Goal: Information Seeking & Learning: Learn about a topic

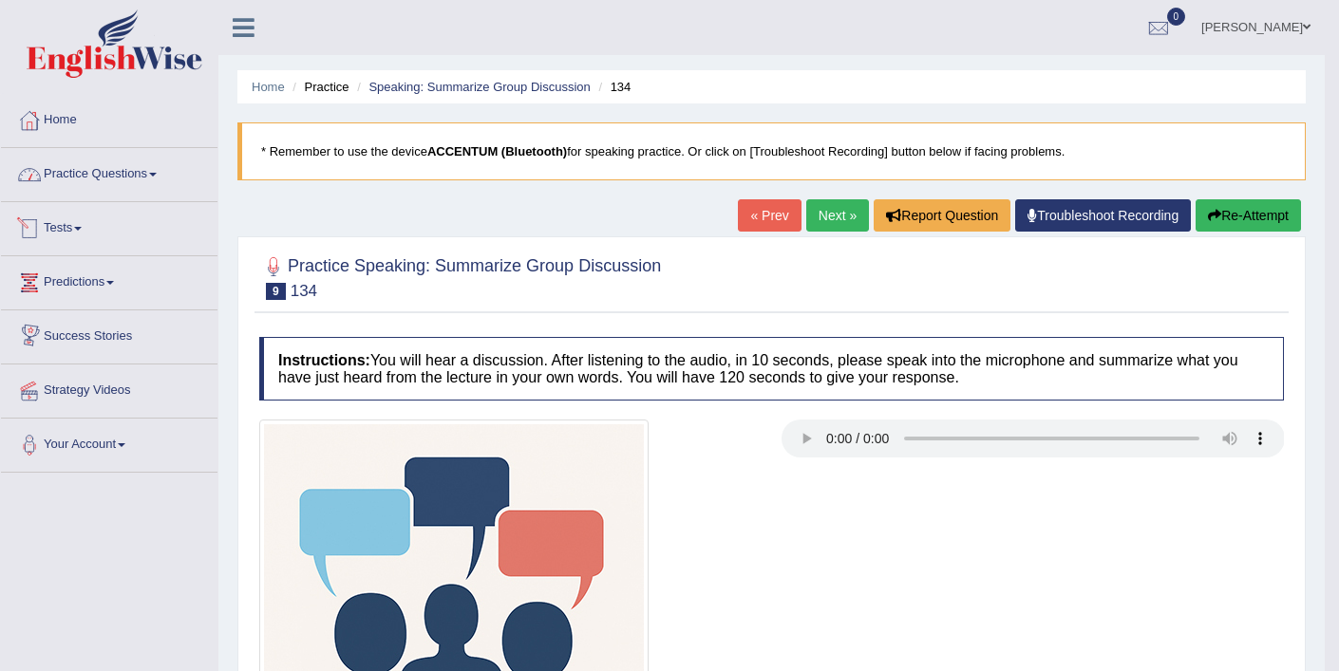
click at [100, 183] on link "Practice Questions" at bounding box center [109, 171] width 216 height 47
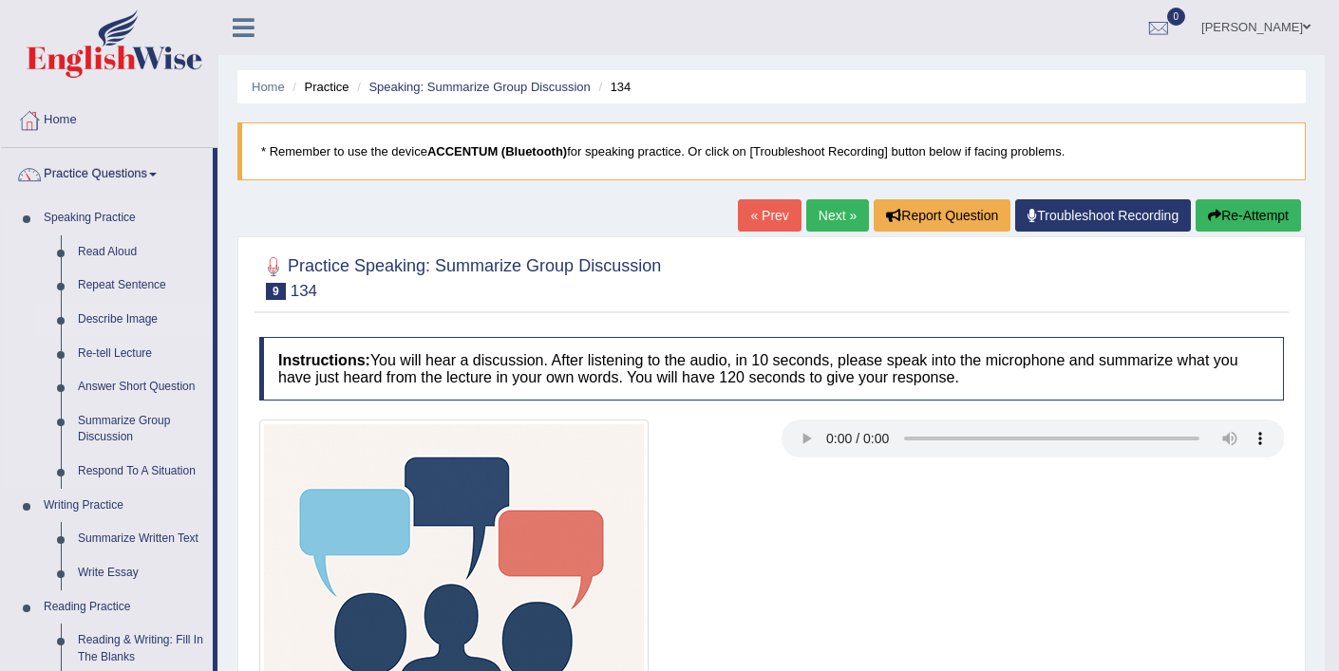
click at [132, 317] on link "Describe Image" at bounding box center [140, 320] width 143 height 34
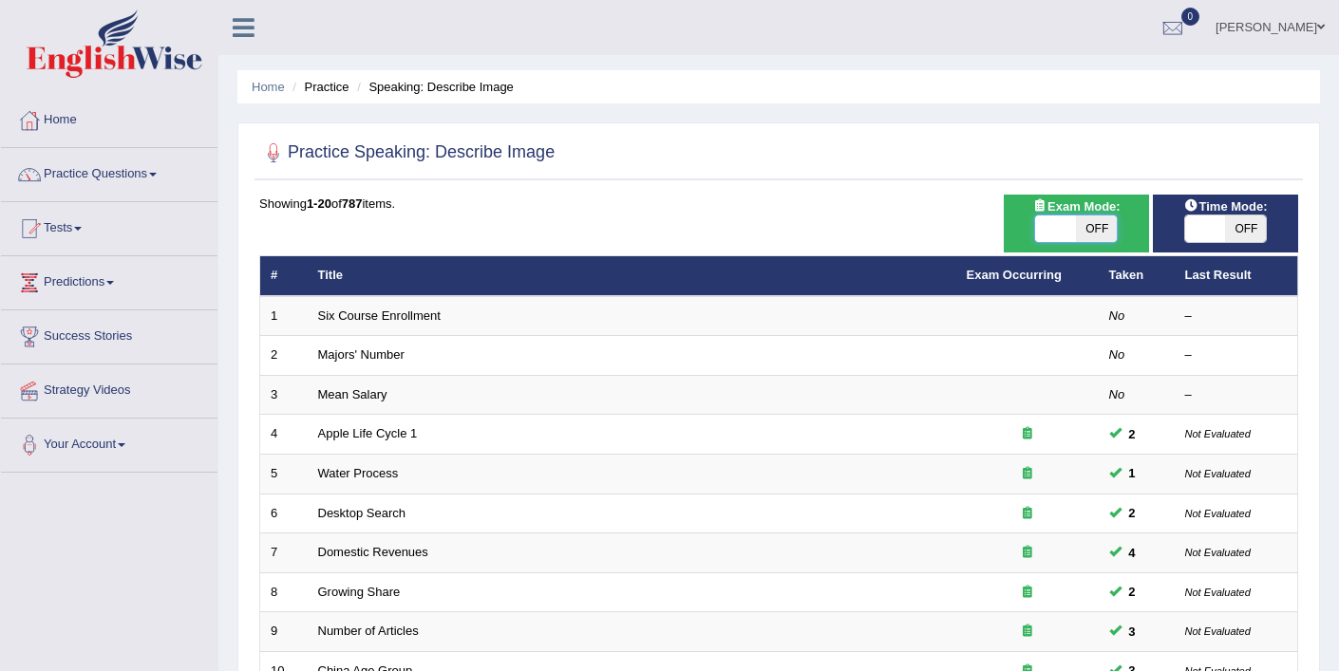
click at [1040, 232] on span at bounding box center [1055, 229] width 41 height 27
checkbox input "true"
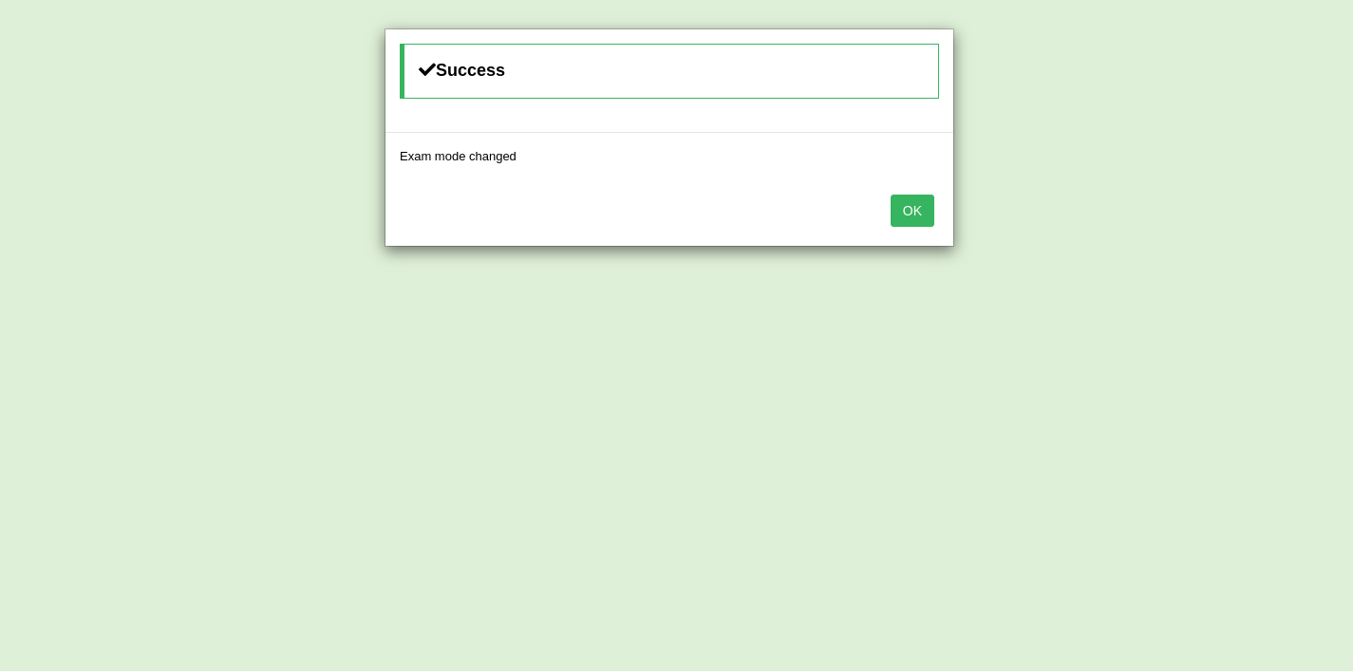
click at [919, 218] on button "OK" at bounding box center [913, 211] width 44 height 32
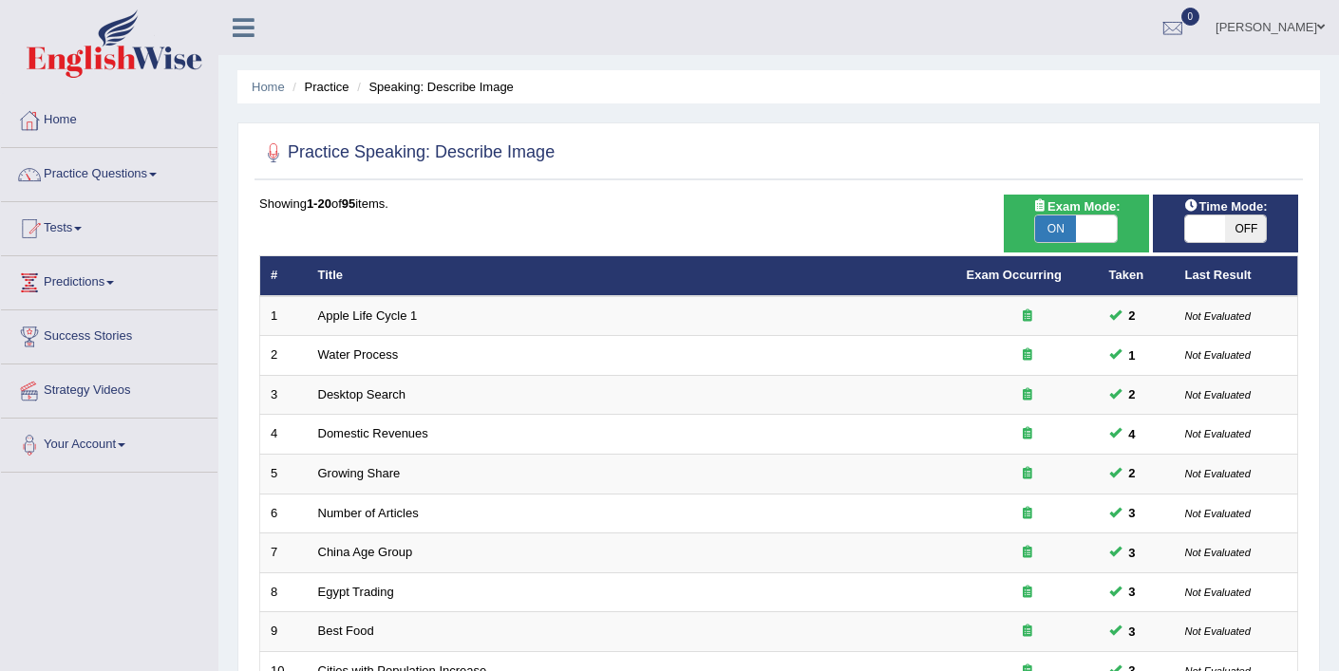
click at [1192, 228] on span at bounding box center [1205, 229] width 41 height 27
checkbox input "true"
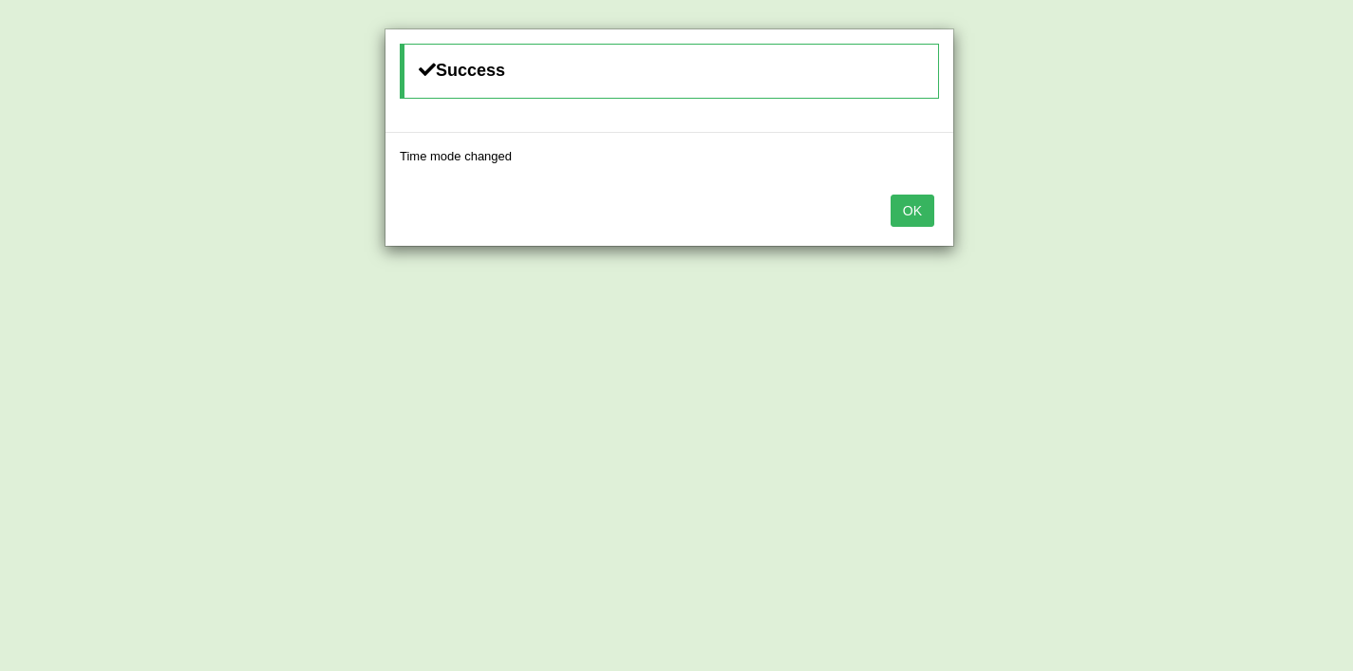
click at [920, 218] on button "OK" at bounding box center [913, 211] width 44 height 32
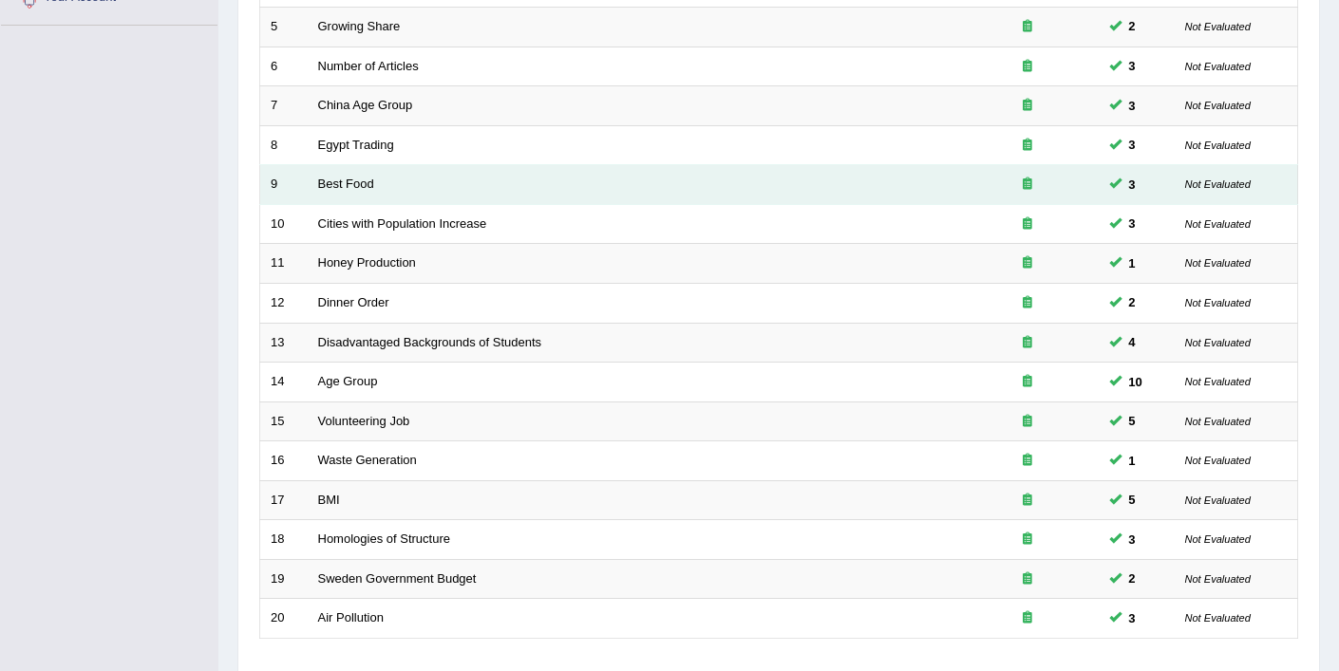
scroll to position [586, 0]
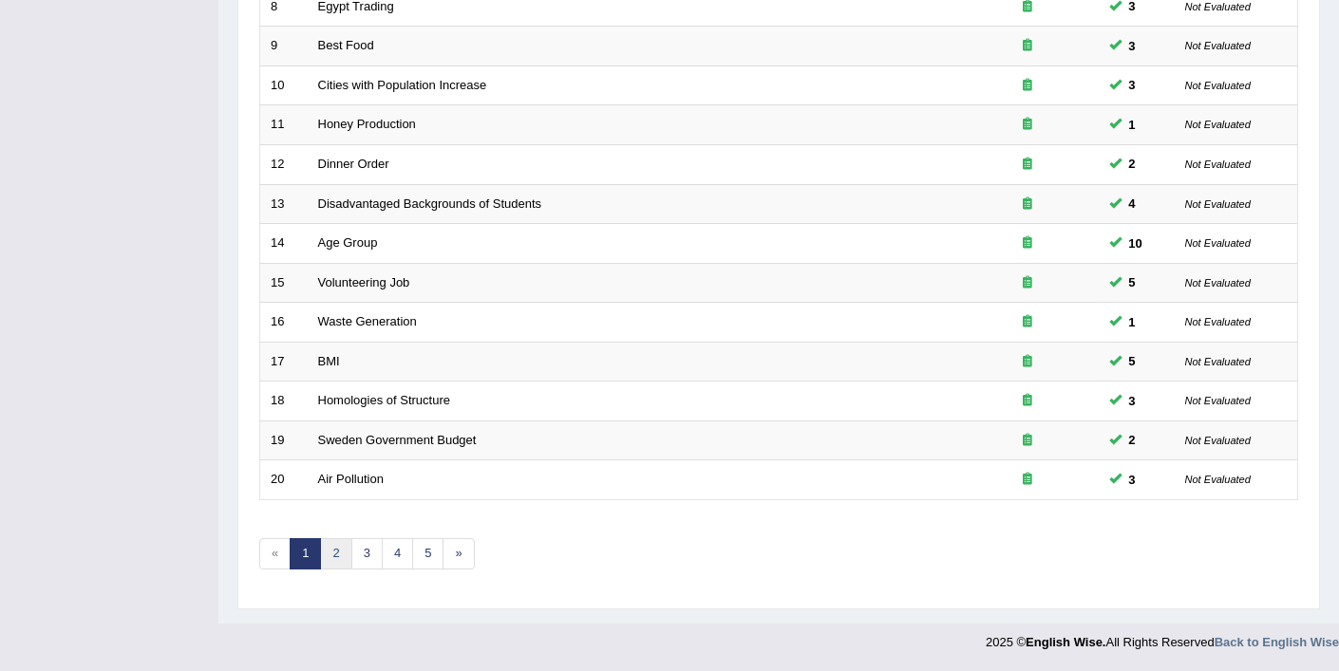
click at [333, 543] on link "2" at bounding box center [335, 553] width 31 height 31
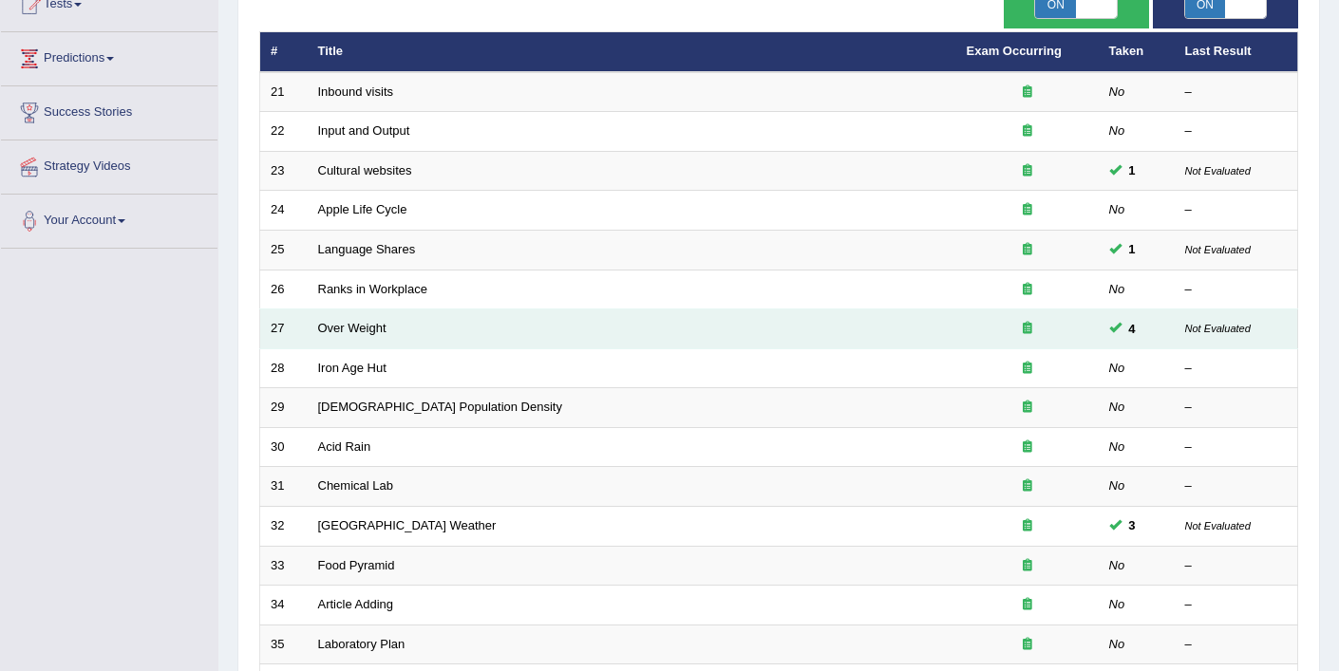
scroll to position [226, 0]
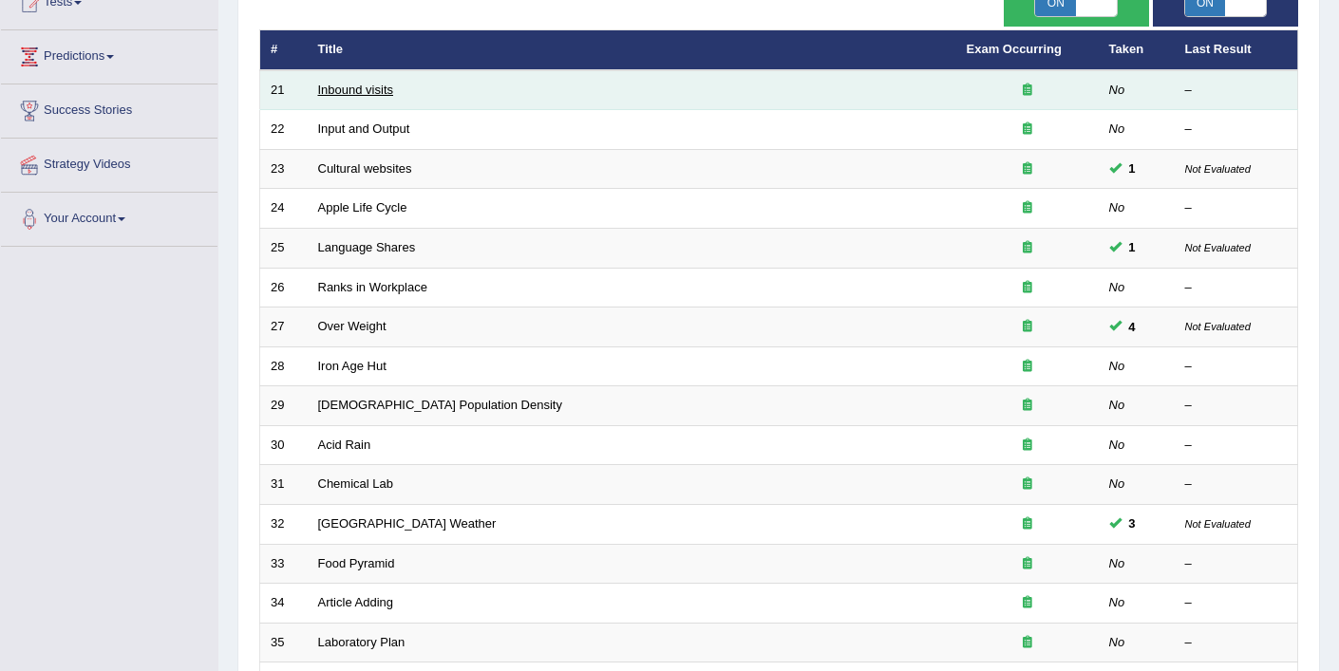
click at [350, 90] on link "Inbound visits" at bounding box center [356, 90] width 76 height 14
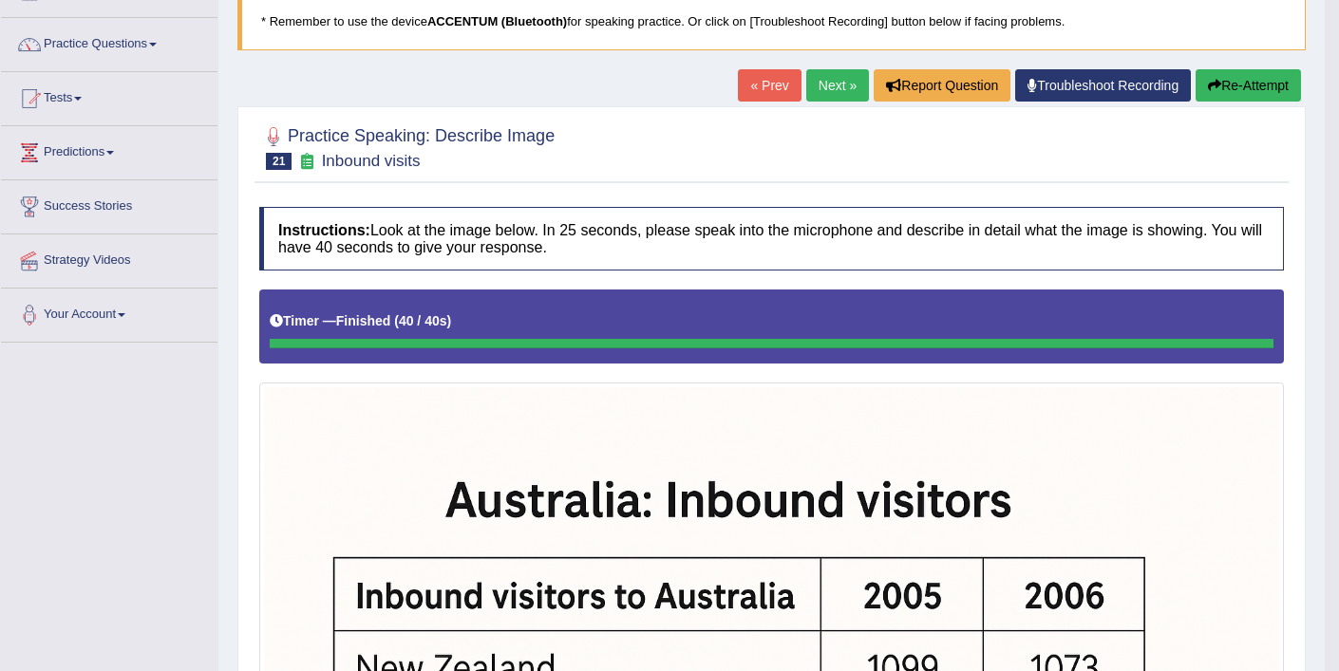
scroll to position [14, 0]
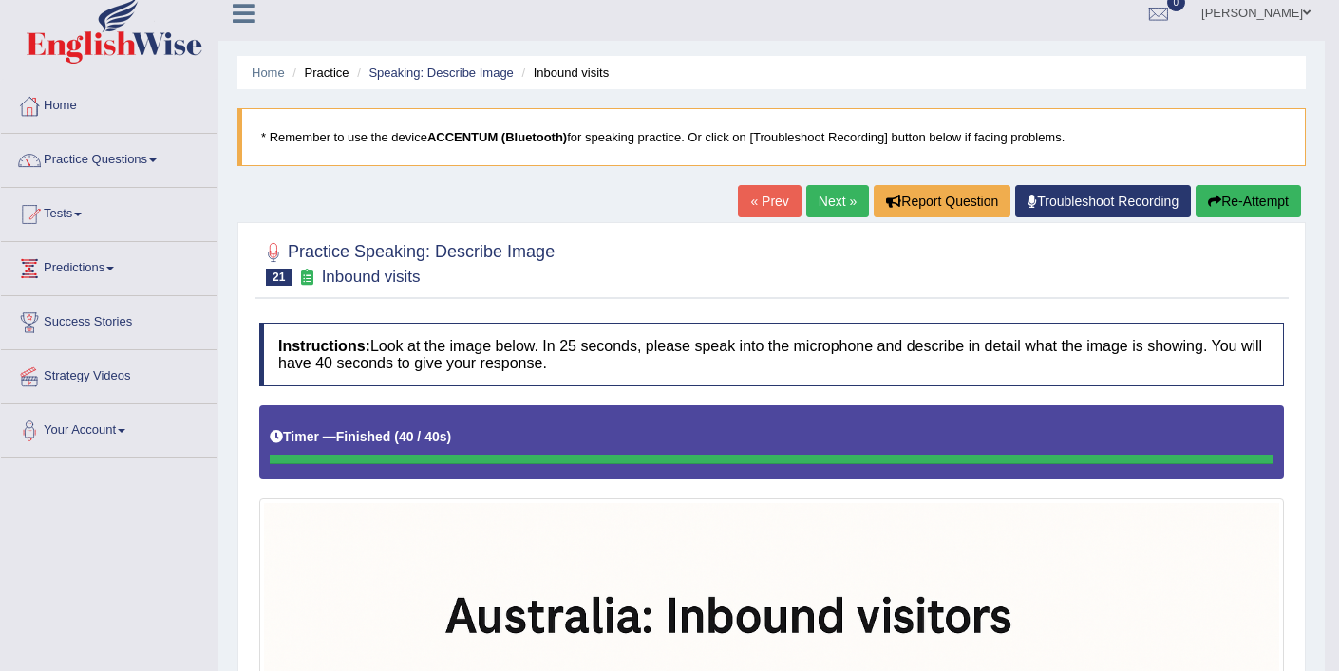
click at [1263, 209] on button "Re-Attempt" at bounding box center [1247, 201] width 105 height 32
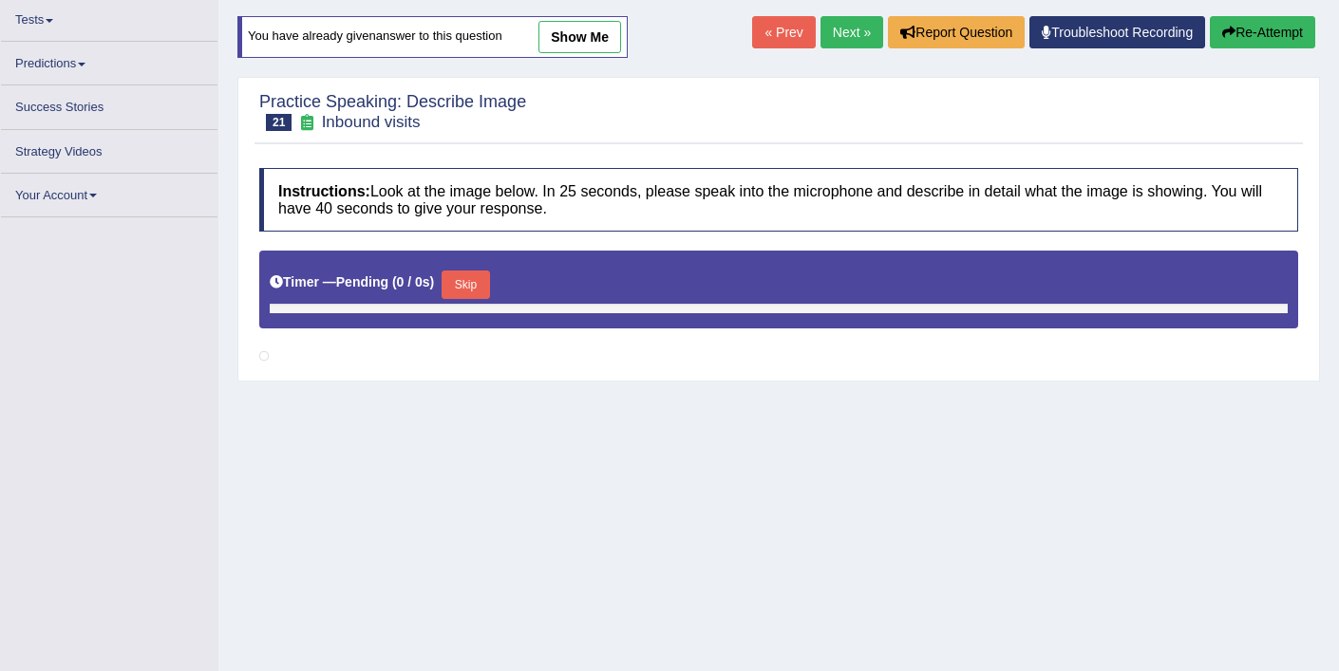
scroll to position [279, 0]
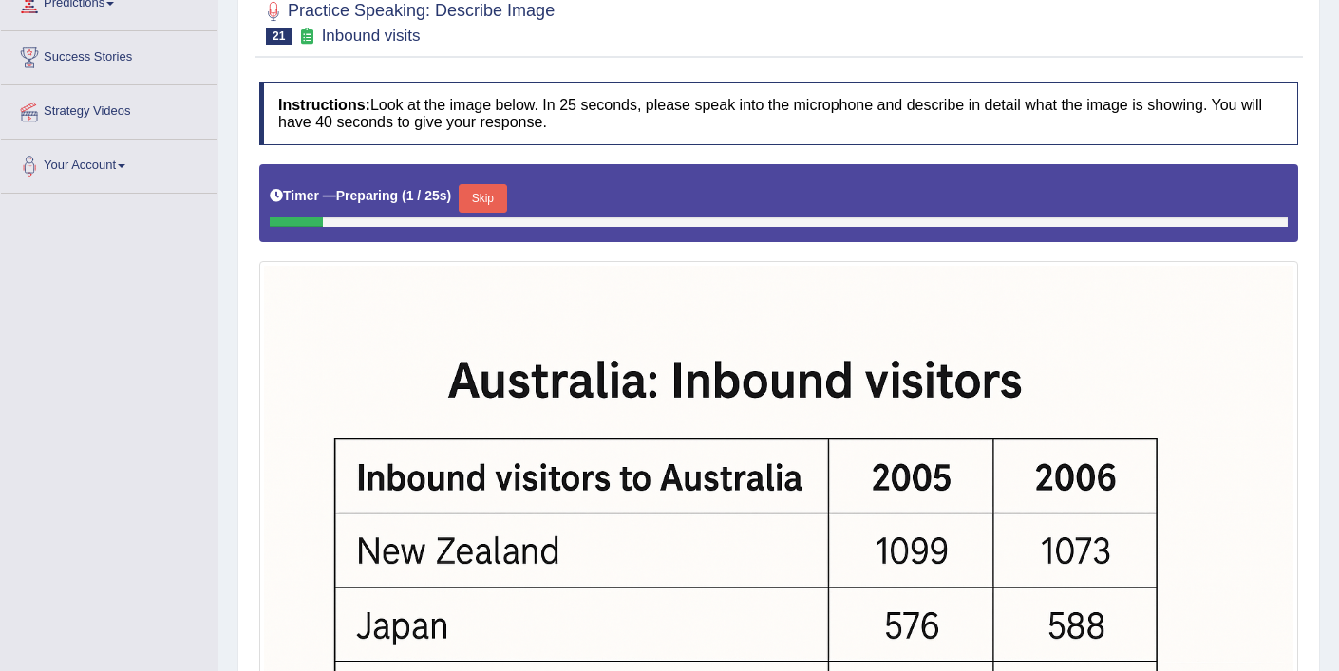
click at [481, 194] on button "Skip" at bounding box center [482, 198] width 47 height 28
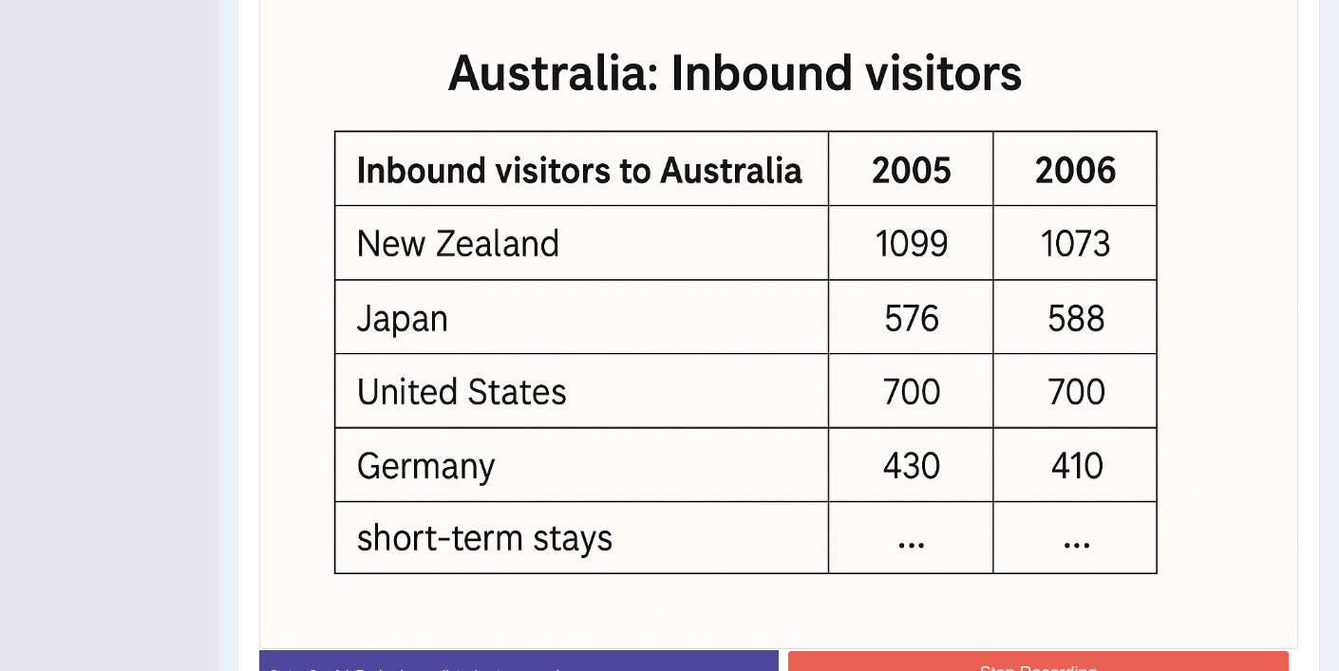
scroll to position [590, 0]
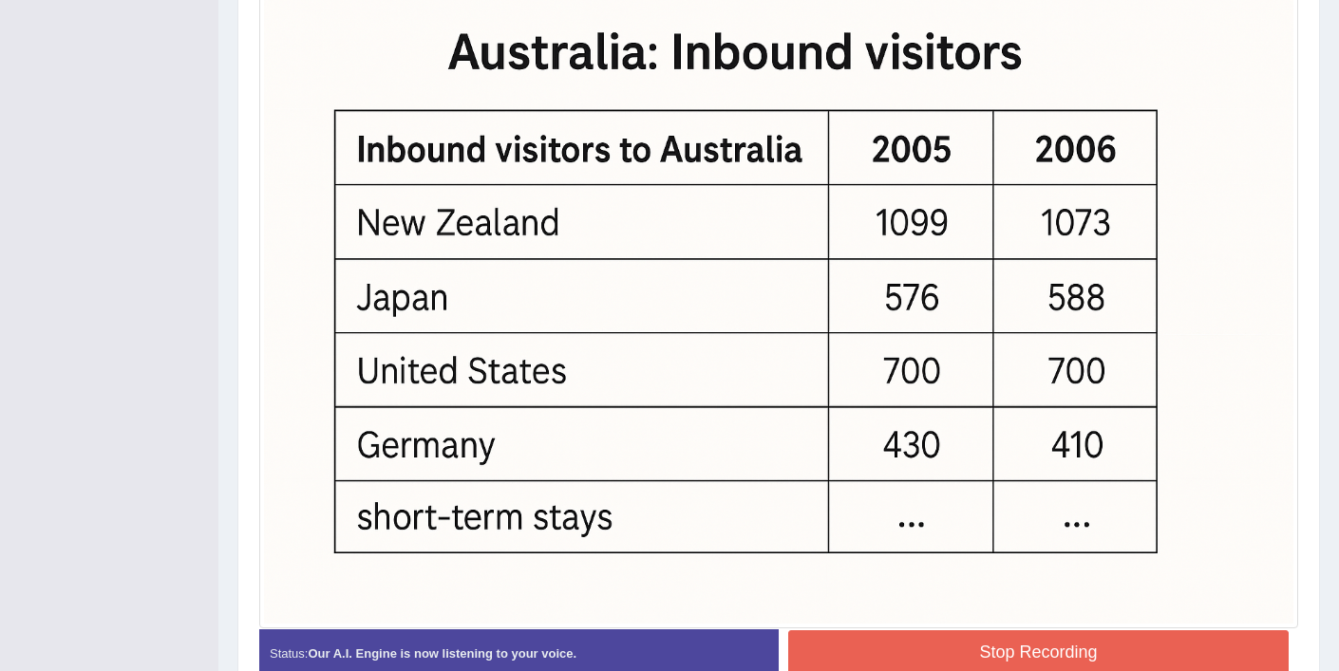
click at [910, 656] on button "Stop Recording" at bounding box center [1038, 652] width 500 height 44
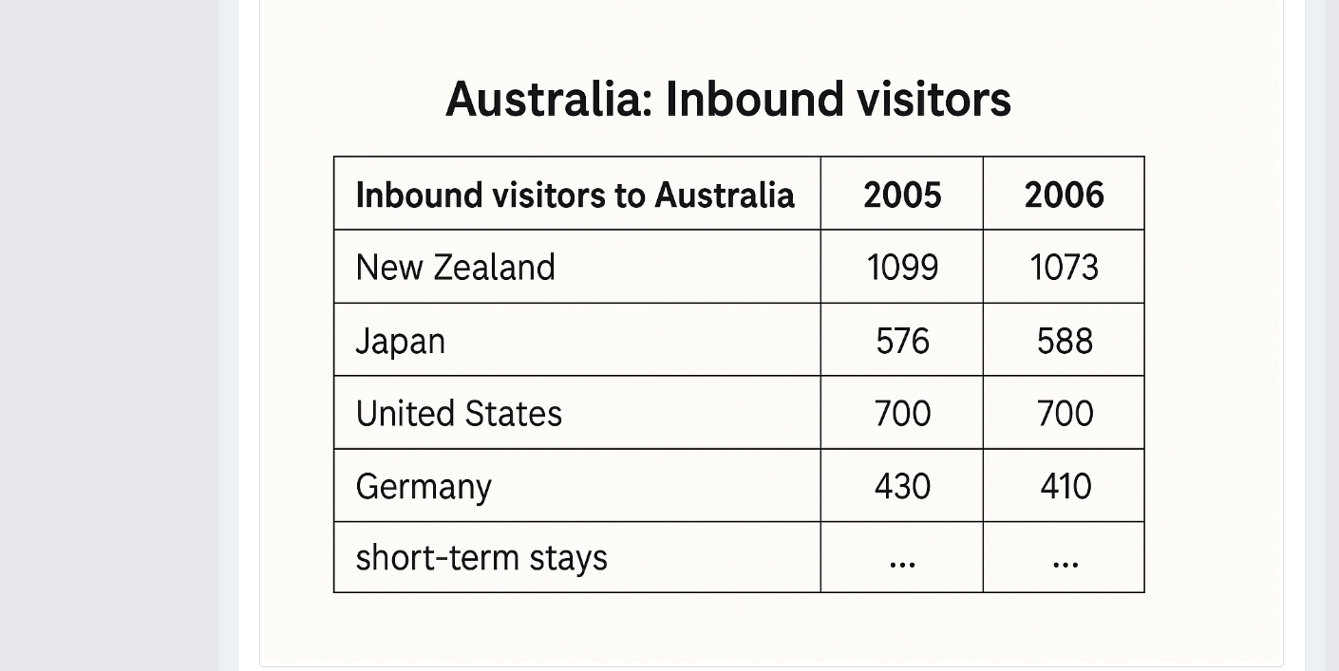
scroll to position [83, 0]
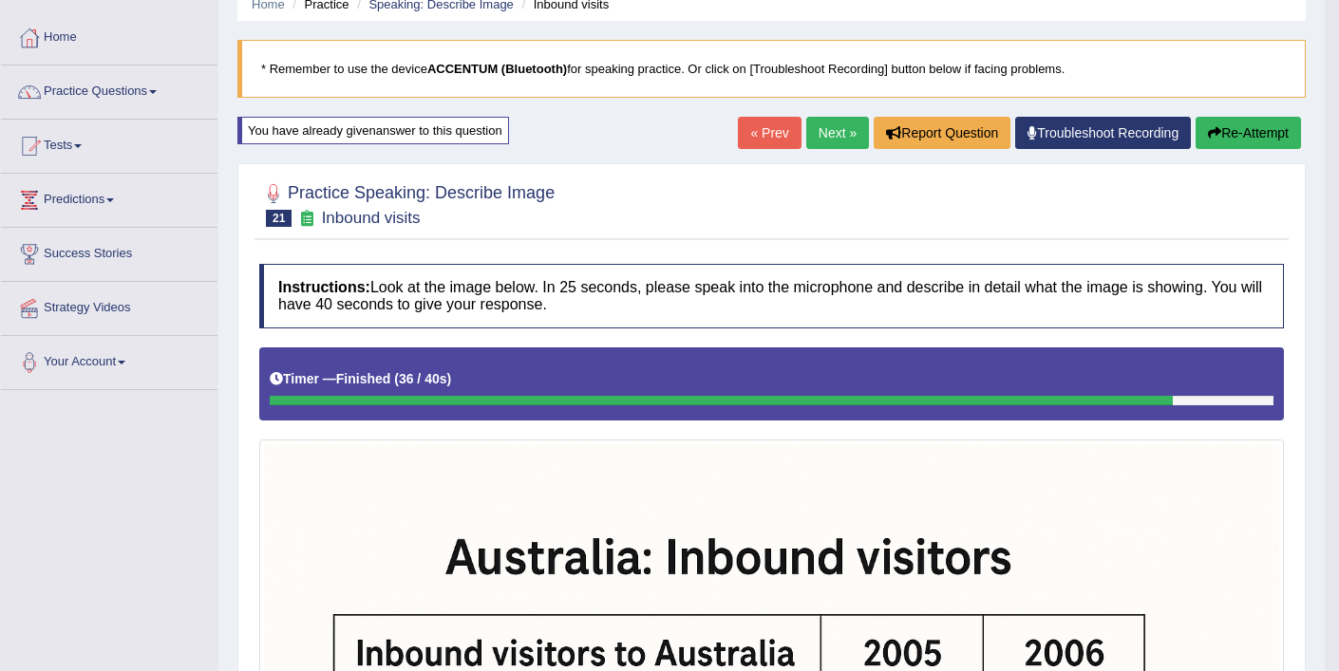
click at [1254, 127] on button "Re-Attempt" at bounding box center [1247, 133] width 105 height 32
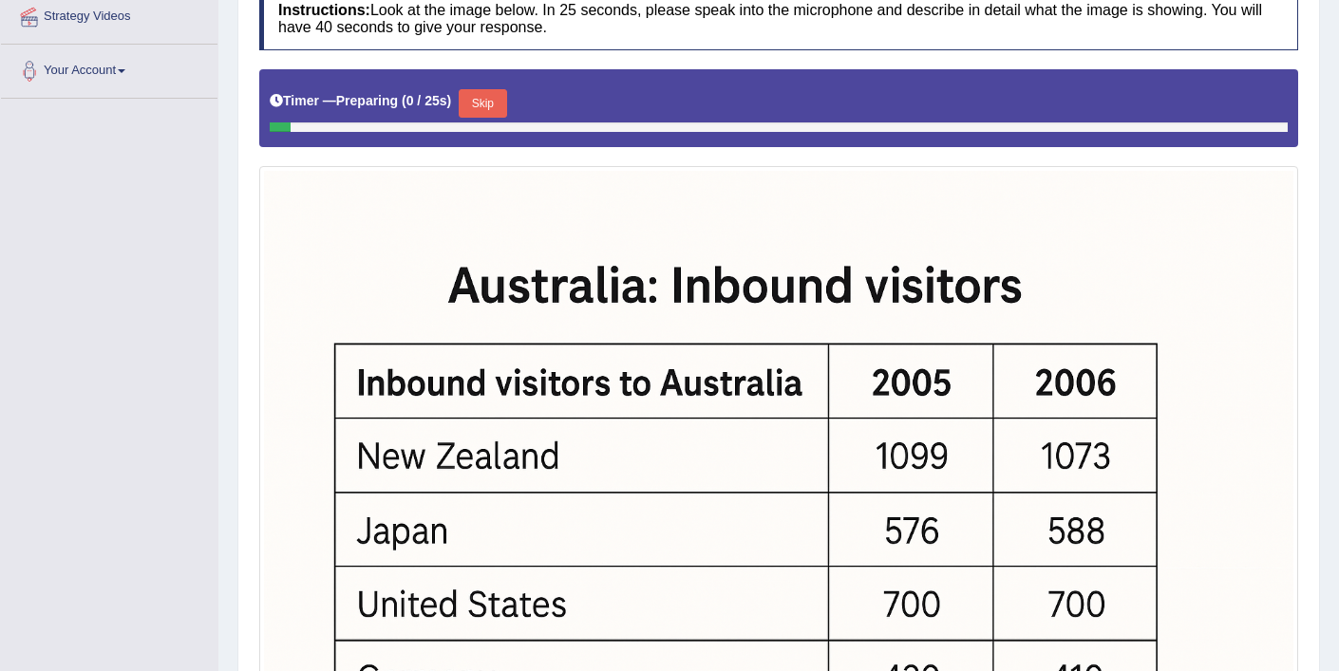
scroll to position [420, 0]
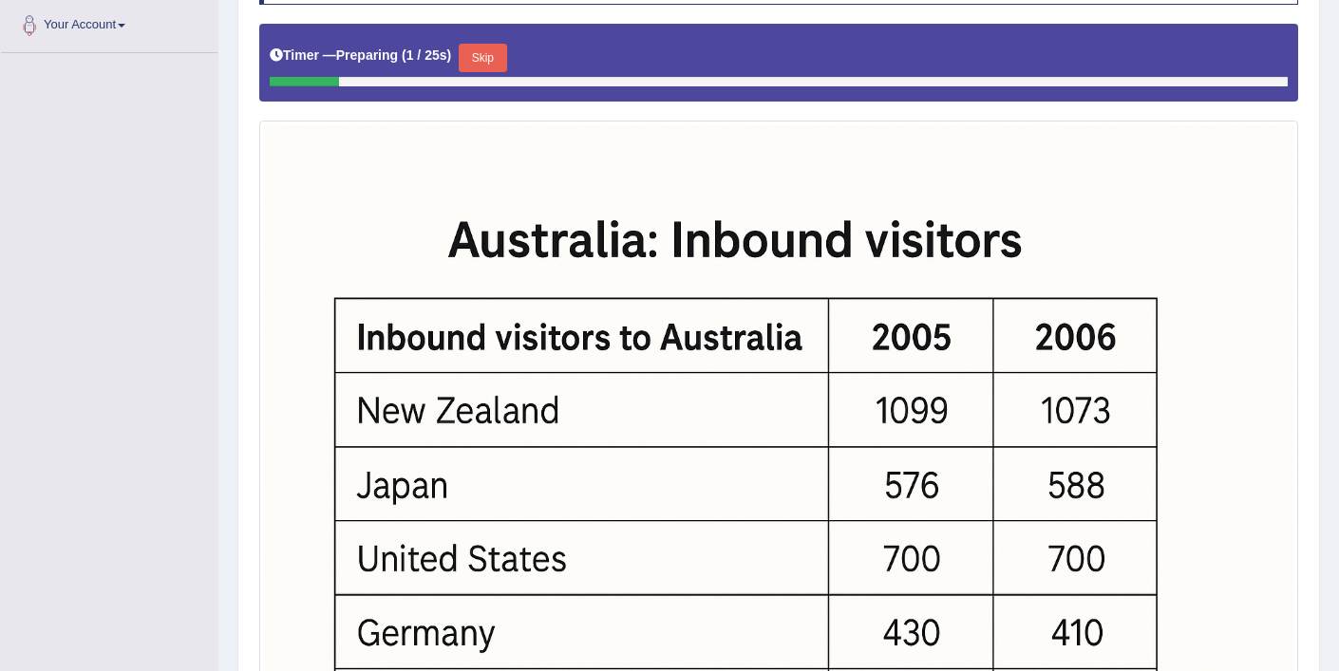
click at [500, 65] on button "Skip" at bounding box center [482, 58] width 47 height 28
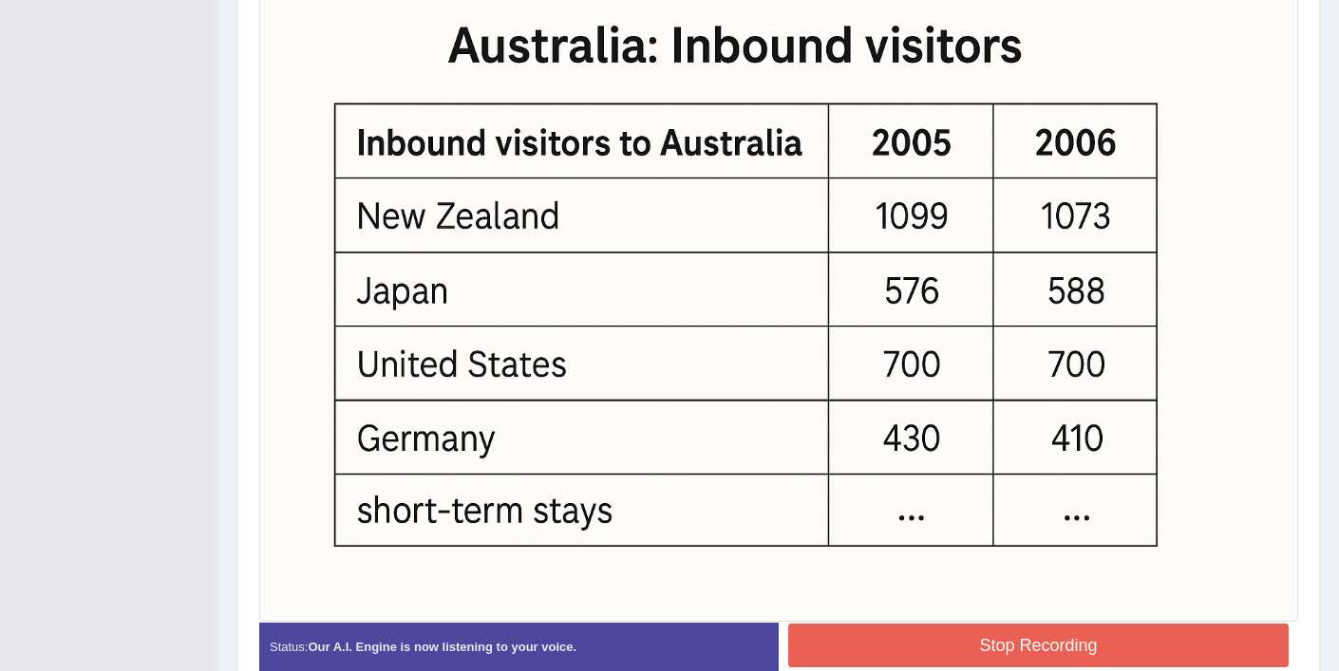
scroll to position [604, 0]
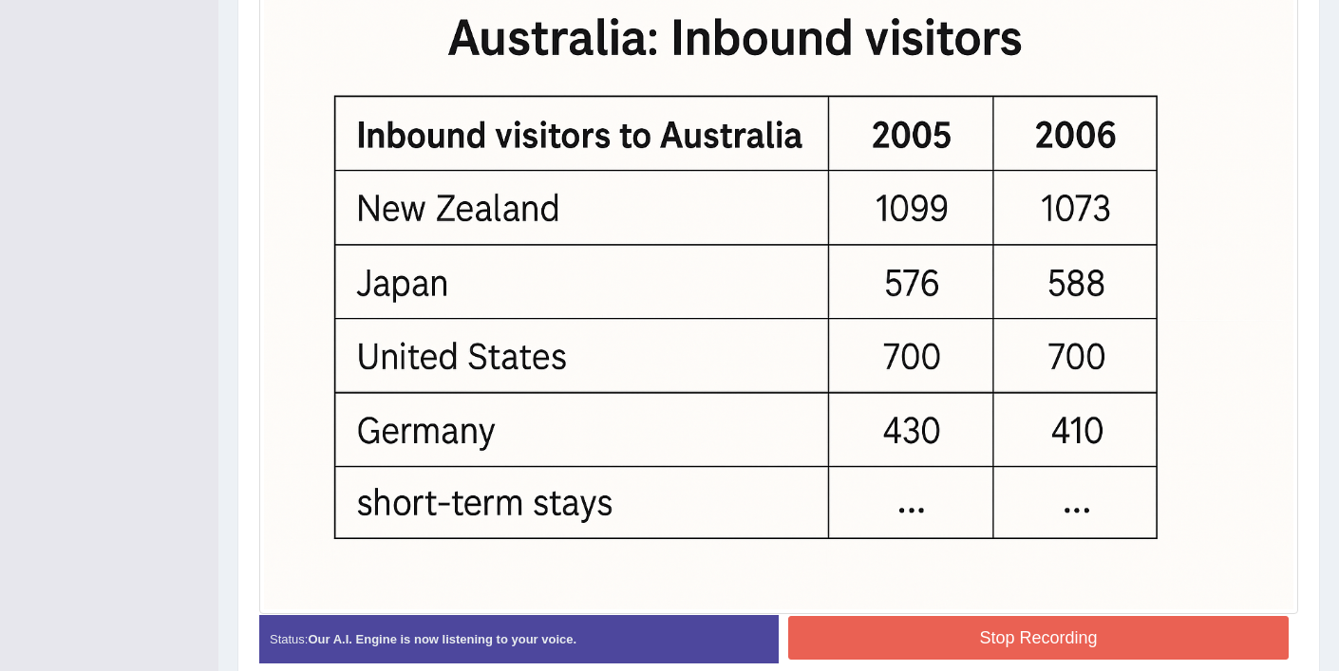
click at [1003, 644] on button "Stop Recording" at bounding box center [1038, 638] width 500 height 44
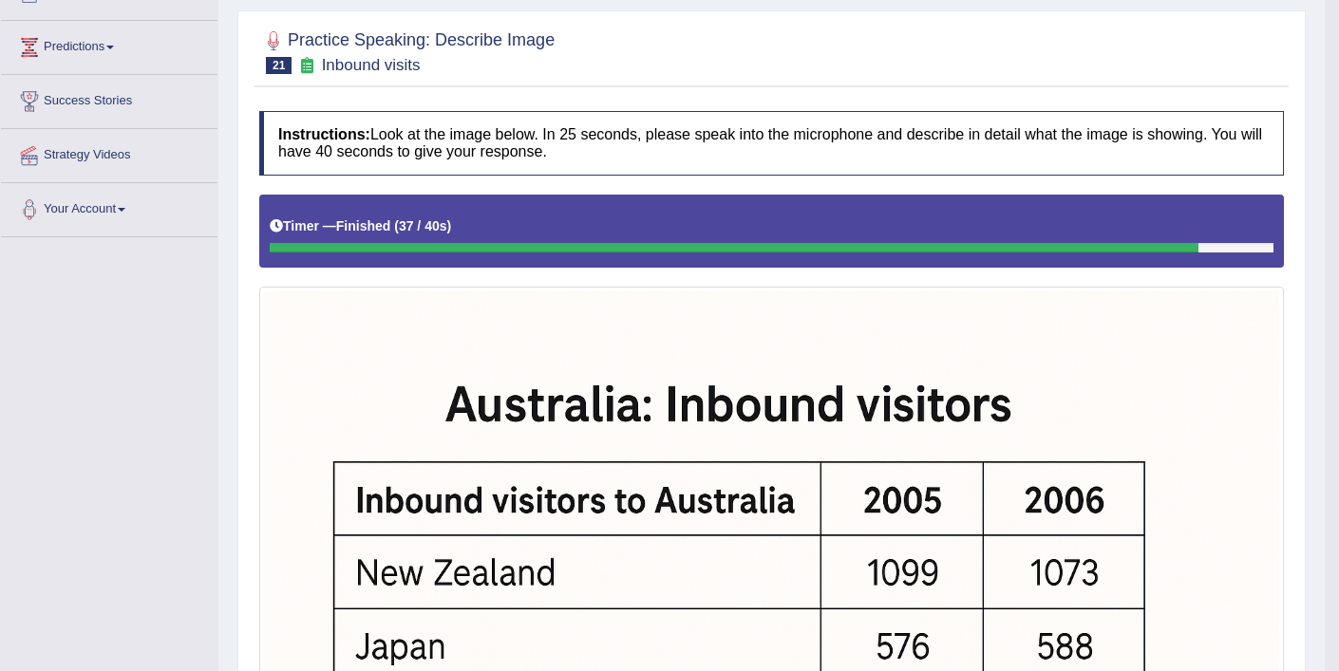
scroll to position [0, 0]
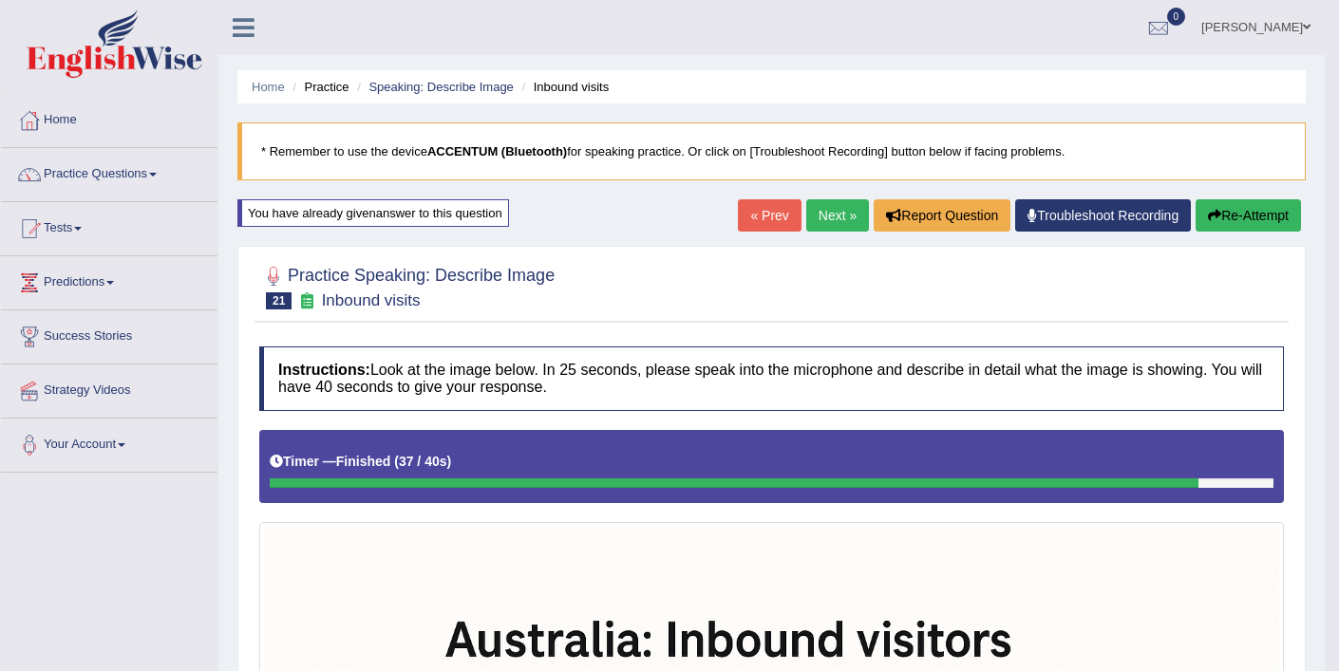
click at [830, 221] on link "Next »" at bounding box center [837, 215] width 63 height 32
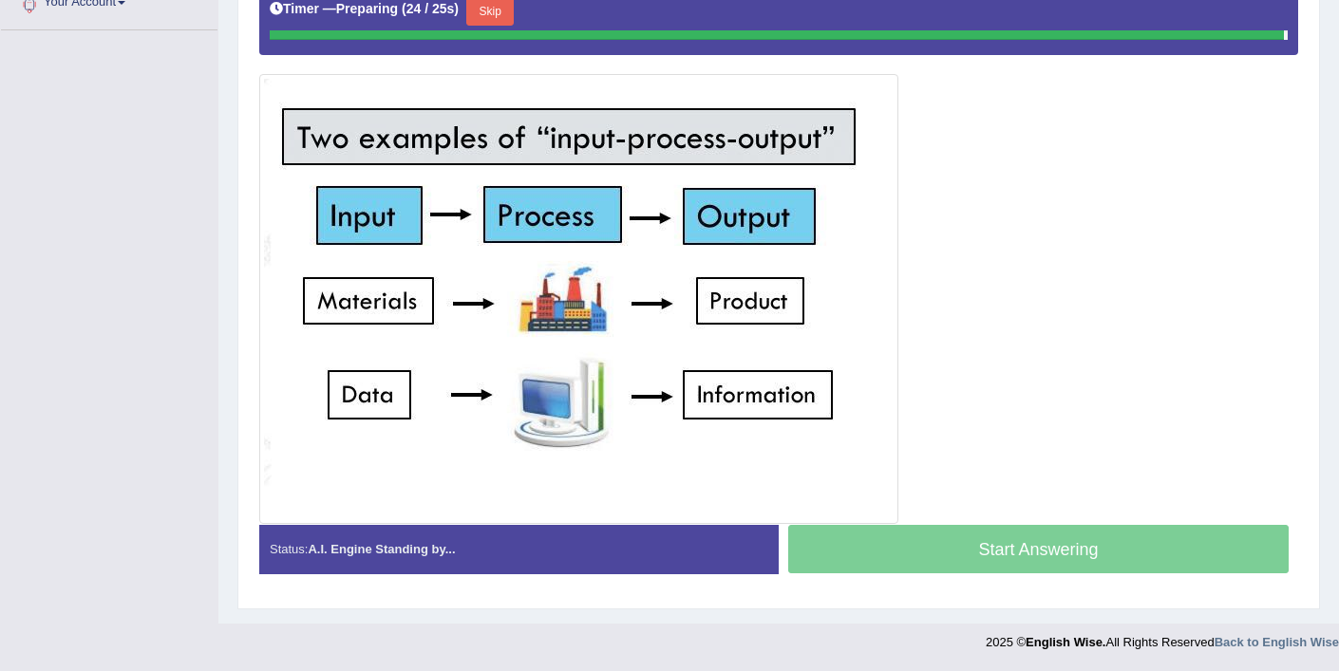
scroll to position [438, 0]
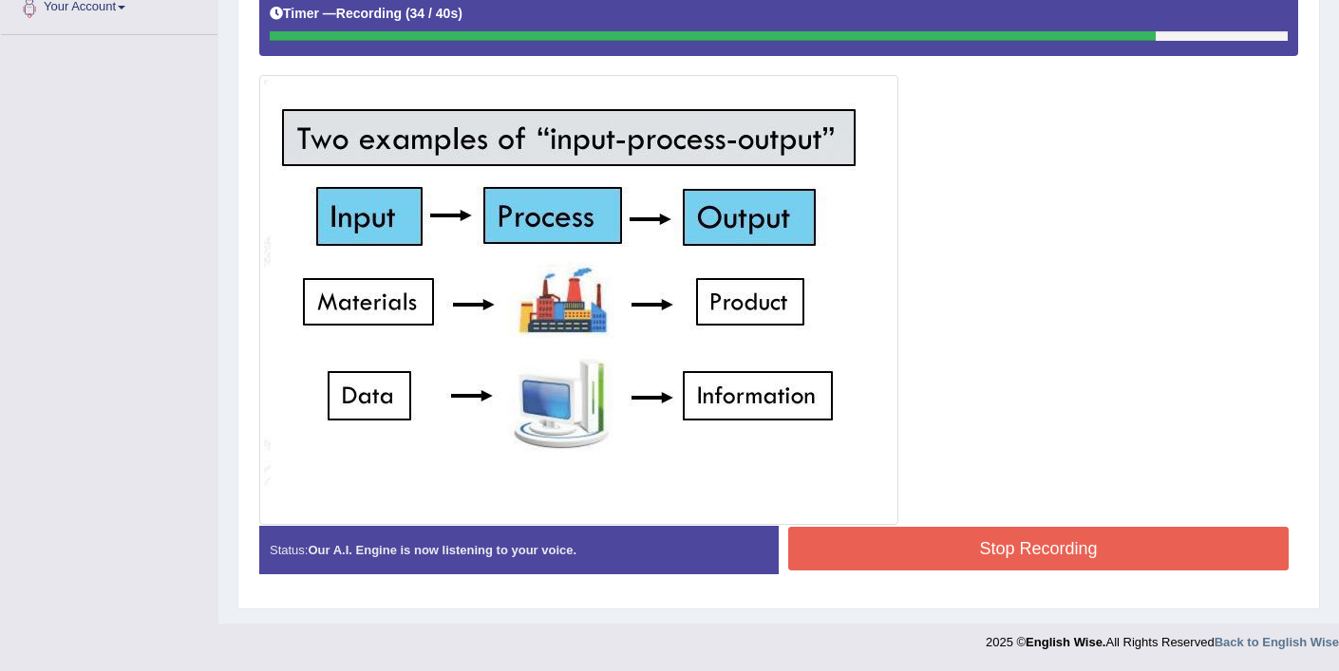
click at [968, 550] on button "Stop Recording" at bounding box center [1038, 549] width 500 height 44
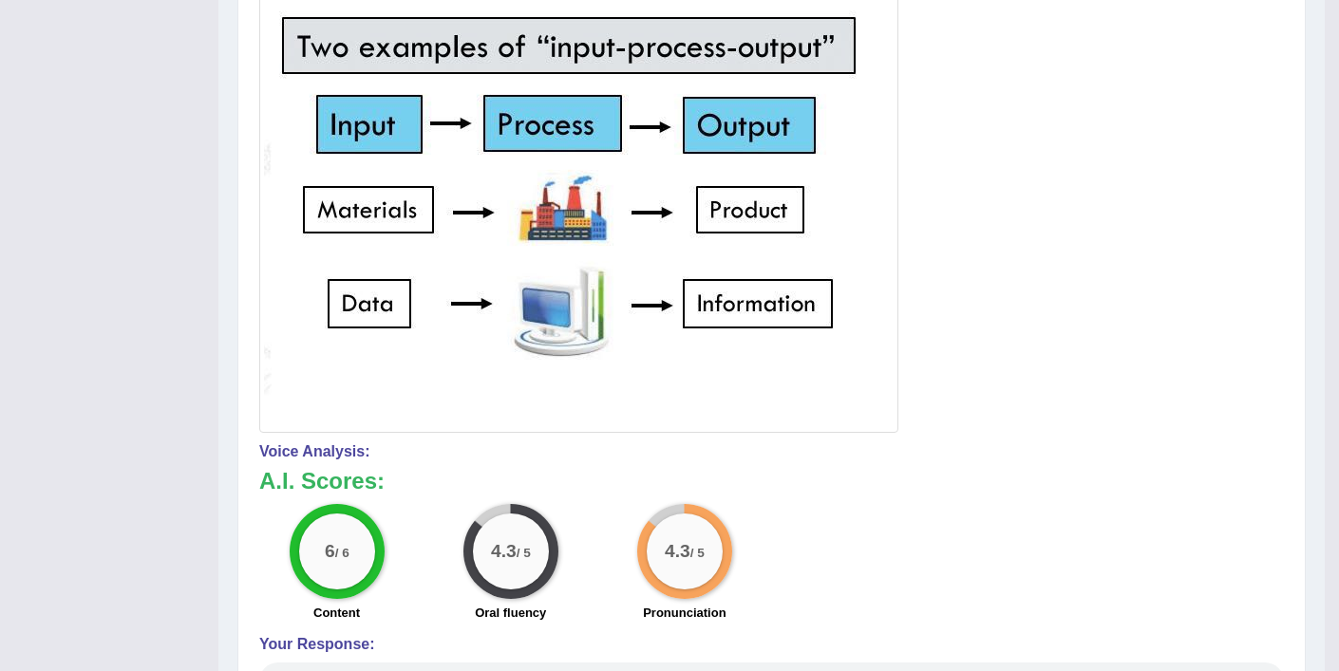
scroll to position [180, 0]
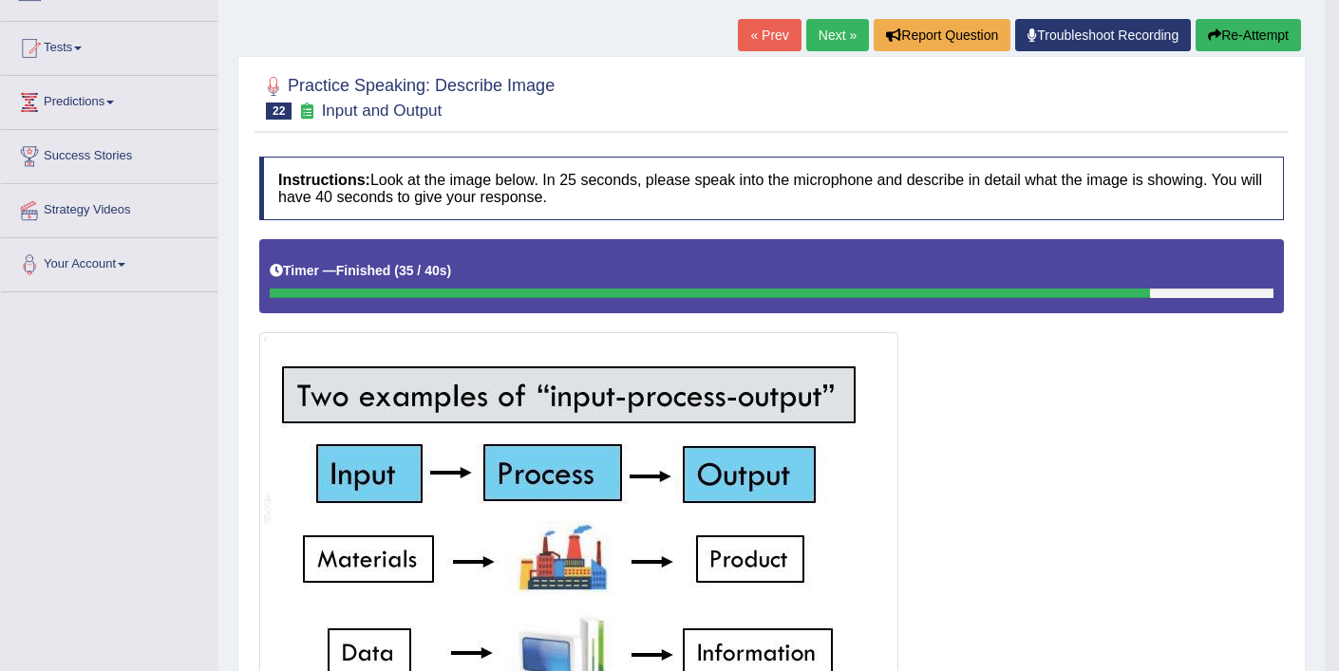
click at [831, 38] on link "Next »" at bounding box center [837, 35] width 63 height 32
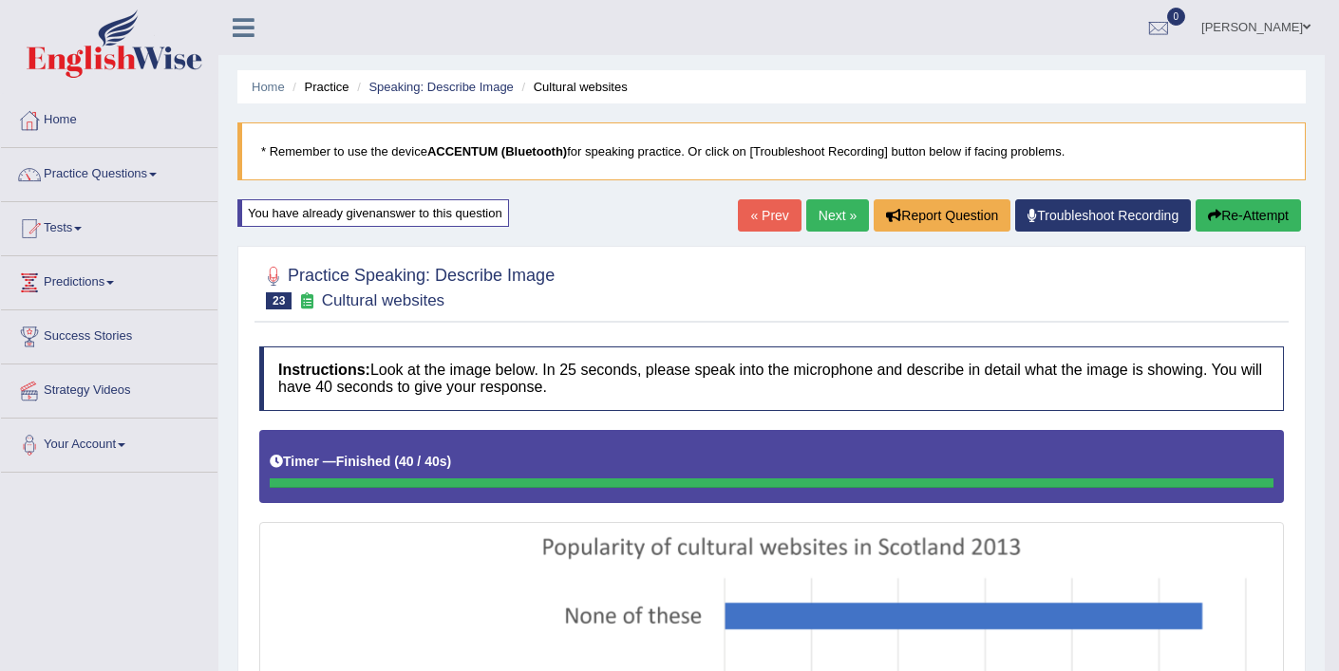
click at [832, 222] on link "Next »" at bounding box center [837, 215] width 63 height 32
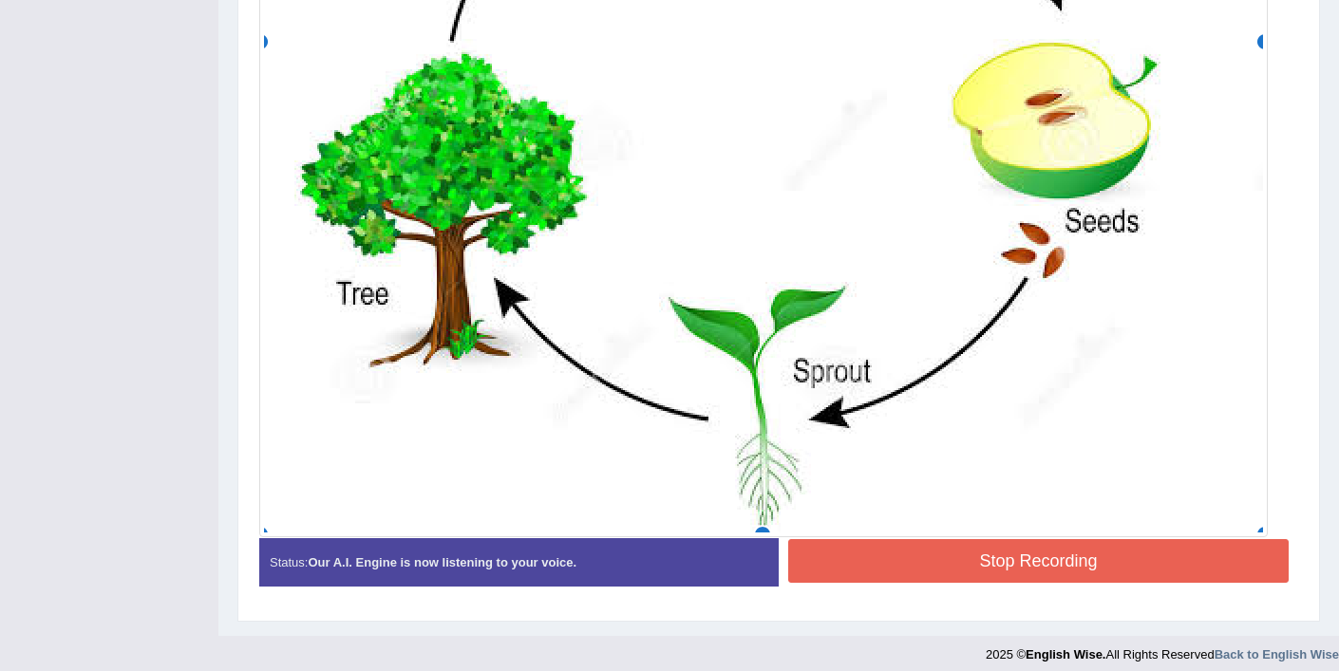
scroll to position [973, 0]
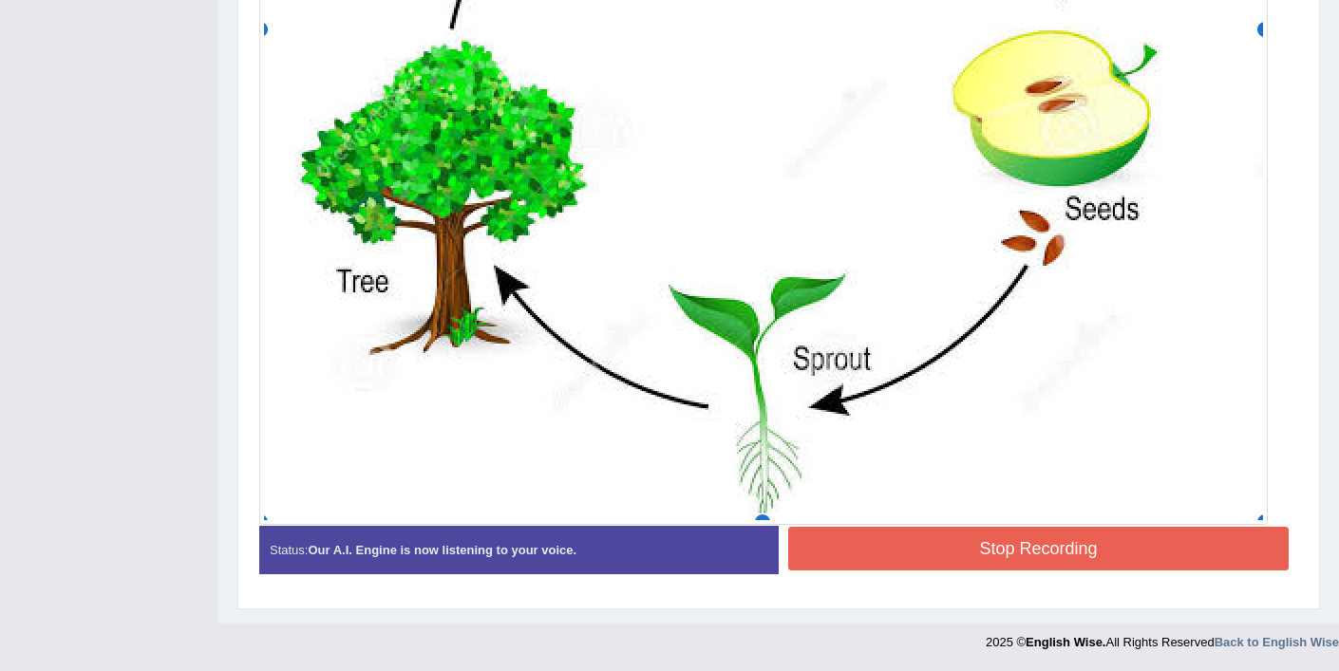
click at [903, 555] on button "Stop Recording" at bounding box center [1038, 549] width 500 height 44
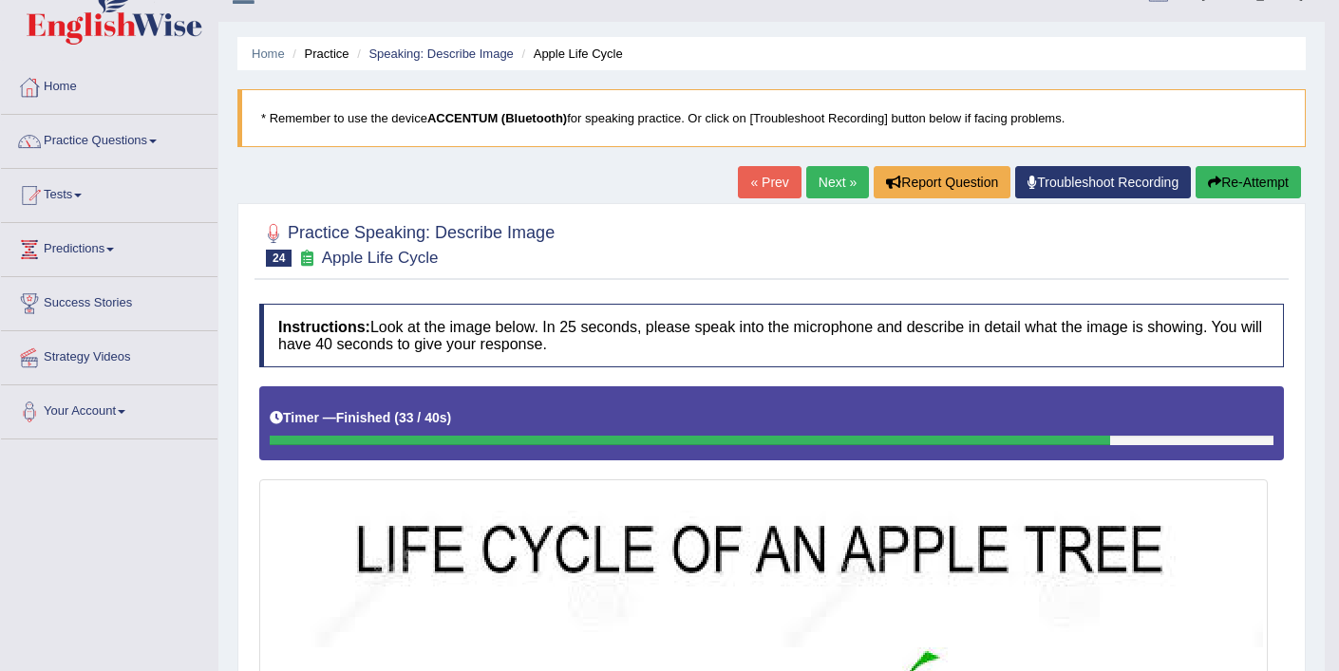
scroll to position [32, 0]
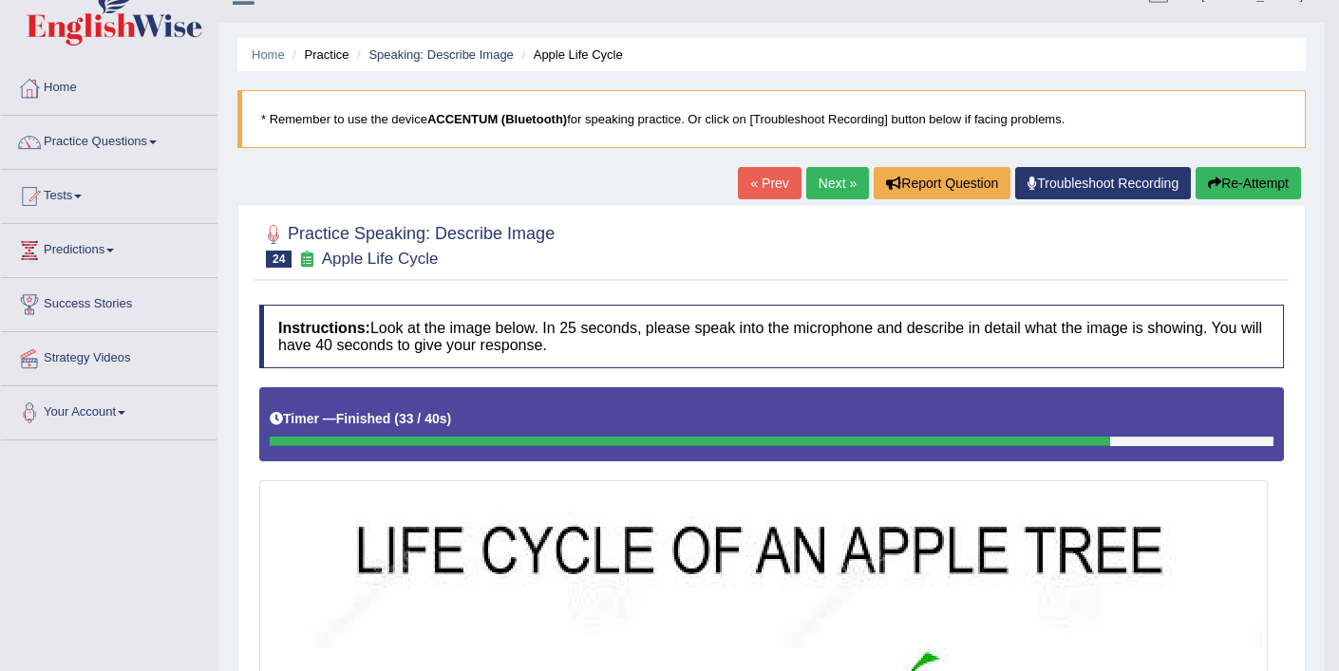
click at [834, 186] on link "Next »" at bounding box center [837, 183] width 63 height 32
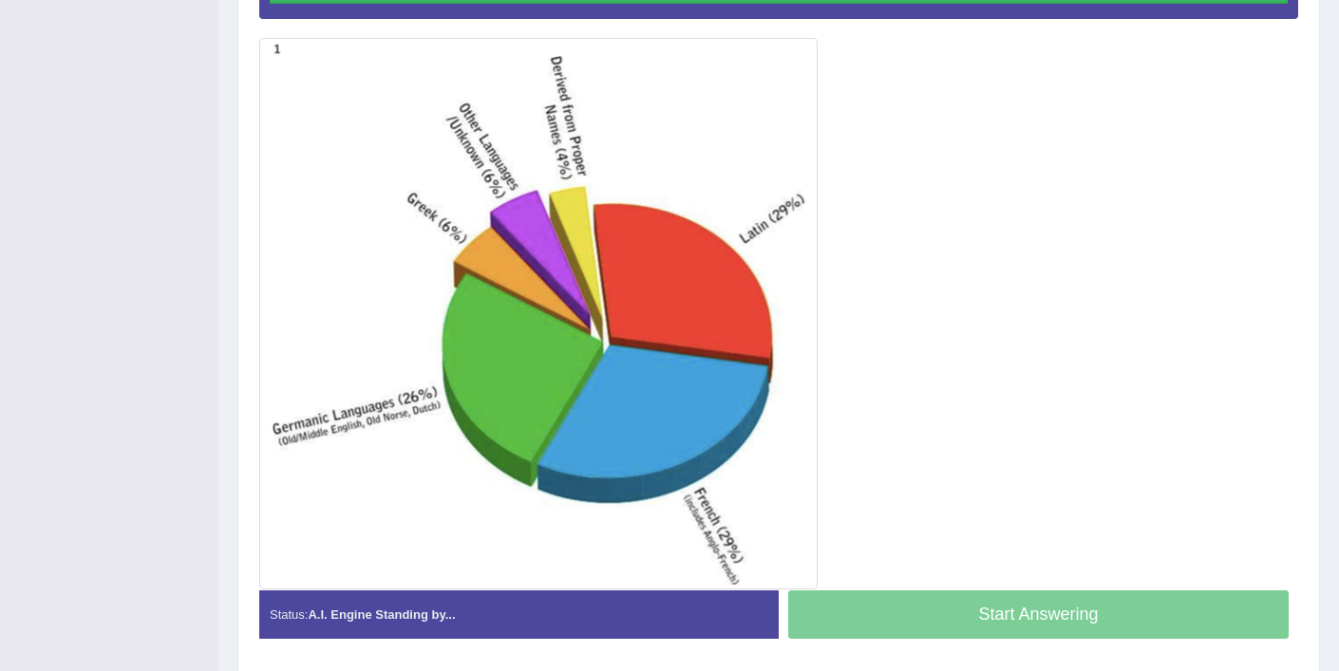
scroll to position [470, 0]
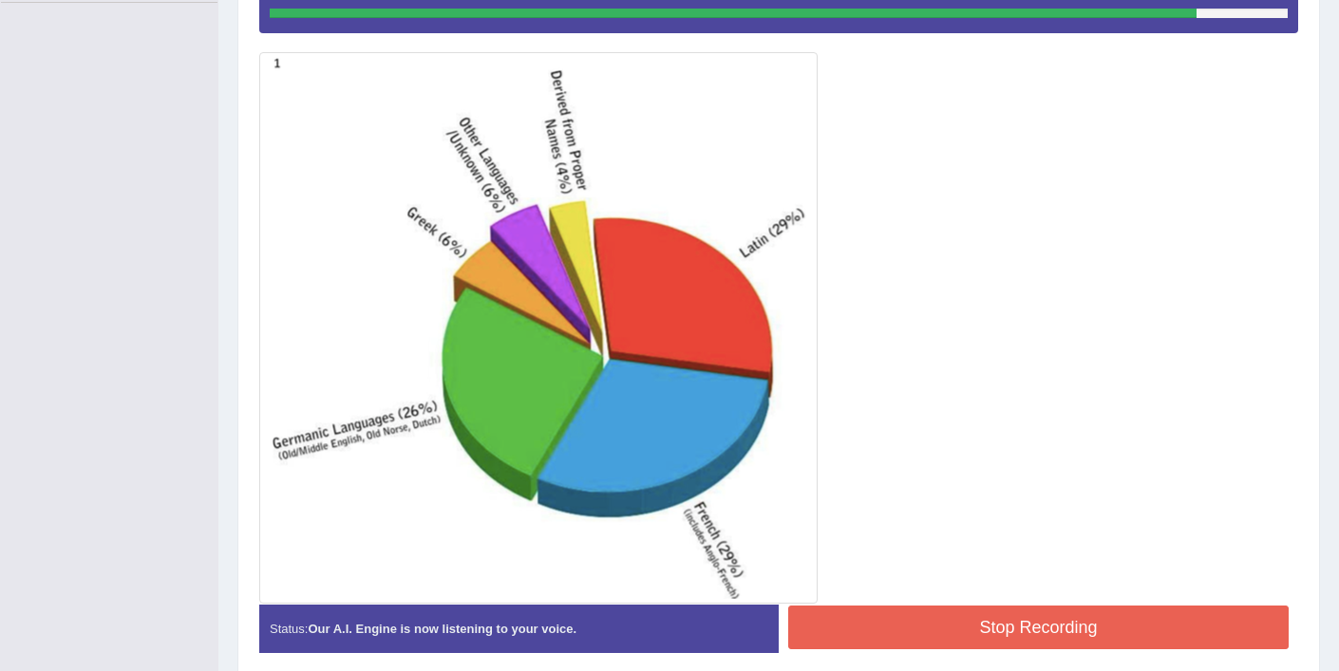
click at [1059, 635] on button "Stop Recording" at bounding box center [1038, 628] width 500 height 44
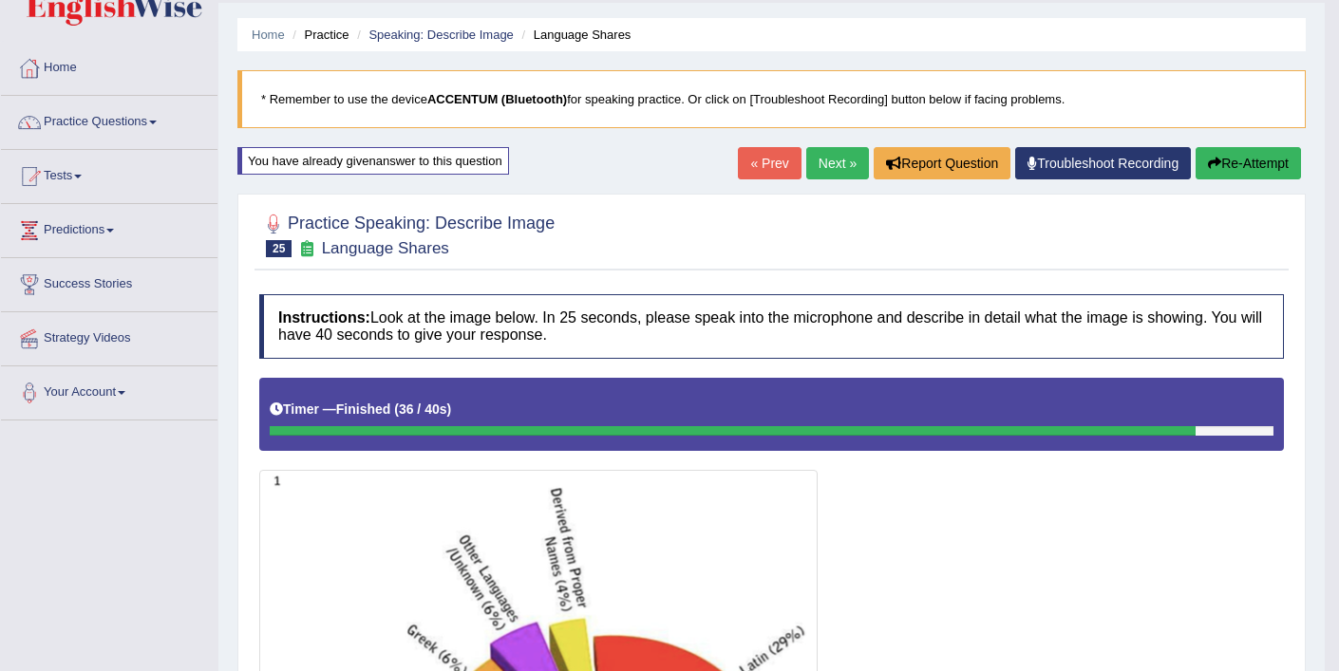
scroll to position [29, 0]
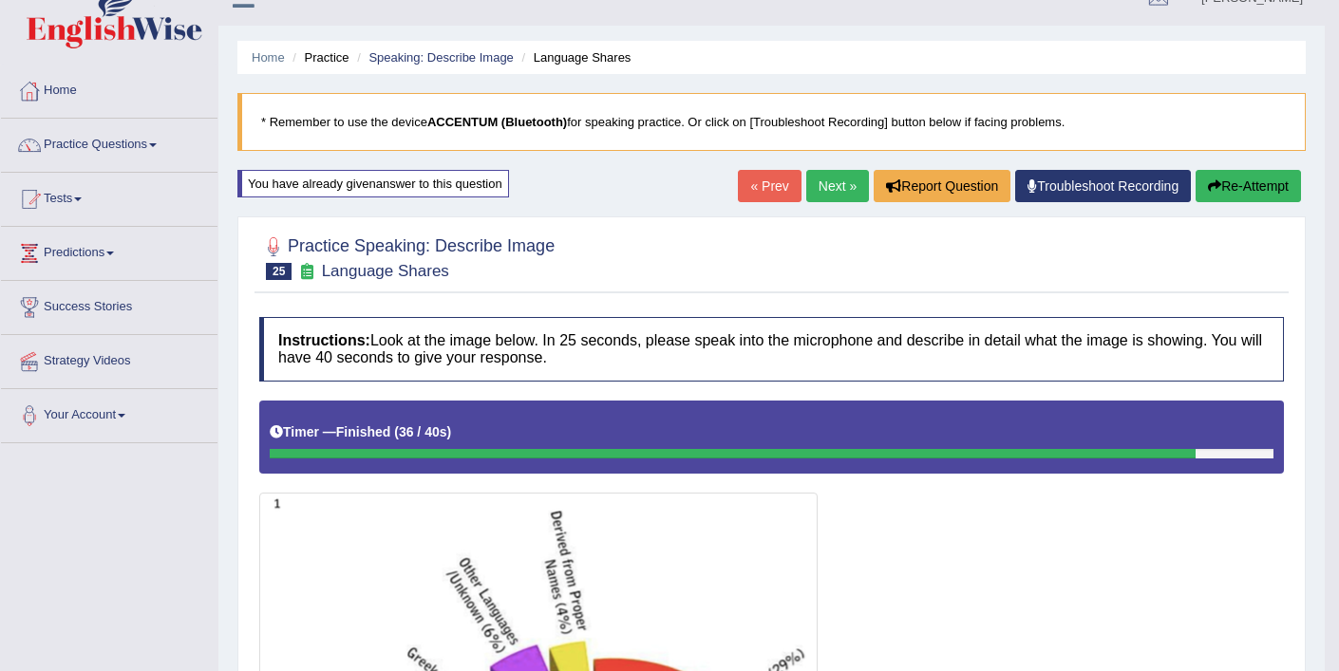
click at [824, 195] on link "Next »" at bounding box center [837, 186] width 63 height 32
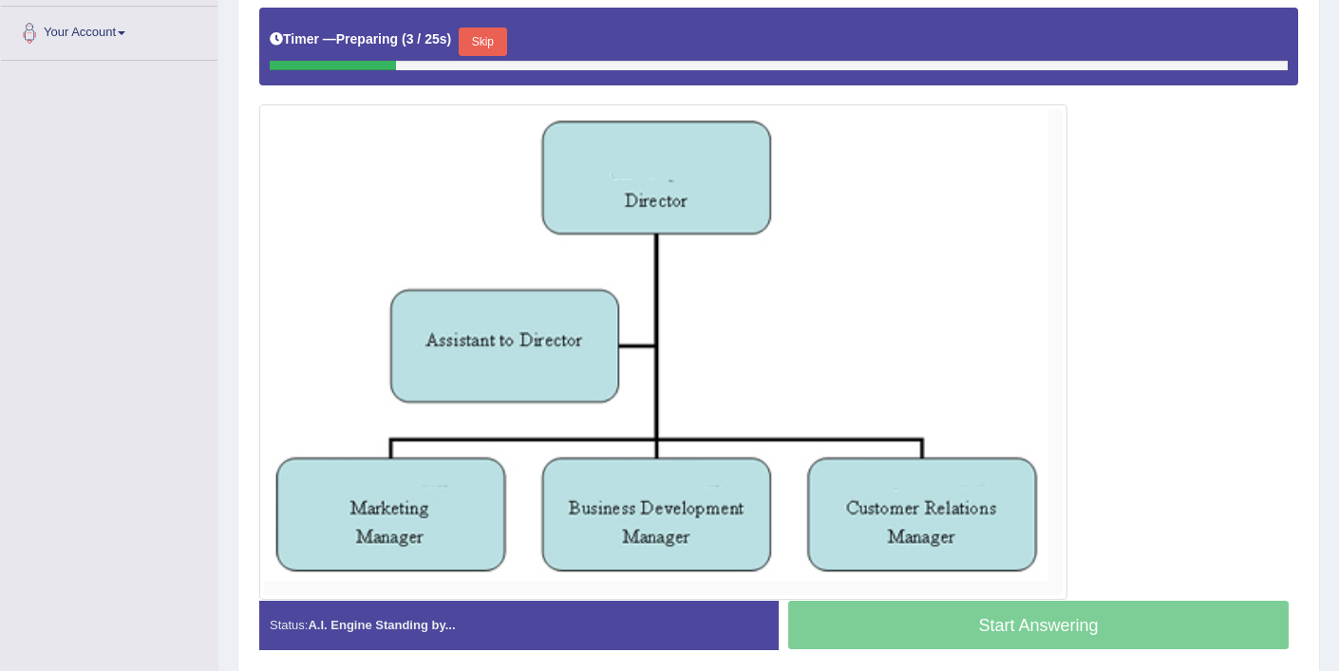
scroll to position [426, 0]
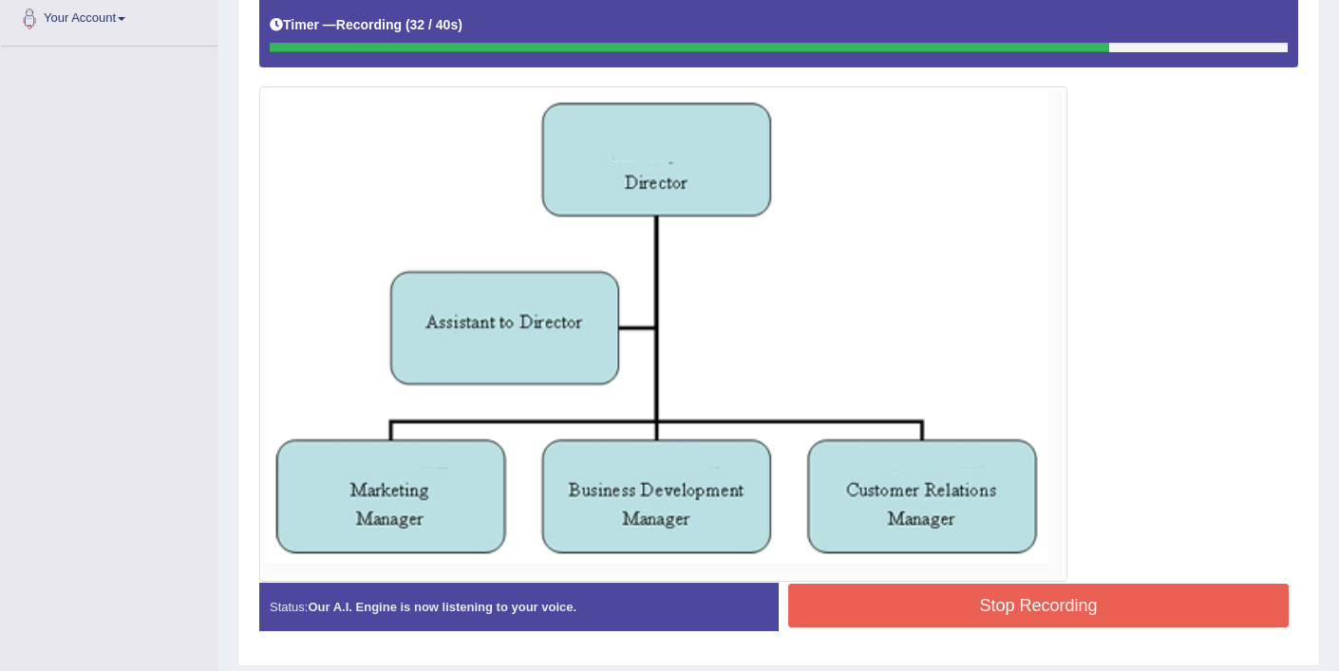
click at [1081, 603] on button "Stop Recording" at bounding box center [1038, 606] width 500 height 44
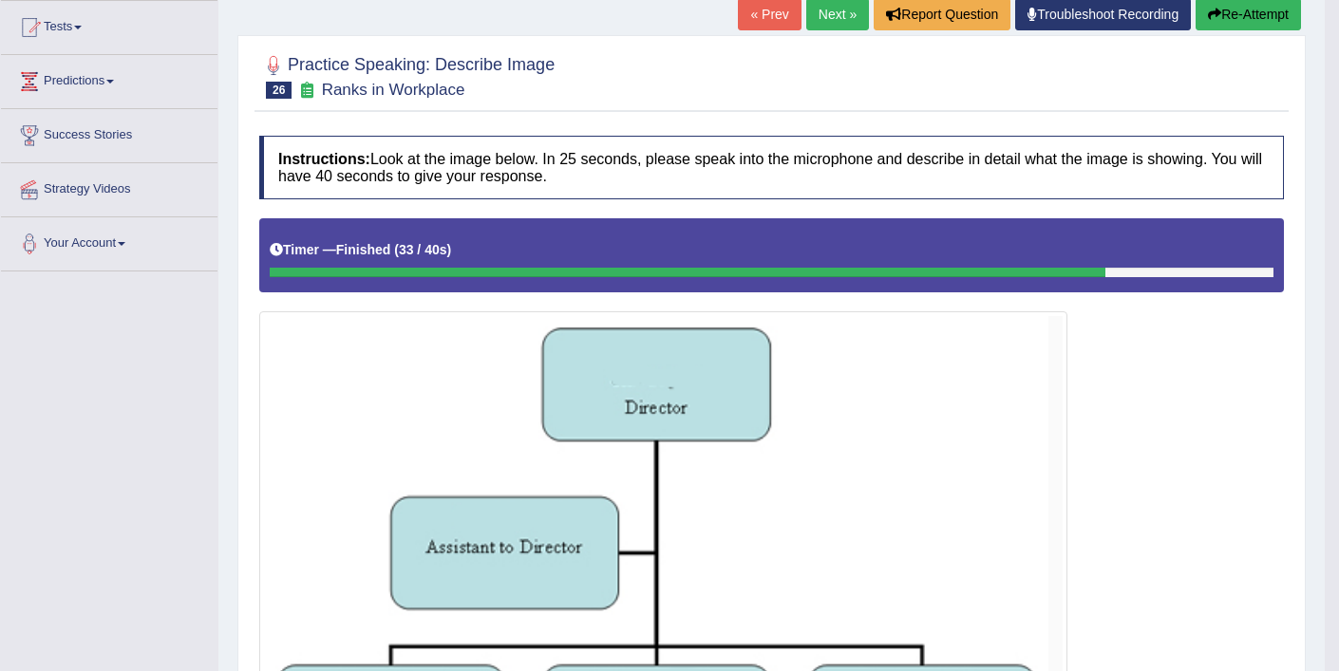
scroll to position [195, 0]
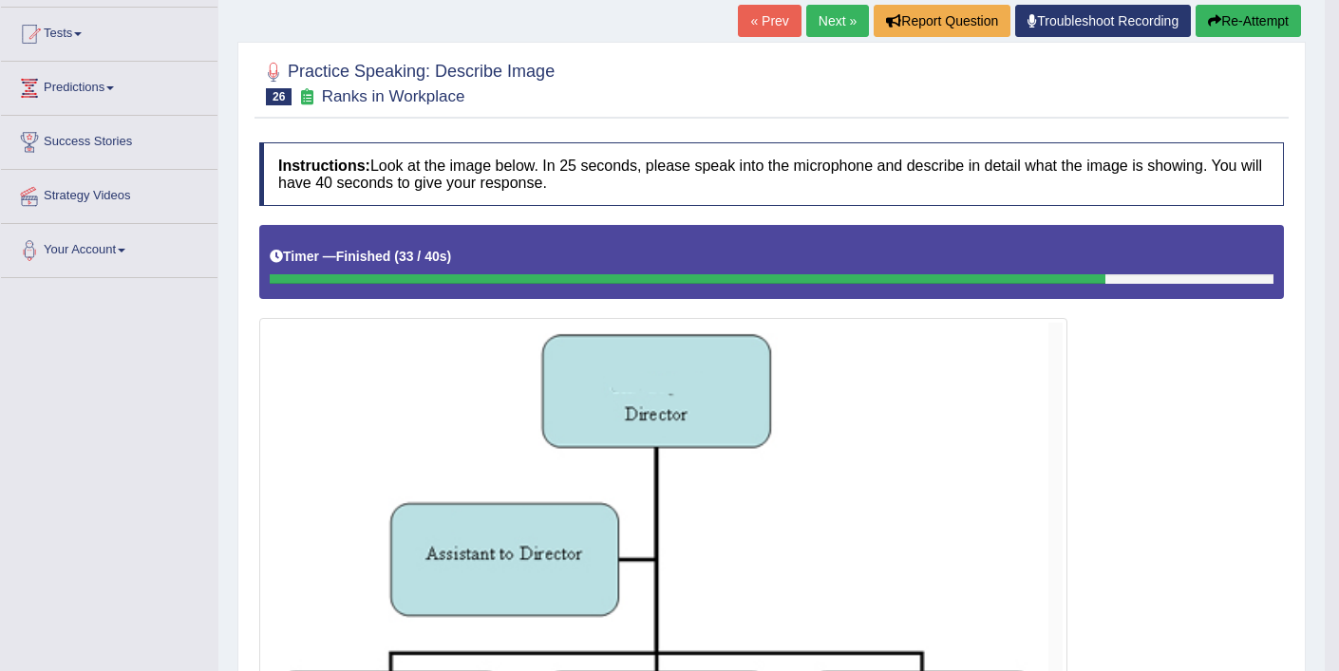
click at [1245, 10] on button "Re-Attempt" at bounding box center [1247, 21] width 105 height 32
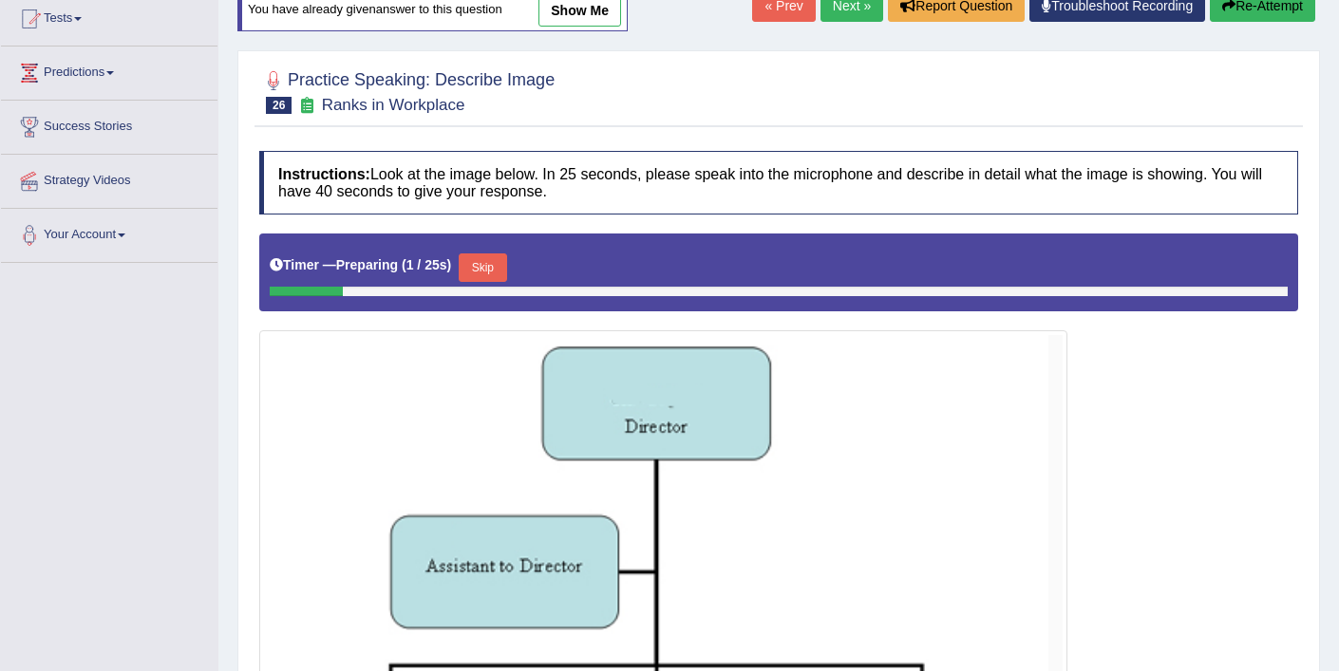
click at [496, 261] on button "Skip" at bounding box center [482, 267] width 47 height 28
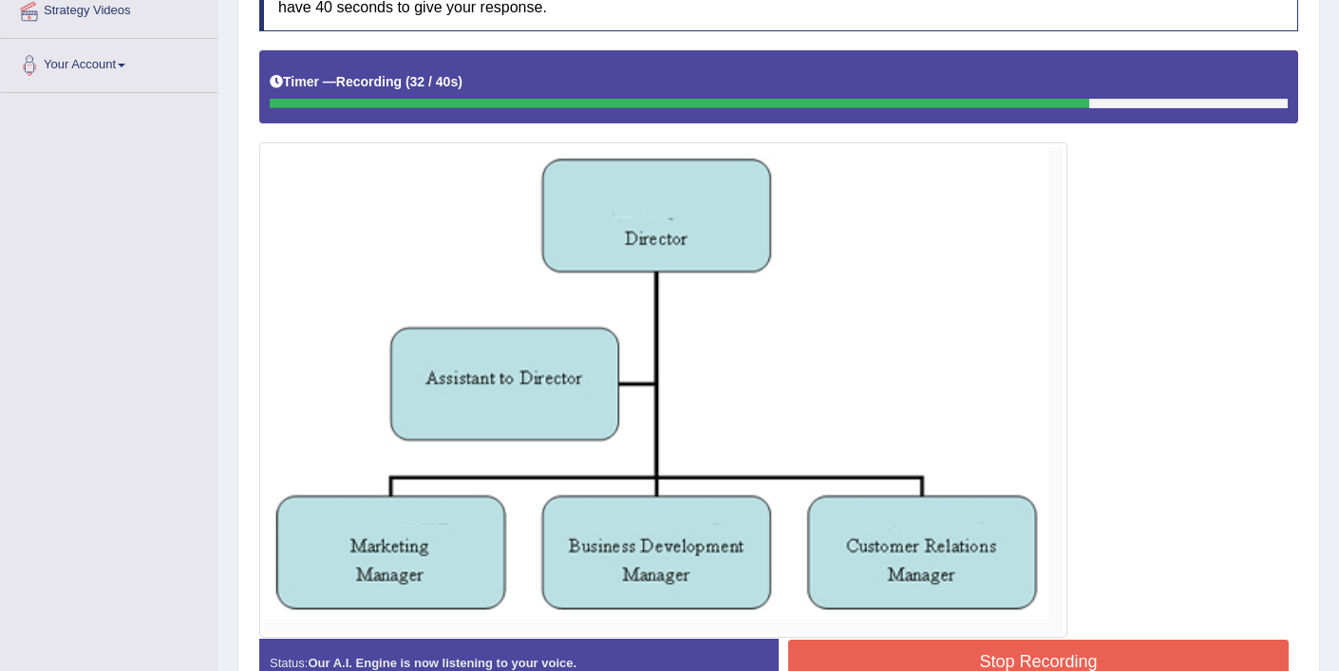
scroll to position [384, 0]
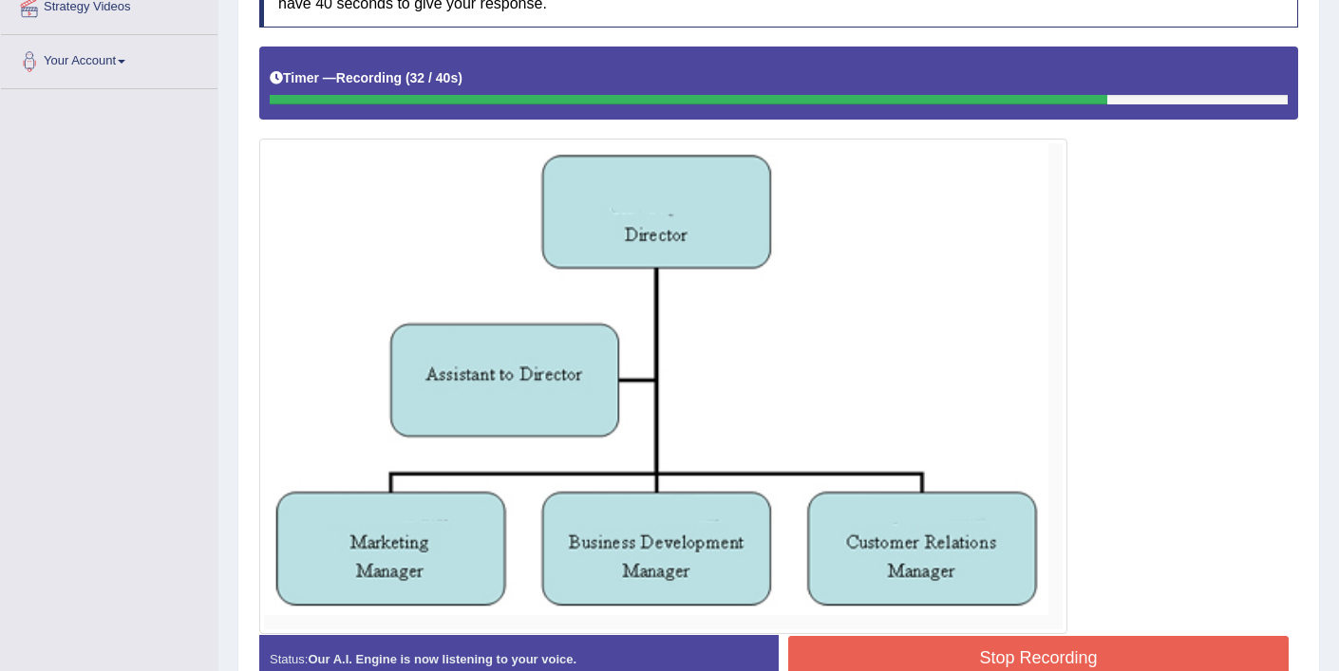
click at [1033, 658] on button "Stop Recording" at bounding box center [1038, 658] width 500 height 44
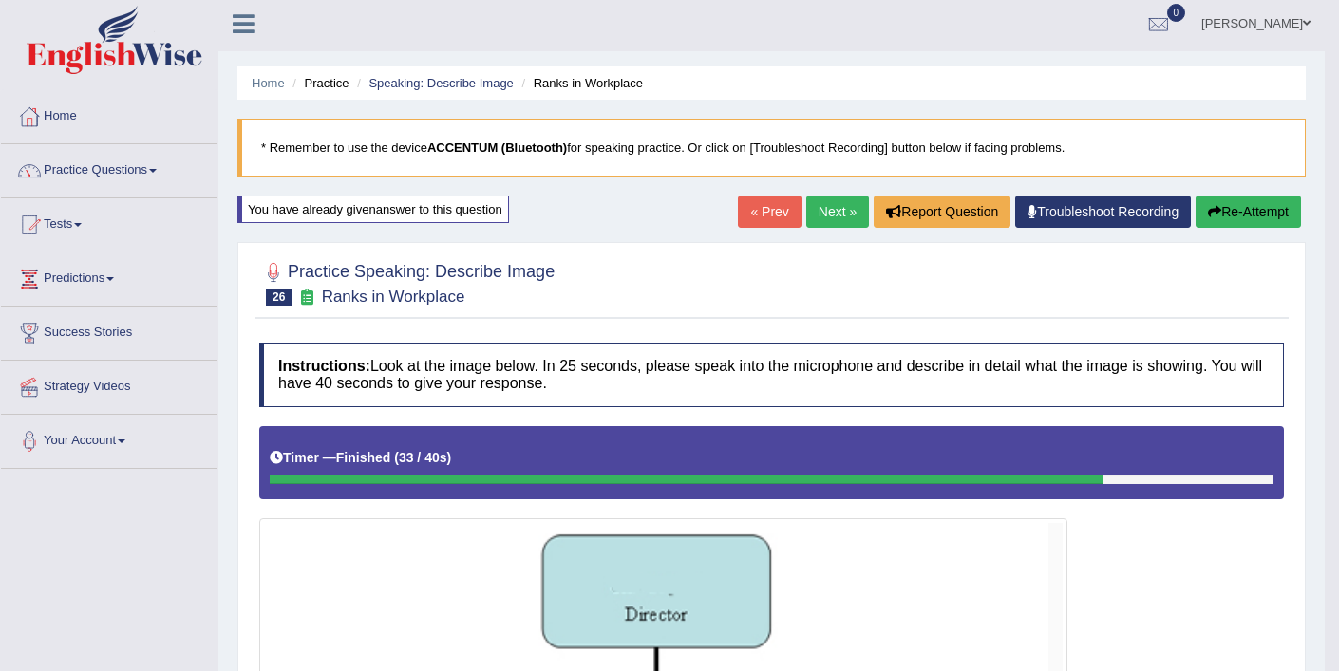
scroll to position [0, 0]
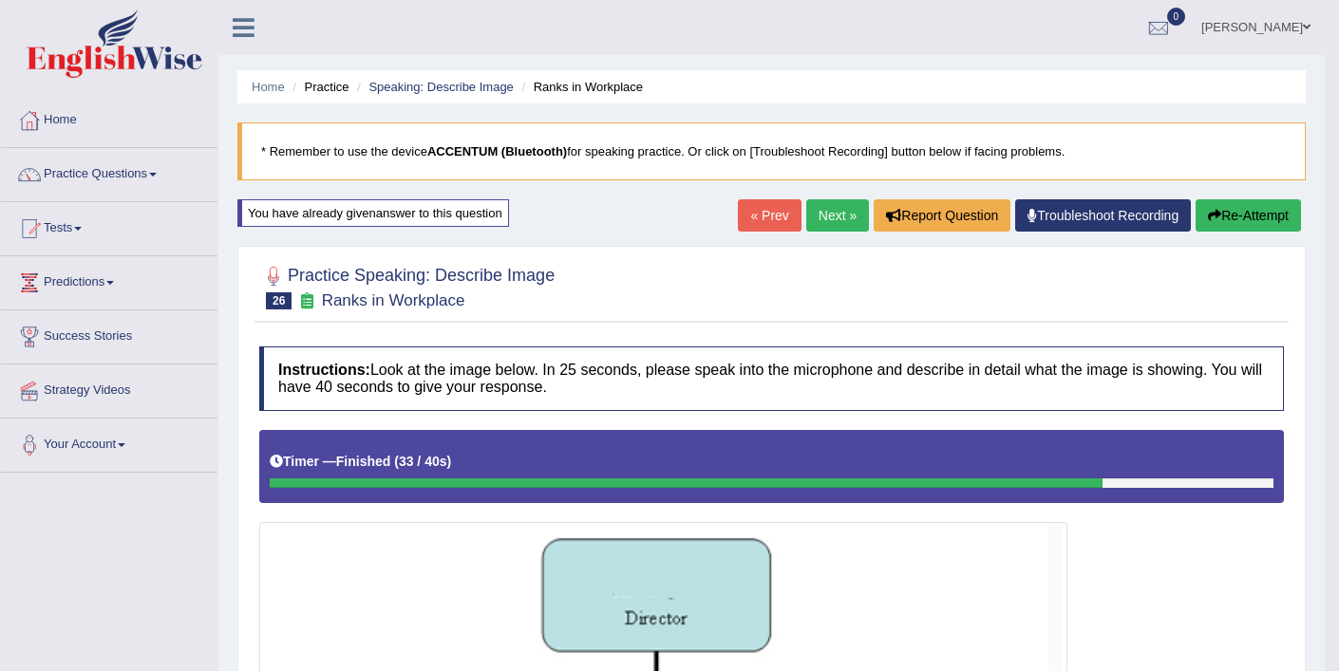
click at [1242, 207] on button "Re-Attempt" at bounding box center [1247, 215] width 105 height 32
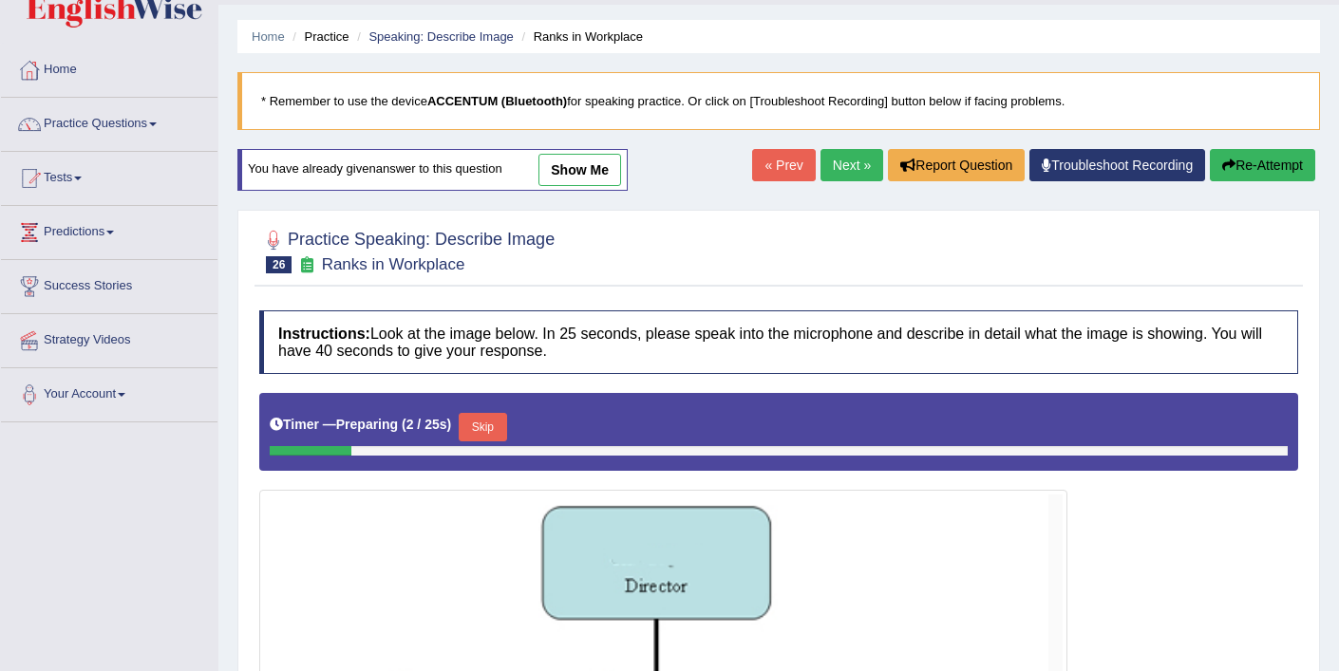
scroll to position [169, 0]
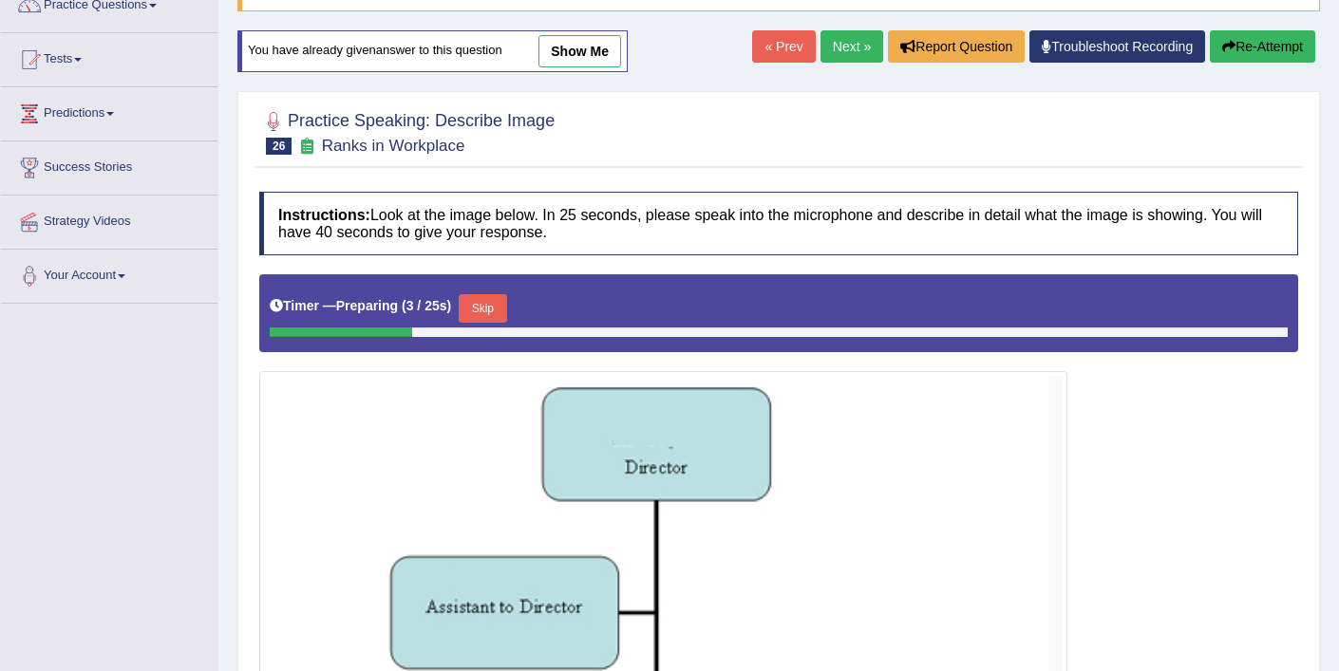
click at [486, 305] on button "Skip" at bounding box center [482, 308] width 47 height 28
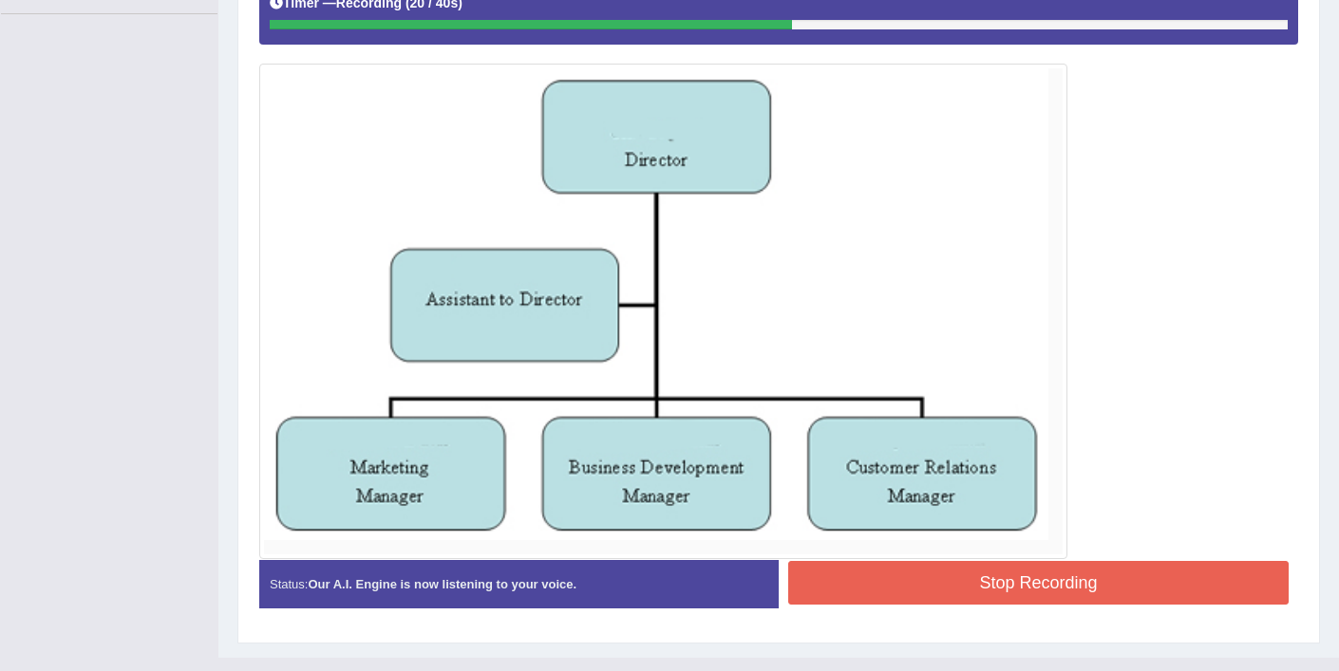
scroll to position [441, 0]
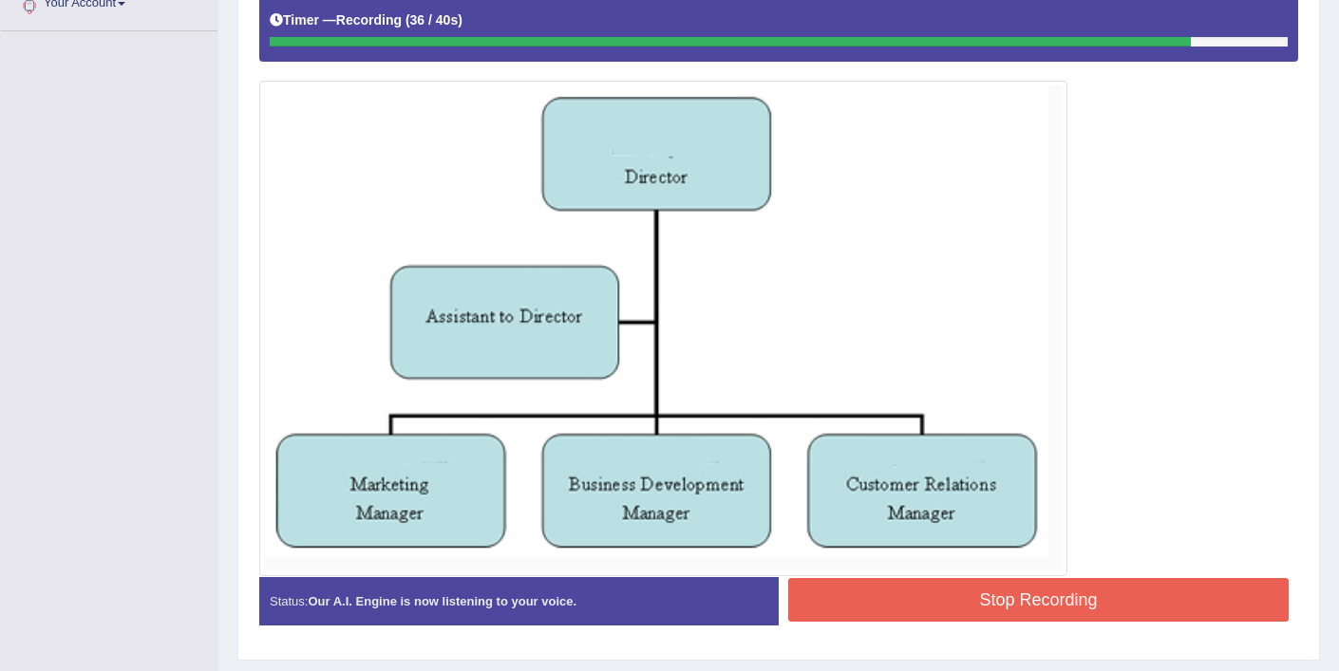
drag, startPoint x: 1069, startPoint y: 596, endPoint x: 1057, endPoint y: 599, distance: 12.7
click at [1069, 595] on button "Stop Recording" at bounding box center [1038, 600] width 500 height 44
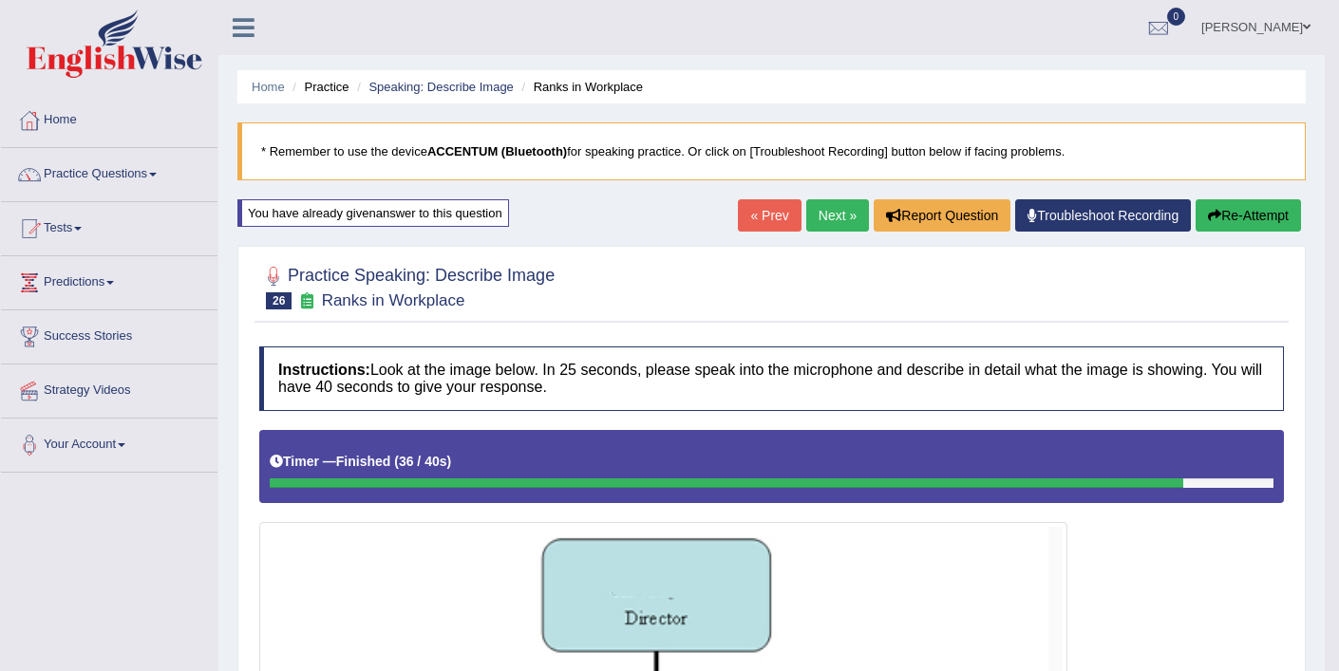
scroll to position [0, 0]
click at [832, 221] on link "Next »" at bounding box center [837, 215] width 63 height 32
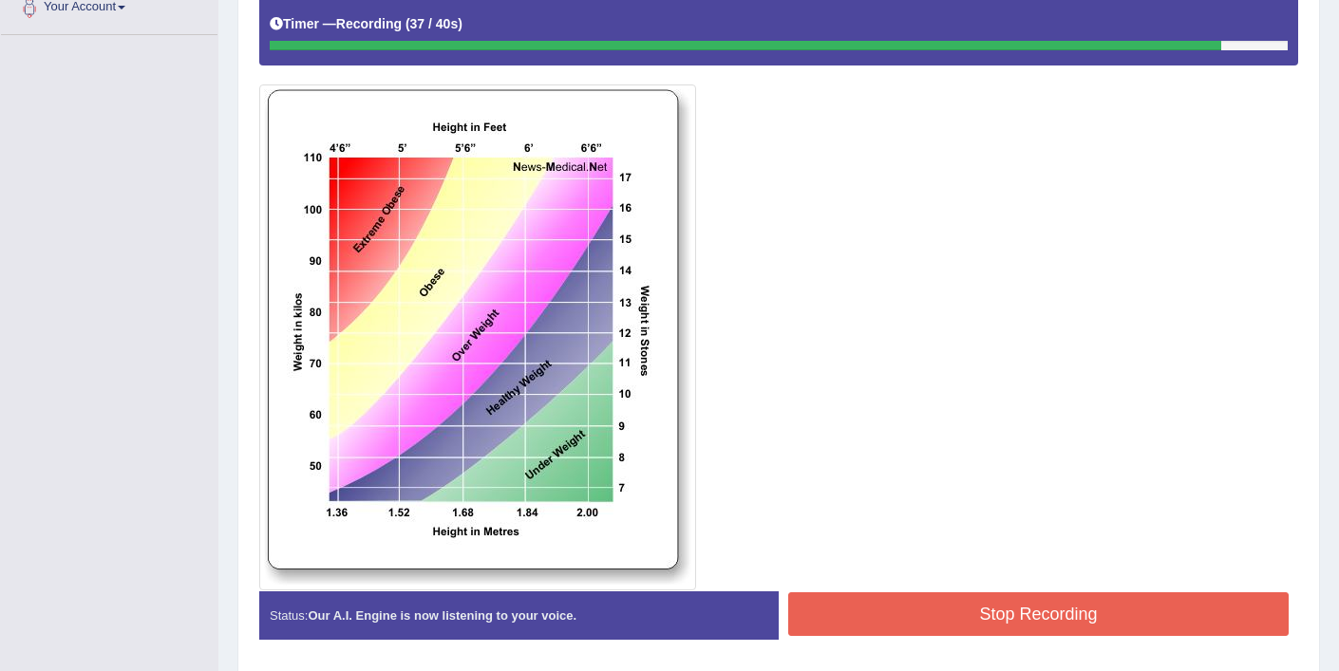
scroll to position [503, 0]
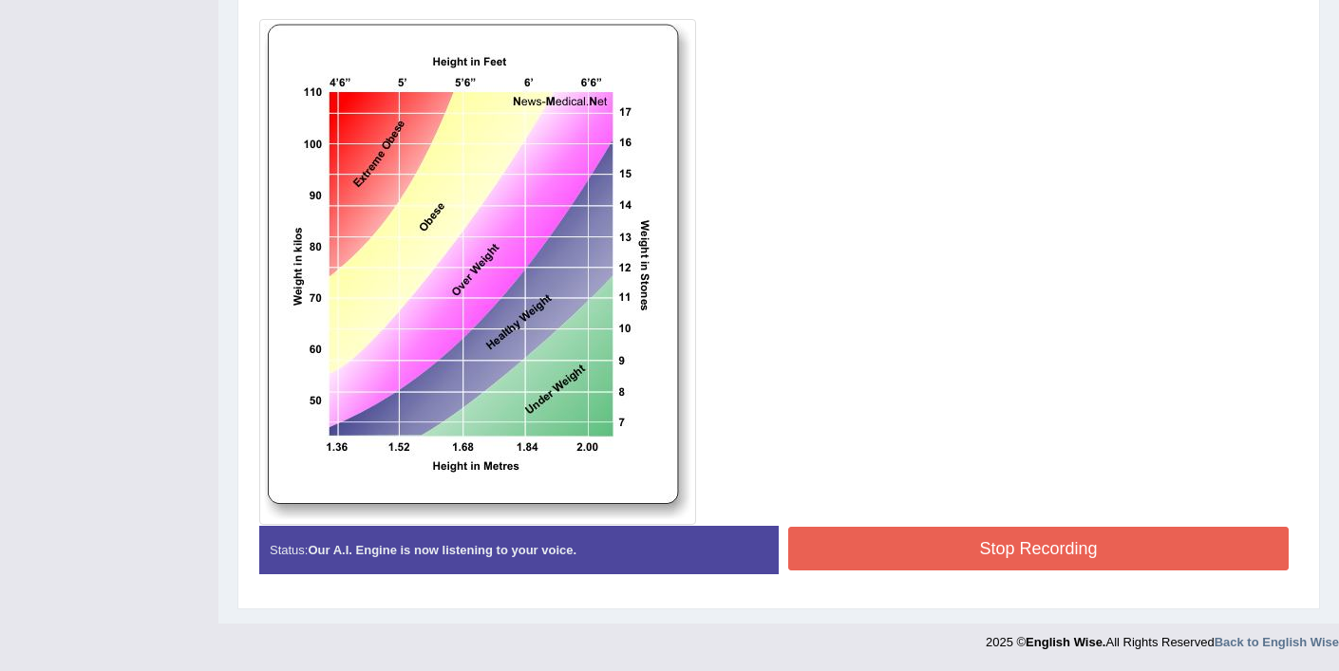
click at [885, 548] on button "Stop Recording" at bounding box center [1038, 549] width 500 height 44
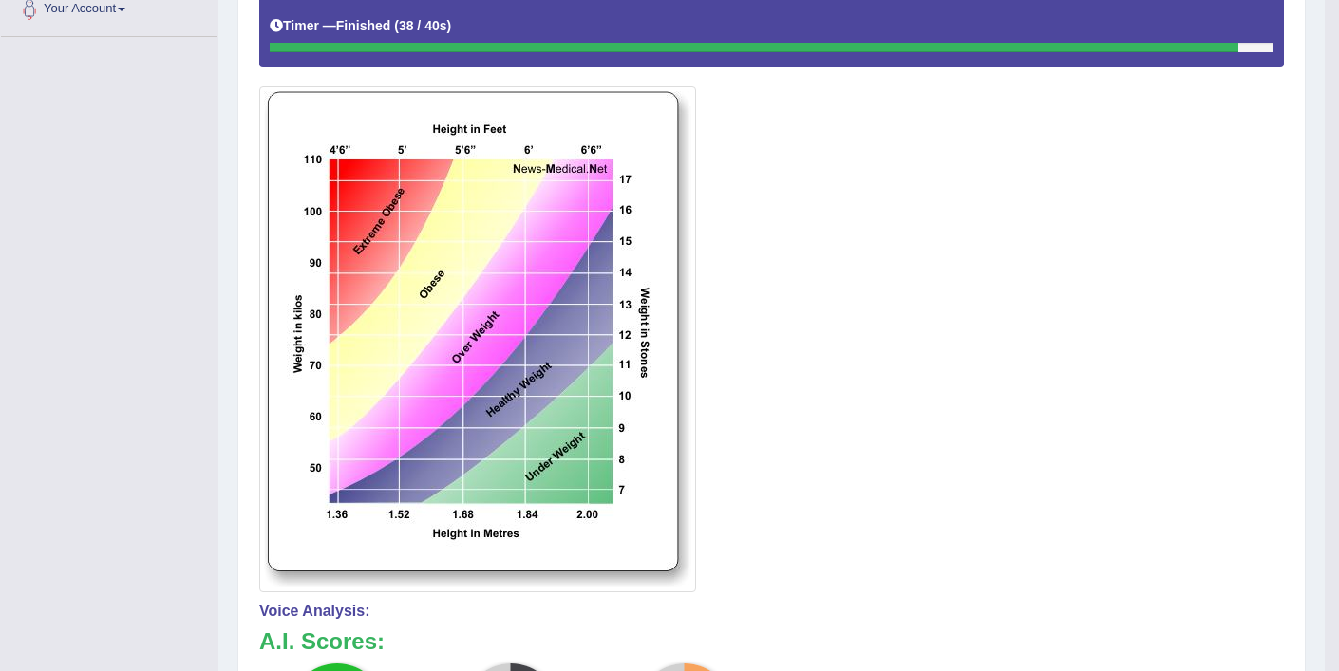
scroll to position [97, 0]
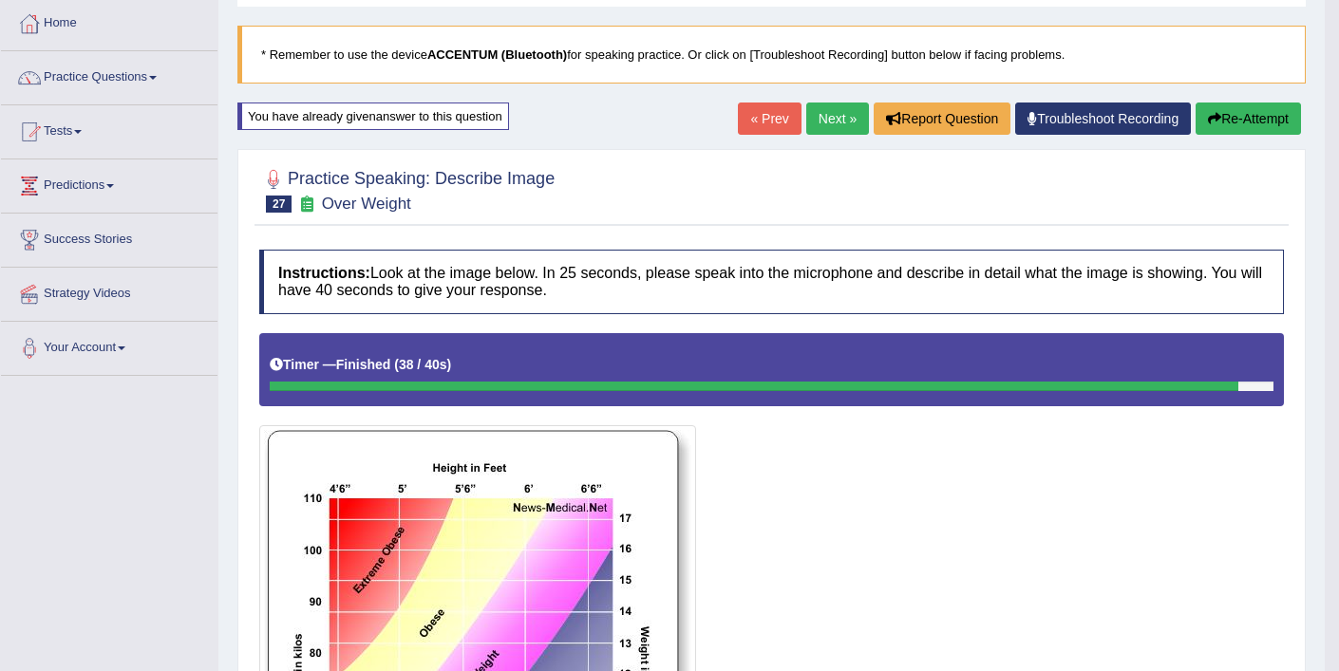
click at [1220, 118] on button "Re-Attempt" at bounding box center [1247, 119] width 105 height 32
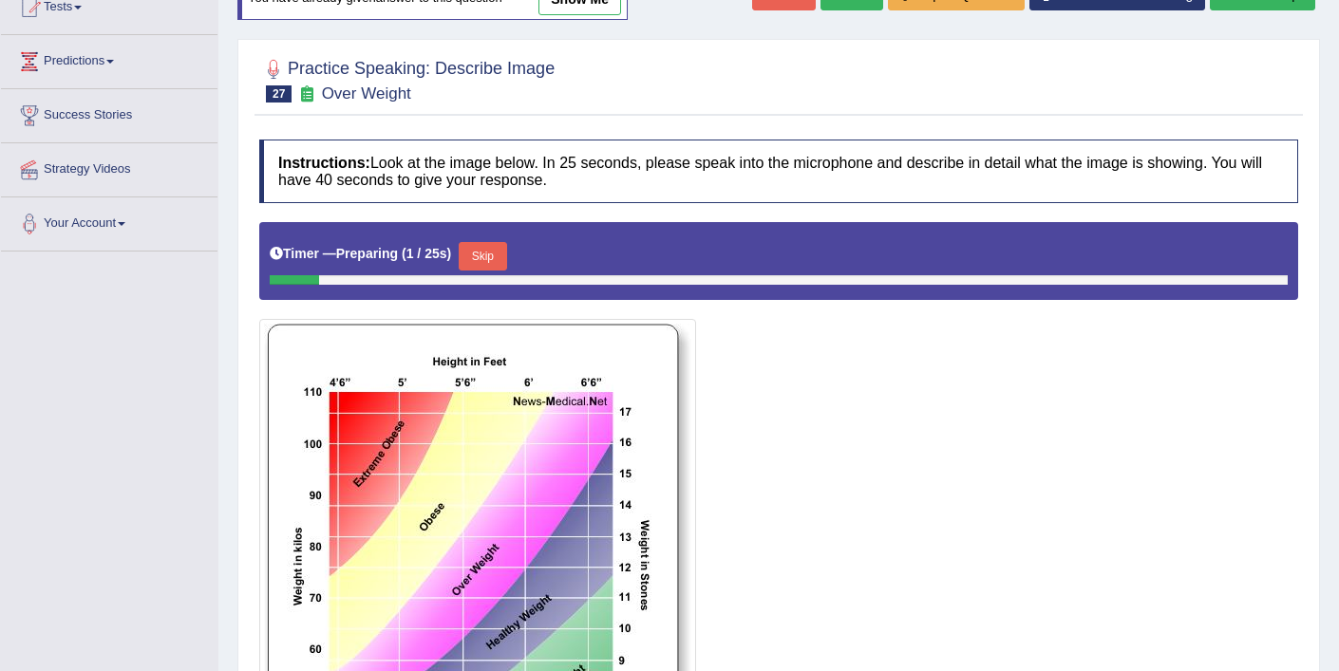
scroll to position [226, 0]
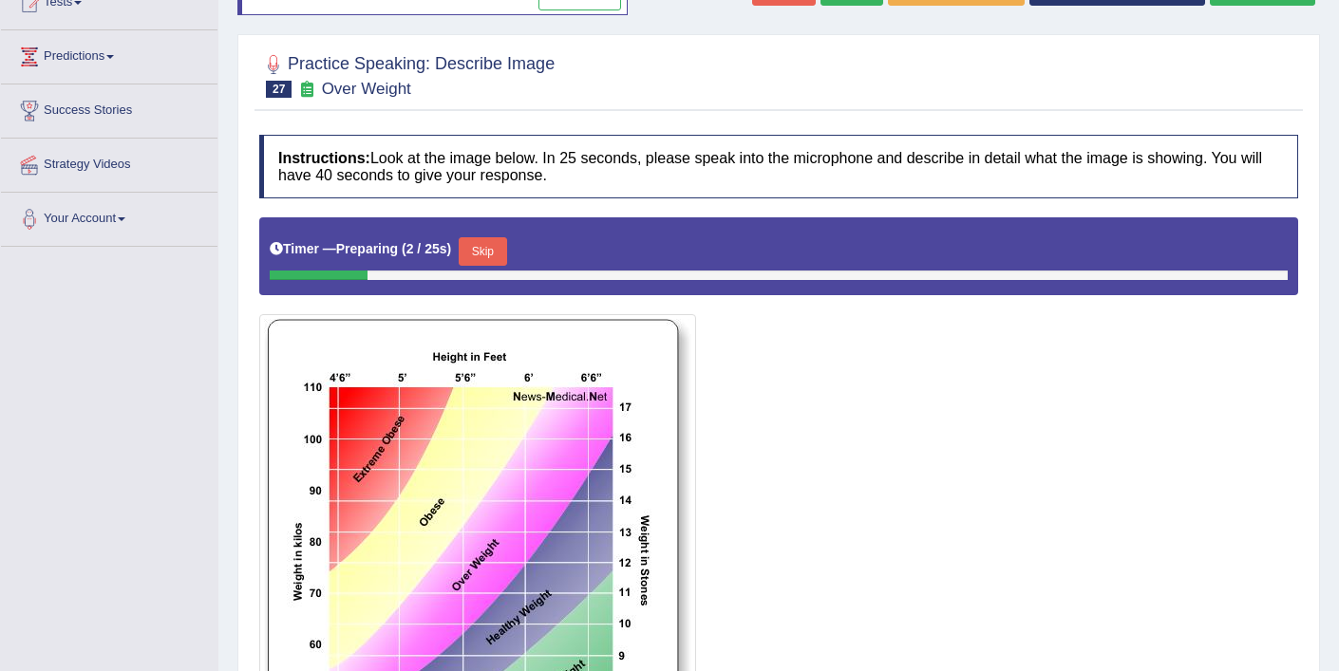
click at [479, 256] on button "Skip" at bounding box center [482, 251] width 47 height 28
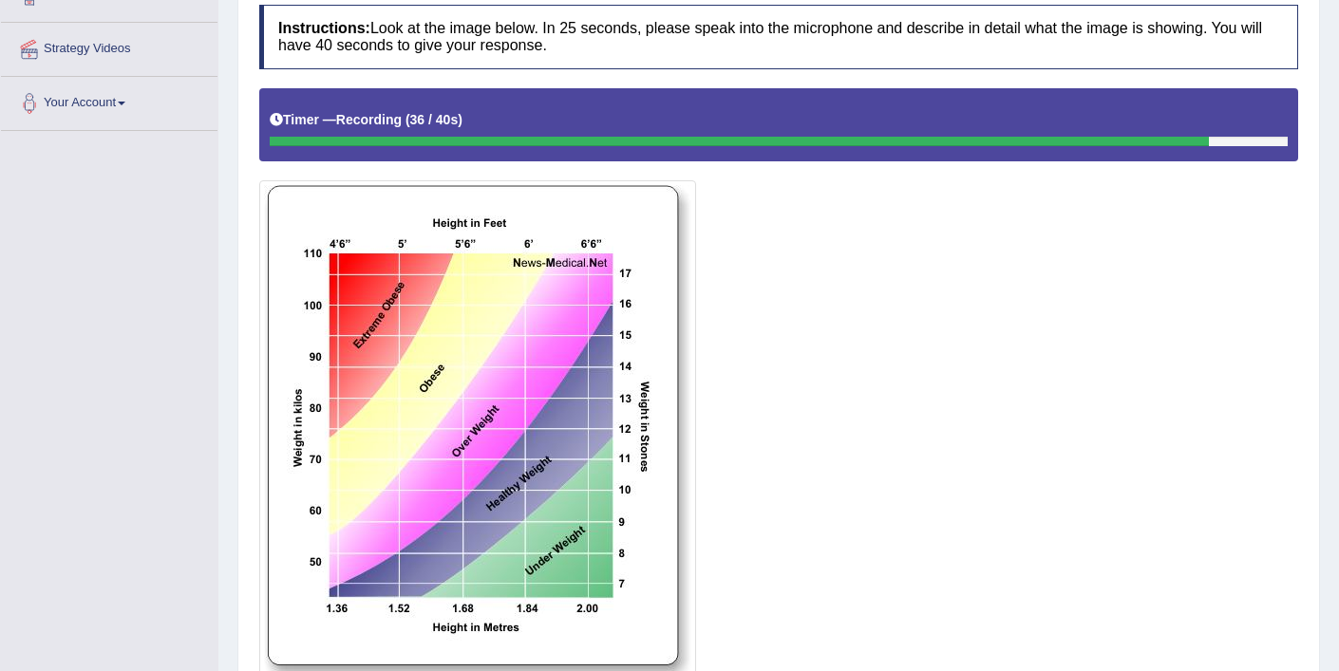
scroll to position [459, 0]
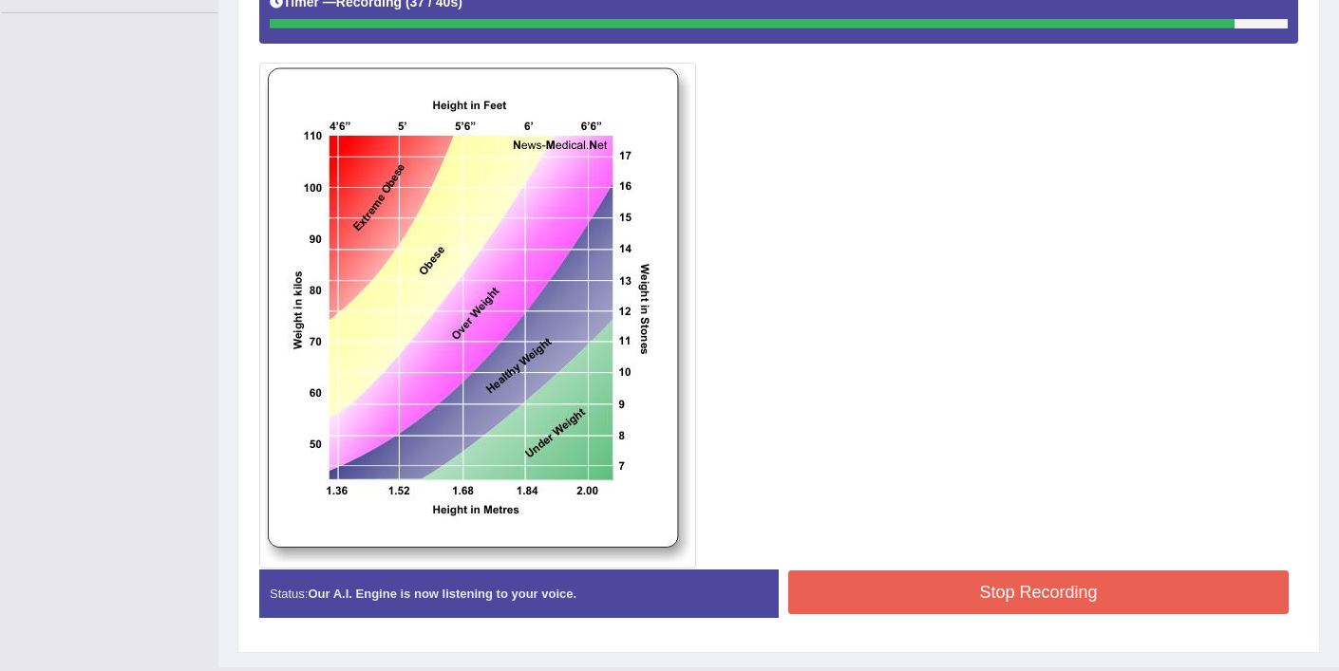
click at [902, 585] on button "Stop Recording" at bounding box center [1038, 593] width 500 height 44
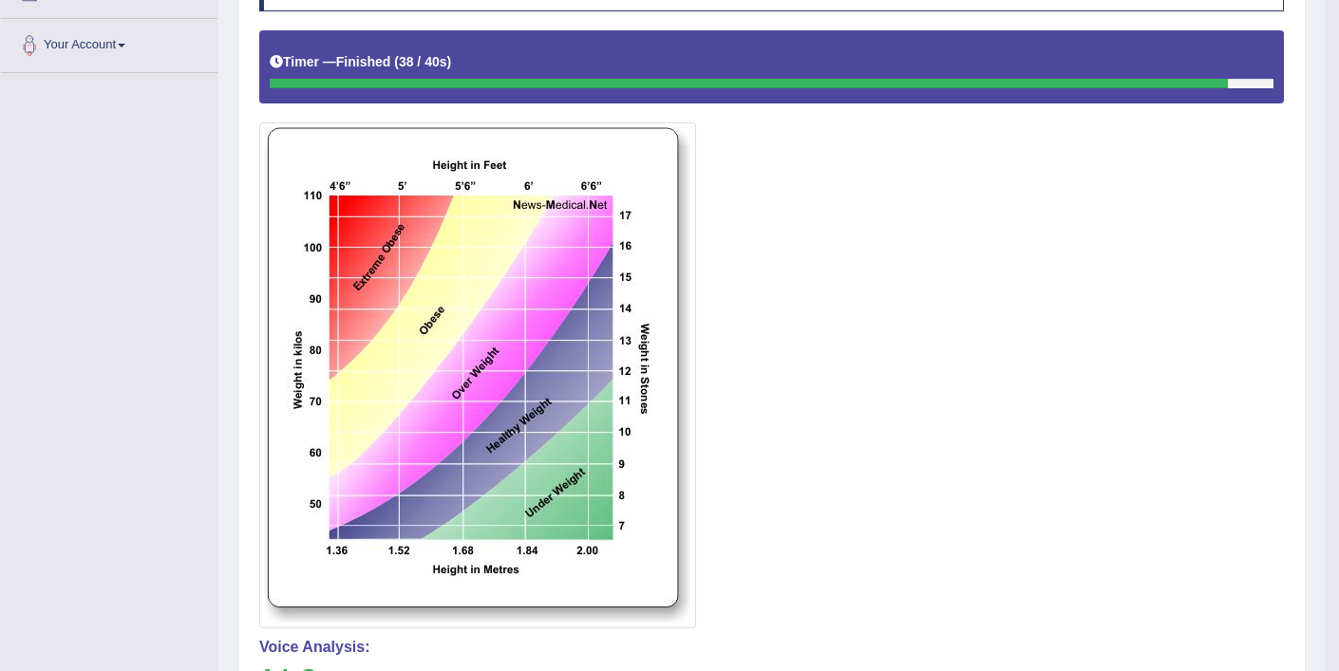
scroll to position [173, 0]
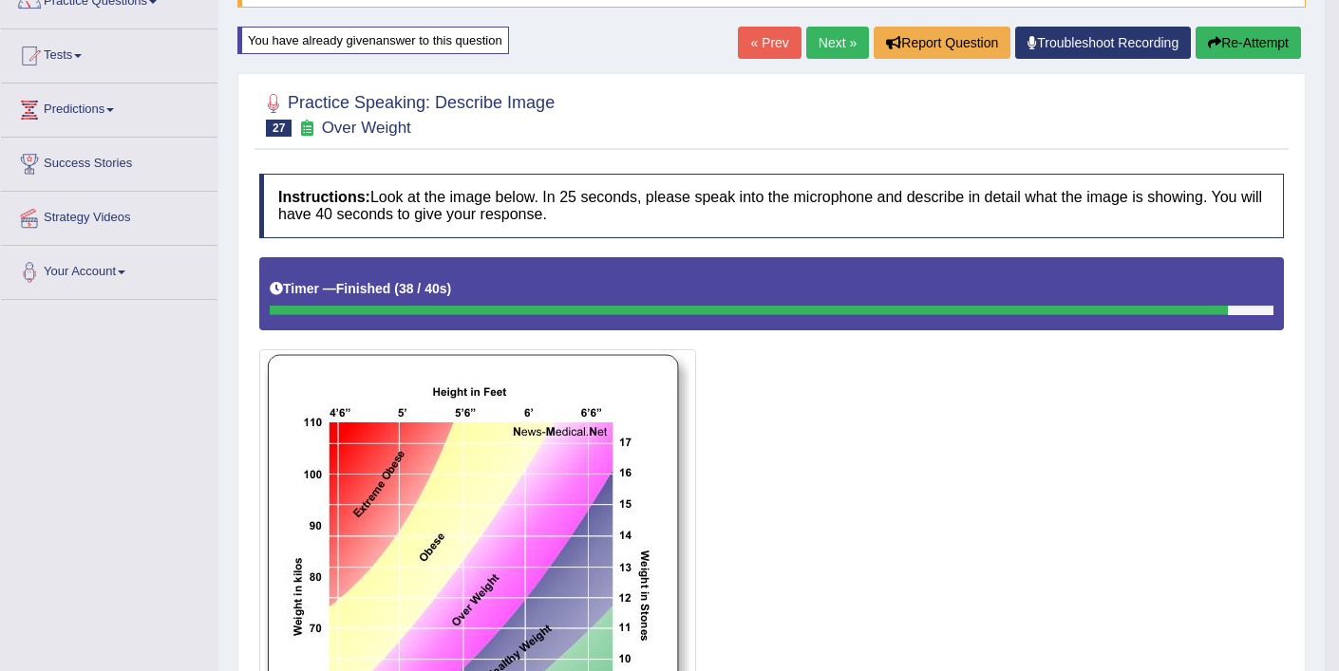
click at [1235, 44] on button "Re-Attempt" at bounding box center [1247, 43] width 105 height 32
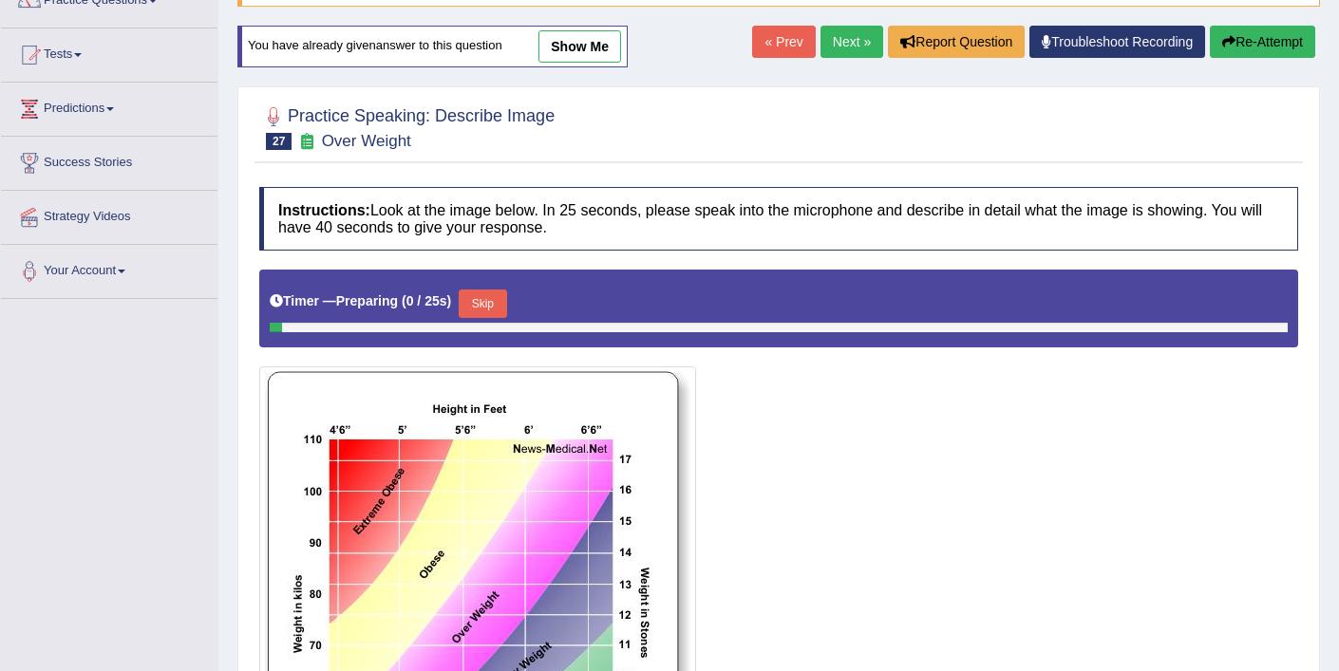
scroll to position [177, 0]
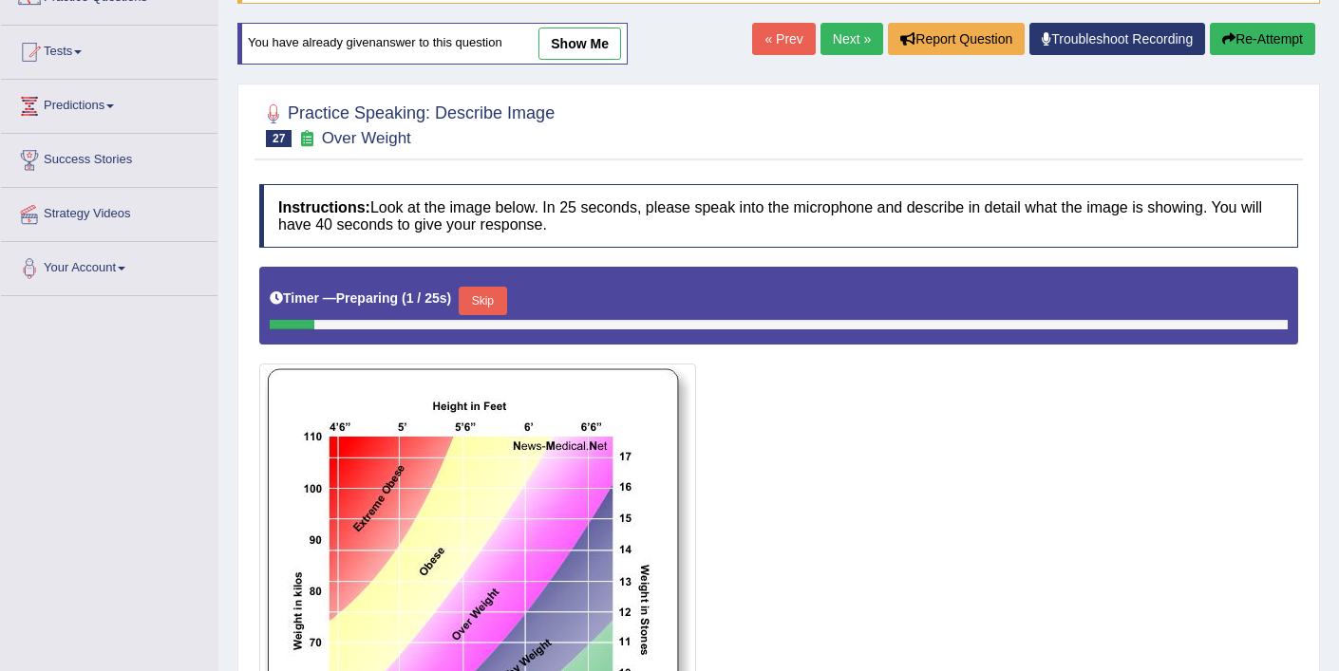
click at [497, 292] on button "Skip" at bounding box center [482, 301] width 47 height 28
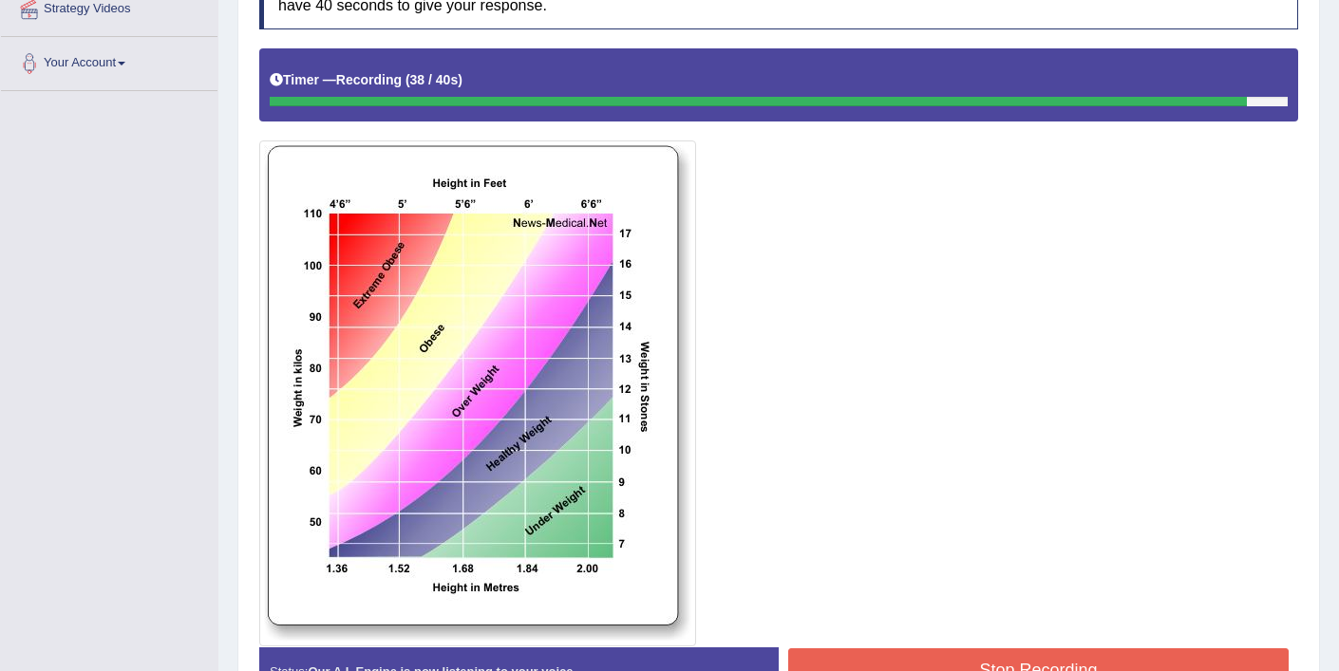
scroll to position [385, 0]
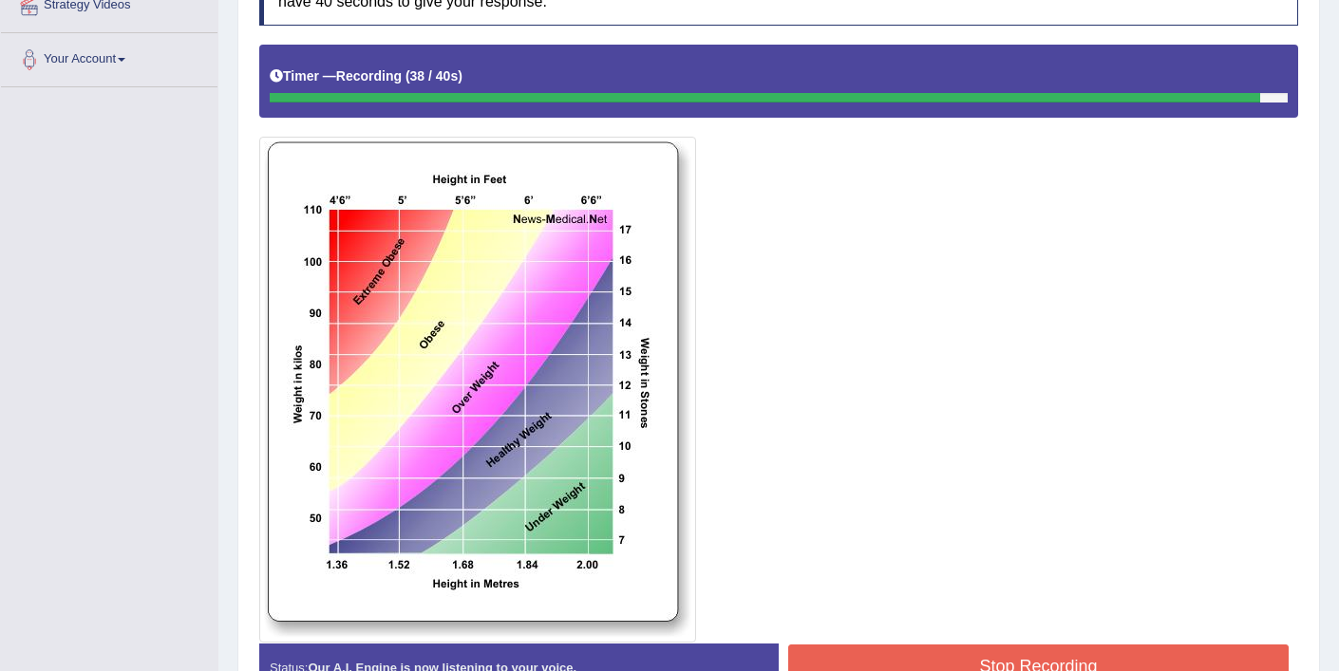
click at [948, 658] on button "Stop Recording" at bounding box center [1038, 667] width 500 height 44
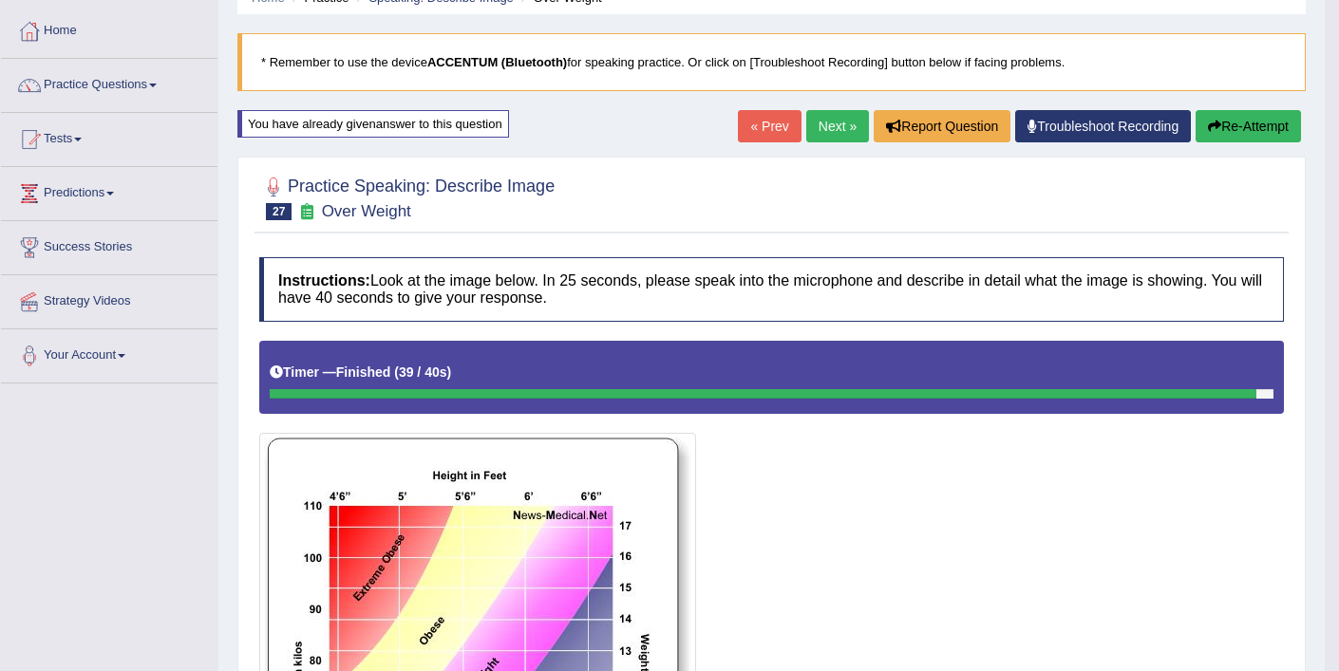
scroll to position [0, 0]
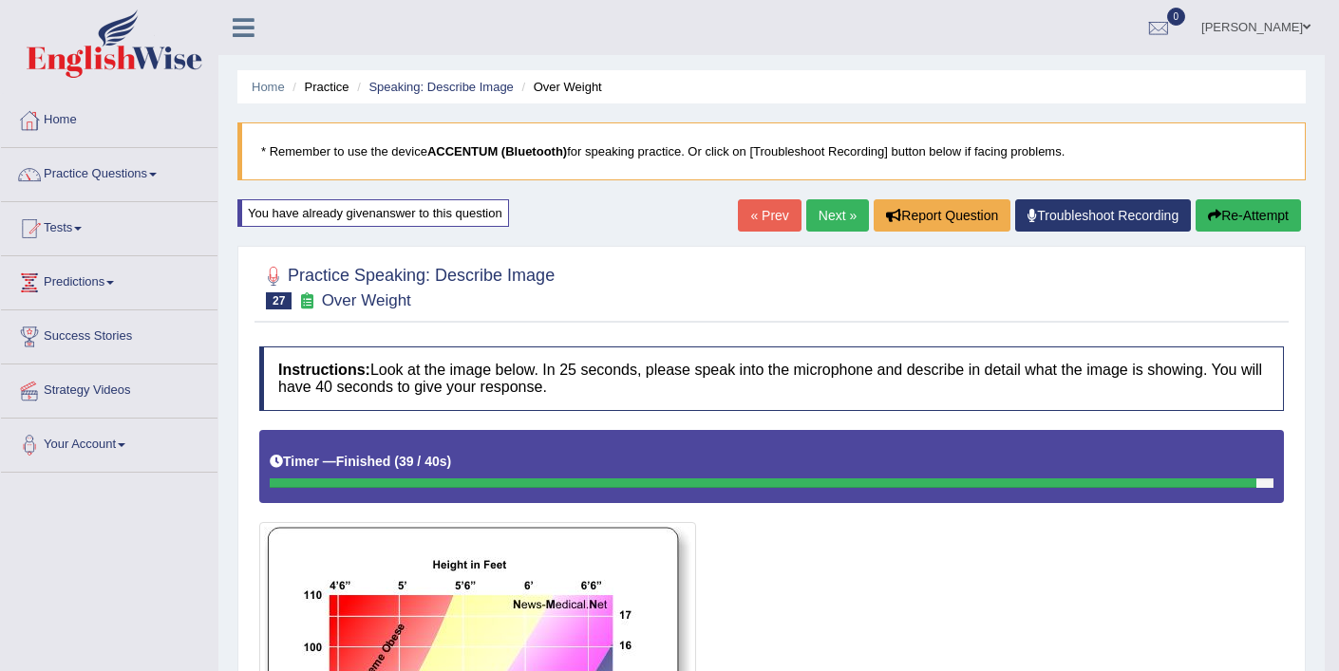
click at [1247, 209] on button "Re-Attempt" at bounding box center [1247, 215] width 105 height 32
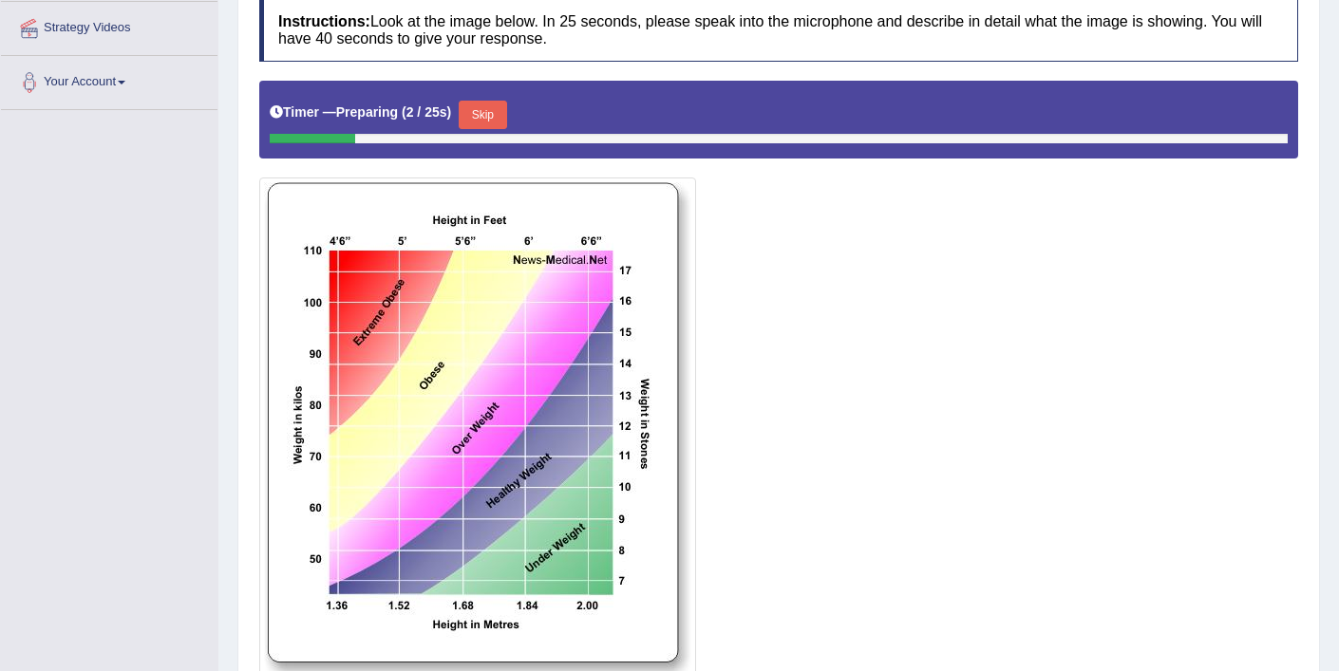
scroll to position [239, 0]
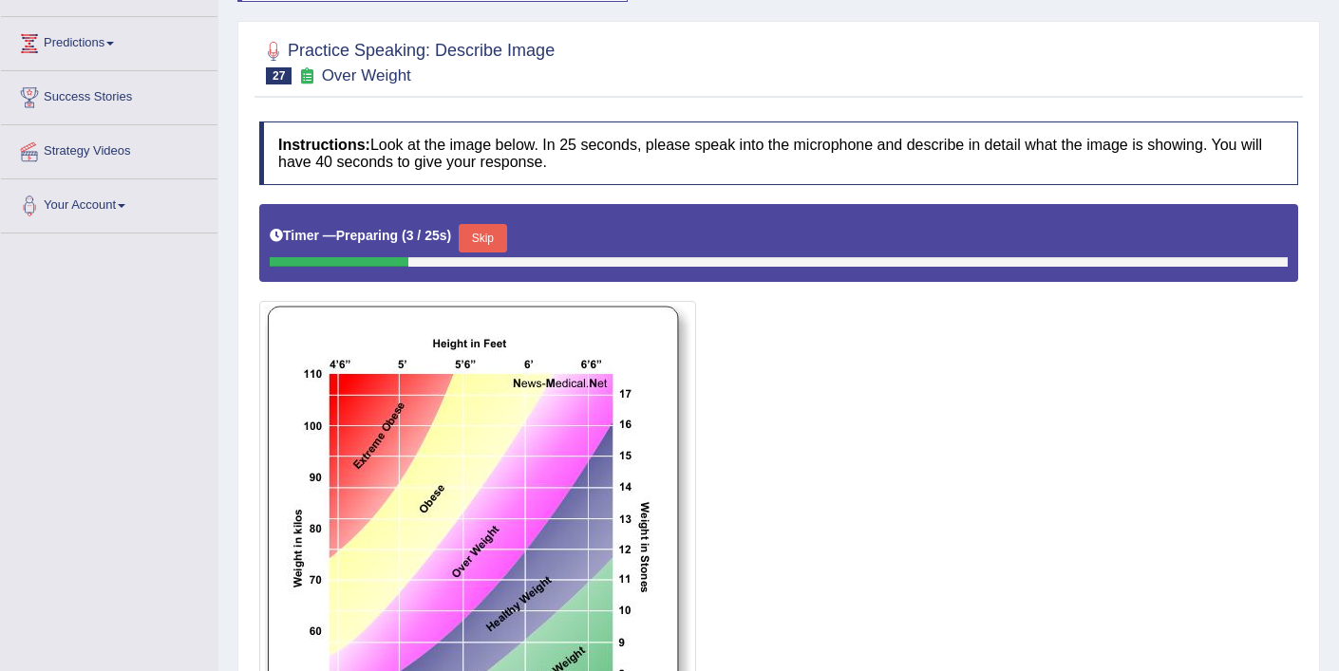
click at [498, 238] on button "Skip" at bounding box center [482, 238] width 47 height 28
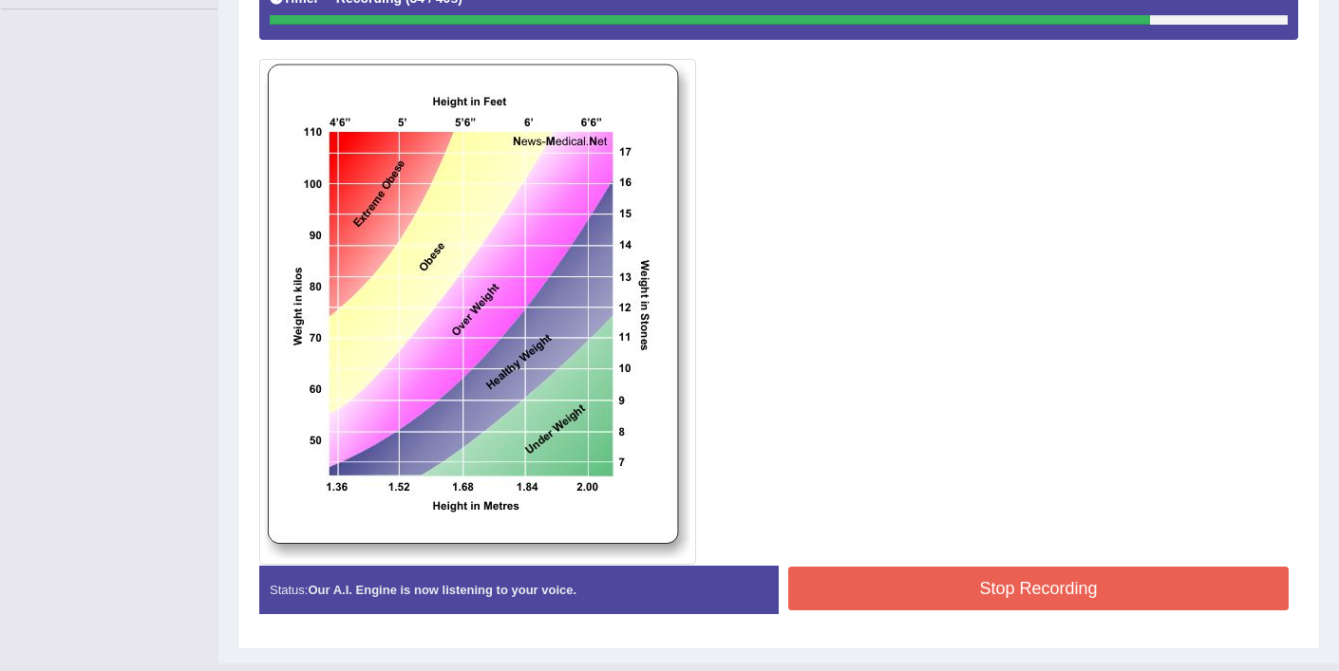
scroll to position [459, 0]
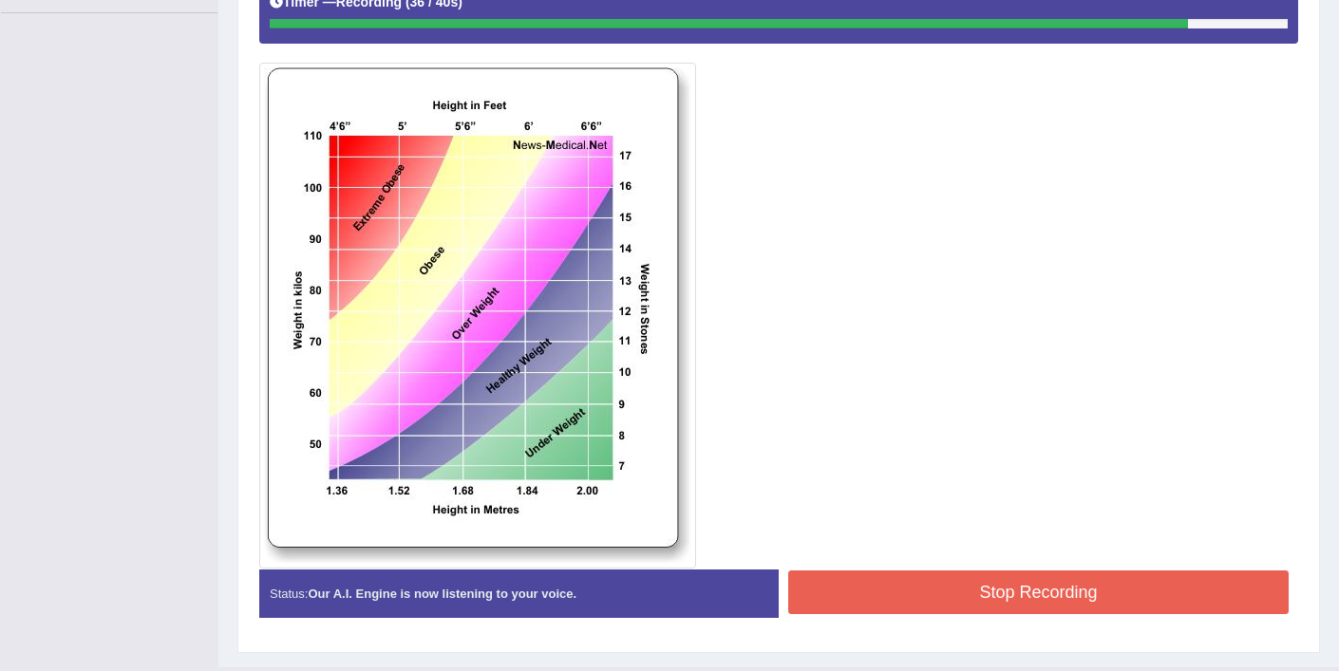
click at [972, 590] on button "Stop Recording" at bounding box center [1038, 593] width 500 height 44
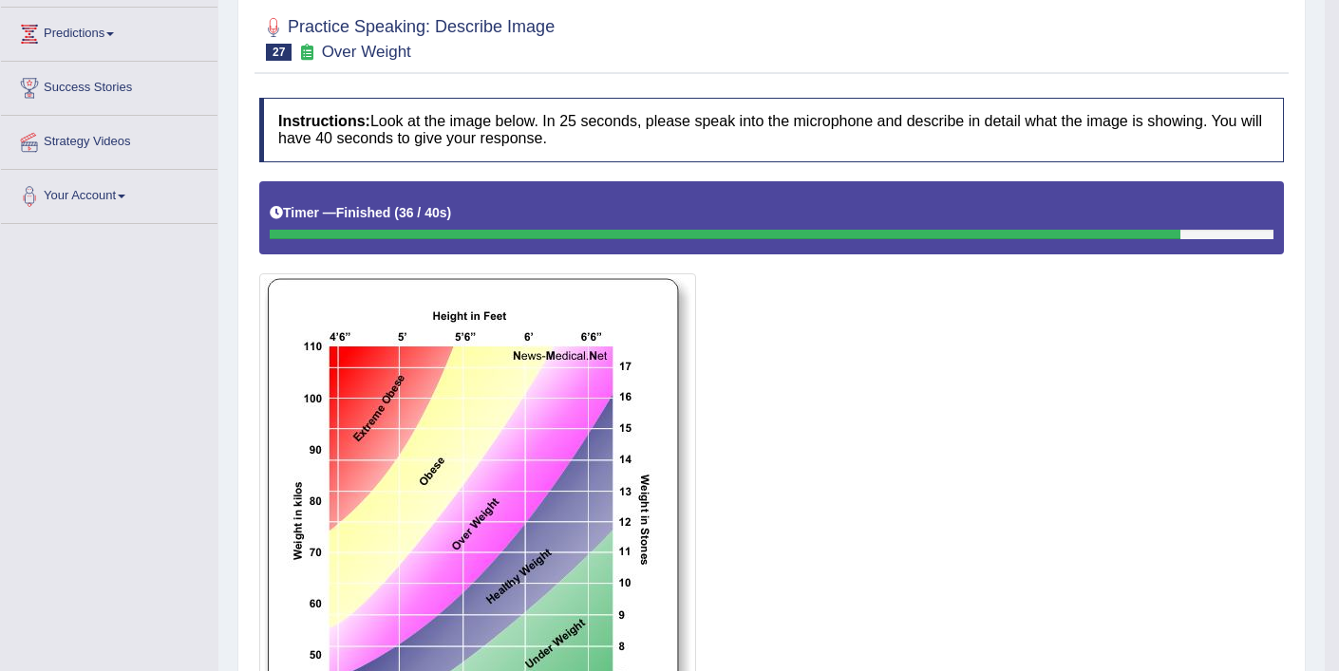
scroll to position [31, 0]
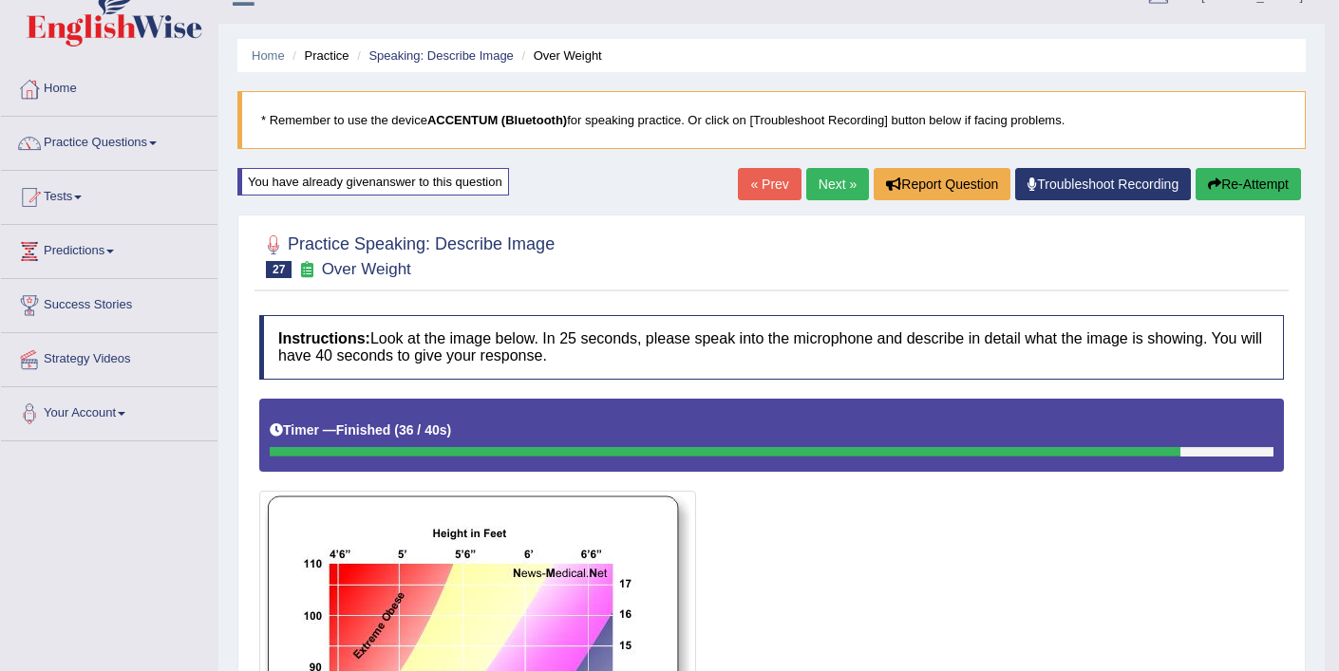
click at [1234, 171] on button "Re-Attempt" at bounding box center [1247, 184] width 105 height 32
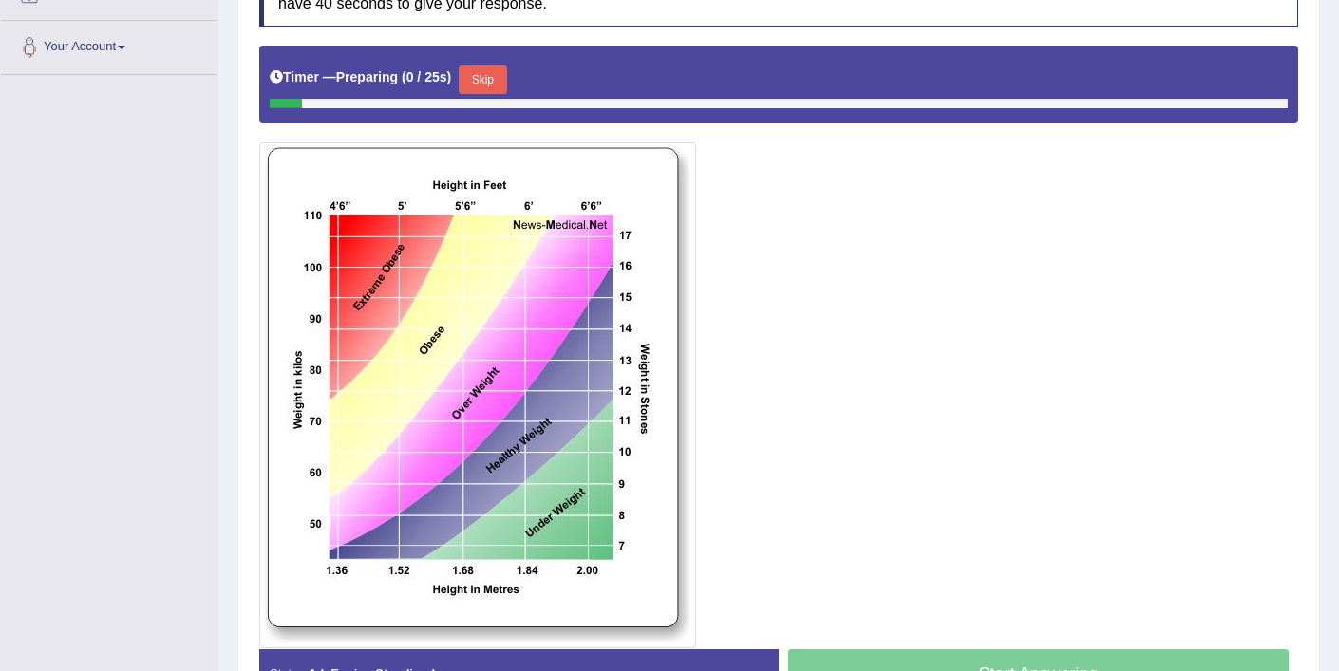
scroll to position [402, 0]
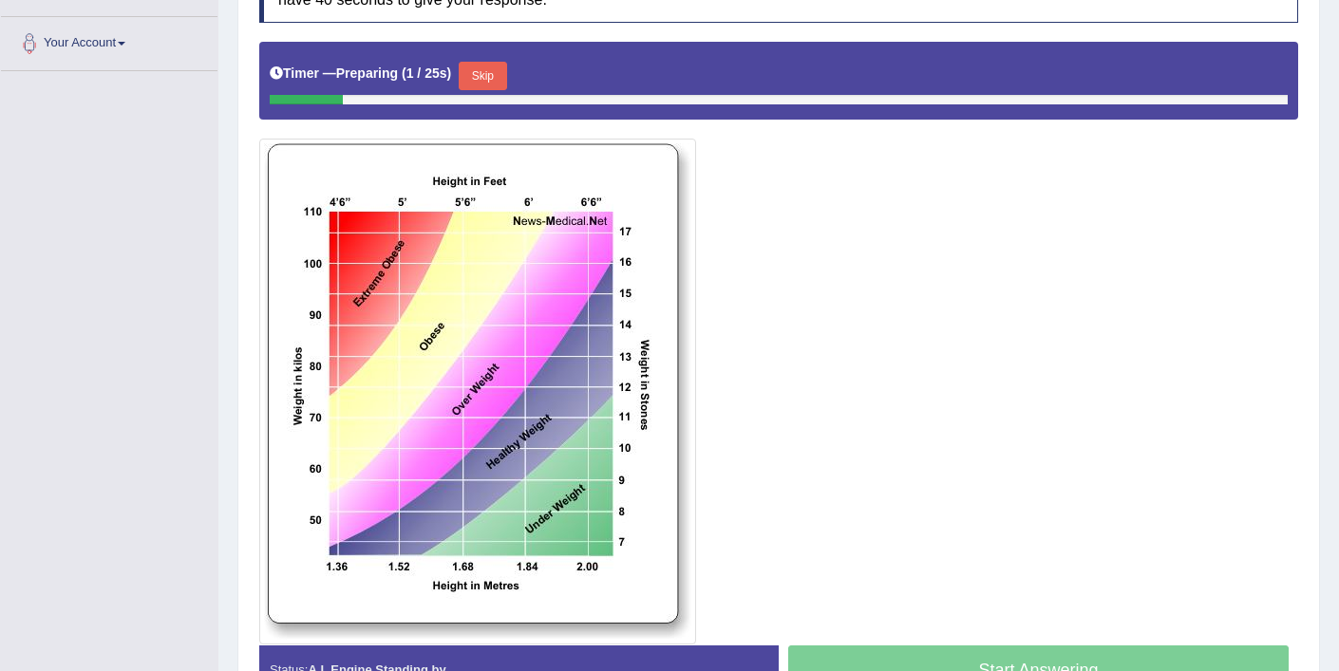
click at [486, 84] on button "Skip" at bounding box center [482, 76] width 47 height 28
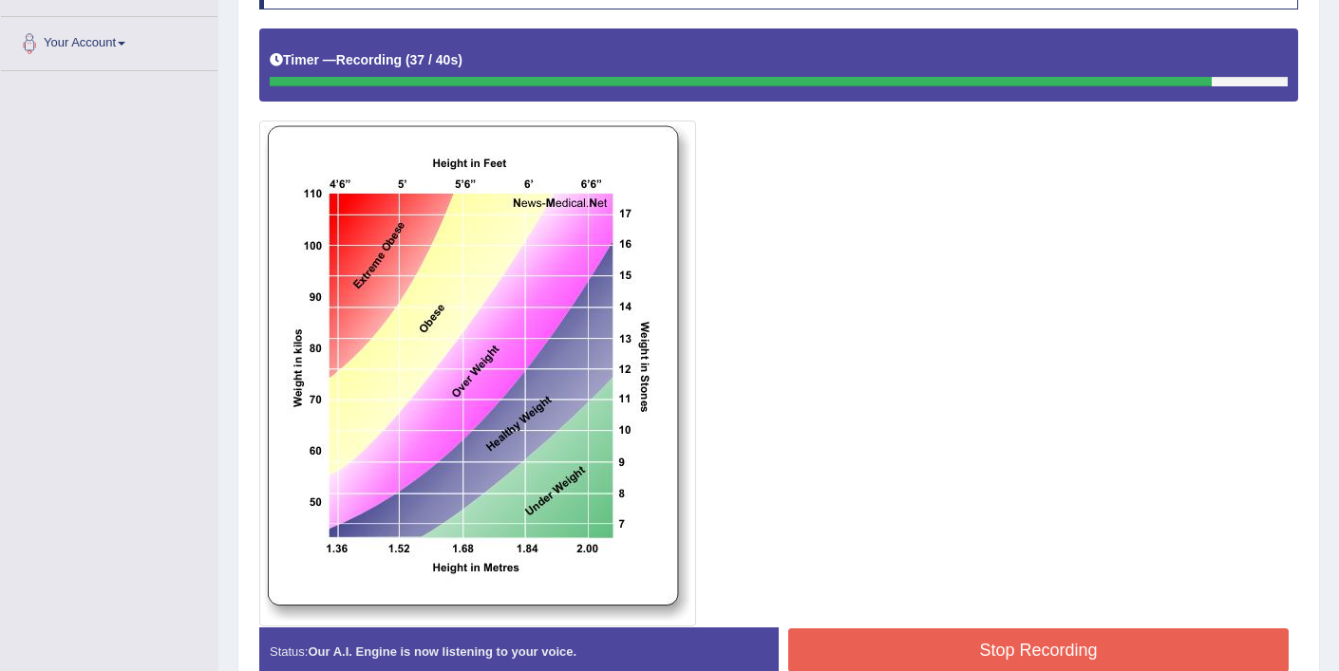
scroll to position [405, 0]
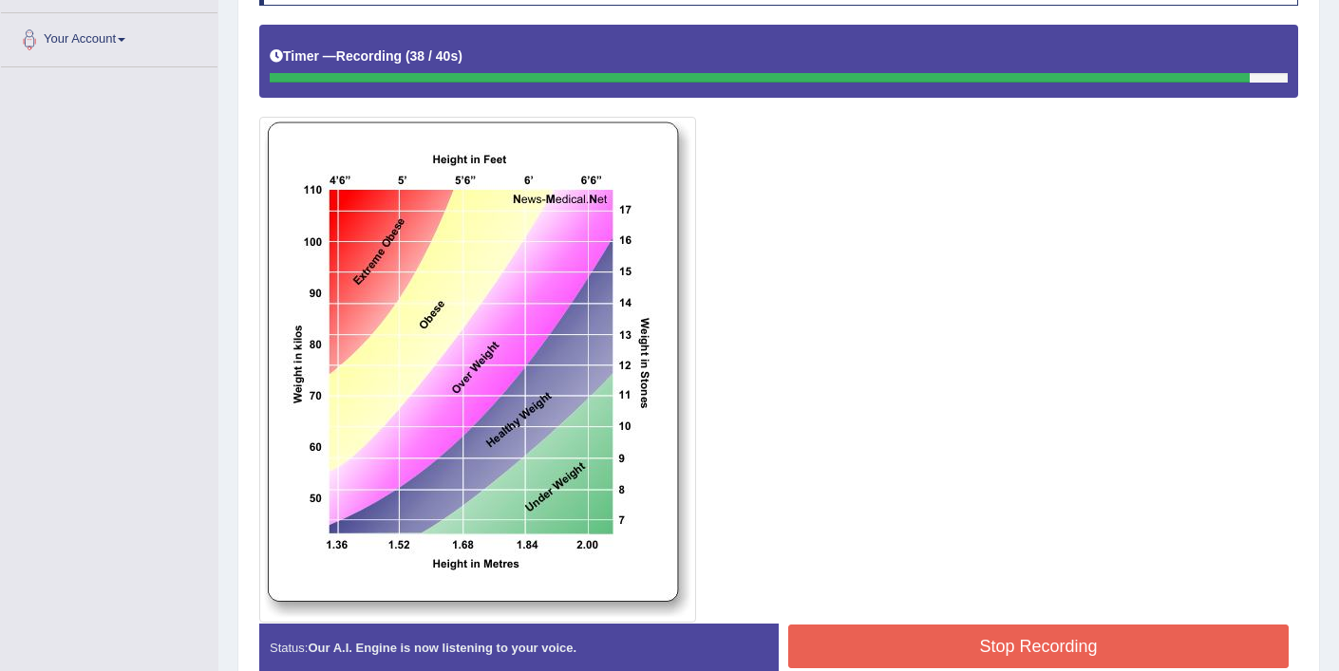
click at [1000, 649] on button "Stop Recording" at bounding box center [1038, 647] width 500 height 44
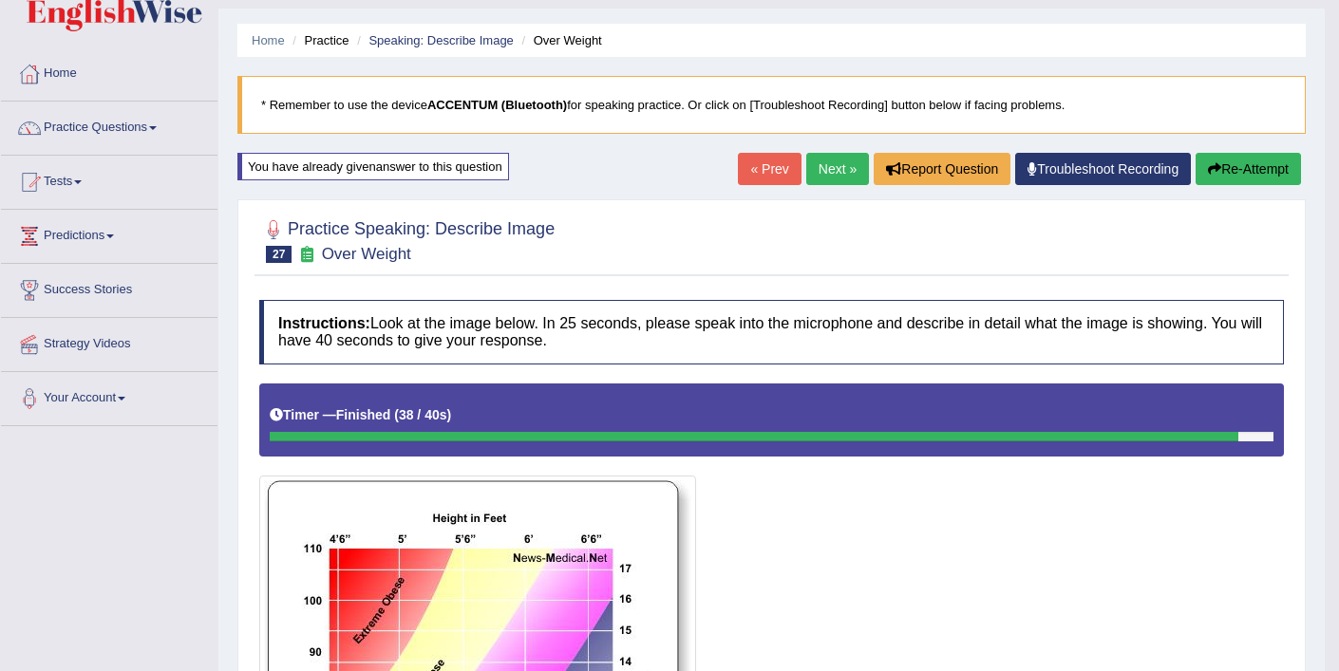
scroll to position [0, 0]
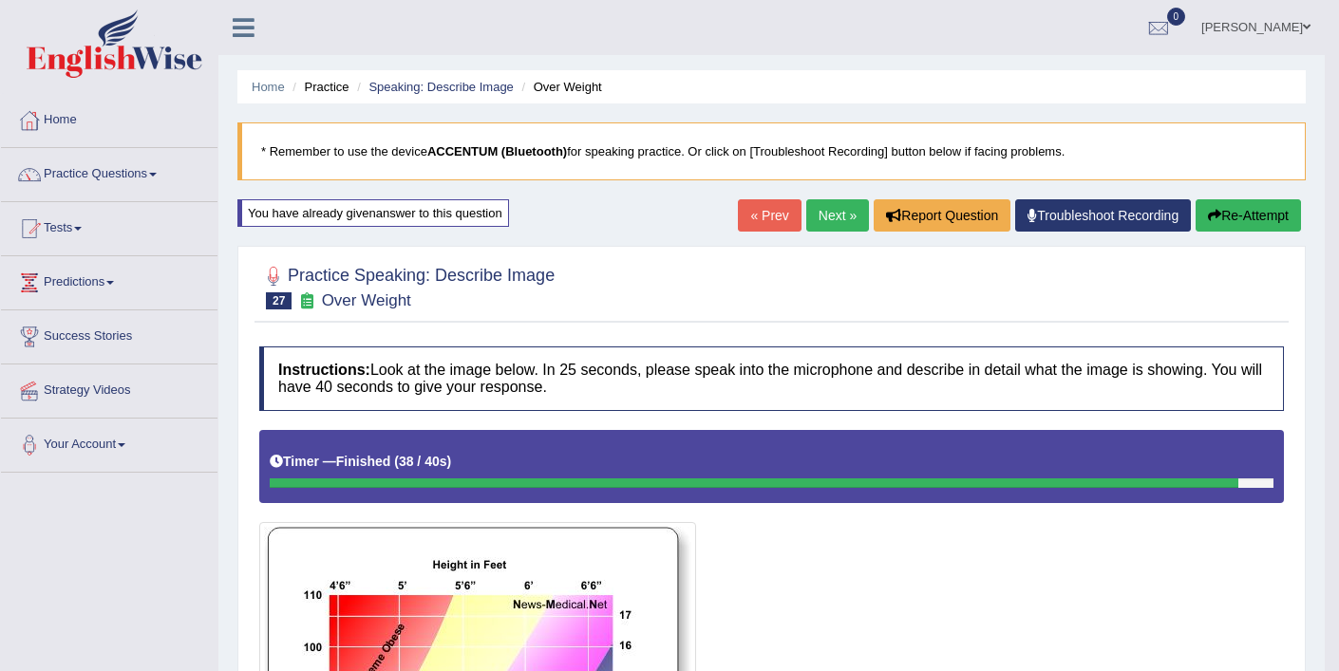
click at [811, 211] on link "Next »" at bounding box center [837, 215] width 63 height 32
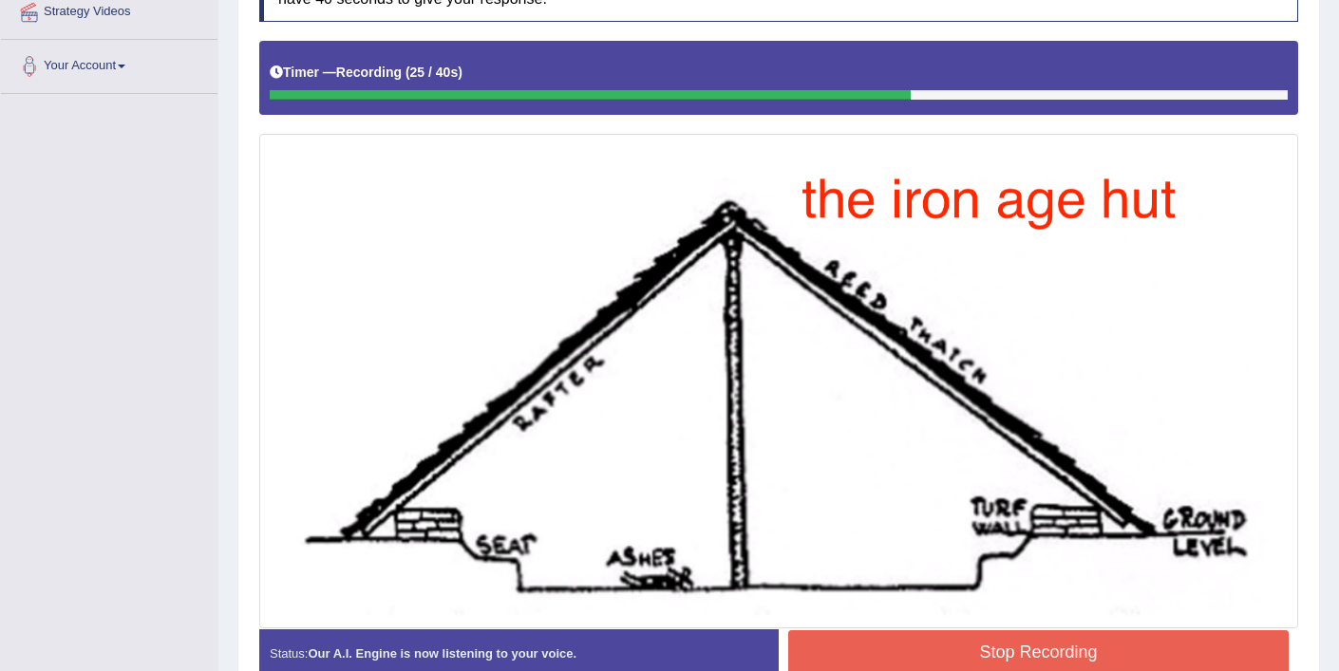
scroll to position [383, 0]
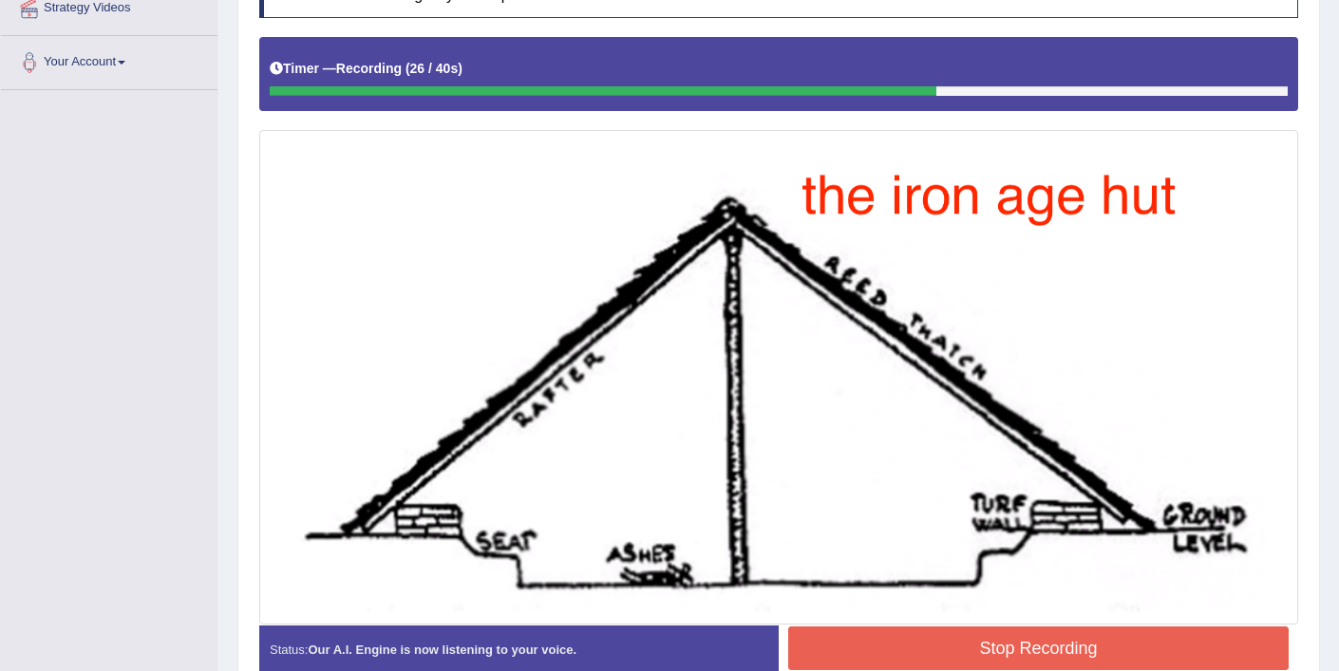
click at [1054, 648] on button "Stop Recording" at bounding box center [1038, 649] width 500 height 44
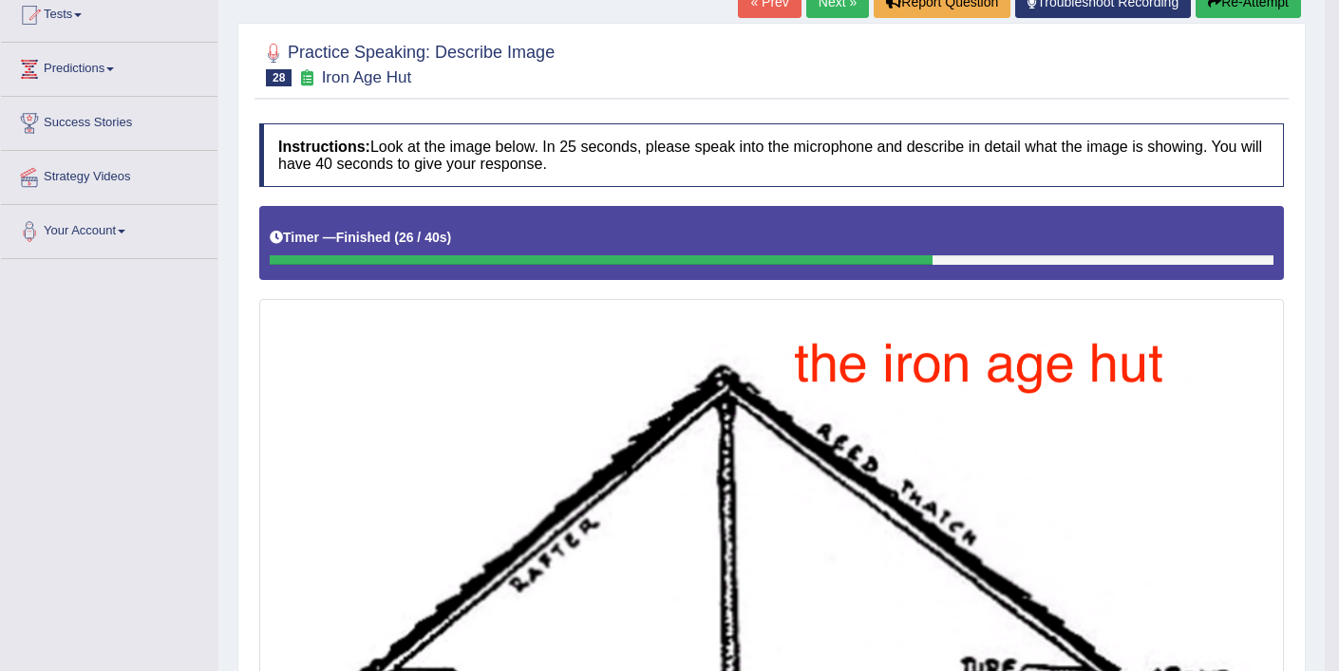
scroll to position [63, 0]
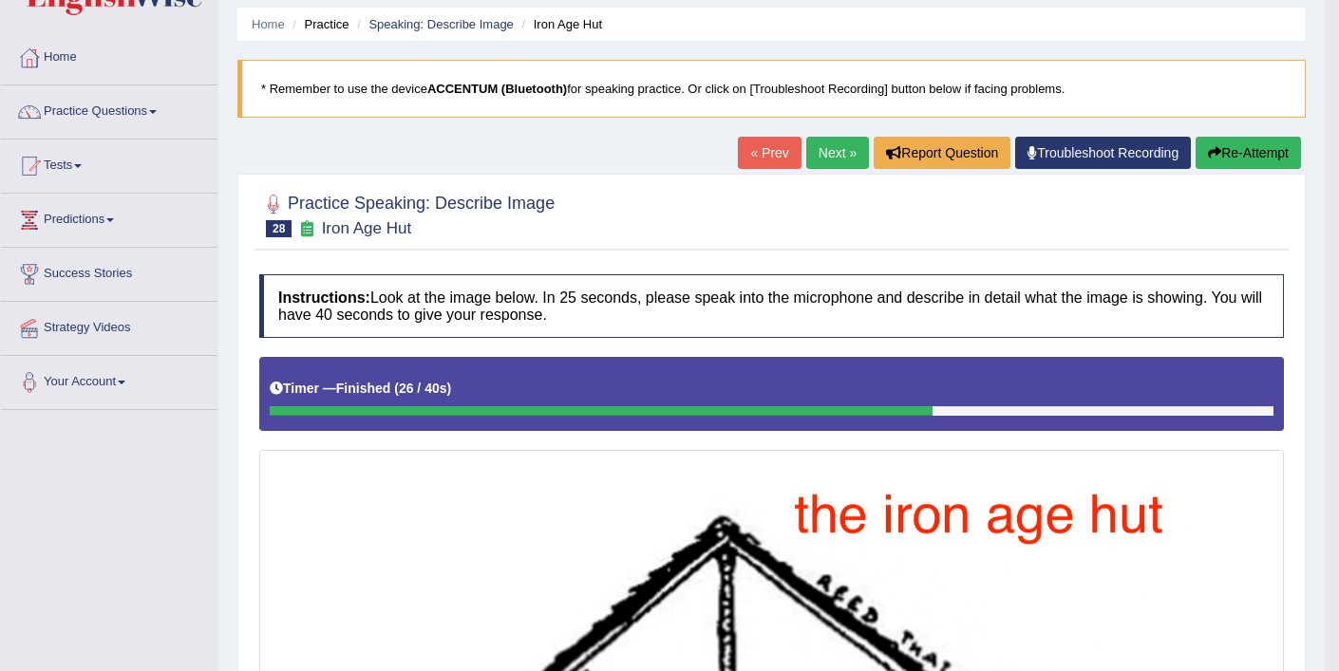
click at [824, 164] on link "Next »" at bounding box center [837, 153] width 63 height 32
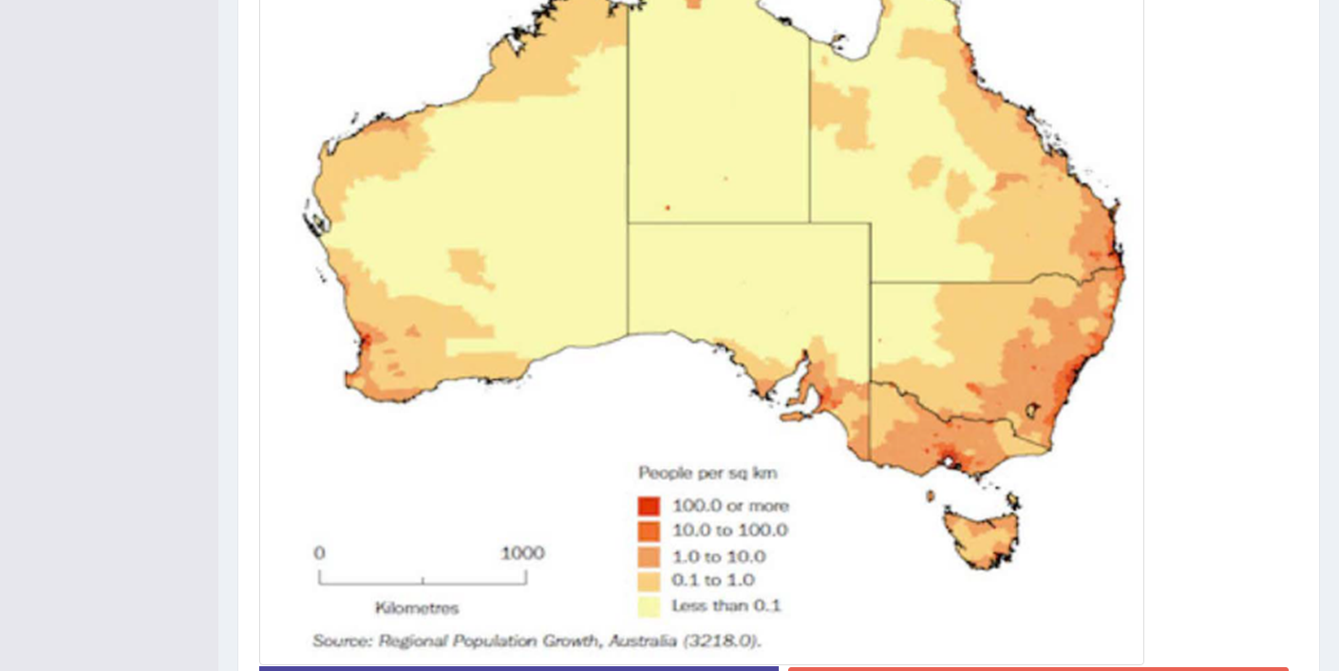
scroll to position [804, 0]
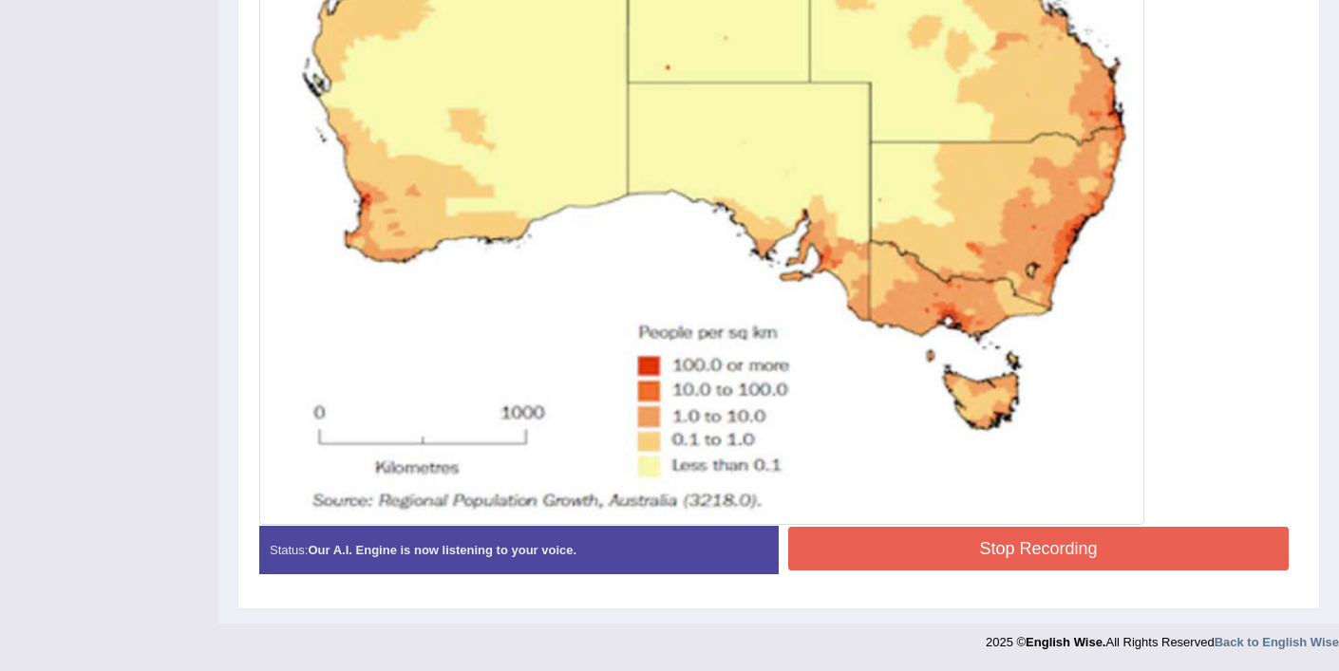
click at [1094, 540] on button "Stop Recording" at bounding box center [1038, 549] width 500 height 44
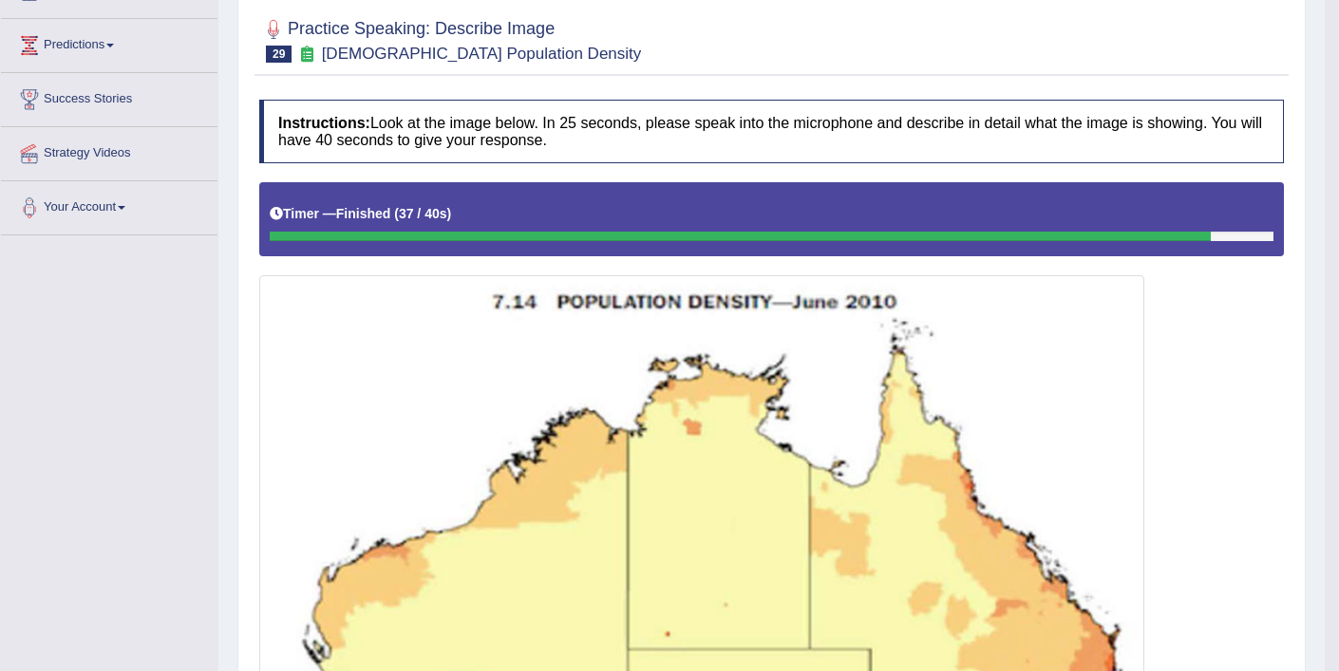
scroll to position [105, 0]
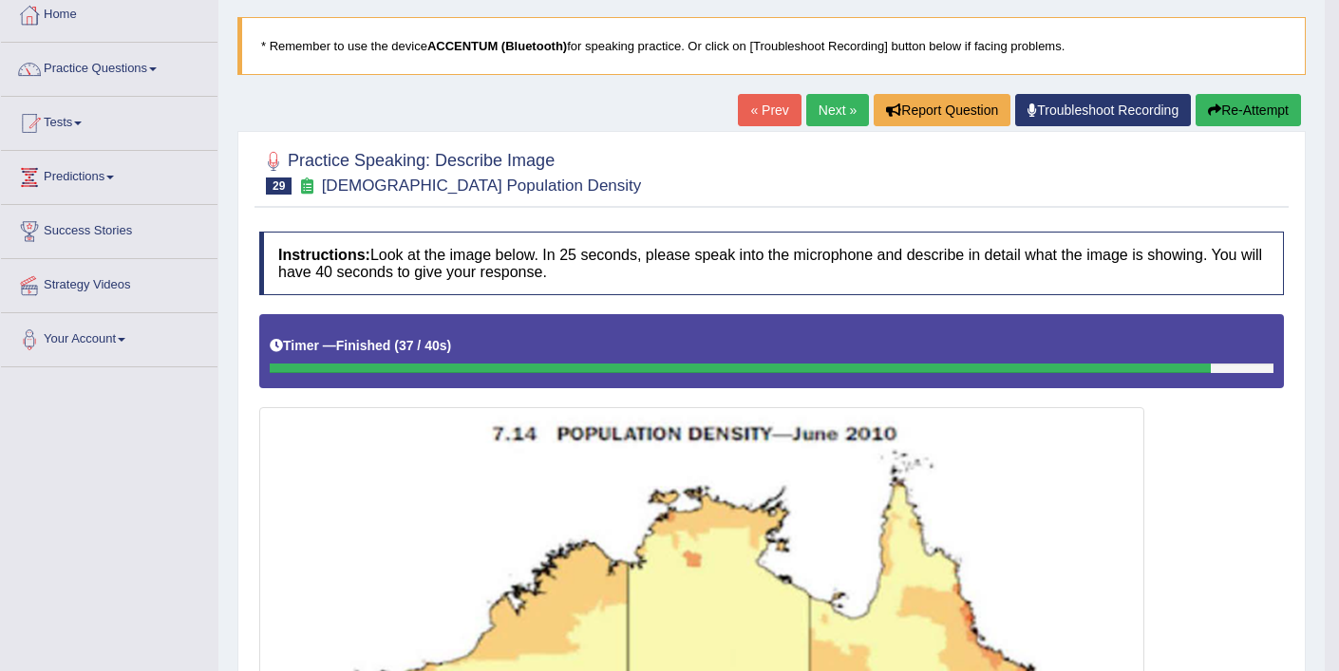
click at [1220, 108] on button "Re-Attempt" at bounding box center [1247, 110] width 105 height 32
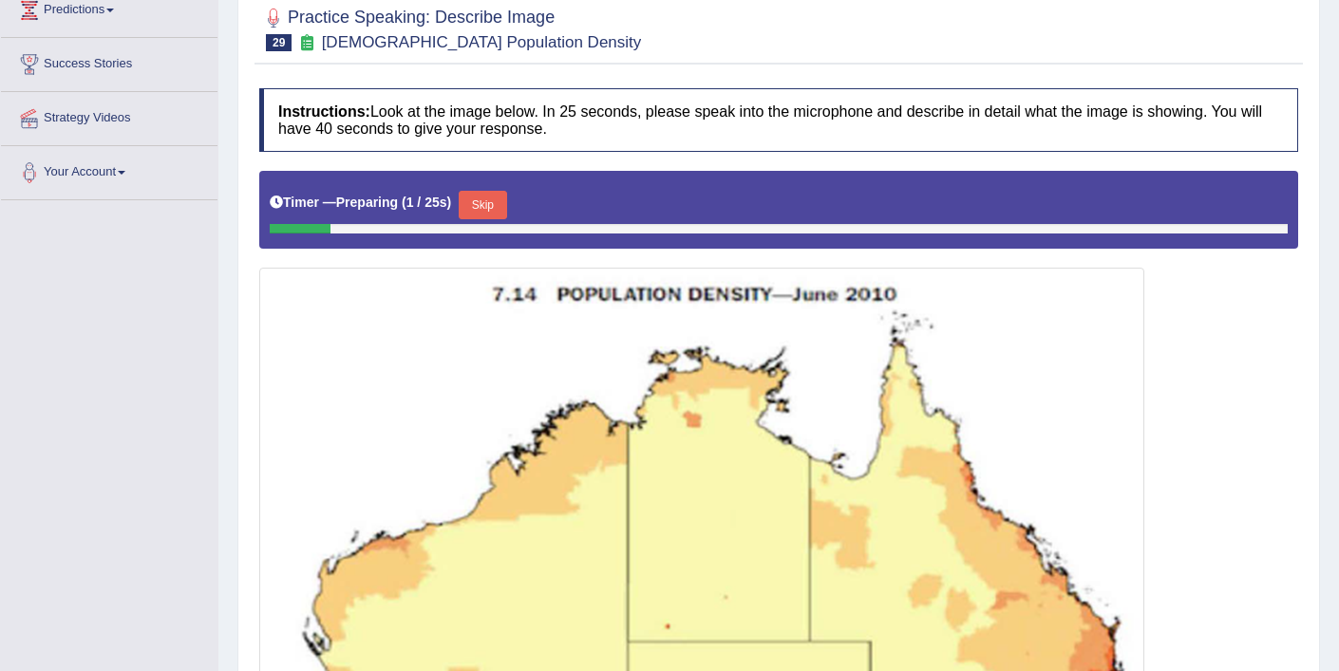
scroll to position [160, 0]
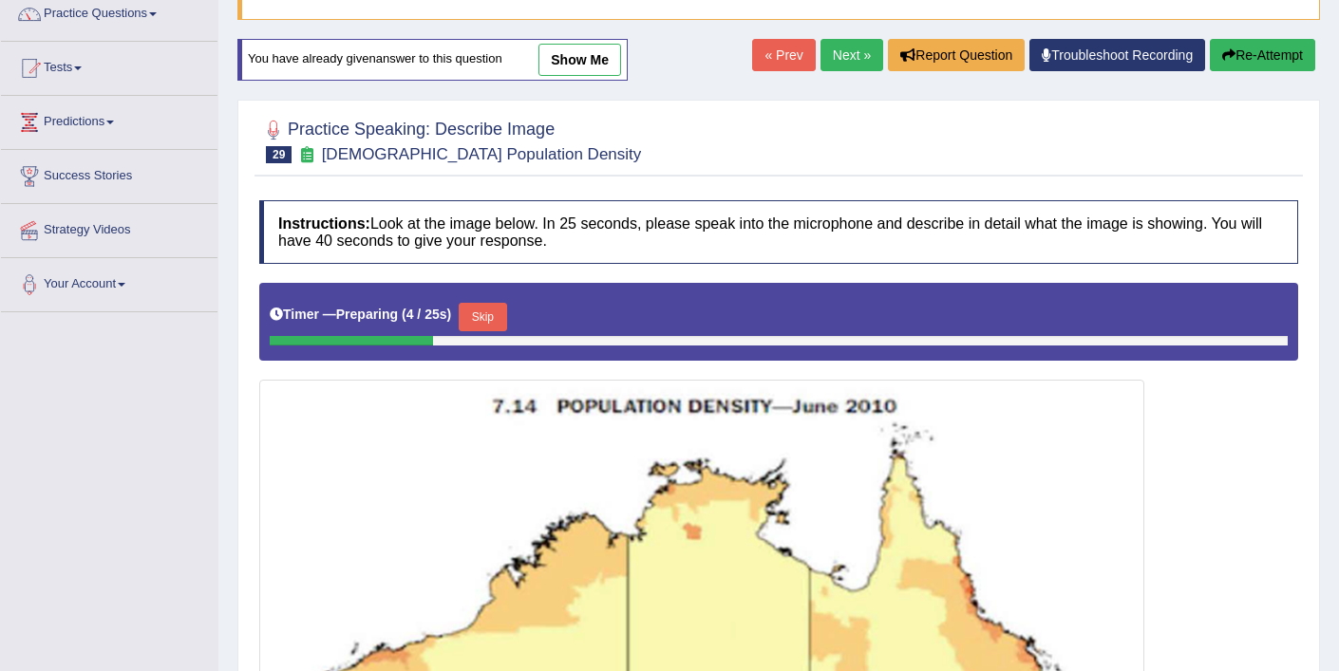
click at [482, 324] on button "Skip" at bounding box center [482, 317] width 47 height 28
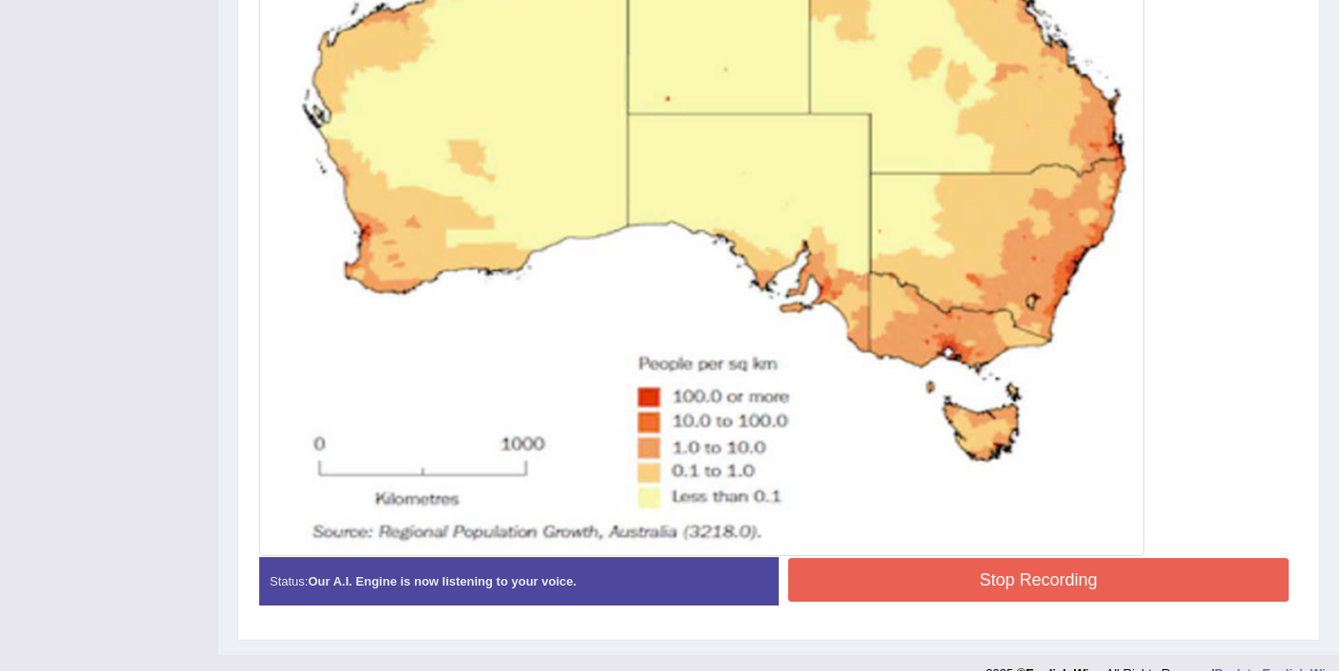
scroll to position [814, 0]
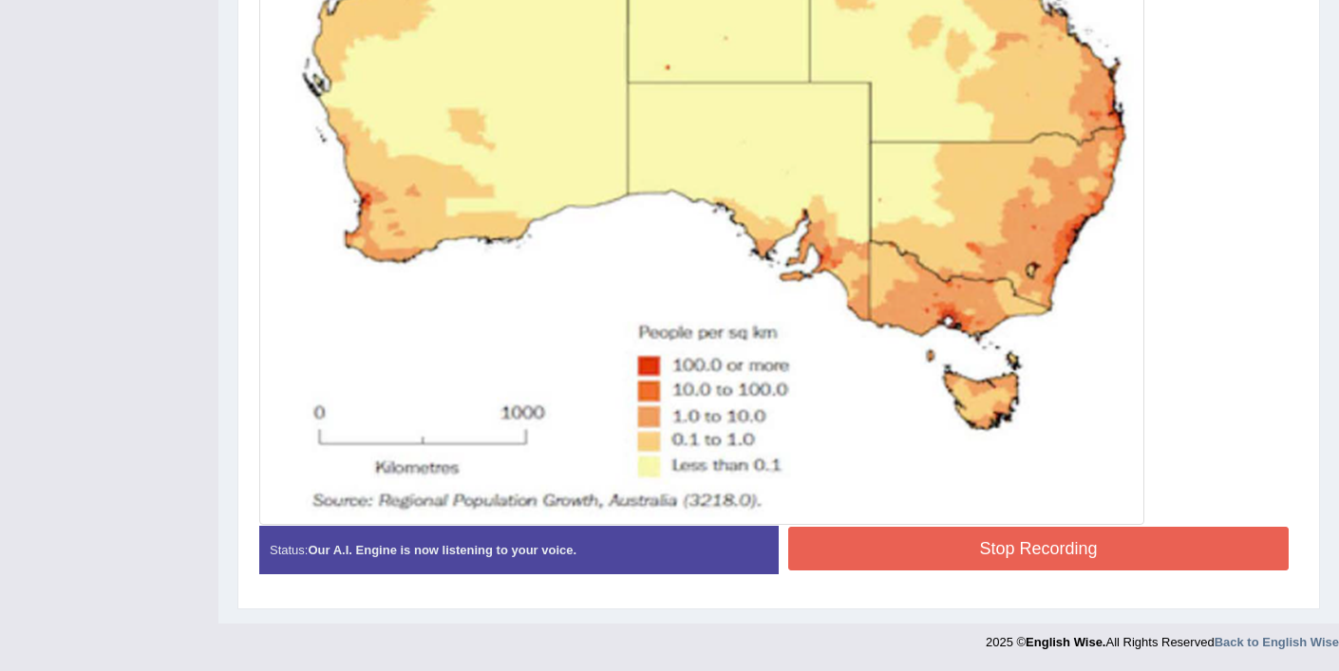
click at [939, 553] on button "Stop Recording" at bounding box center [1038, 549] width 500 height 44
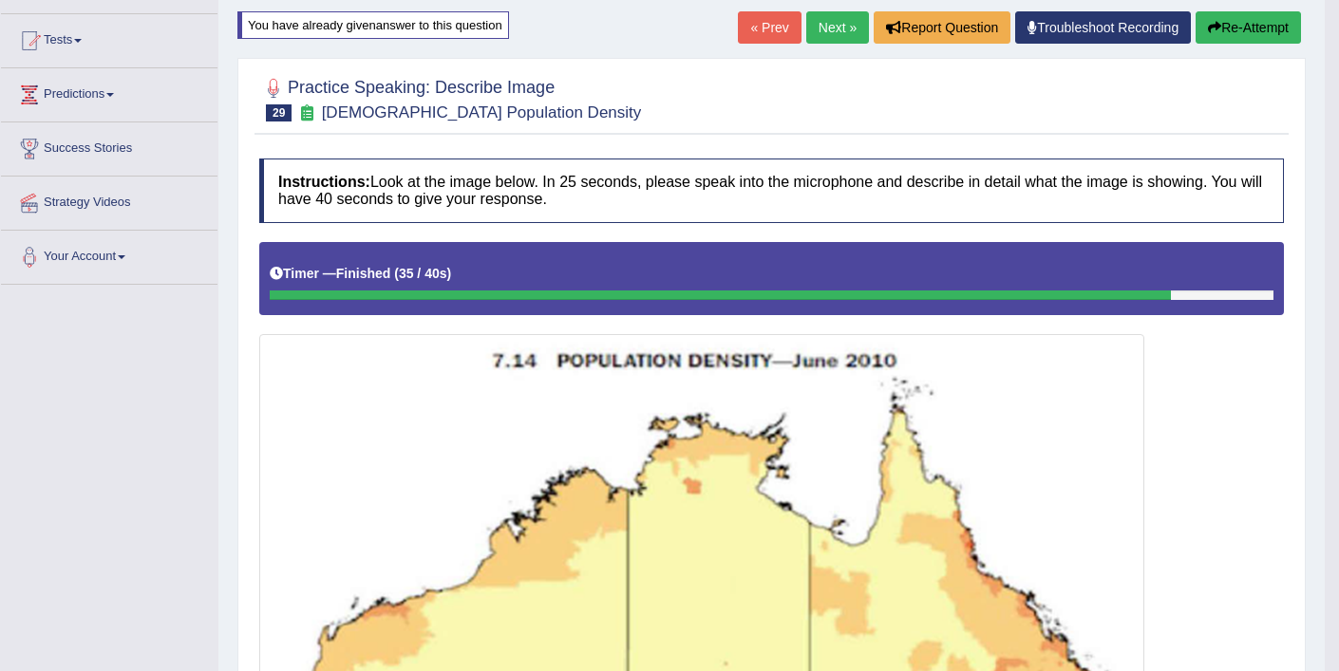
scroll to position [131, 0]
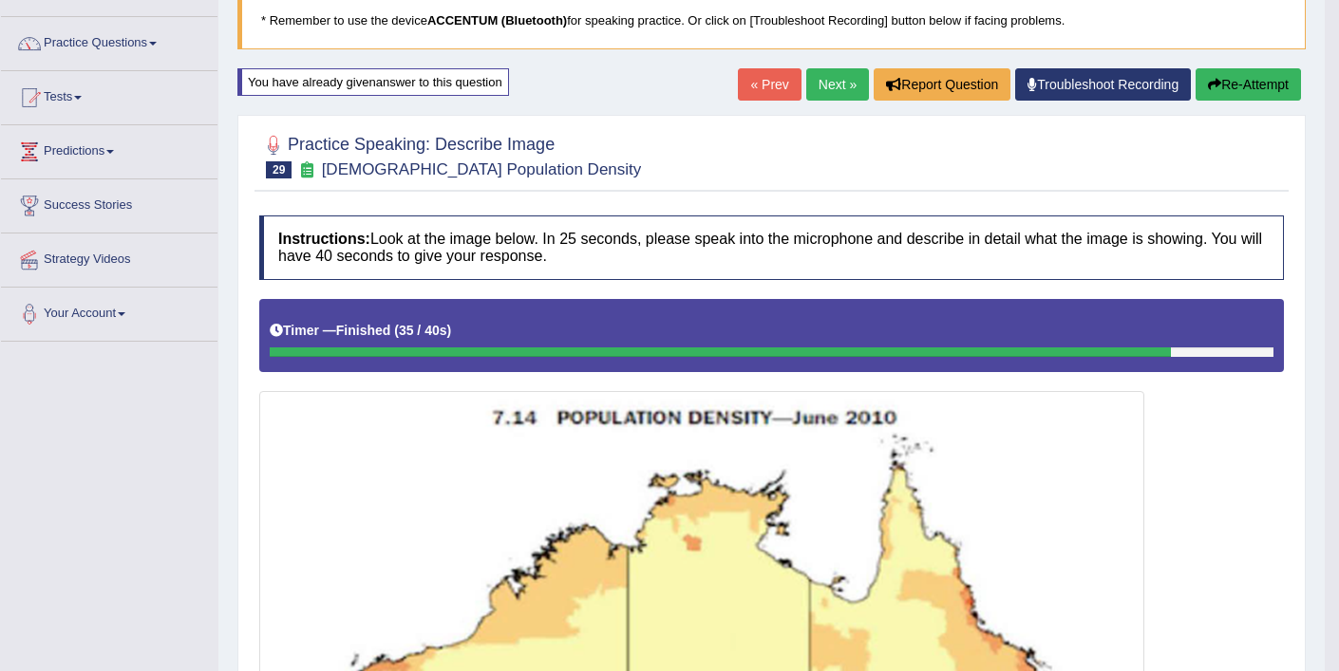
click at [1222, 89] on button "Re-Attempt" at bounding box center [1247, 84] width 105 height 32
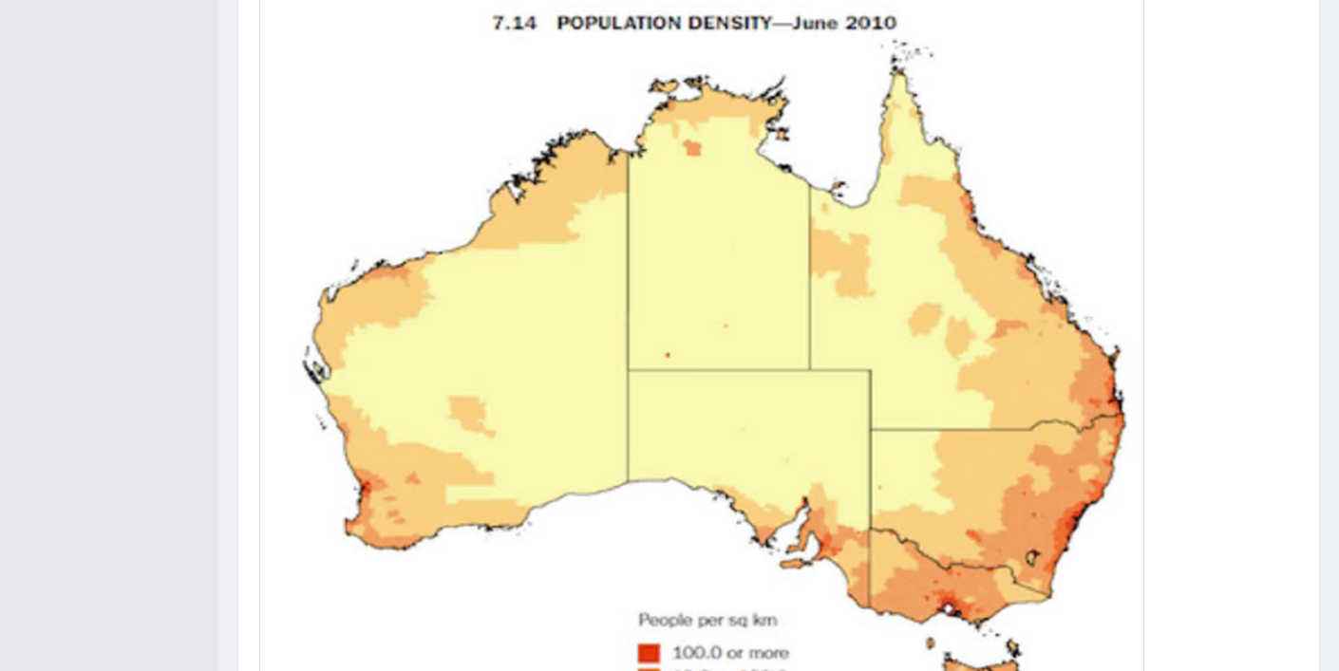
scroll to position [403, 0]
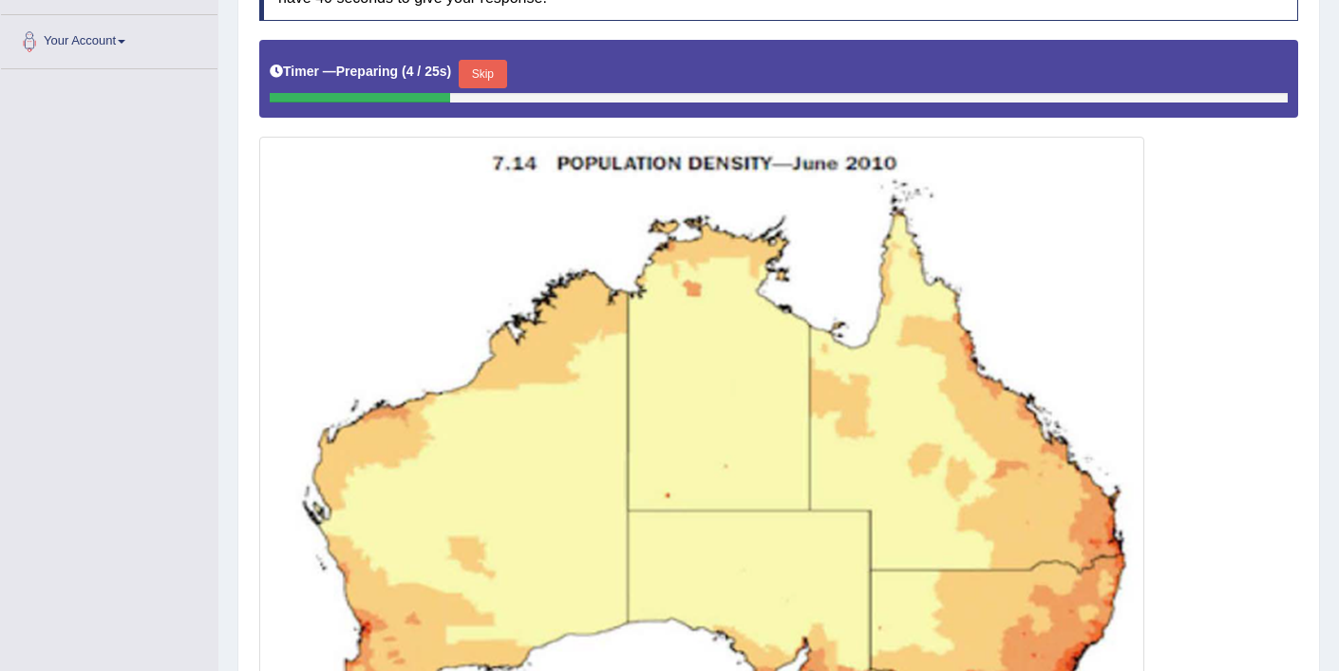
click at [492, 64] on button "Skip" at bounding box center [482, 74] width 47 height 28
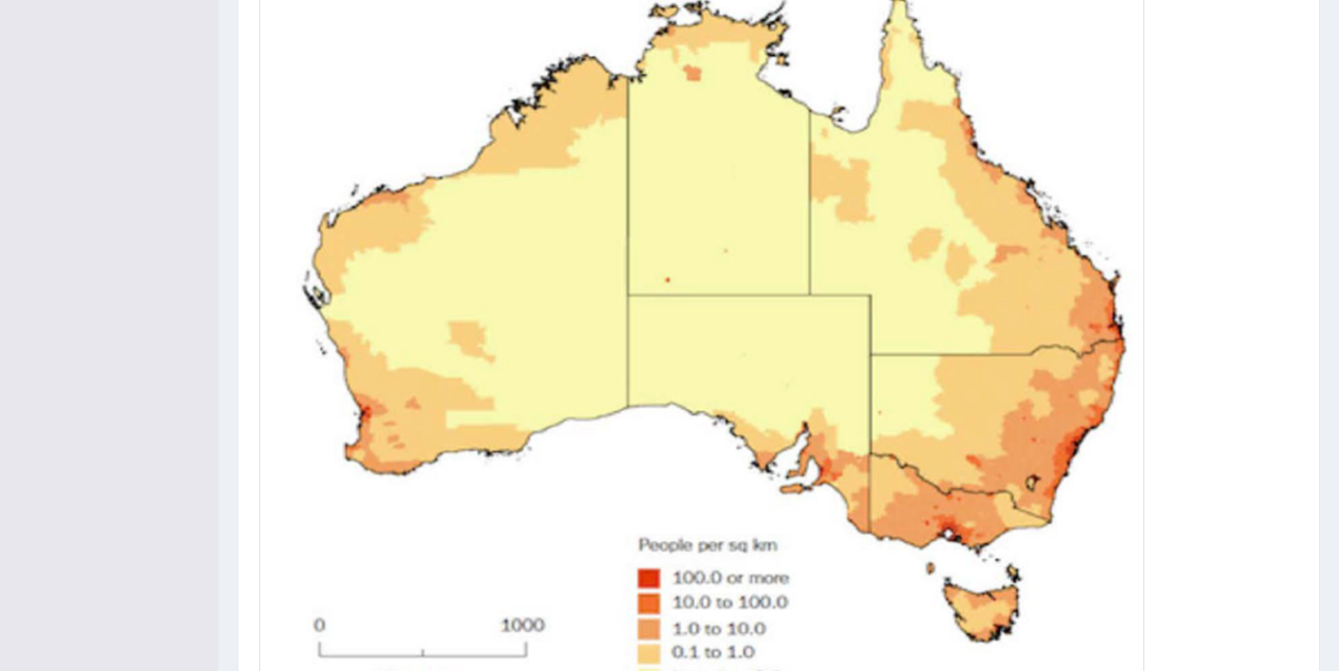
scroll to position [814, 0]
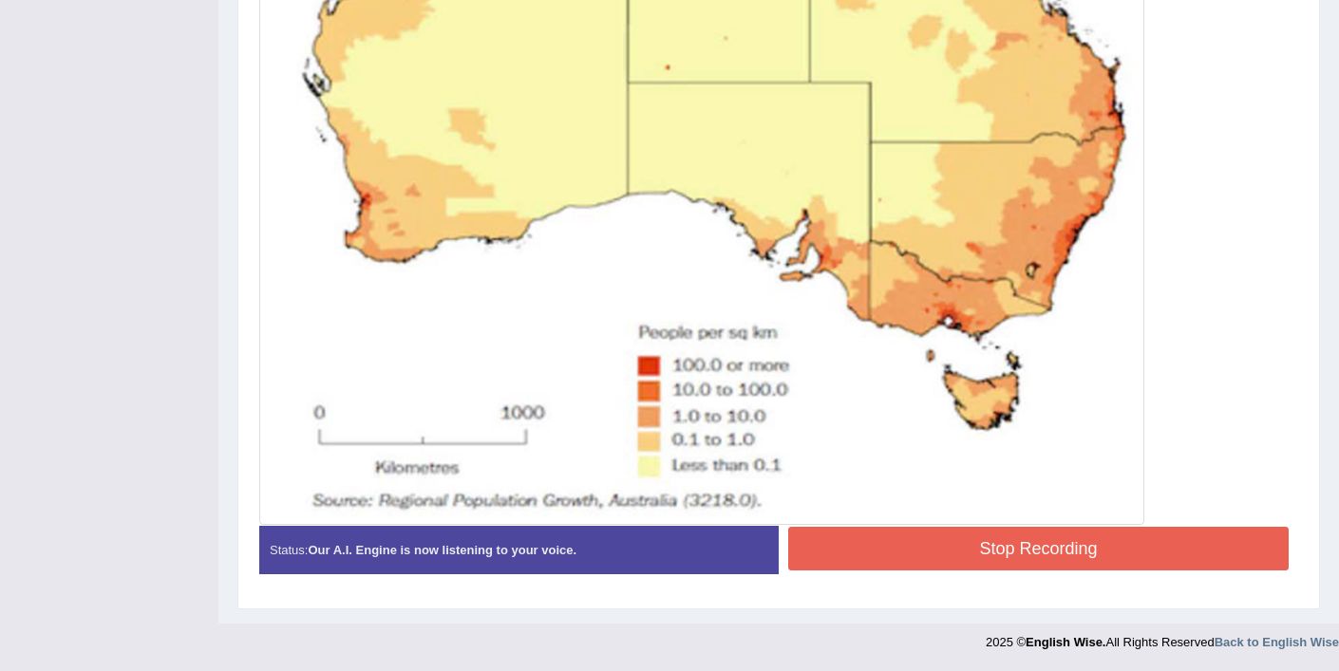
click at [961, 547] on button "Stop Recording" at bounding box center [1038, 549] width 500 height 44
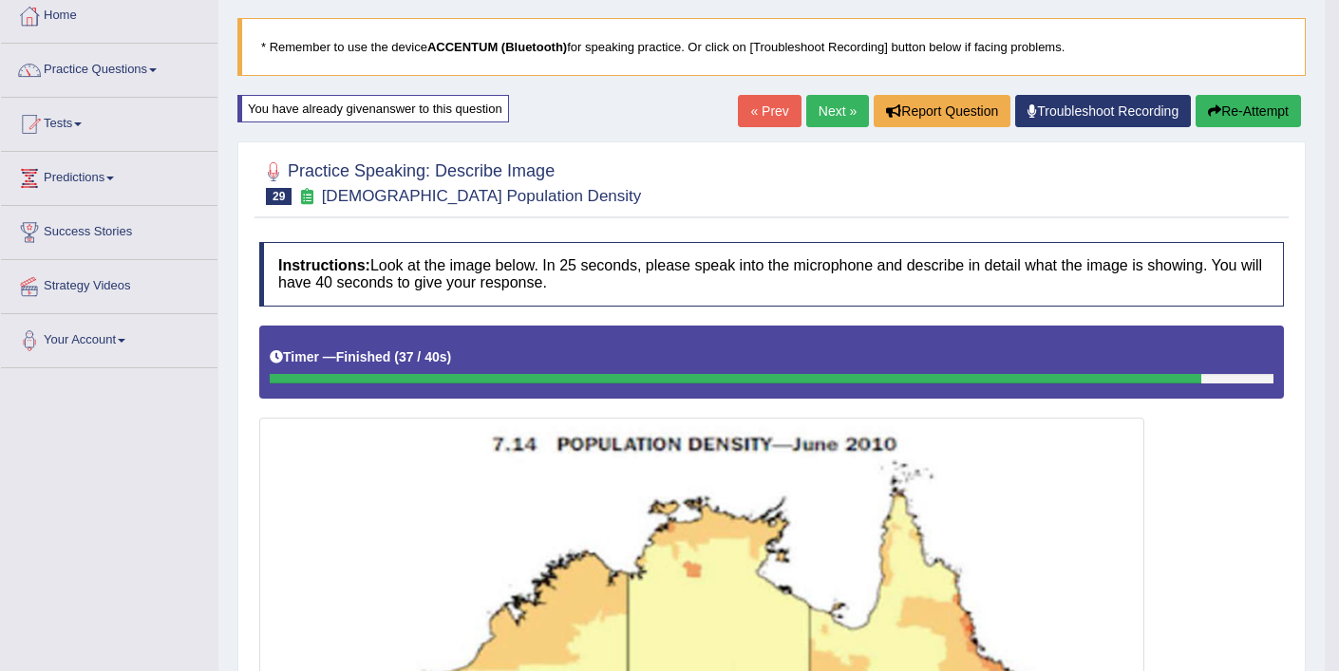
scroll to position [0, 0]
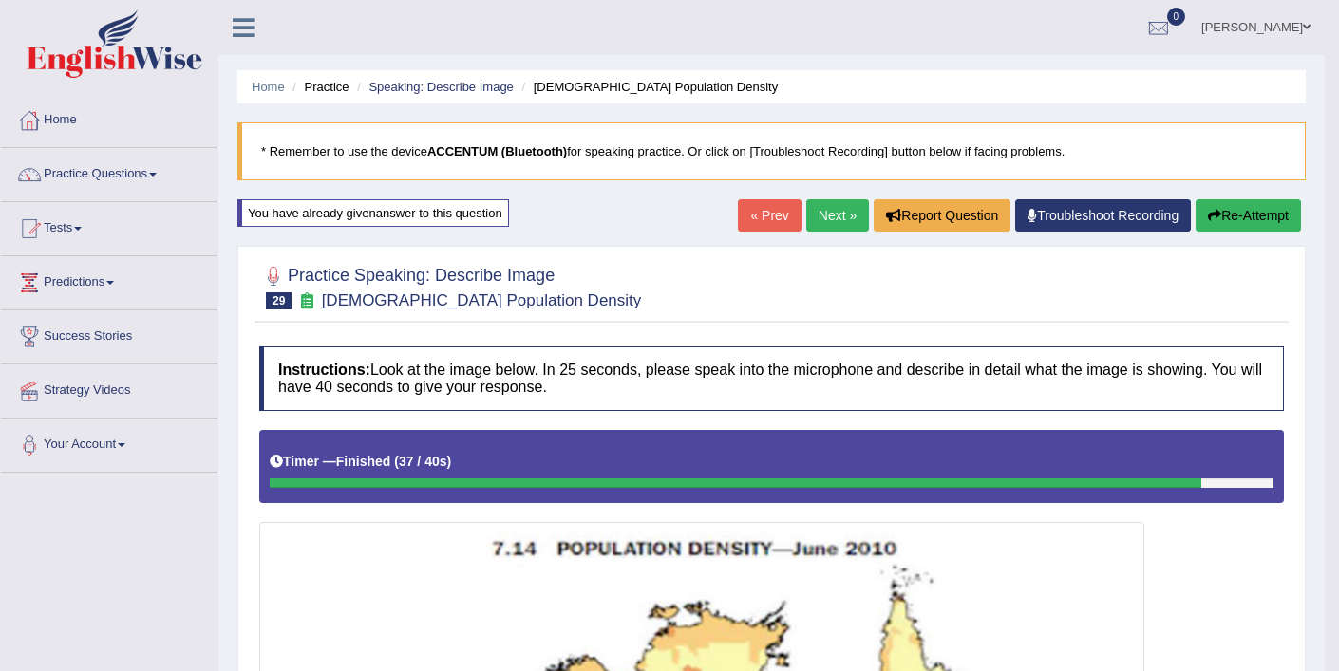
click at [1224, 212] on button "Re-Attempt" at bounding box center [1247, 215] width 105 height 32
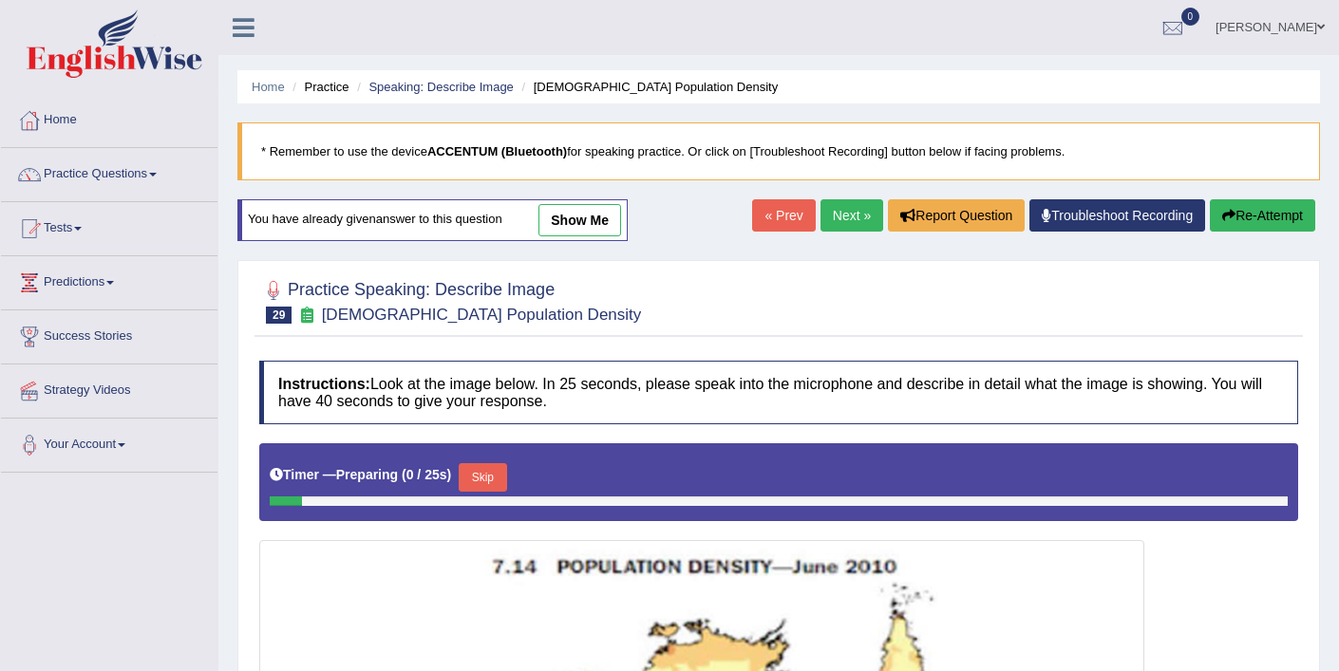
click at [484, 474] on button "Skip" at bounding box center [482, 477] width 47 height 28
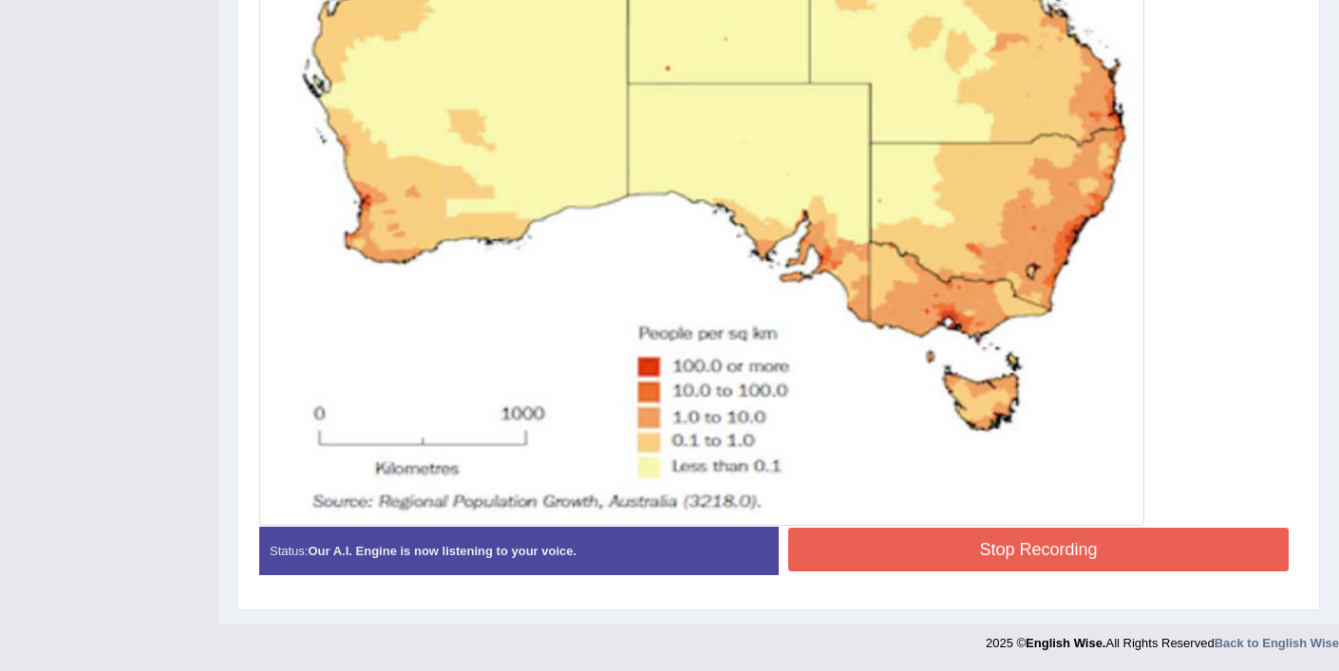
scroll to position [814, 0]
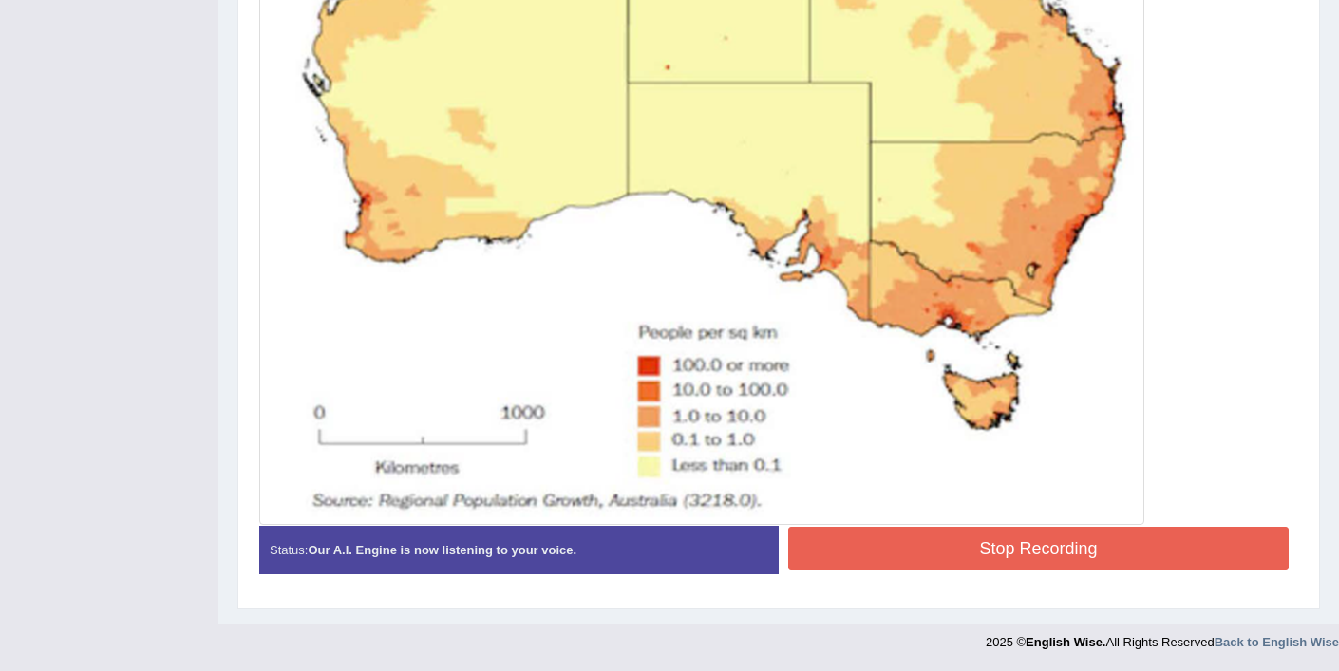
drag, startPoint x: 973, startPoint y: 565, endPoint x: 962, endPoint y: 572, distance: 13.2
click at [973, 564] on button "Stop Recording" at bounding box center [1038, 549] width 500 height 44
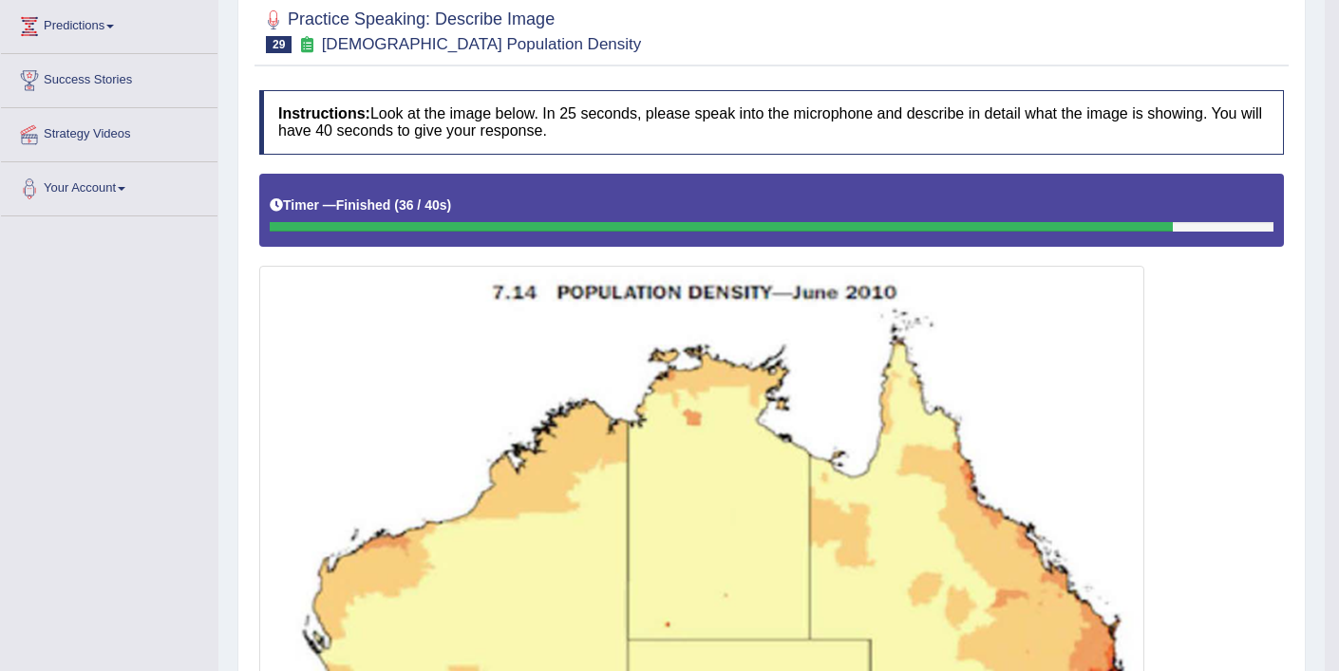
scroll to position [121, 0]
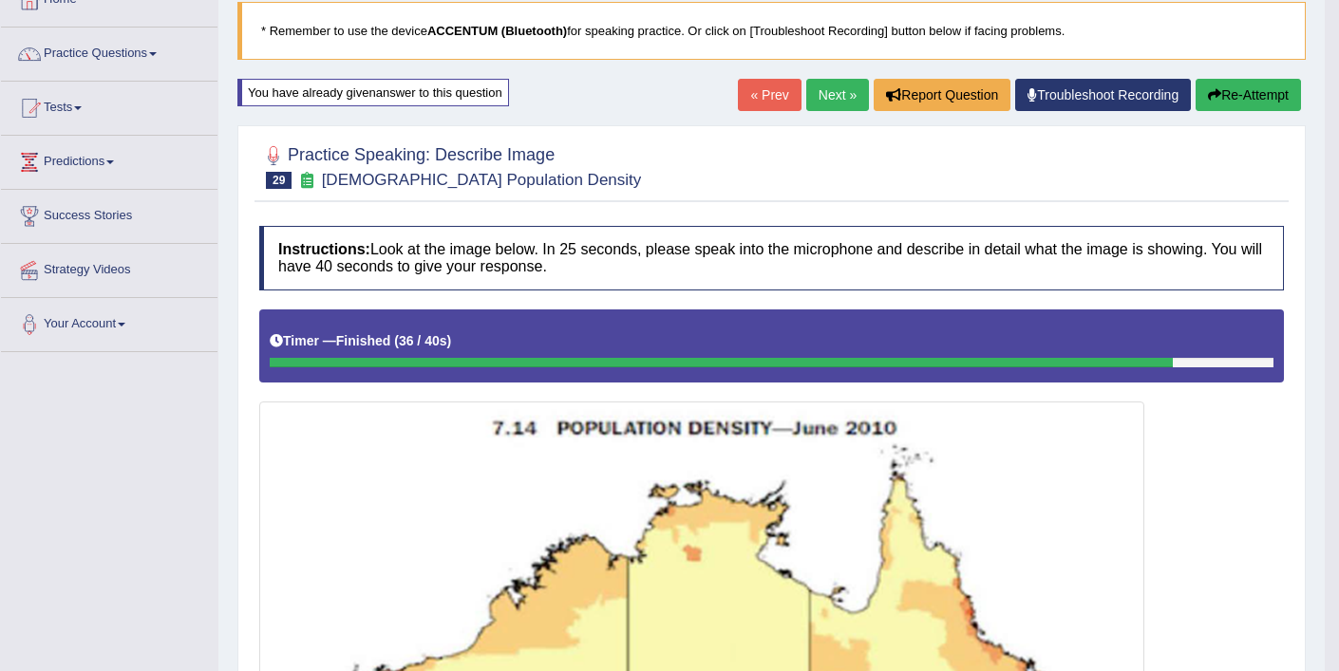
click at [822, 96] on link "Next »" at bounding box center [837, 95] width 63 height 32
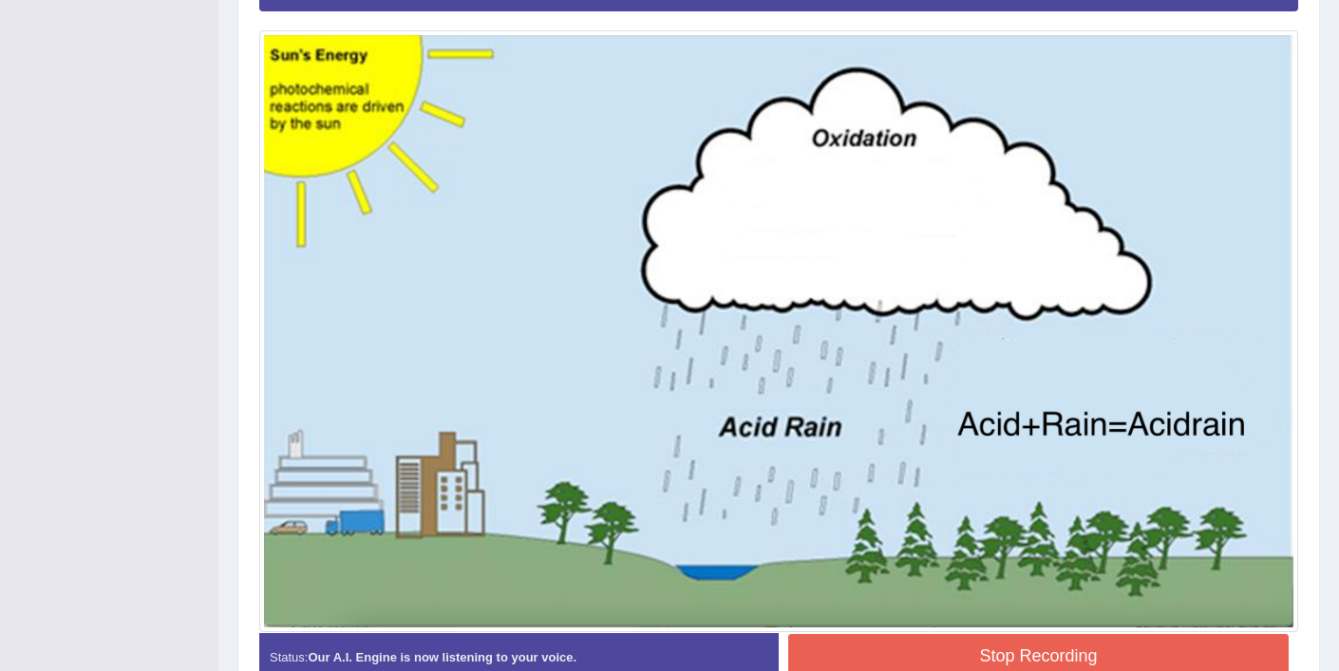
scroll to position [483, 0]
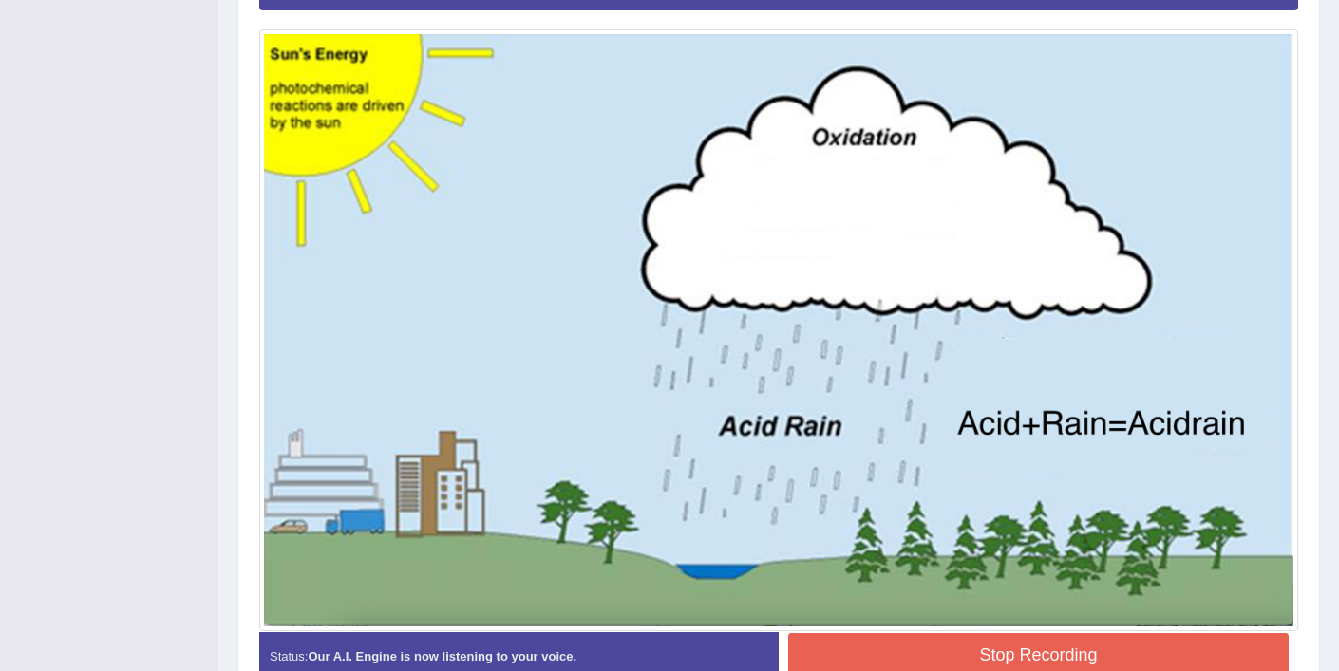
click at [982, 662] on button "Stop Recording" at bounding box center [1038, 655] width 500 height 44
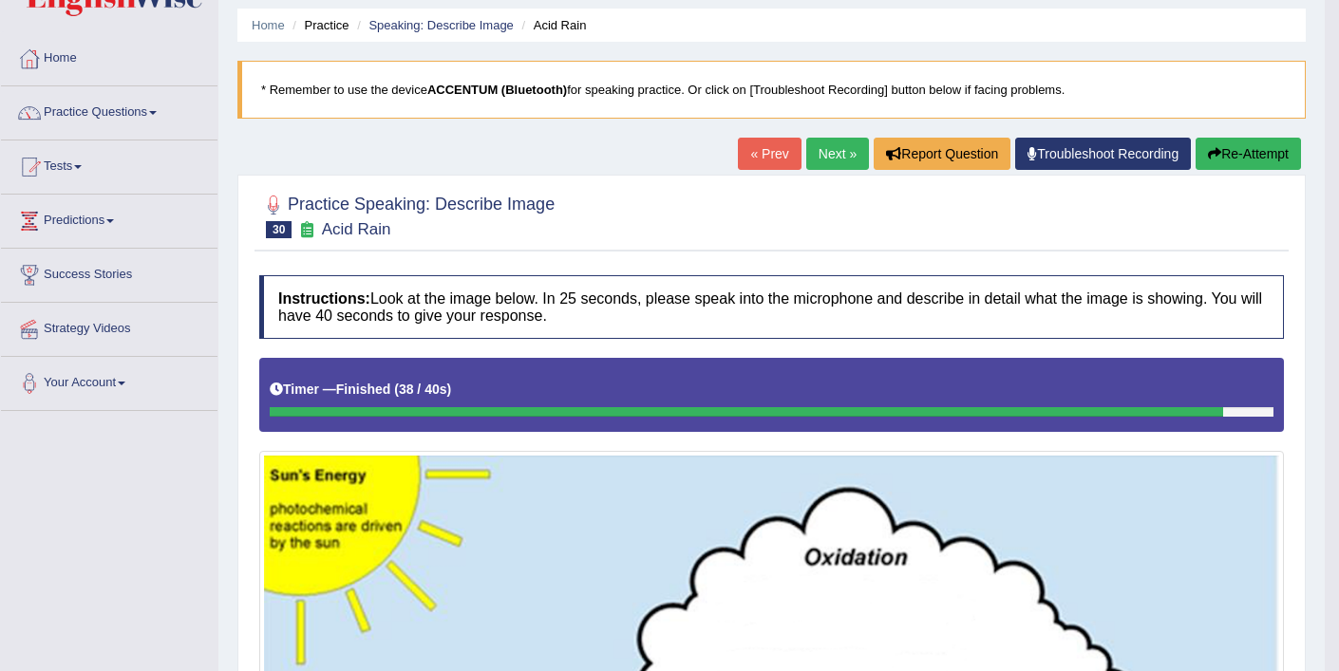
scroll to position [55, 0]
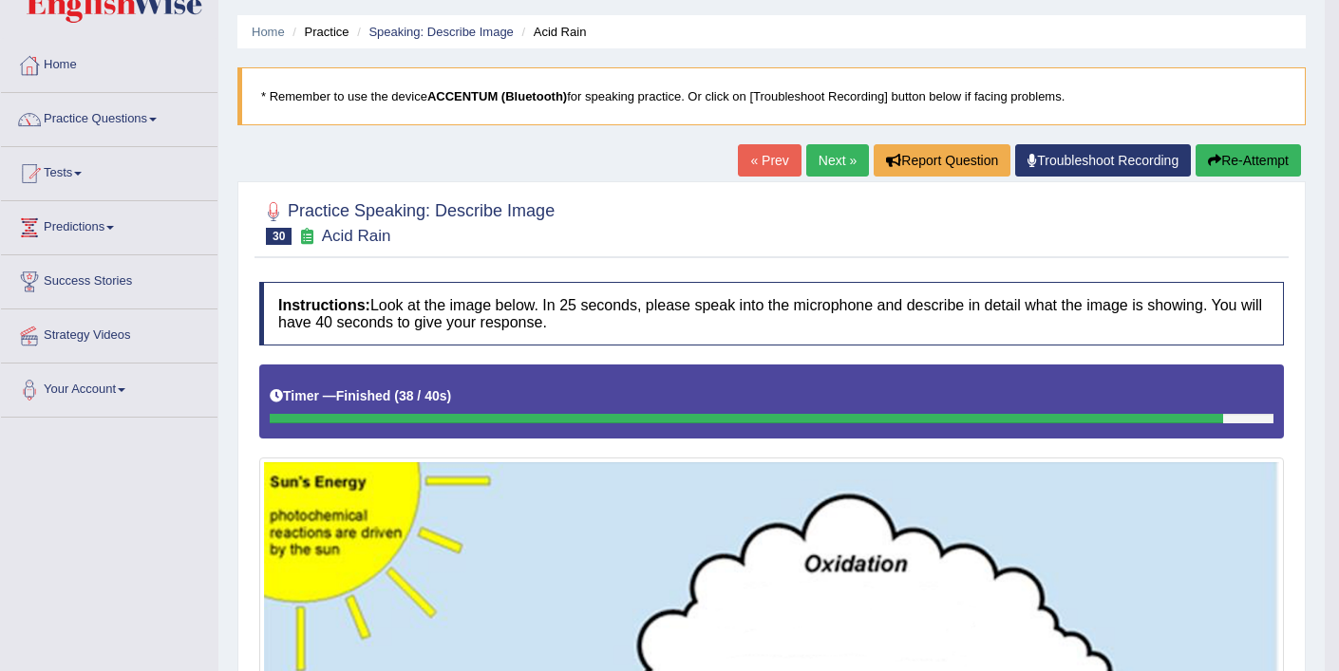
click at [1239, 154] on button "Re-Attempt" at bounding box center [1247, 160] width 105 height 32
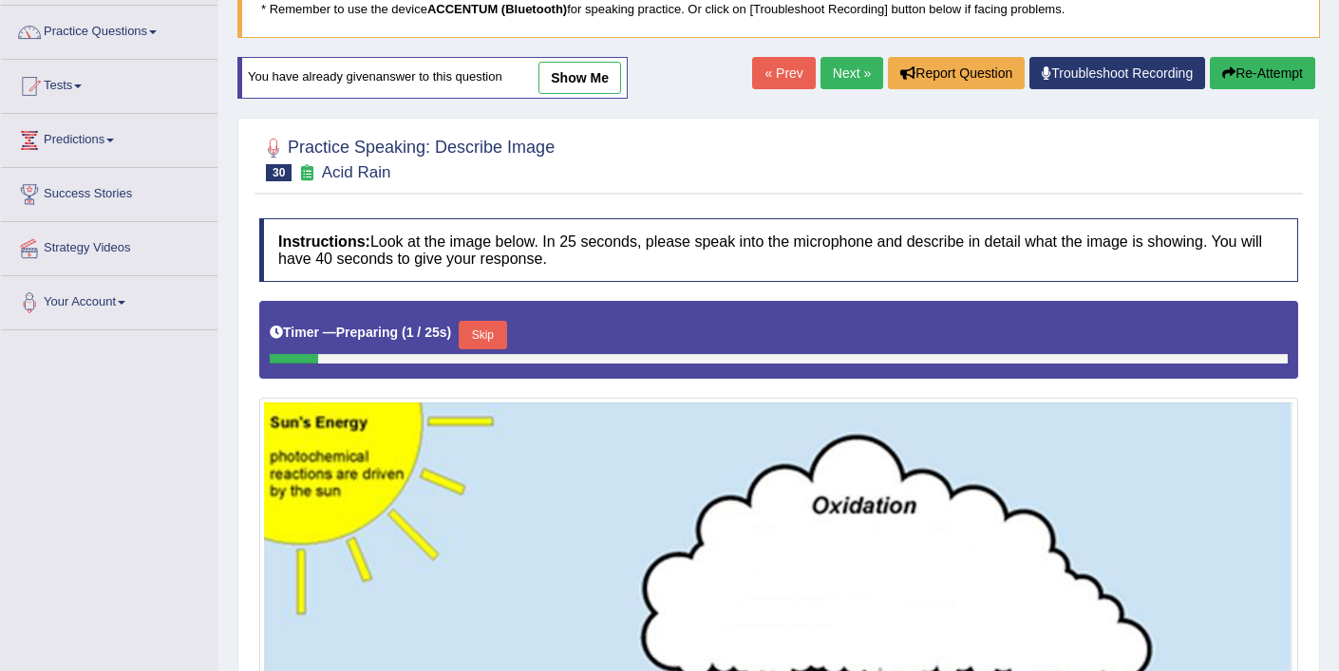
scroll to position [144, 0]
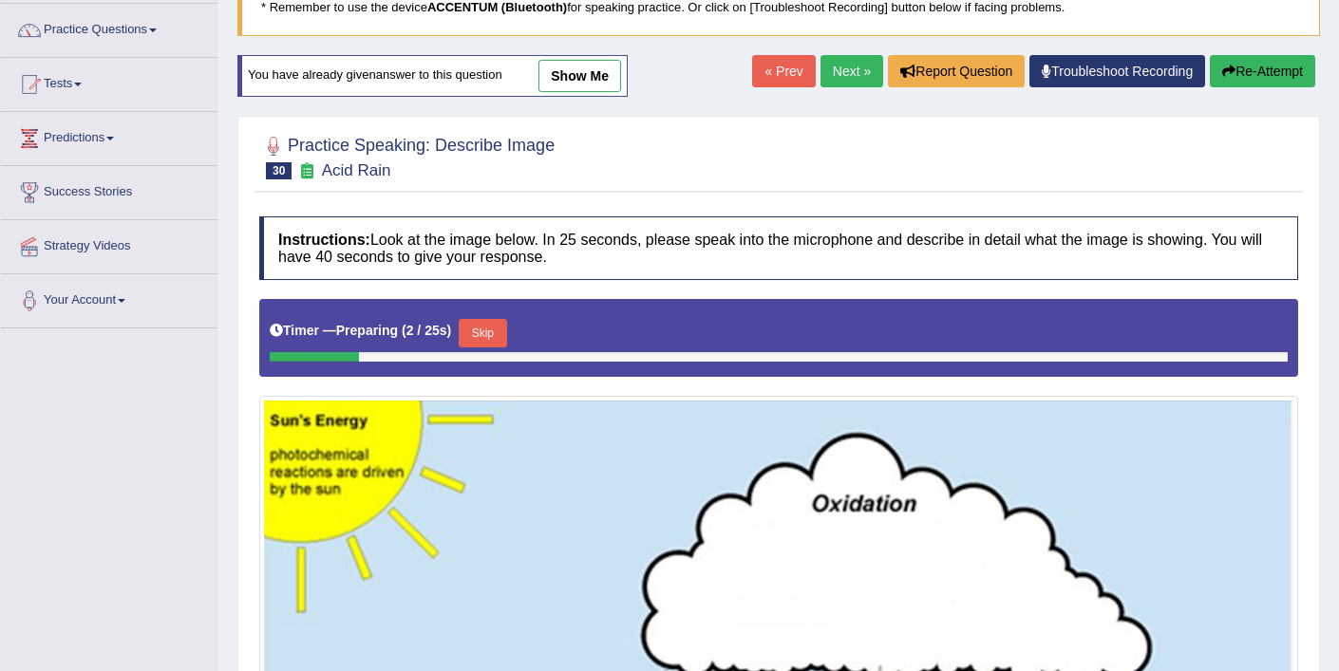
click at [501, 327] on button "Skip" at bounding box center [482, 333] width 47 height 28
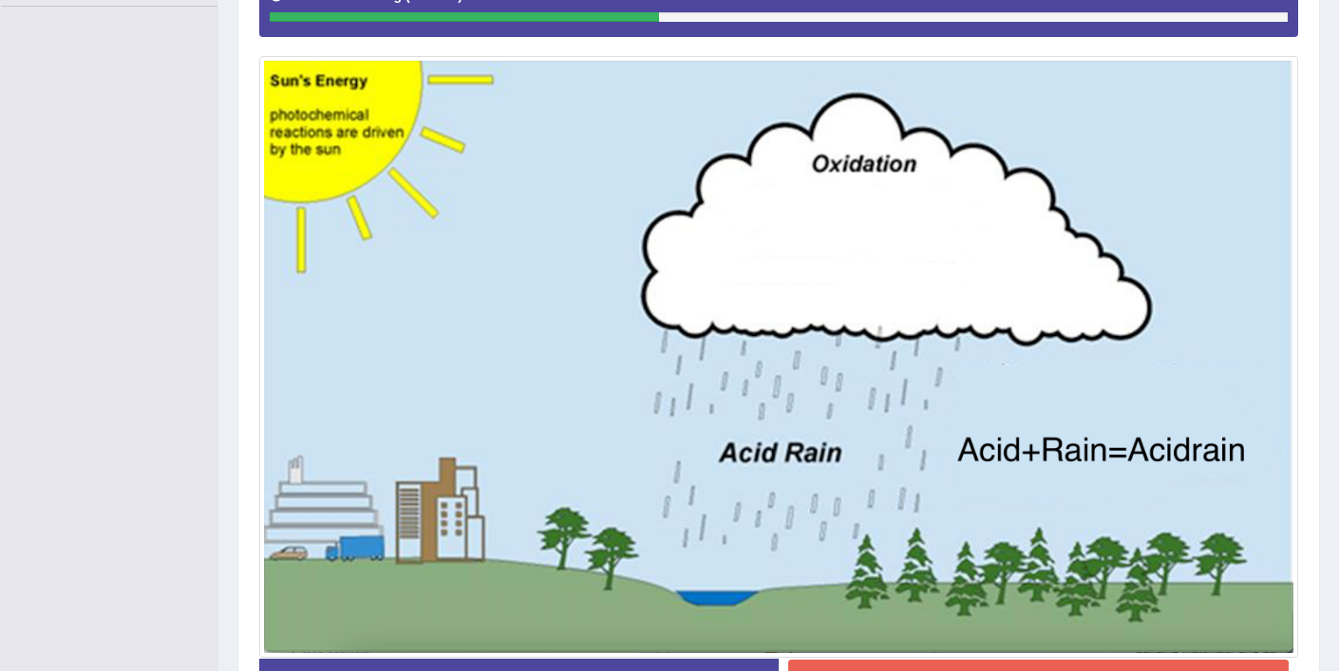
scroll to position [599, 0]
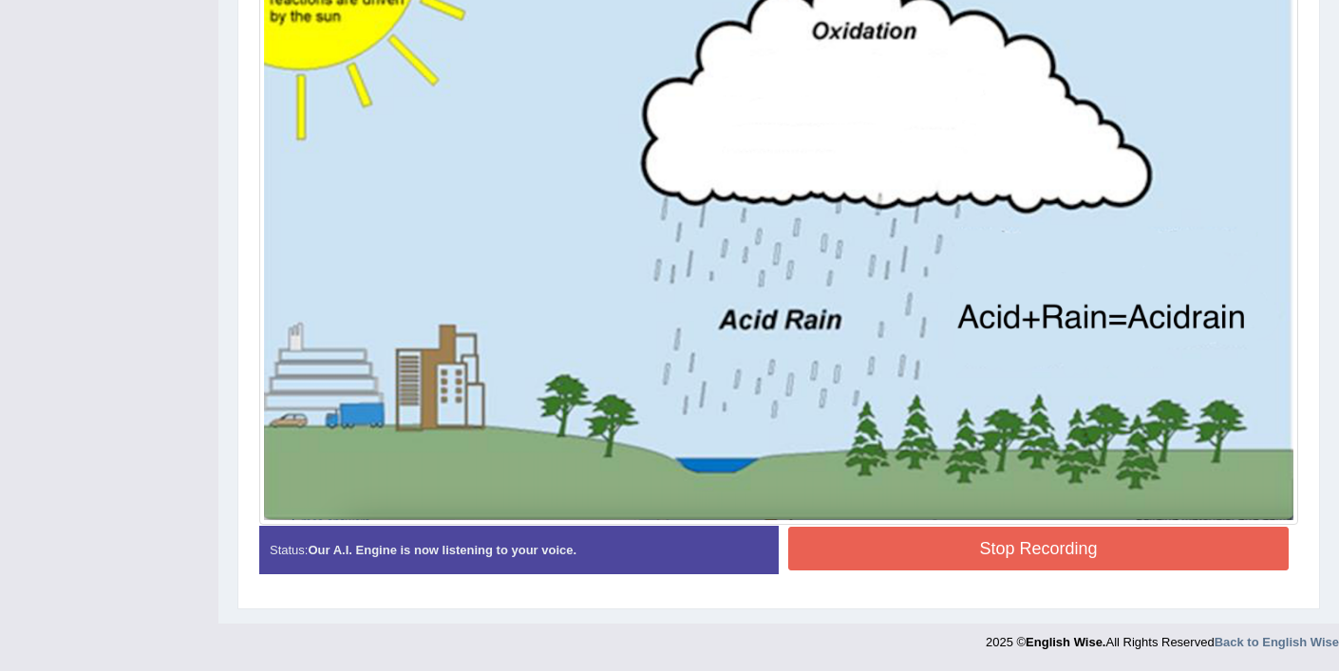
click at [981, 546] on button "Stop Recording" at bounding box center [1038, 549] width 500 height 44
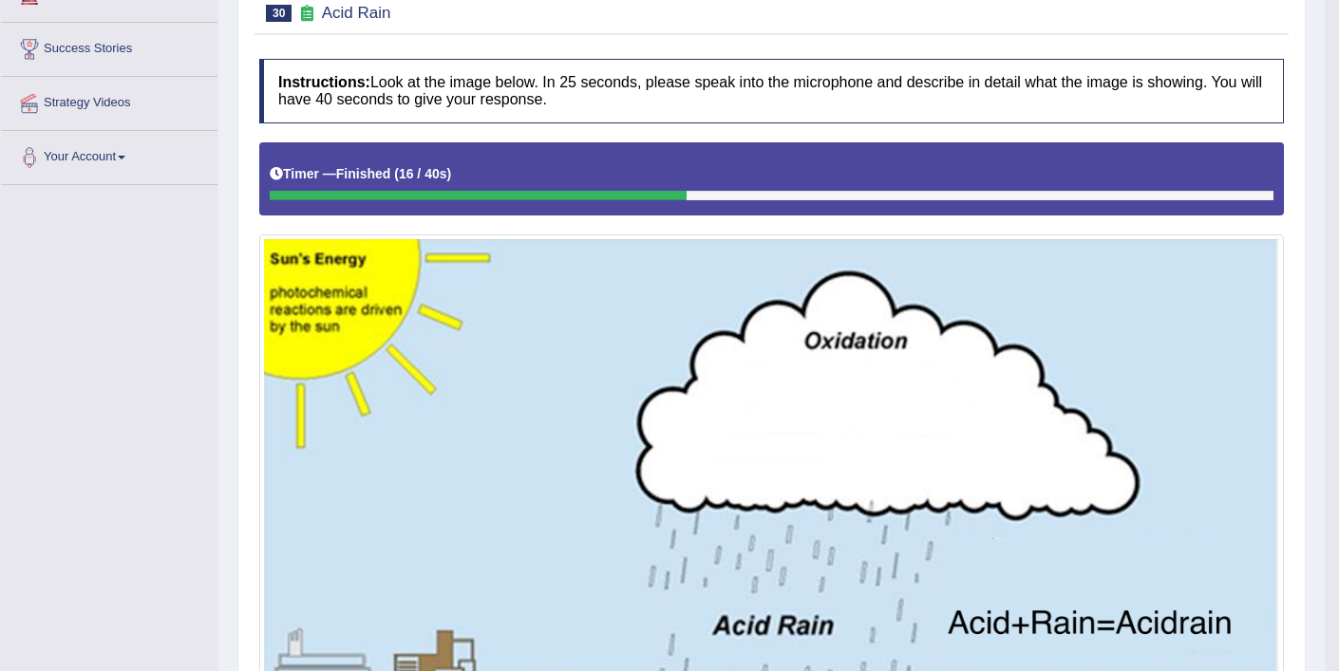
scroll to position [64, 0]
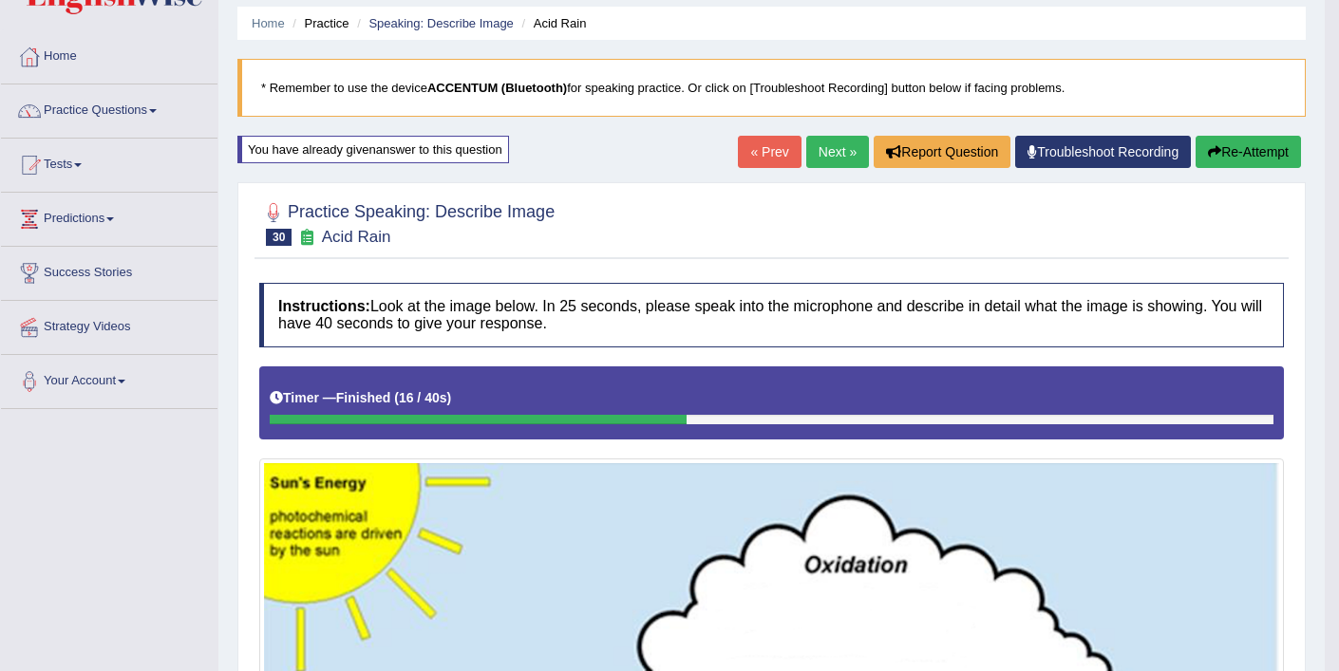
click at [1264, 151] on button "Re-Attempt" at bounding box center [1247, 152] width 105 height 32
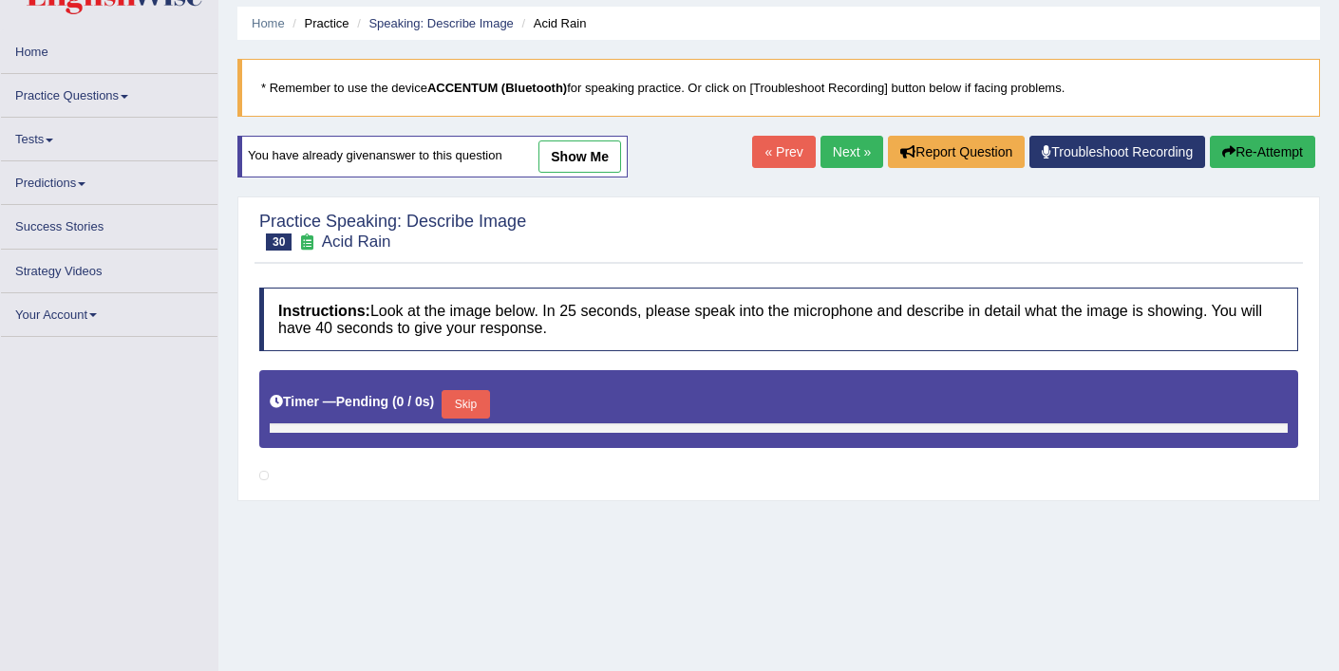
scroll to position [64, 0]
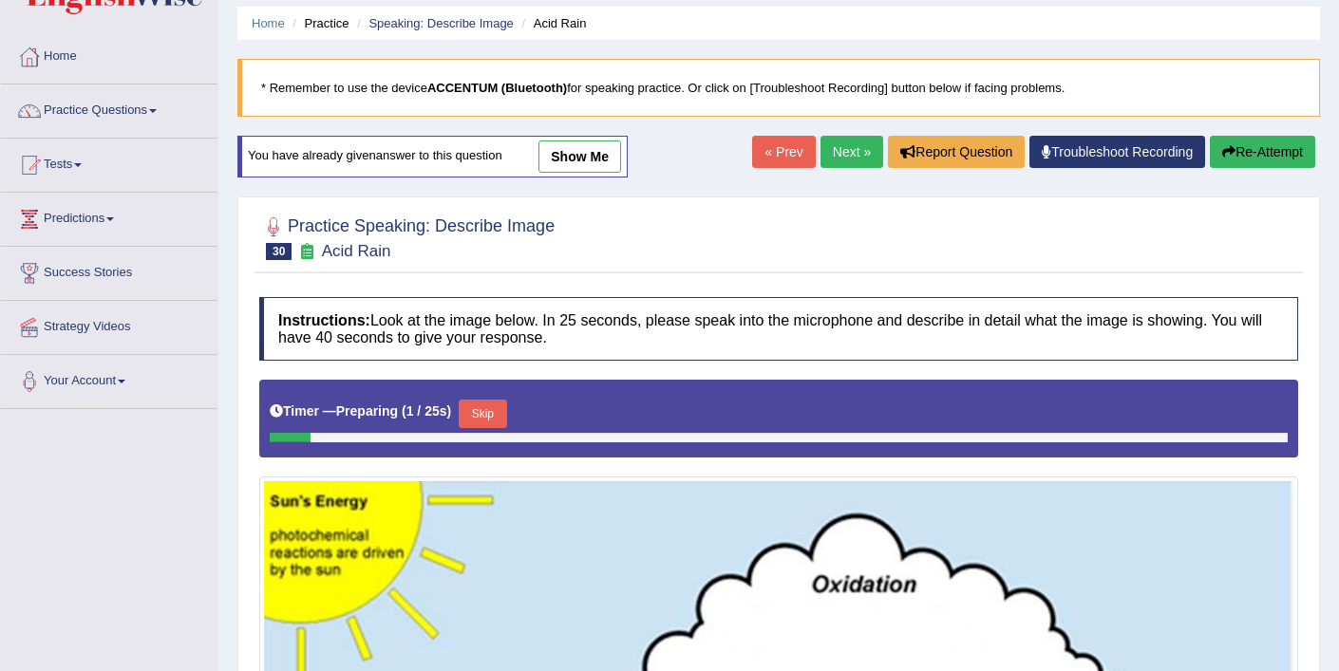
click at [480, 417] on button "Skip" at bounding box center [482, 414] width 47 height 28
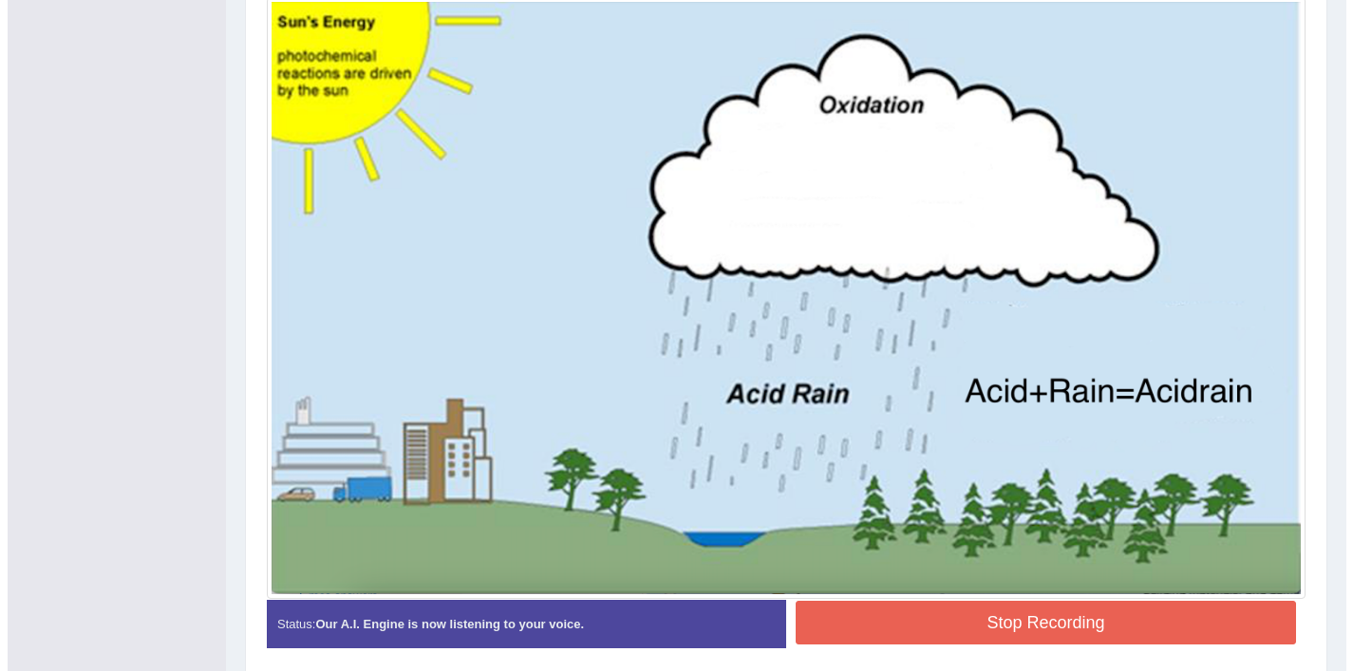
scroll to position [599, 0]
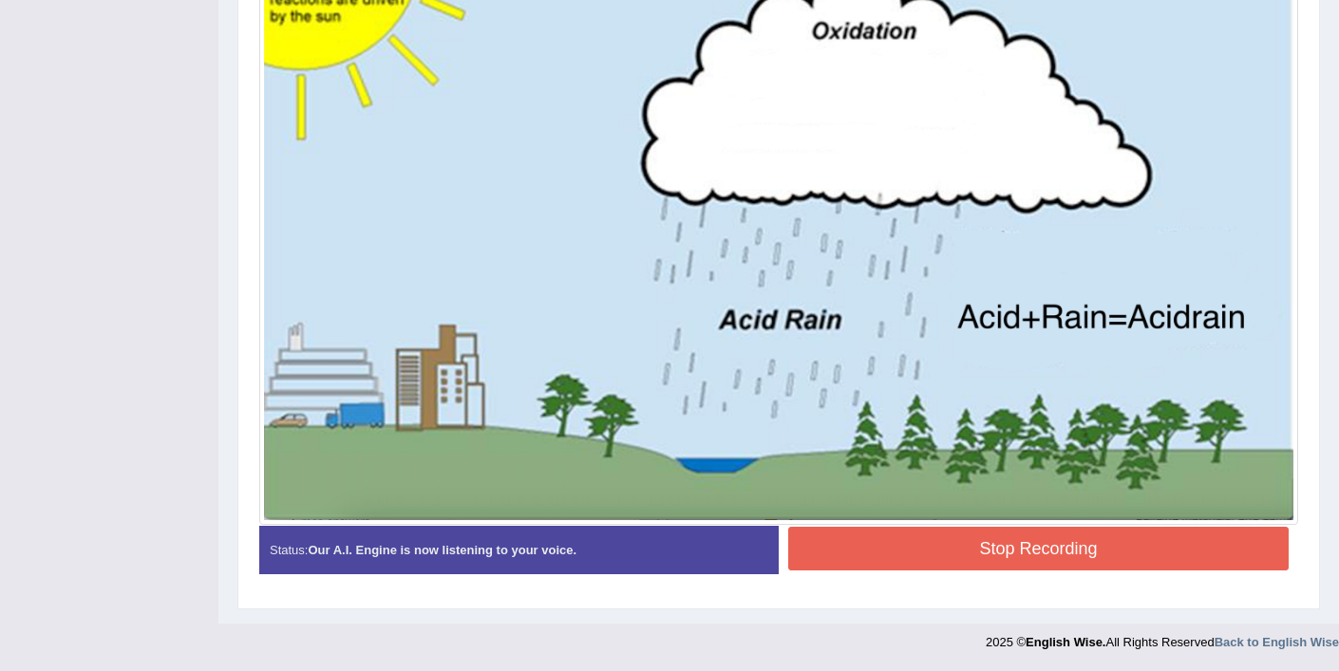
click at [910, 546] on button "Stop Recording" at bounding box center [1038, 549] width 500 height 44
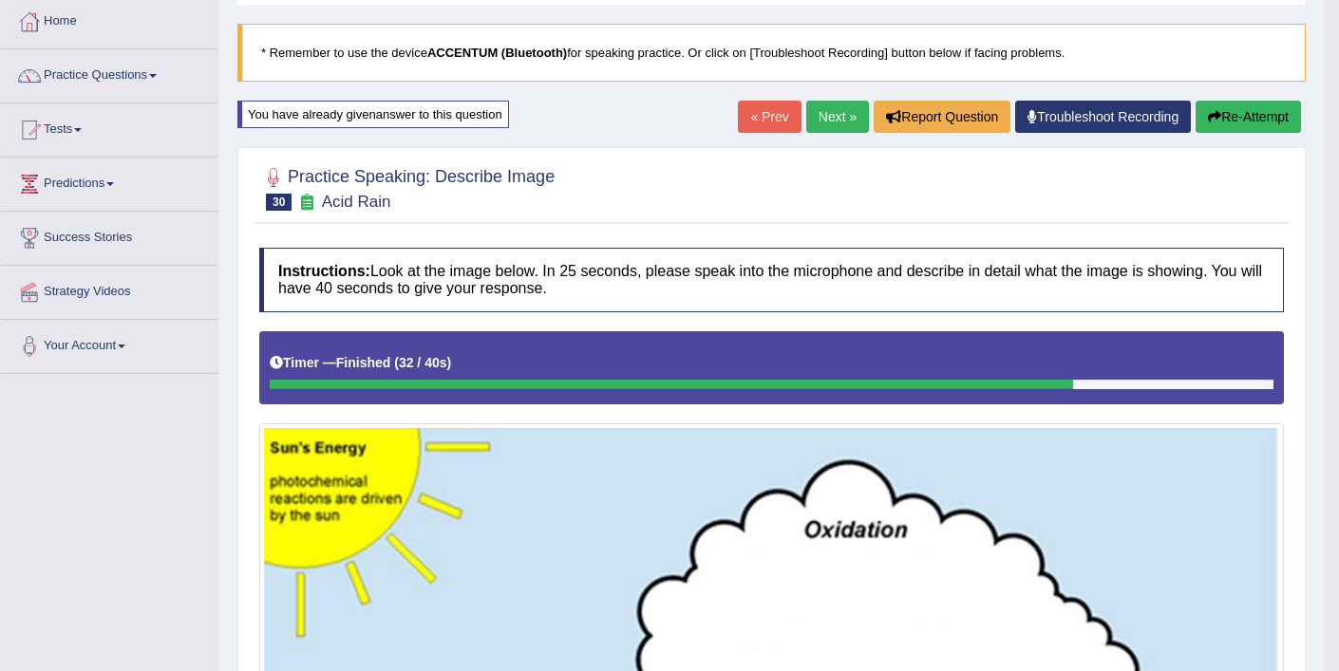
scroll to position [67, 0]
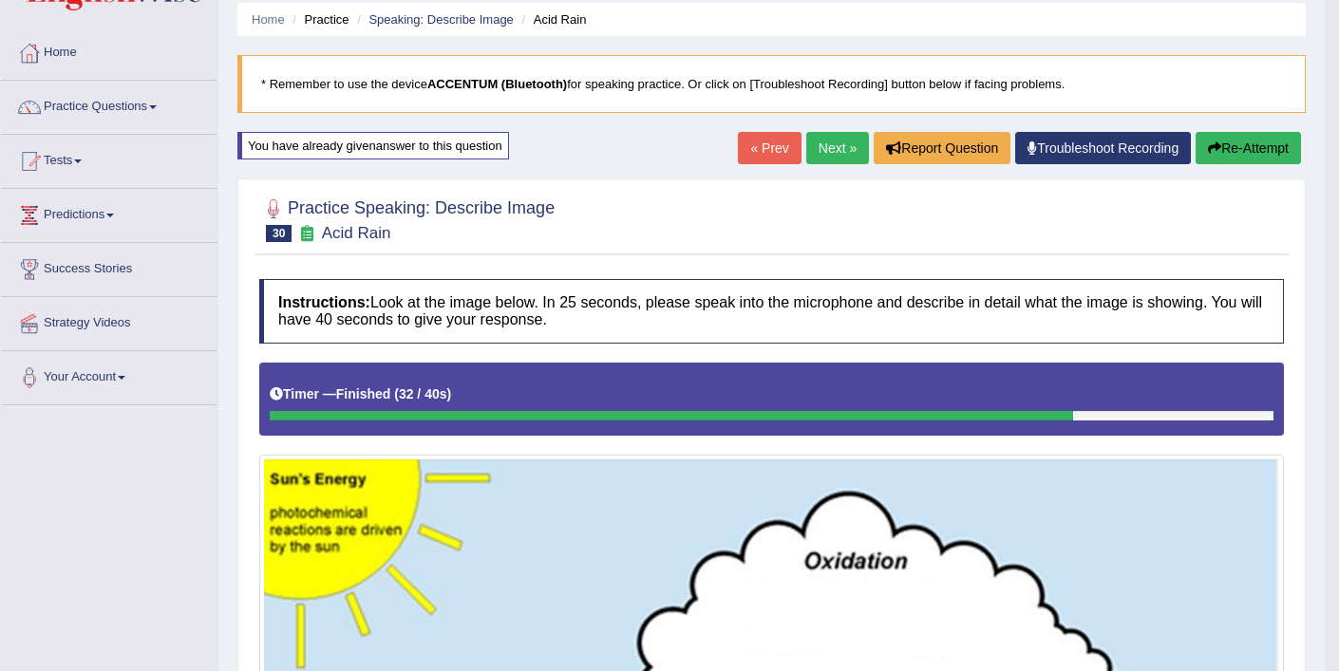
click at [1240, 145] on button "Re-Attempt" at bounding box center [1247, 148] width 105 height 32
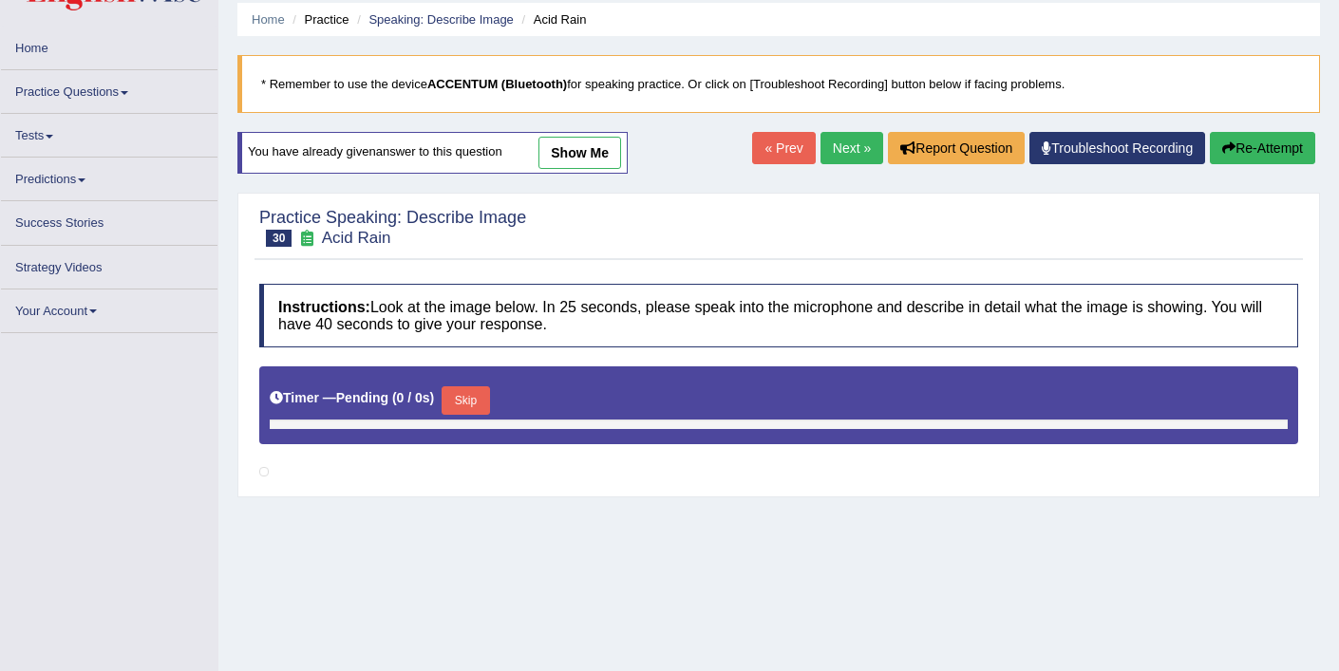
scroll to position [67, 0]
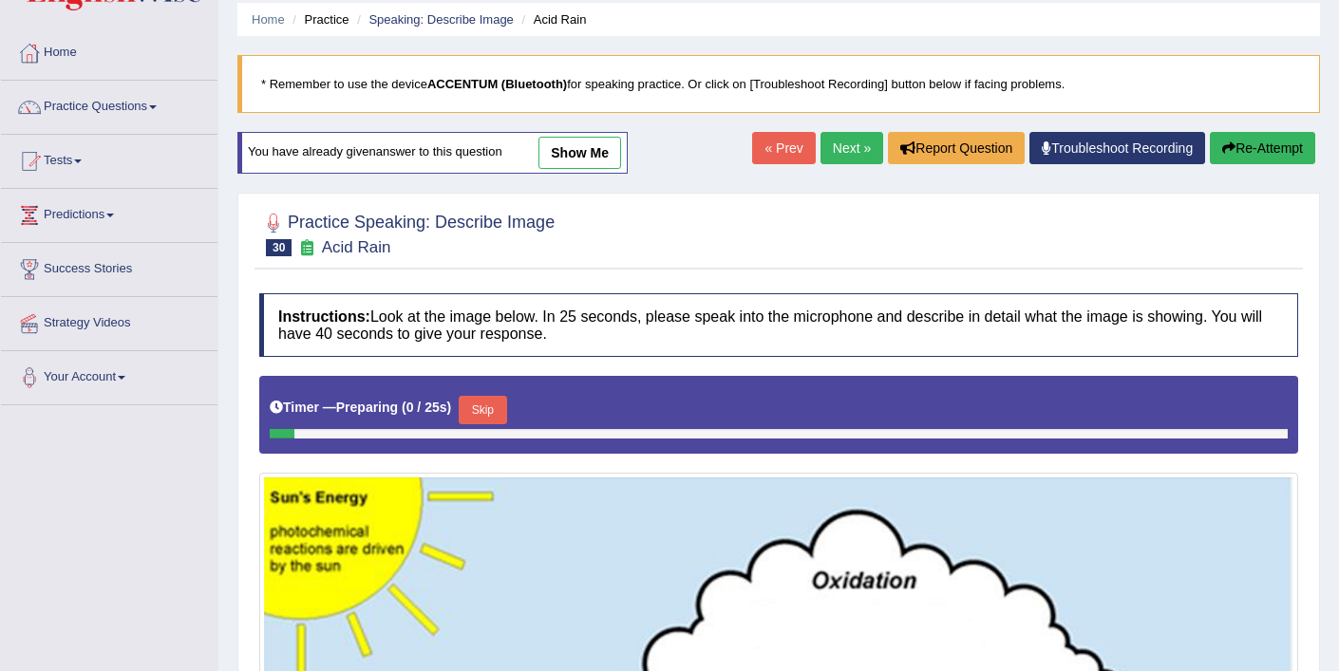
click at [482, 404] on button "Skip" at bounding box center [482, 410] width 47 height 28
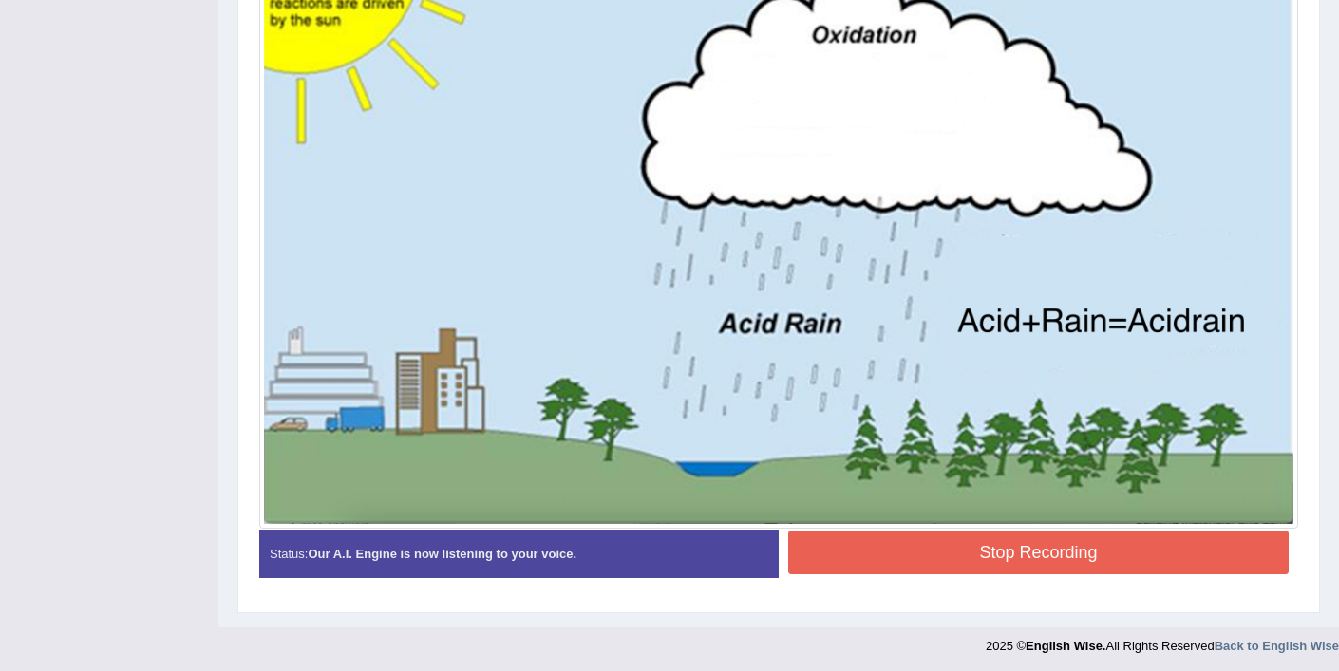
scroll to position [599, 0]
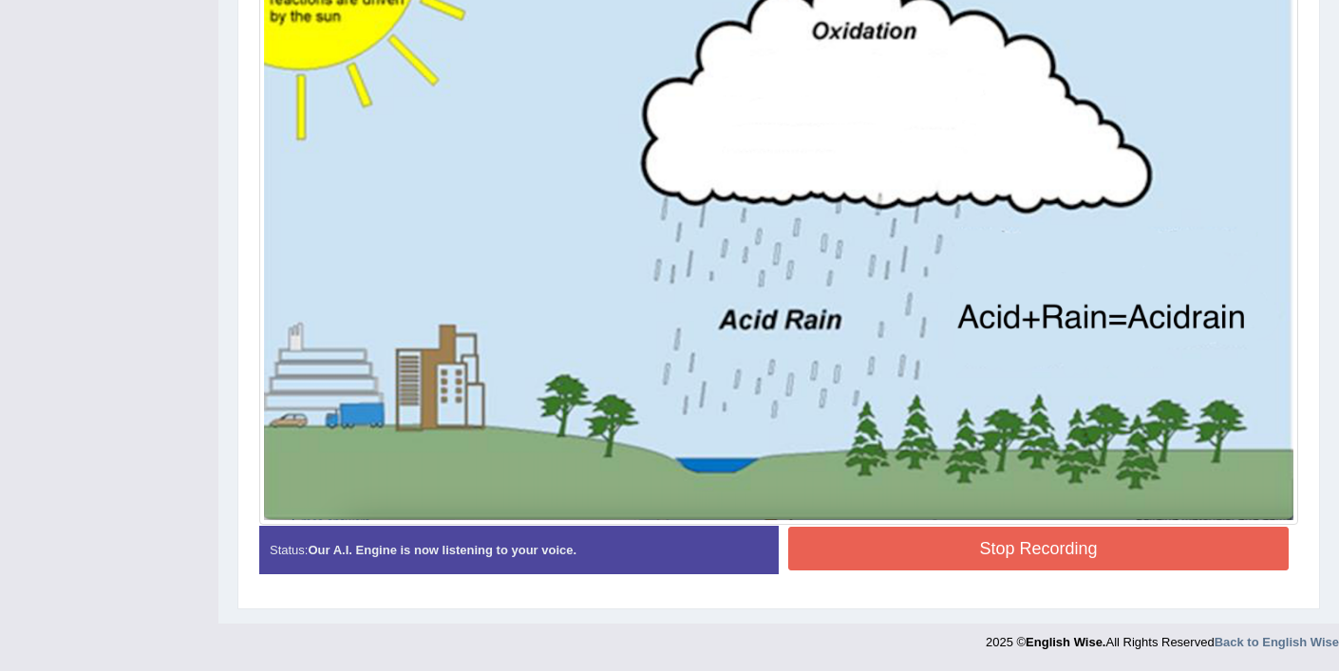
click at [876, 559] on button "Stop Recording" at bounding box center [1038, 549] width 500 height 44
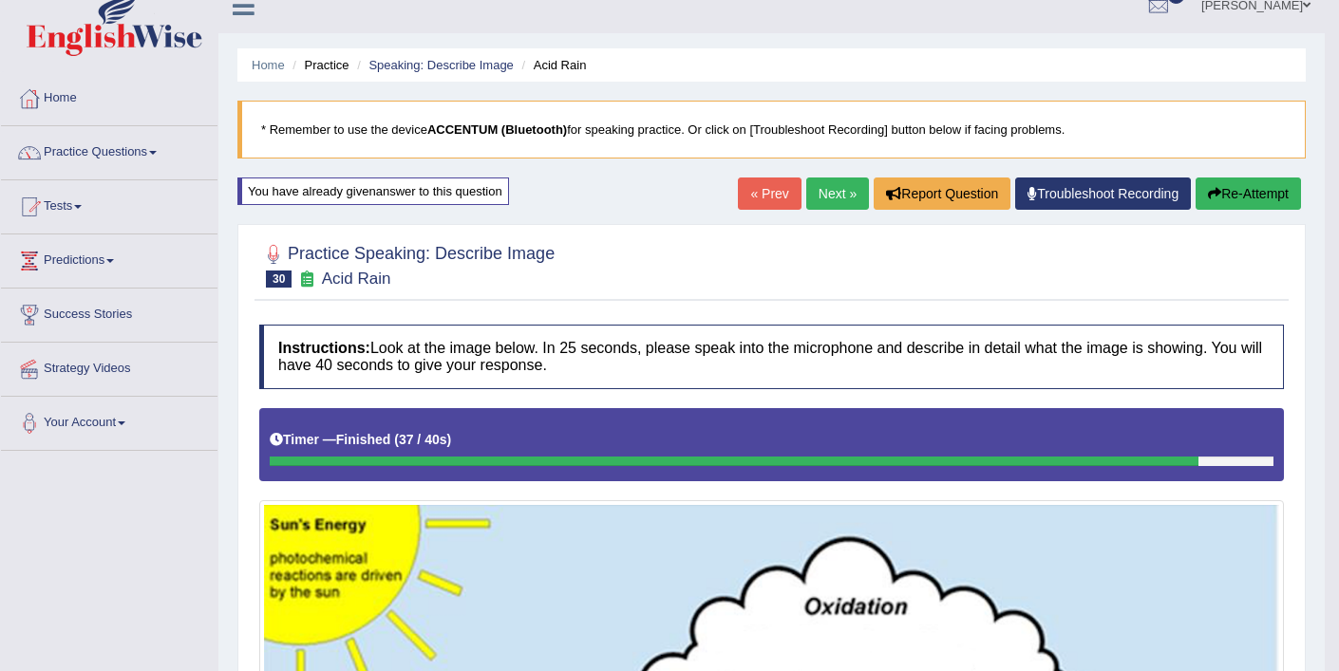
scroll to position [0, 0]
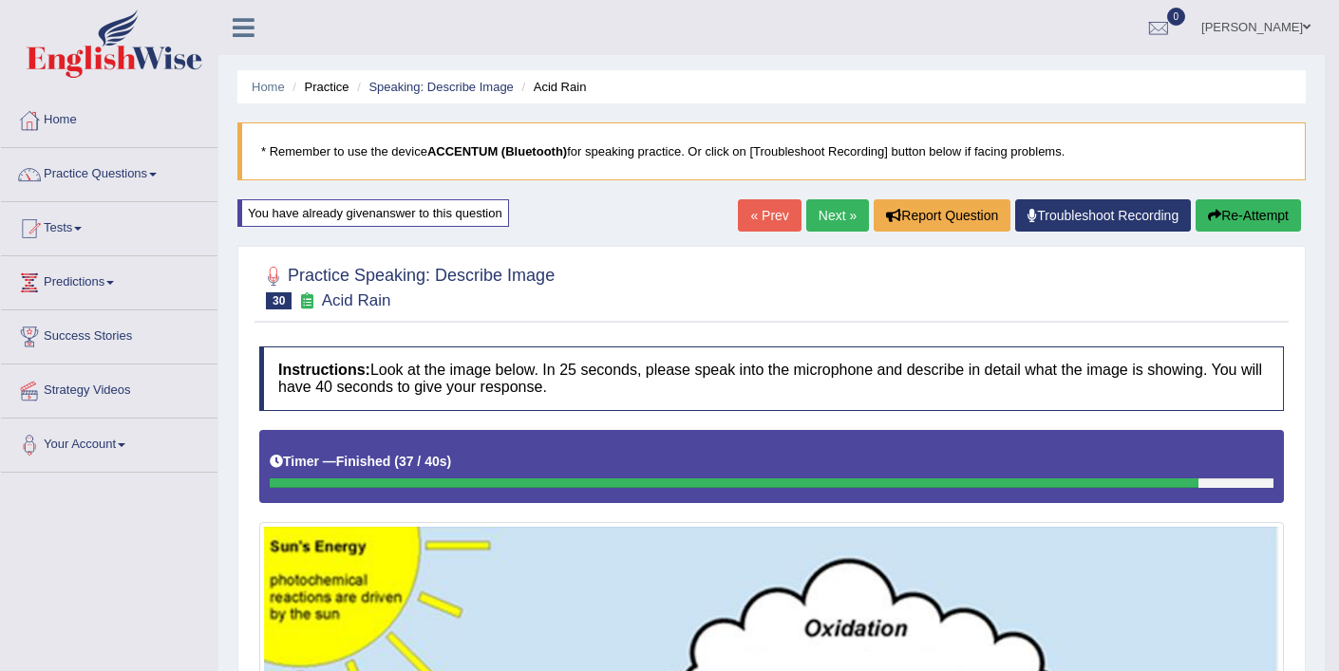
click at [831, 219] on link "Next »" at bounding box center [837, 215] width 63 height 32
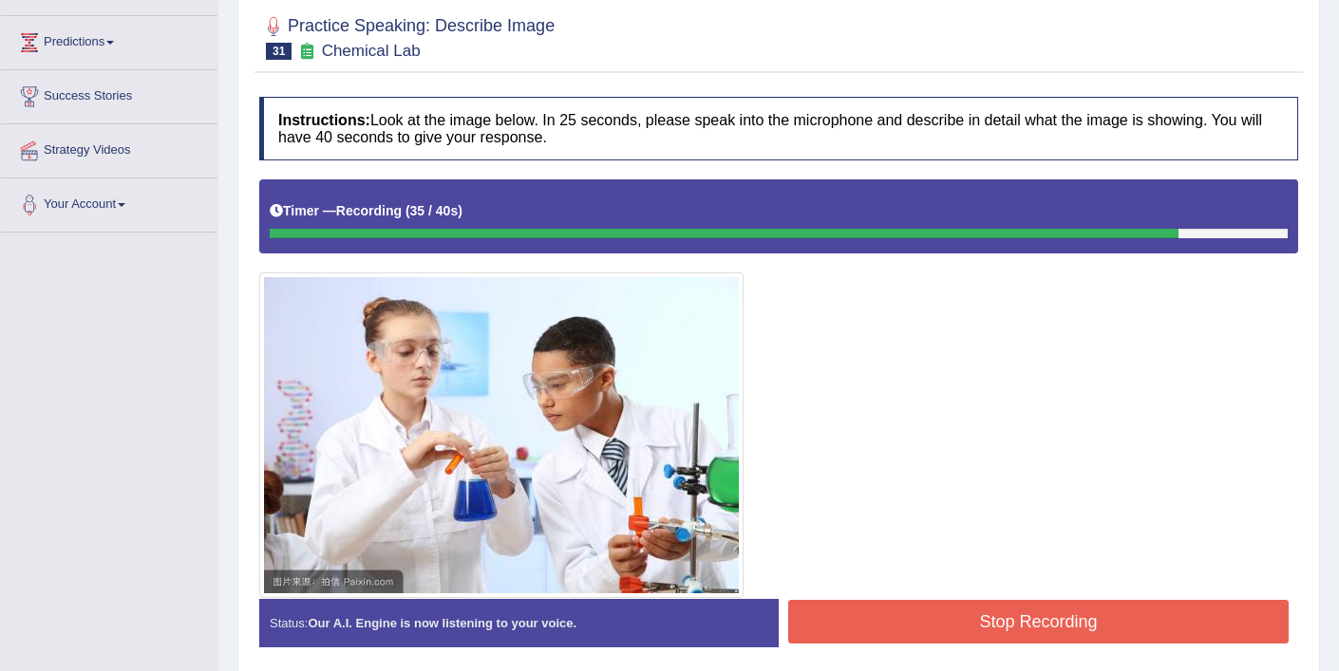
scroll to position [244, 0]
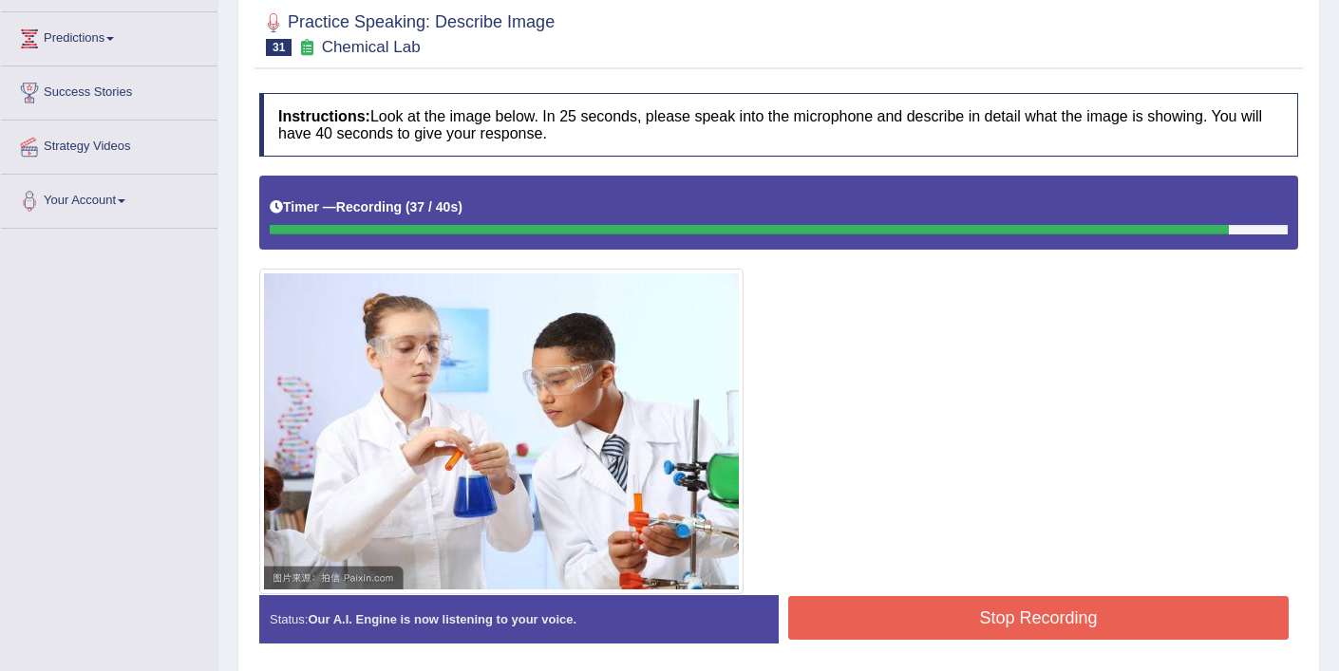
click at [1001, 618] on button "Stop Recording" at bounding box center [1038, 618] width 500 height 44
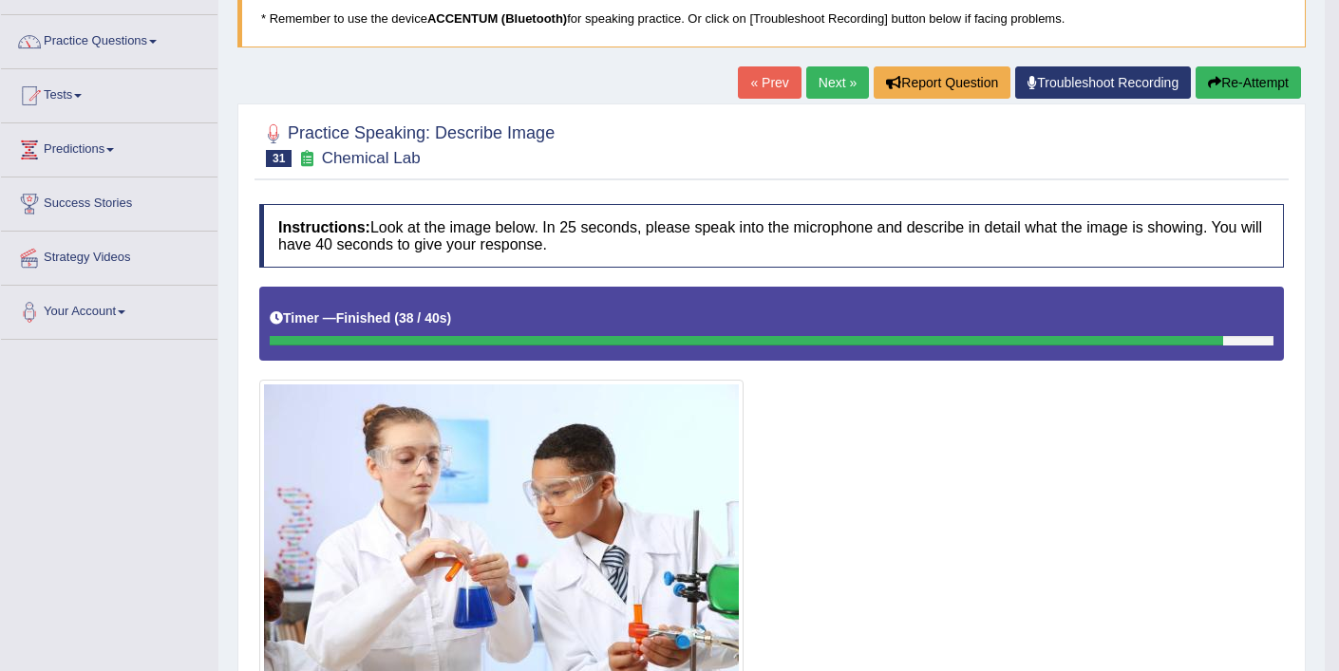
scroll to position [95, 0]
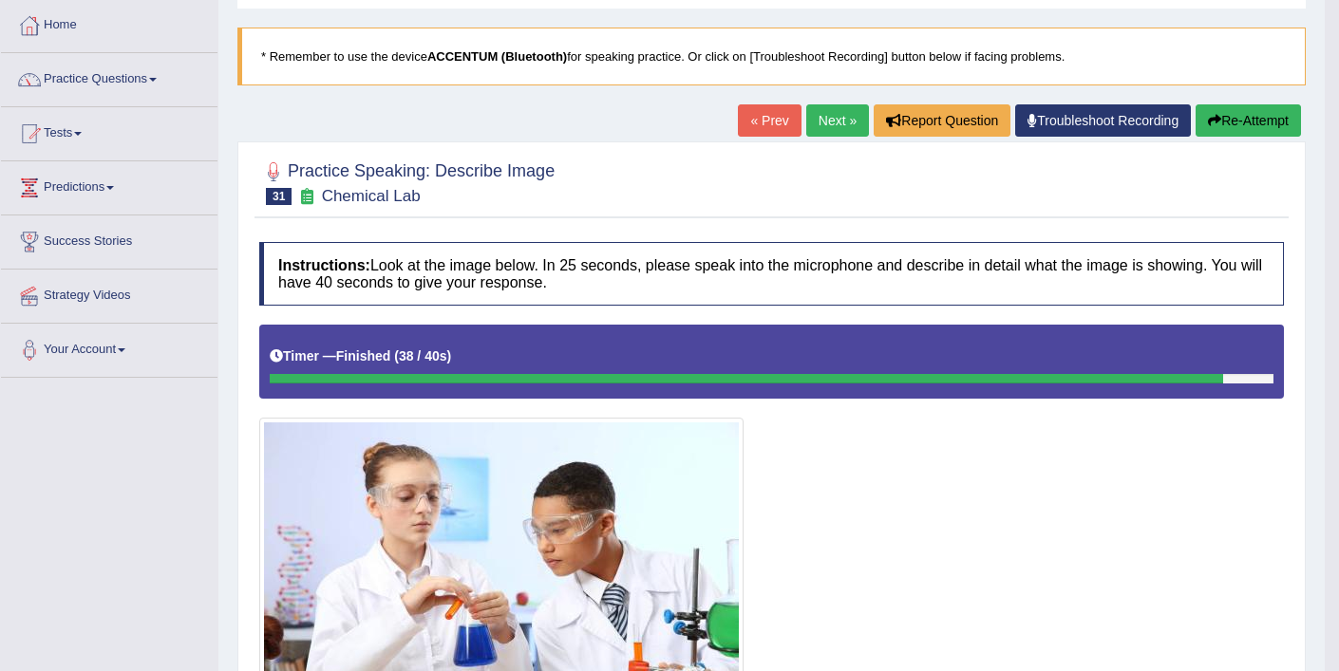
click at [1209, 116] on icon "button" at bounding box center [1214, 120] width 13 height 13
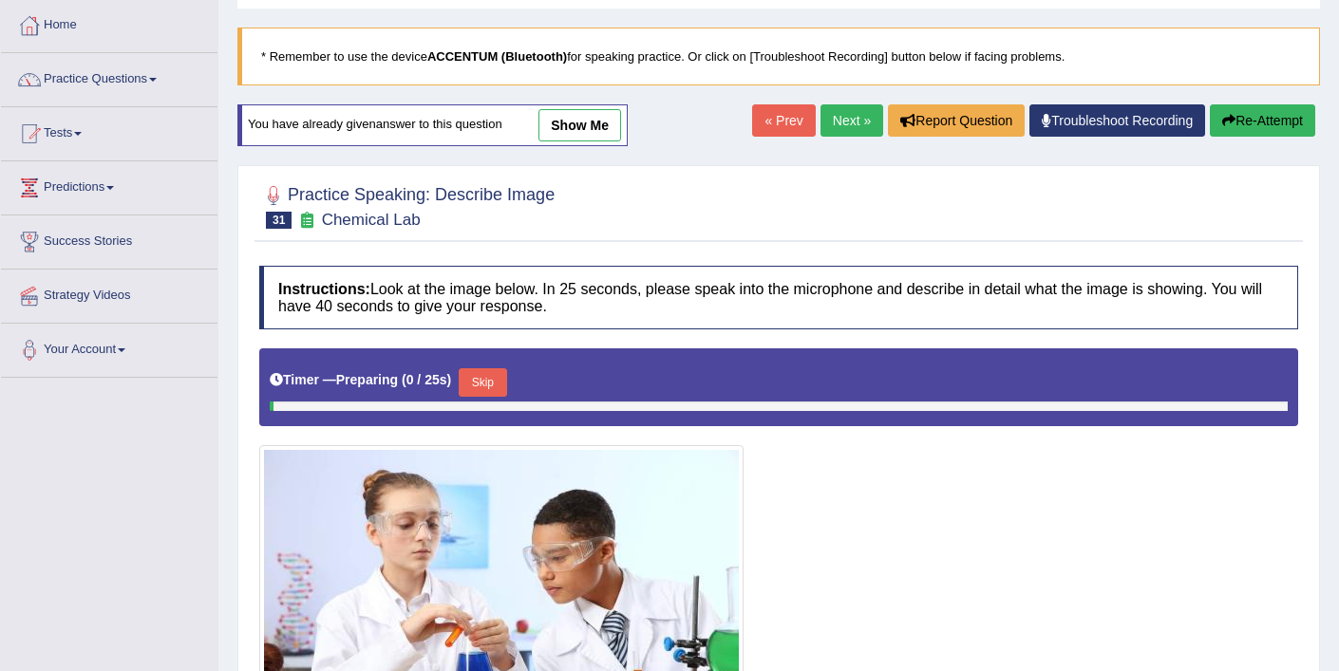
scroll to position [95, 0]
click at [506, 382] on button "Skip" at bounding box center [482, 382] width 47 height 28
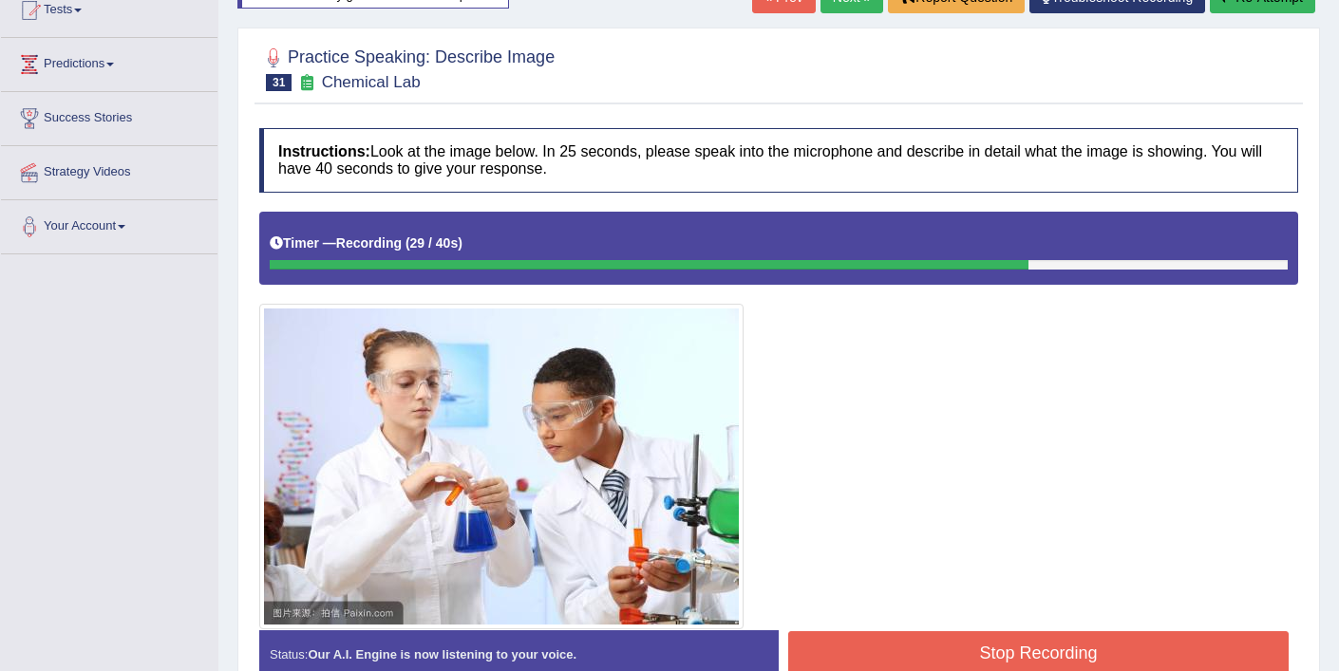
scroll to position [241, 0]
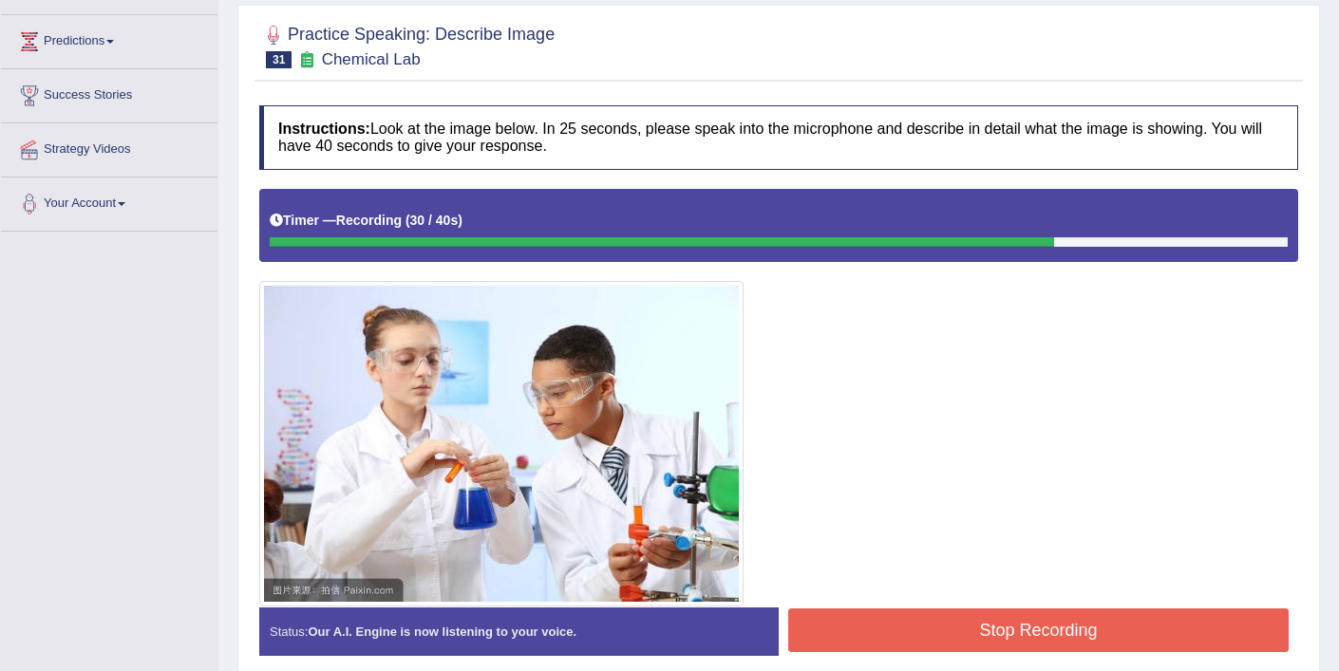
click at [886, 621] on button "Stop Recording" at bounding box center [1038, 631] width 500 height 44
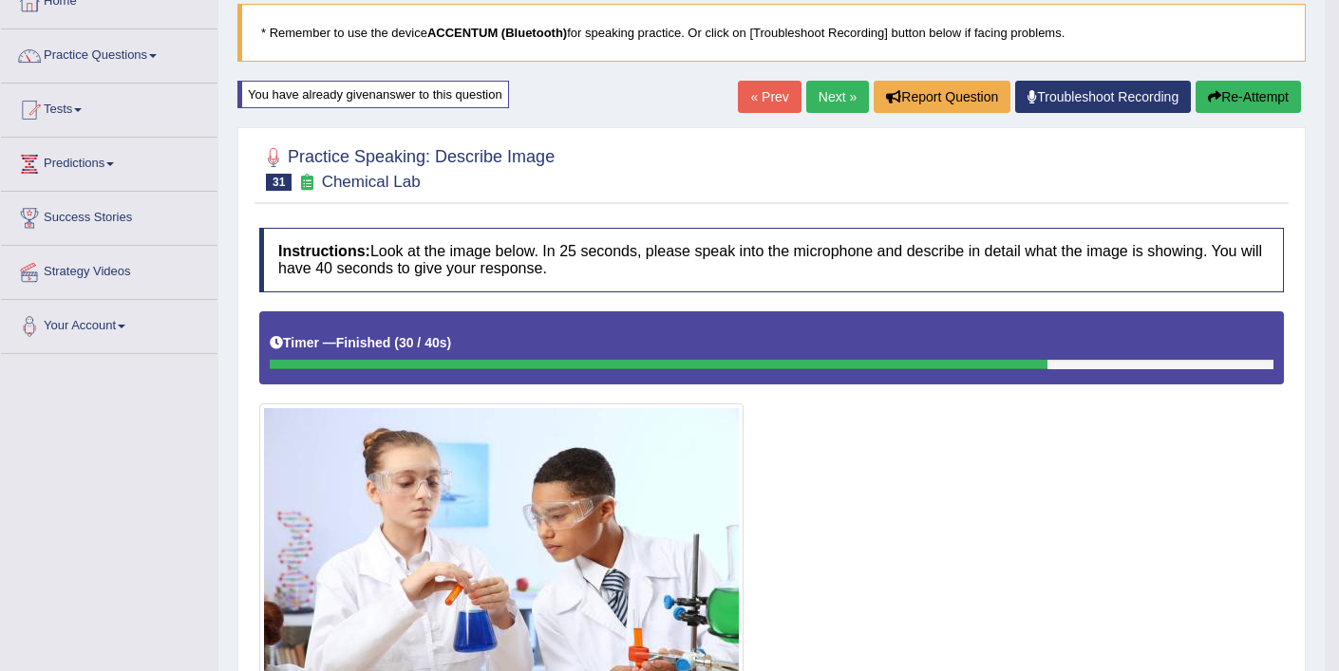
scroll to position [96, 0]
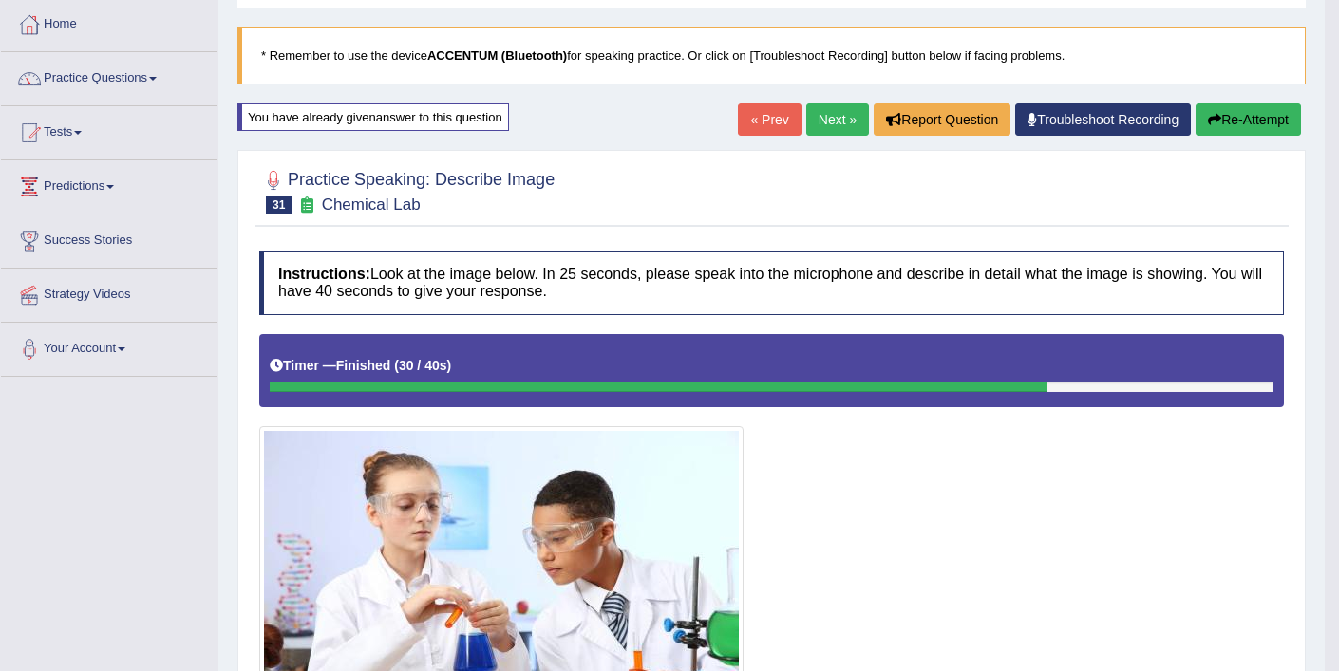
click at [1250, 122] on button "Re-Attempt" at bounding box center [1247, 119] width 105 height 32
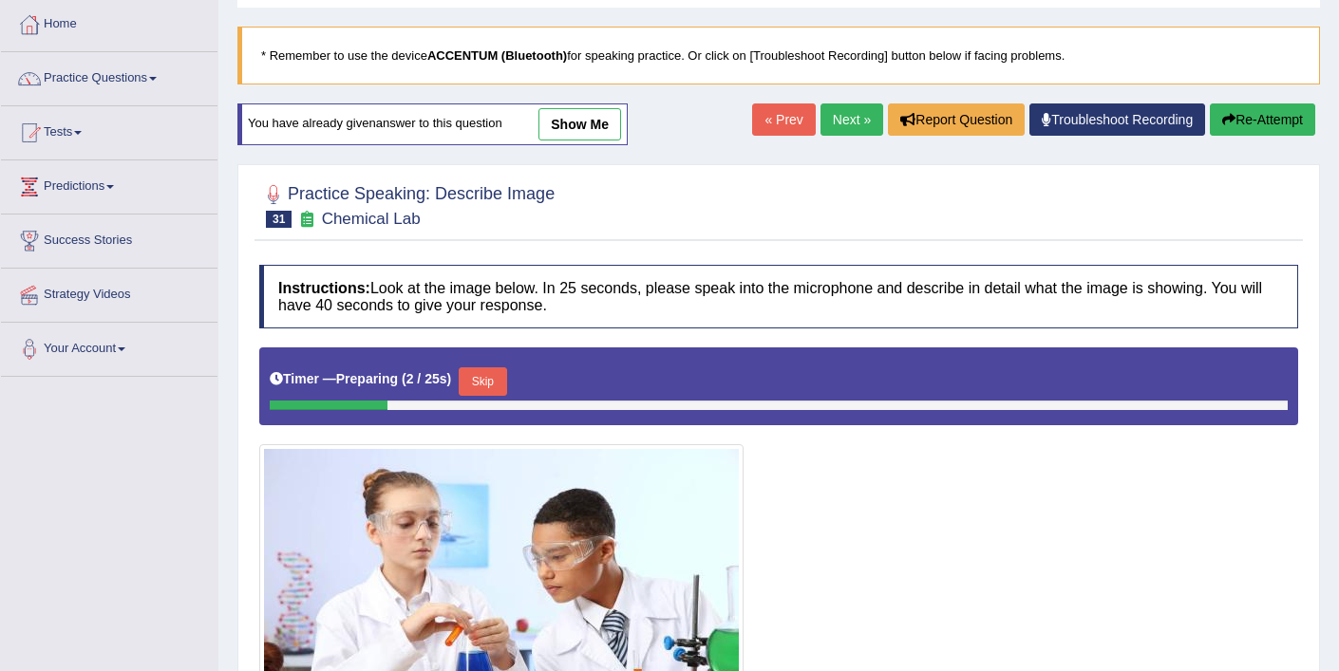
click at [489, 385] on button "Skip" at bounding box center [482, 381] width 47 height 28
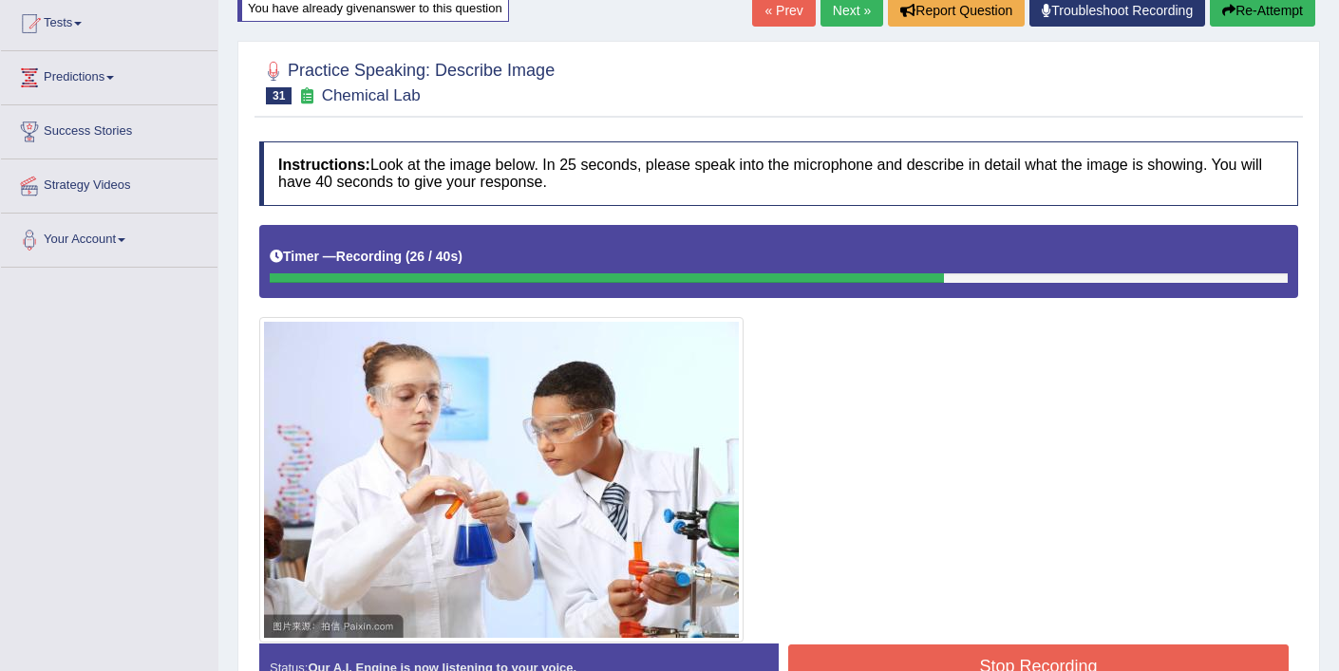
scroll to position [236, 0]
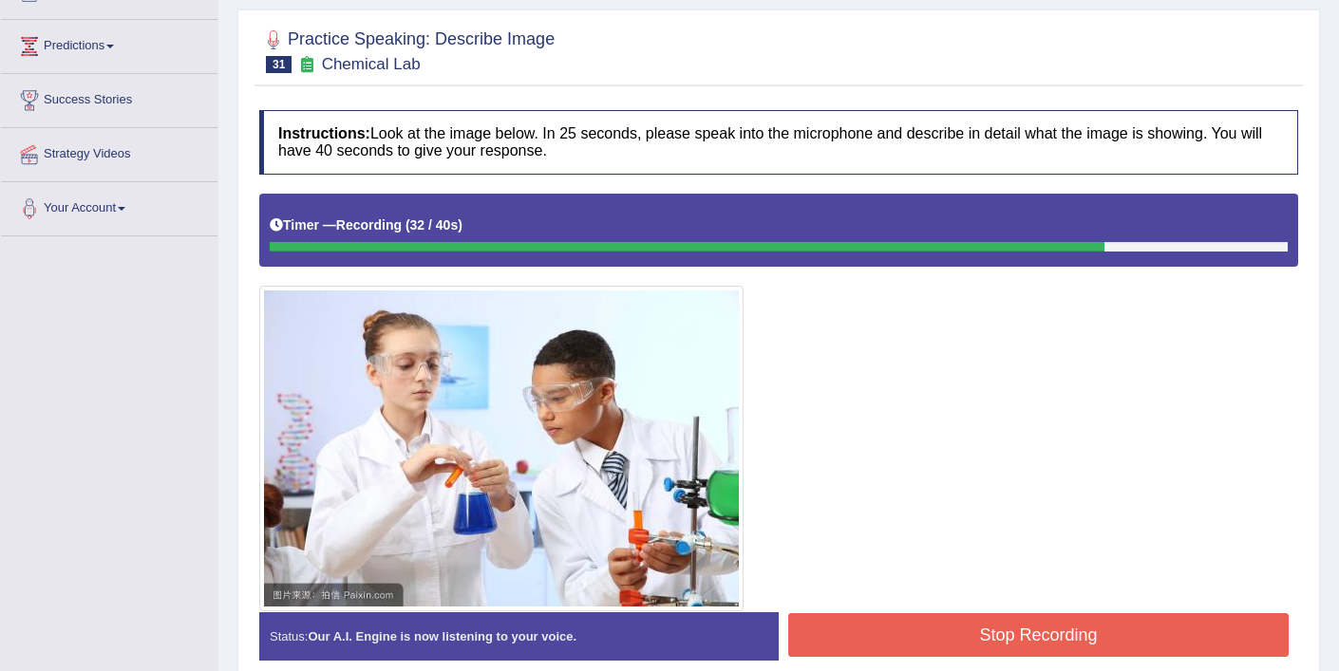
click at [984, 626] on button "Stop Recording" at bounding box center [1038, 635] width 500 height 44
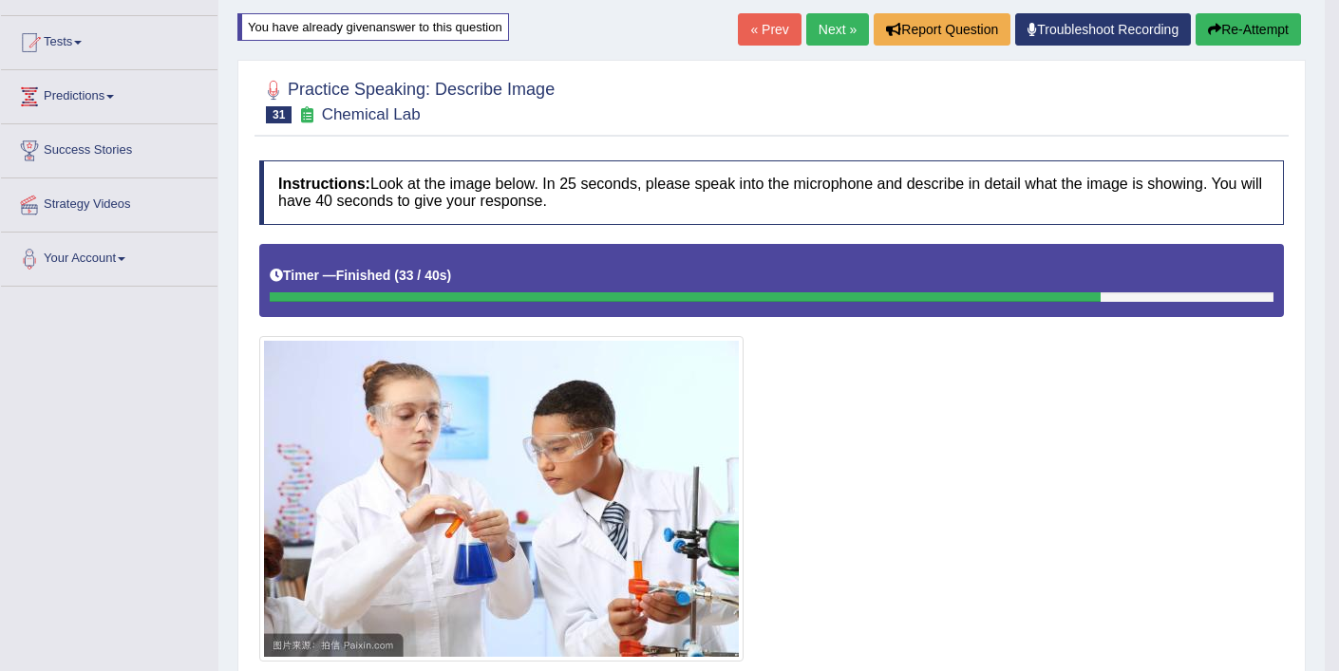
scroll to position [178, 0]
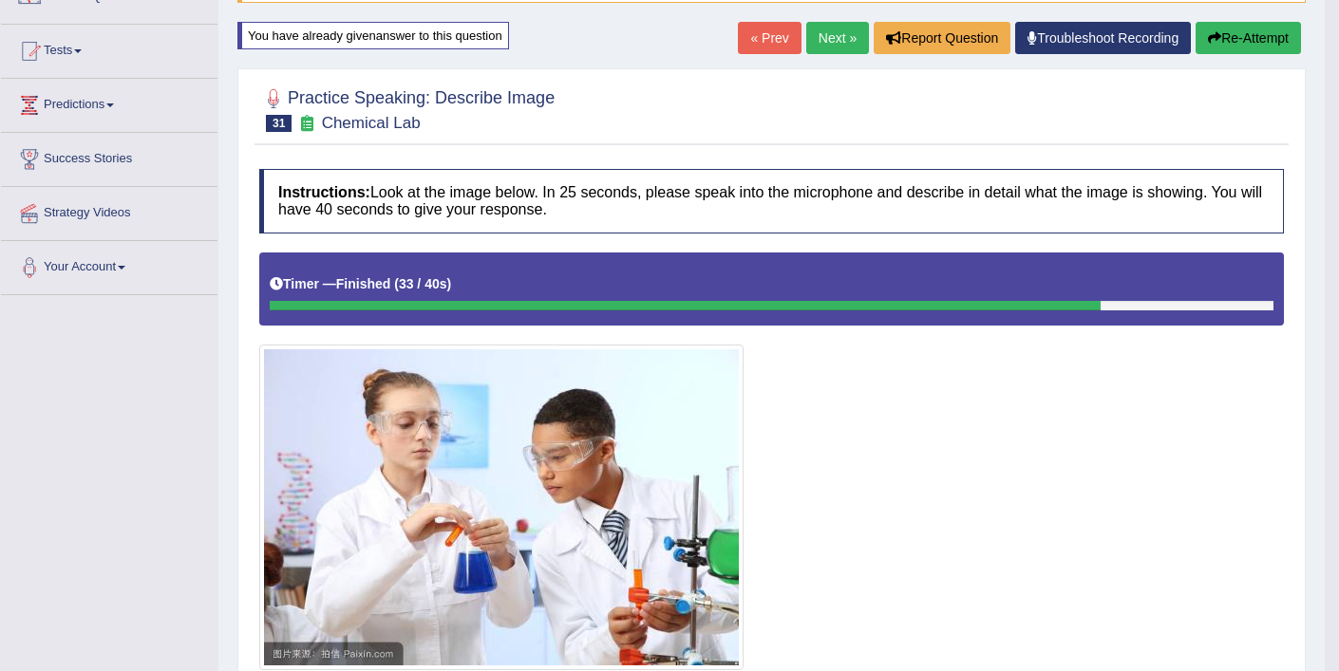
click at [1252, 46] on button "Re-Attempt" at bounding box center [1247, 38] width 105 height 32
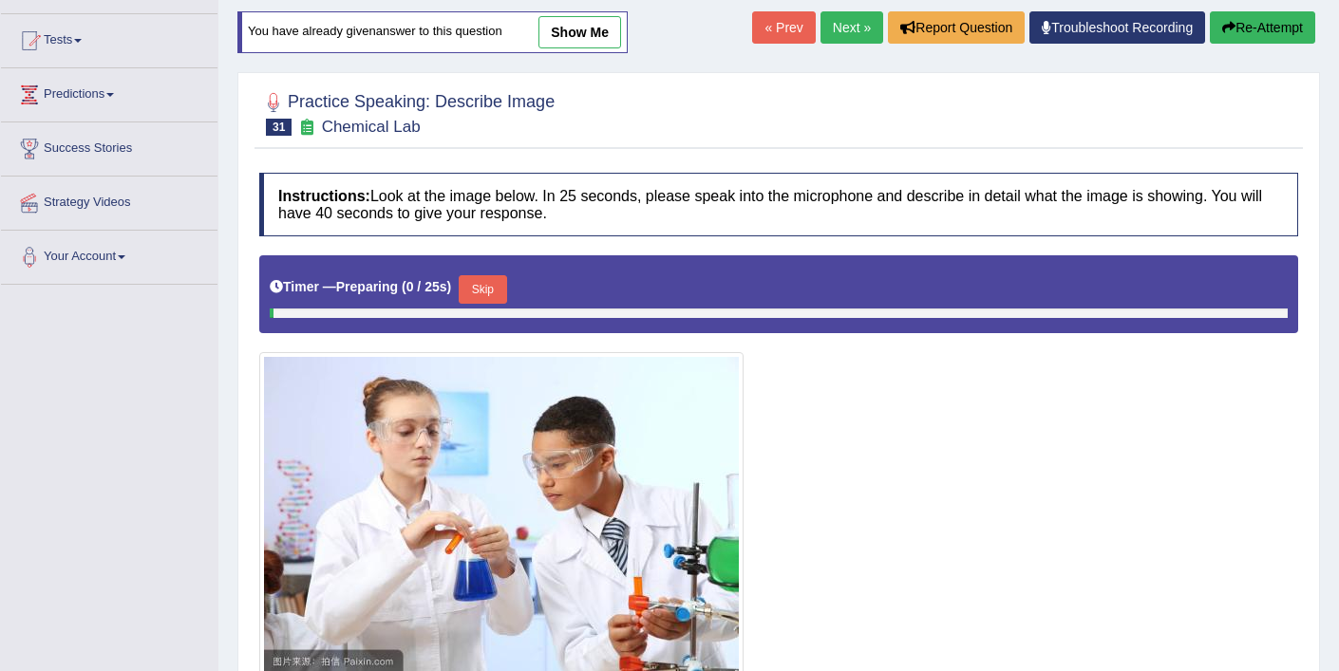
scroll to position [178, 0]
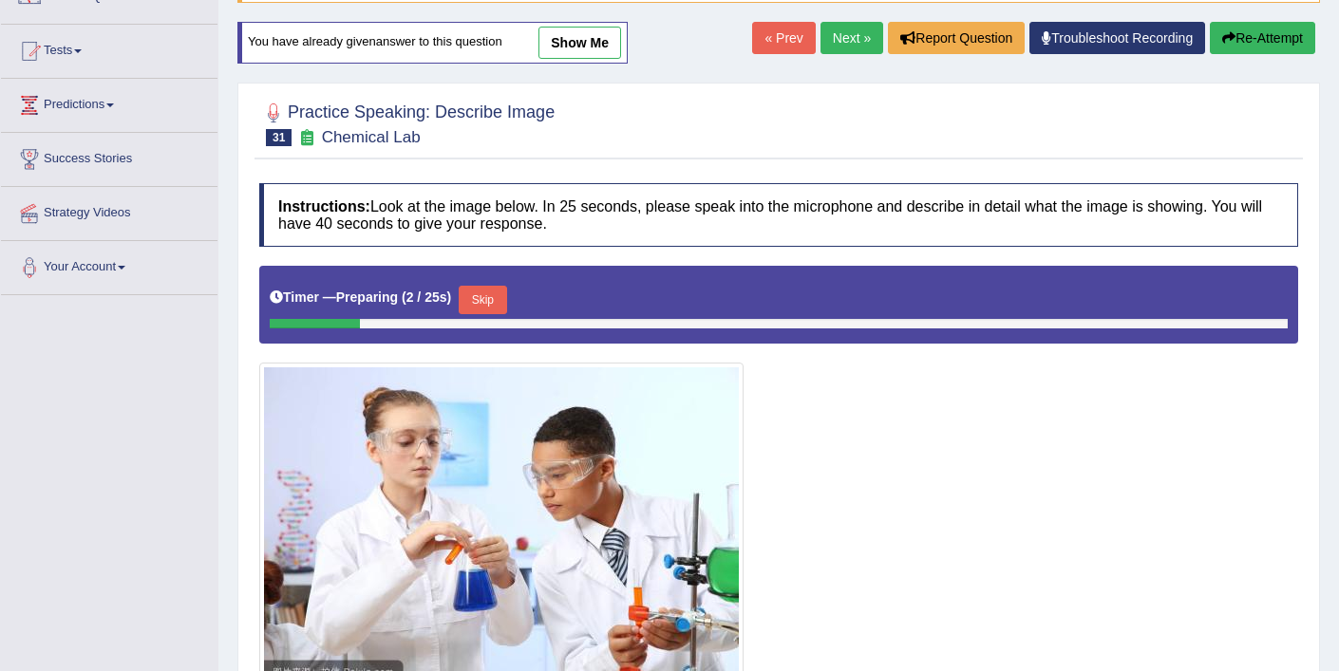
click at [494, 309] on button "Skip" at bounding box center [482, 300] width 47 height 28
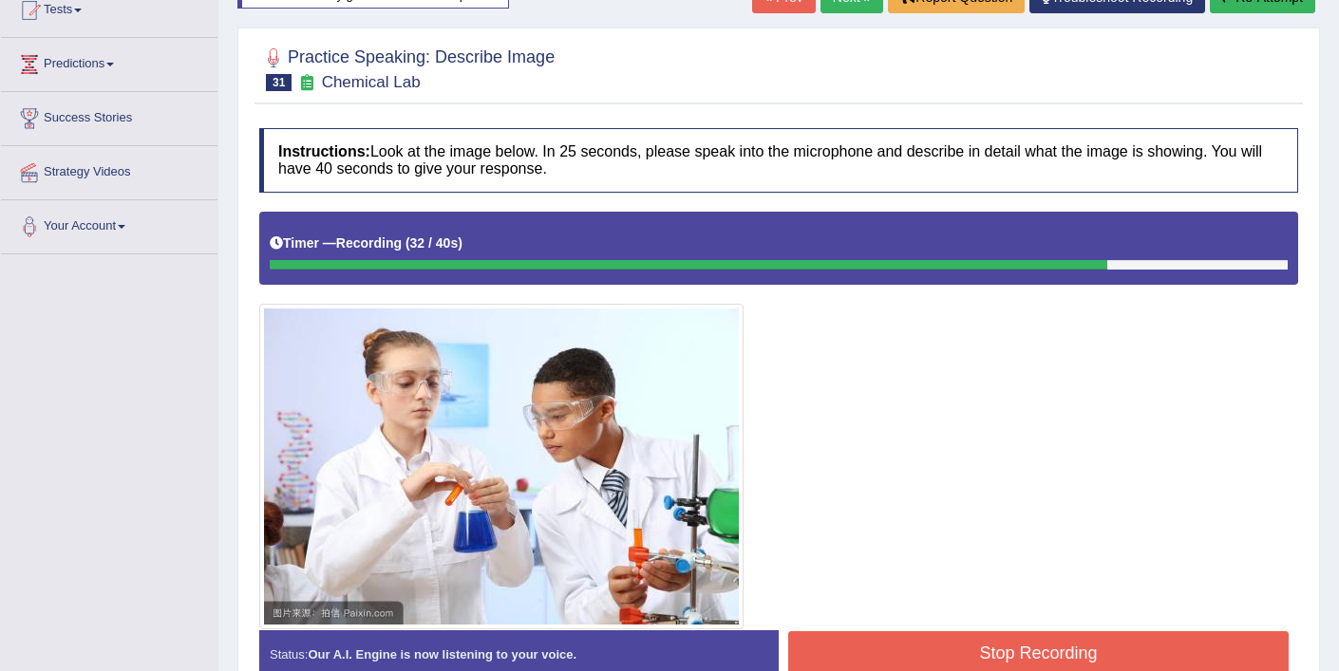
scroll to position [225, 0]
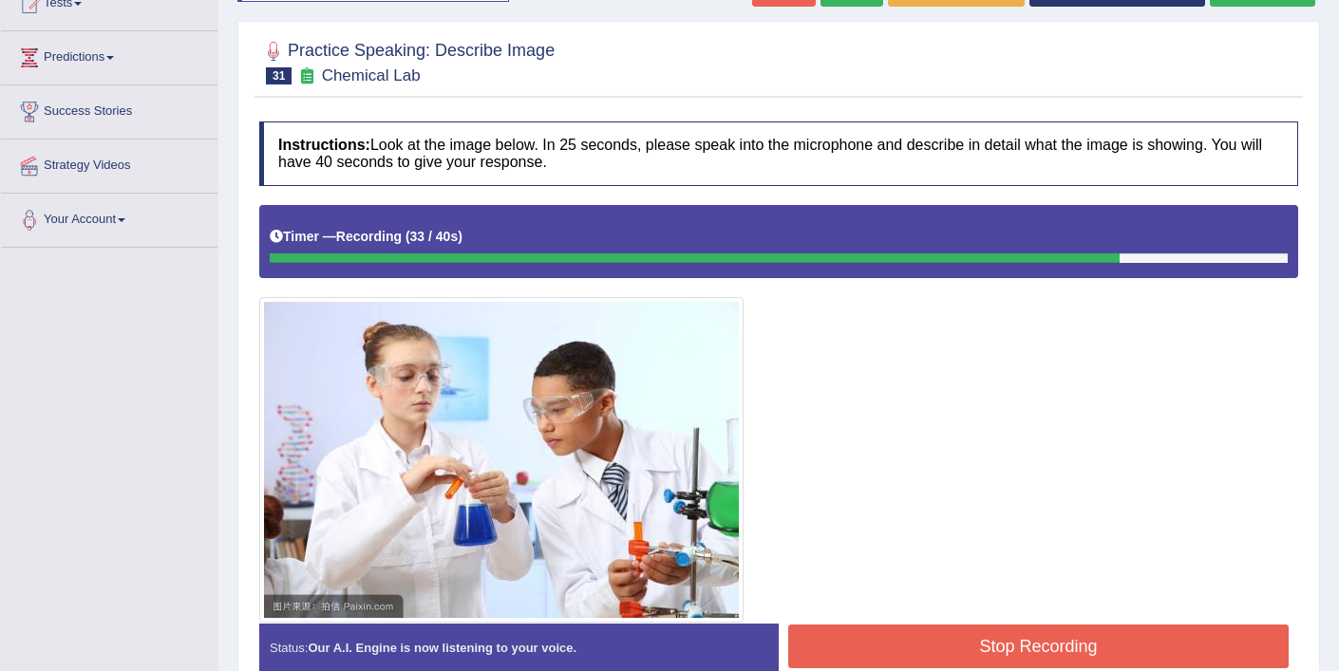
click at [933, 647] on button "Stop Recording" at bounding box center [1038, 647] width 500 height 44
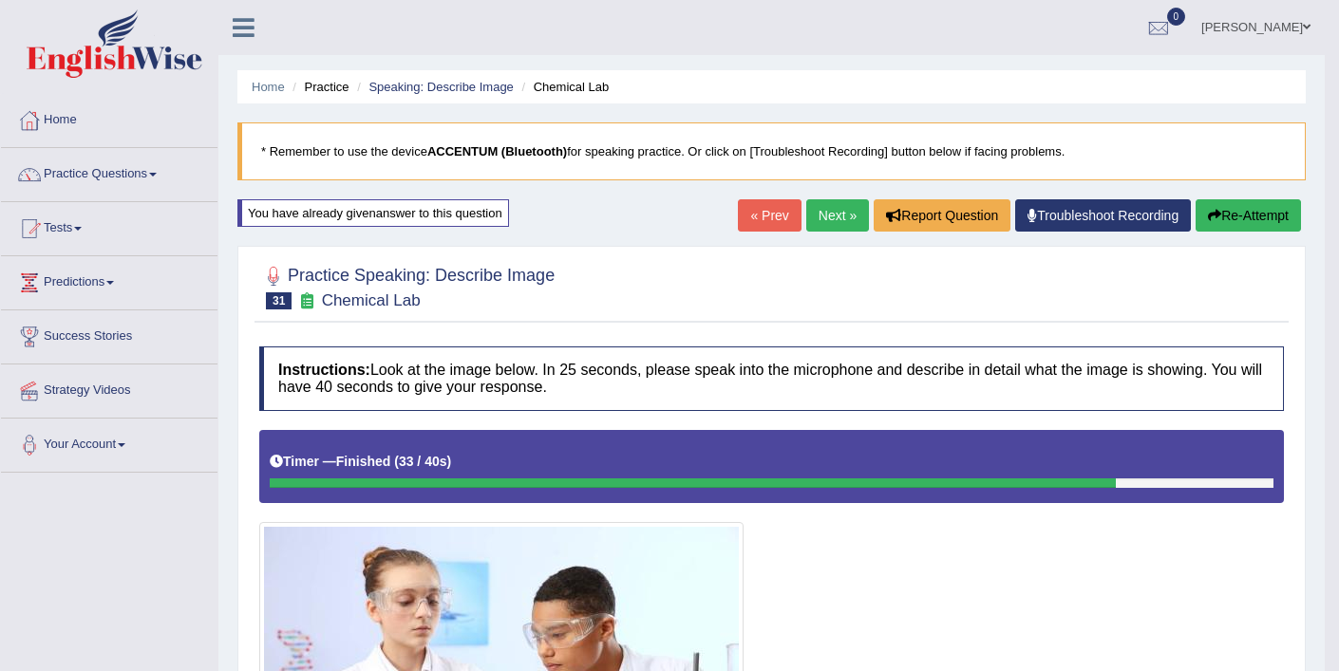
scroll to position [0, 0]
click at [815, 222] on link "Next »" at bounding box center [837, 215] width 63 height 32
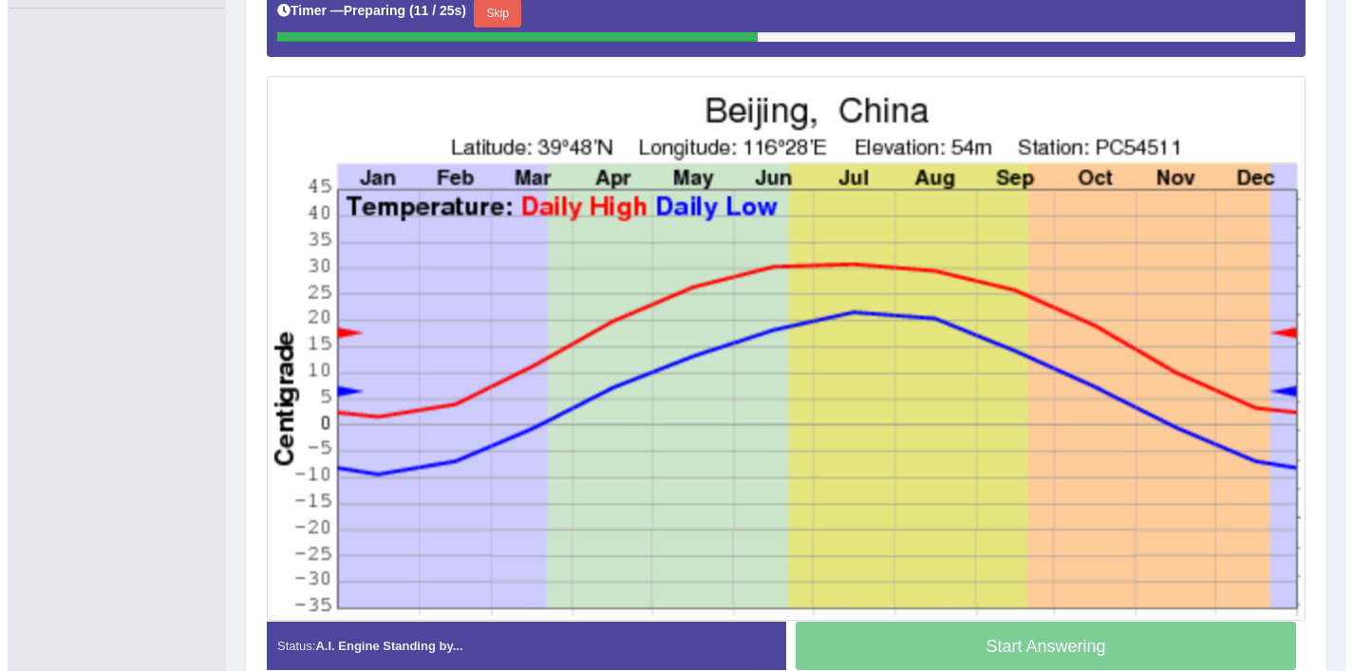
scroll to position [463, 0]
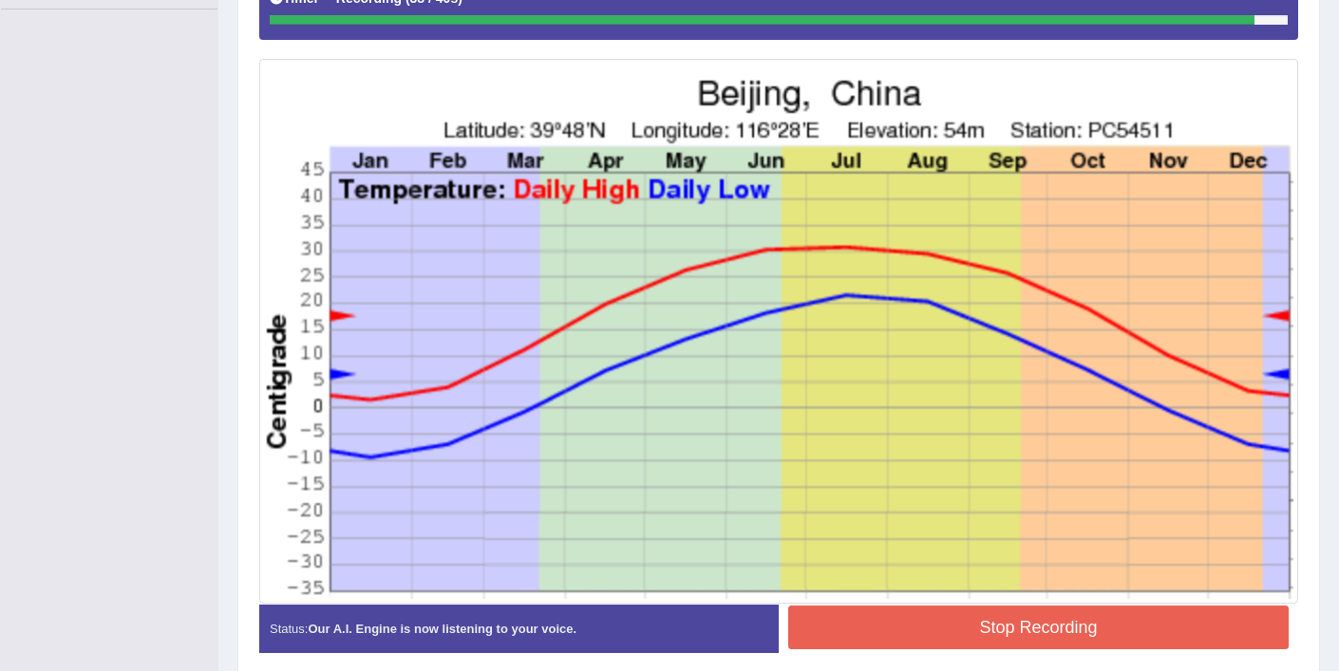
click at [1023, 627] on button "Stop Recording" at bounding box center [1038, 628] width 500 height 44
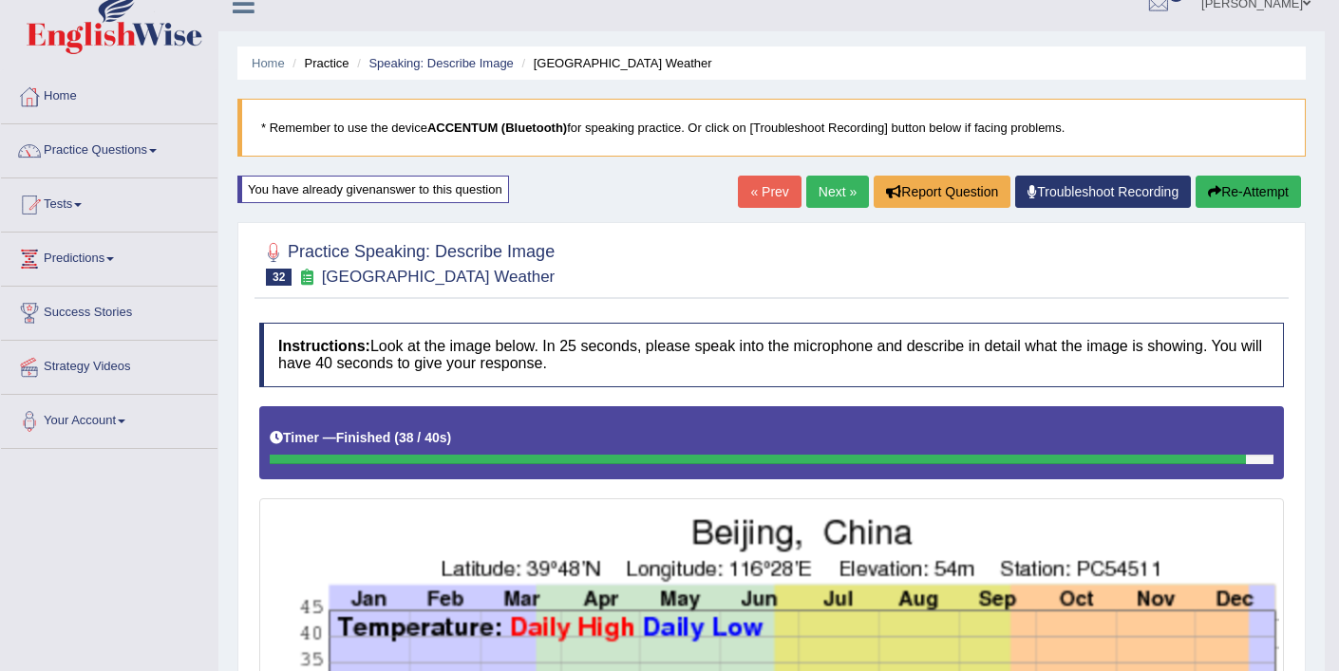
scroll to position [0, 0]
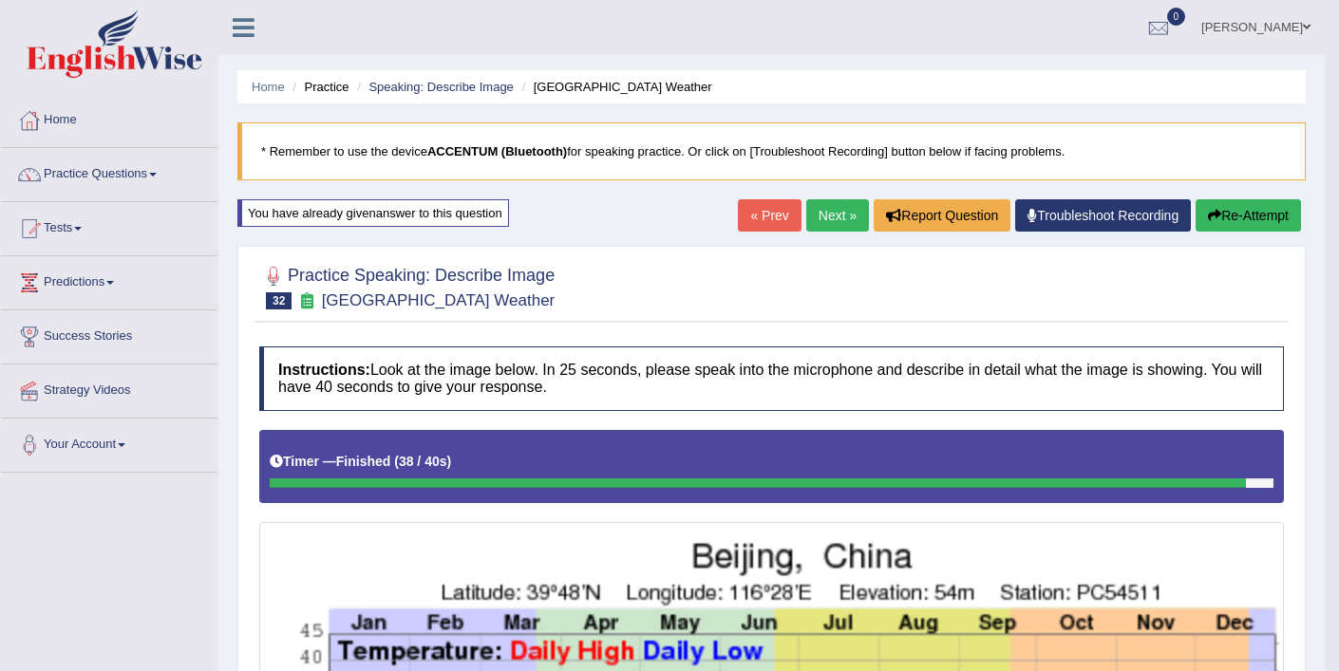
click at [1264, 223] on button "Re-Attempt" at bounding box center [1247, 215] width 105 height 32
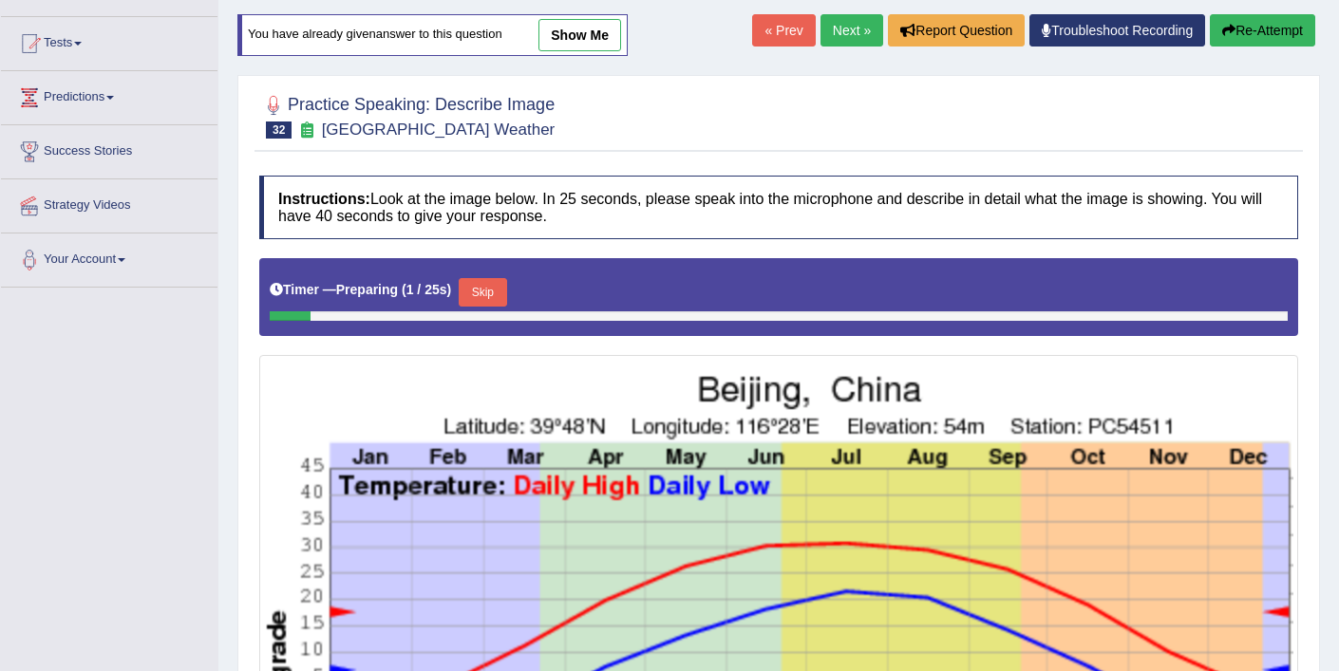
scroll to position [211, 0]
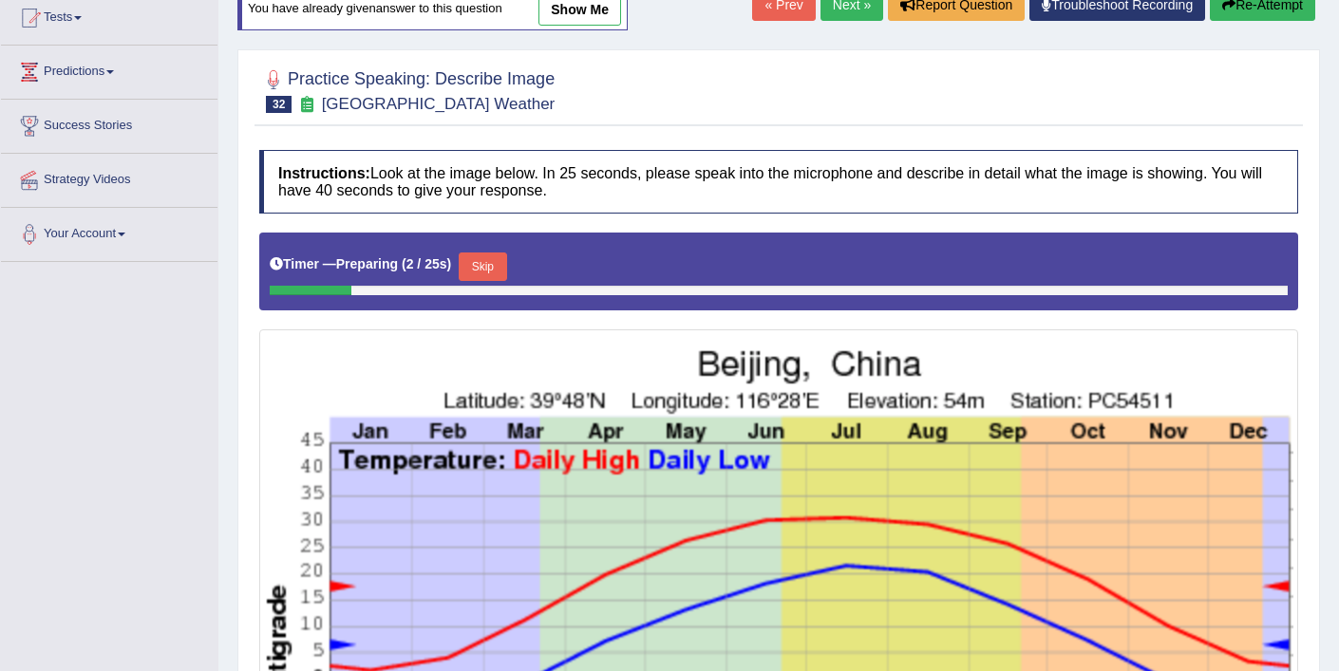
click at [490, 262] on button "Skip" at bounding box center [482, 267] width 47 height 28
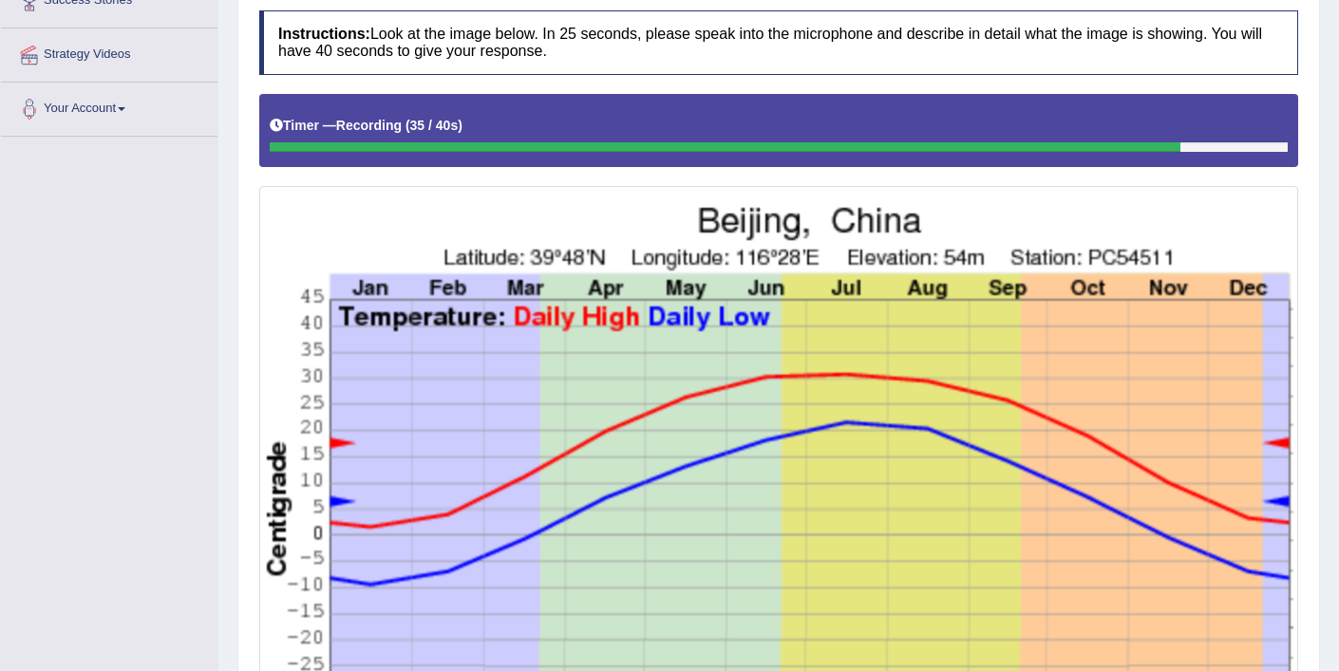
scroll to position [523, 0]
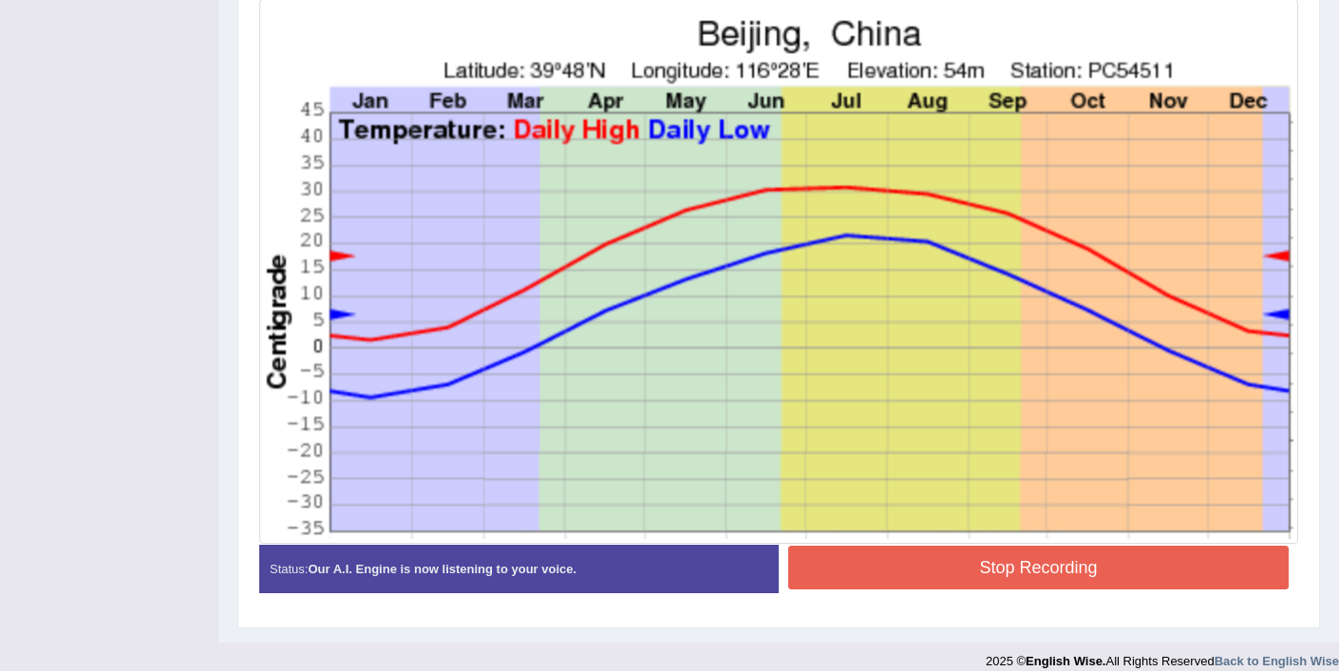
click at [947, 584] on button "Stop Recording" at bounding box center [1038, 568] width 500 height 44
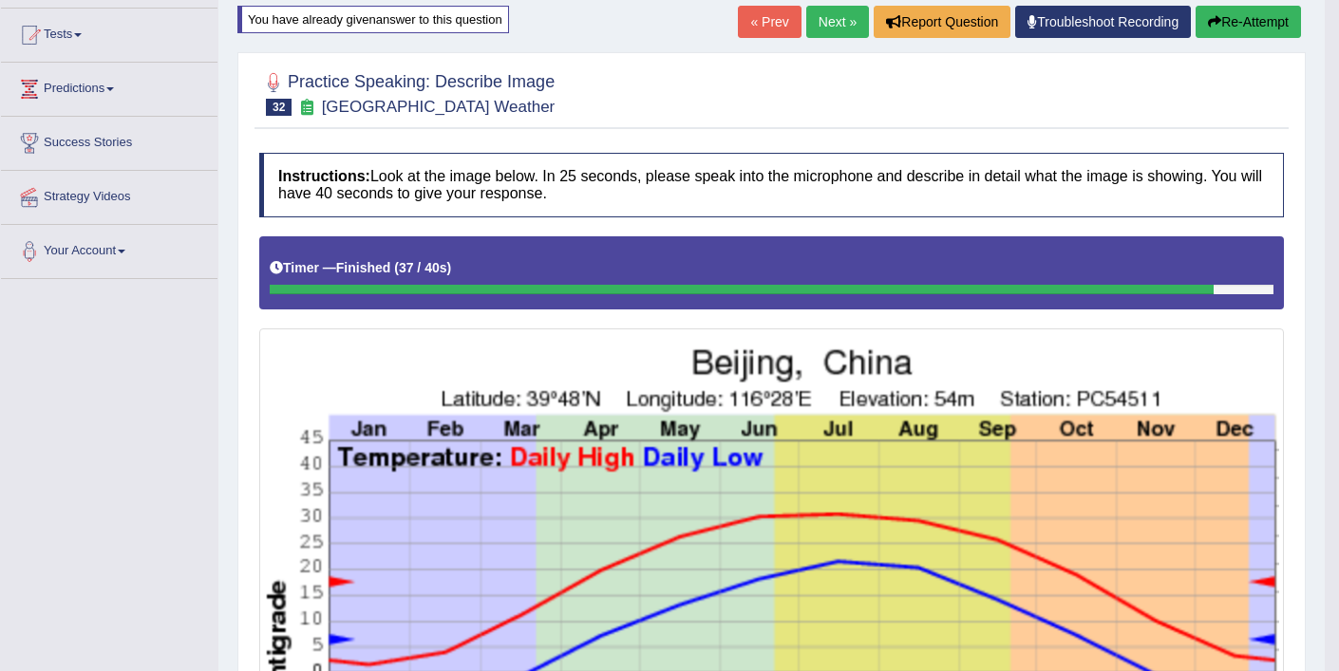
scroll to position [46, 0]
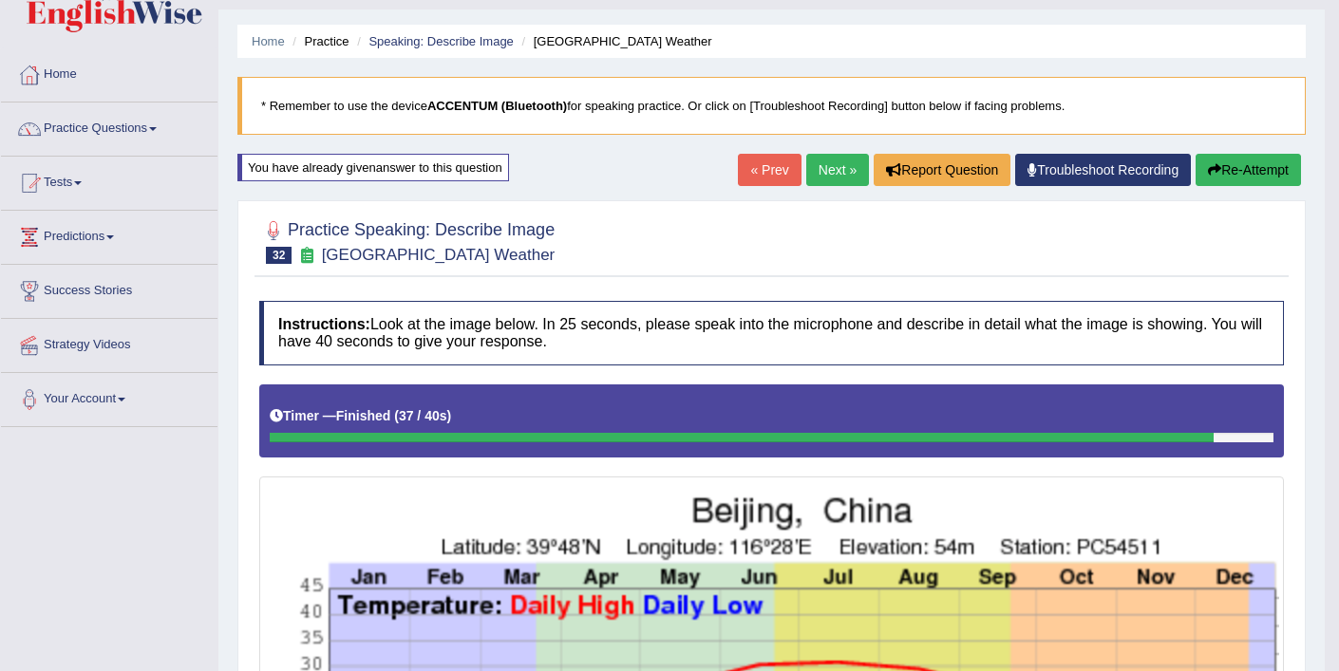
click at [1221, 171] on button "Re-Attempt" at bounding box center [1247, 170] width 105 height 32
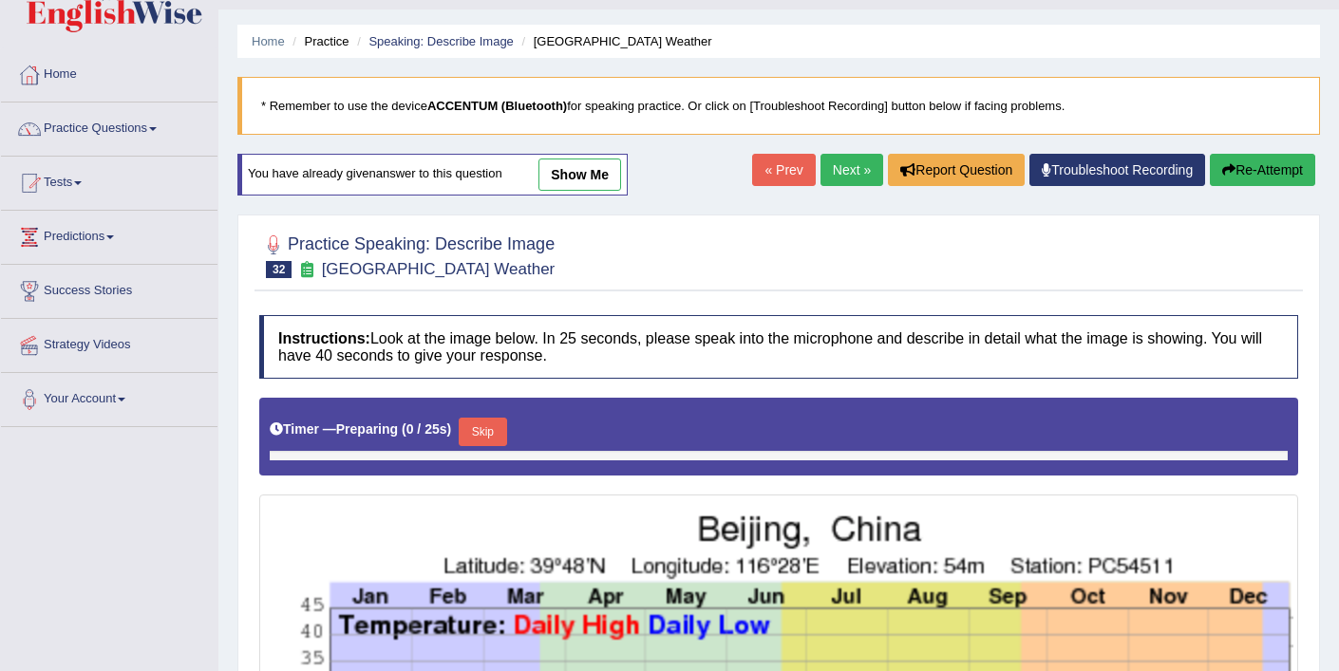
scroll to position [46, 0]
click at [482, 427] on button "Skip" at bounding box center [482, 432] width 47 height 28
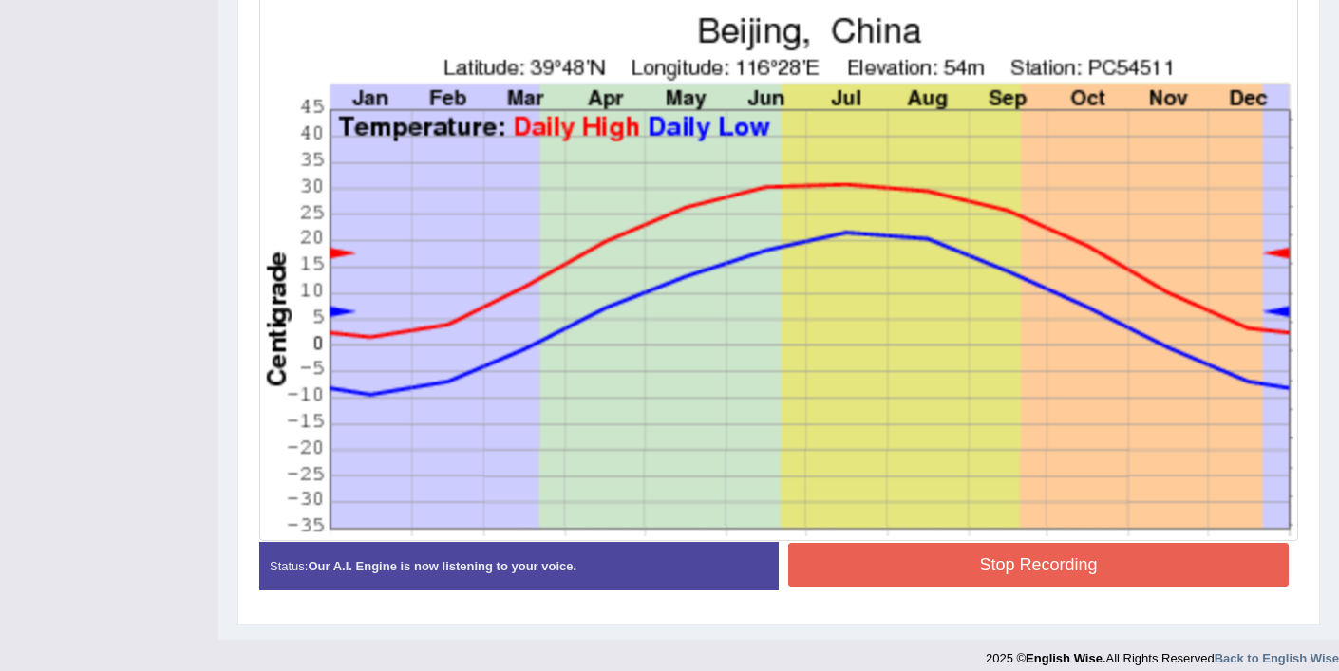
scroll to position [542, 0]
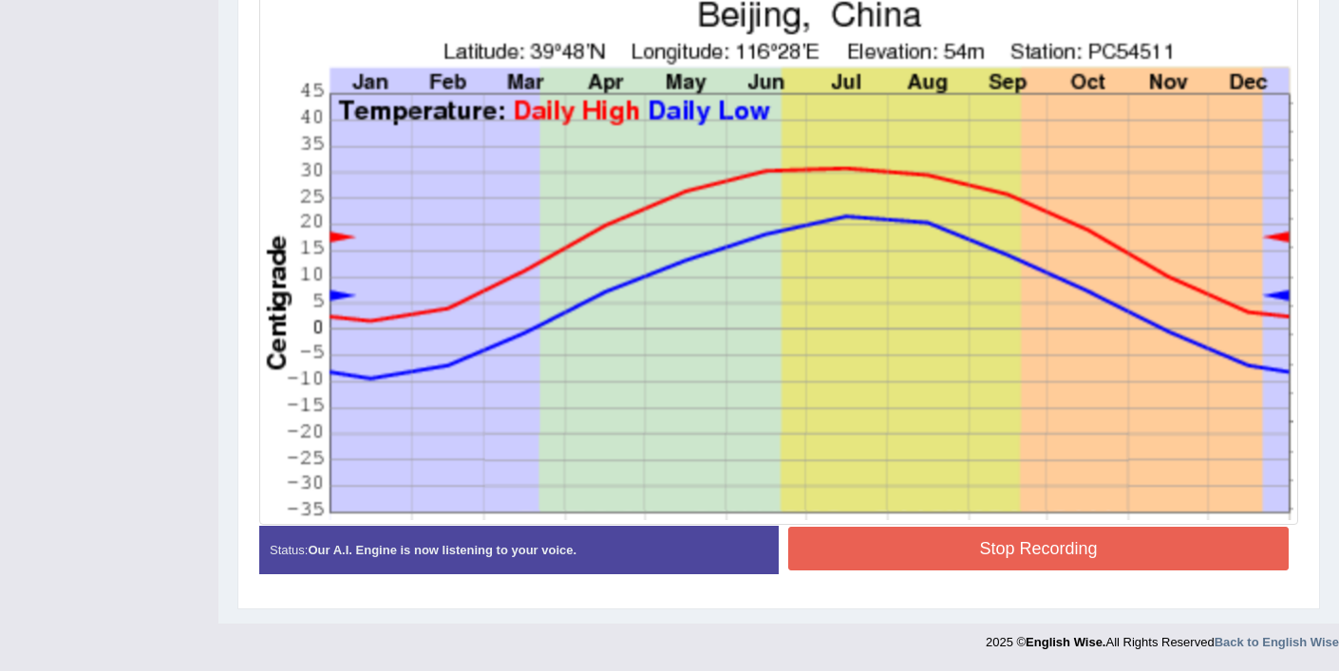
click at [966, 568] on button "Stop Recording" at bounding box center [1038, 549] width 500 height 44
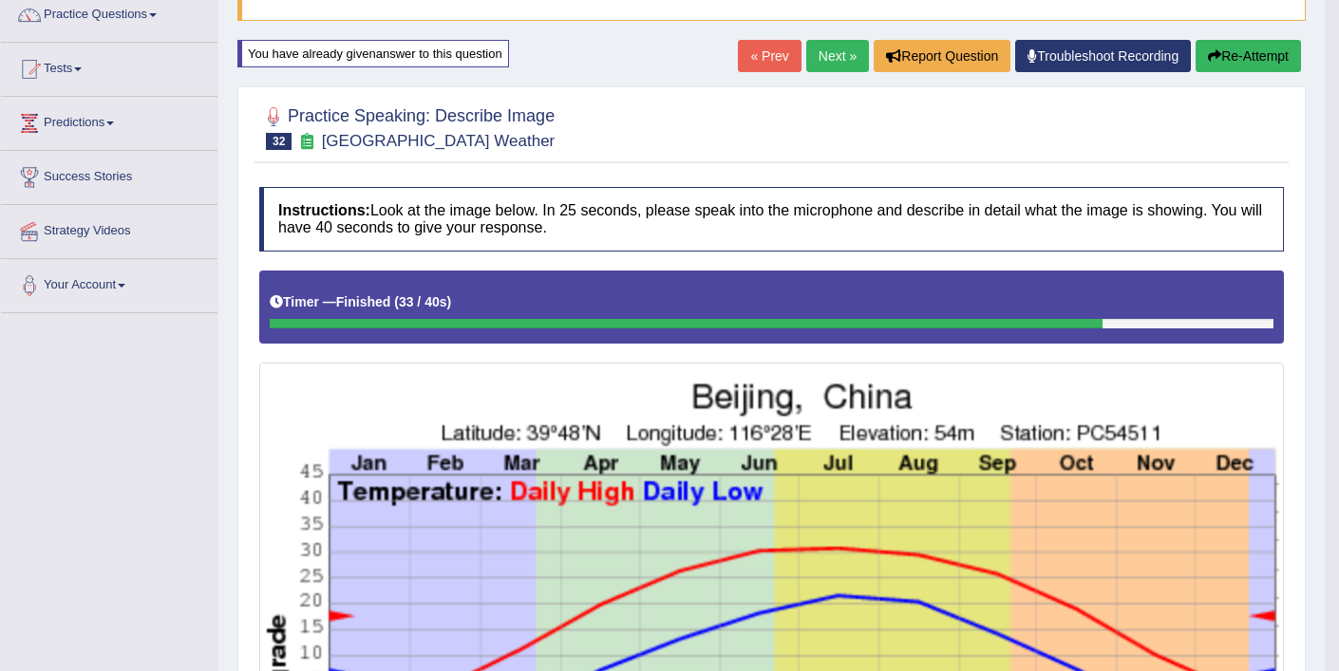
scroll to position [0, 0]
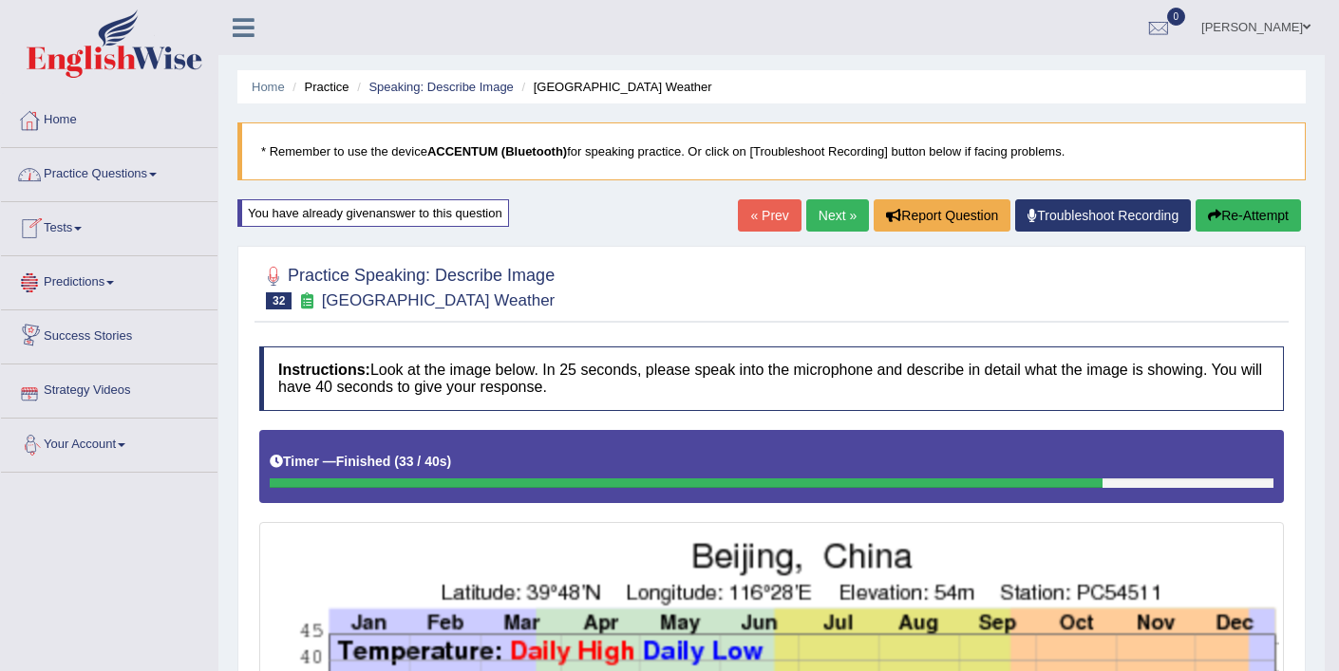
click at [142, 178] on link "Practice Questions" at bounding box center [109, 171] width 216 height 47
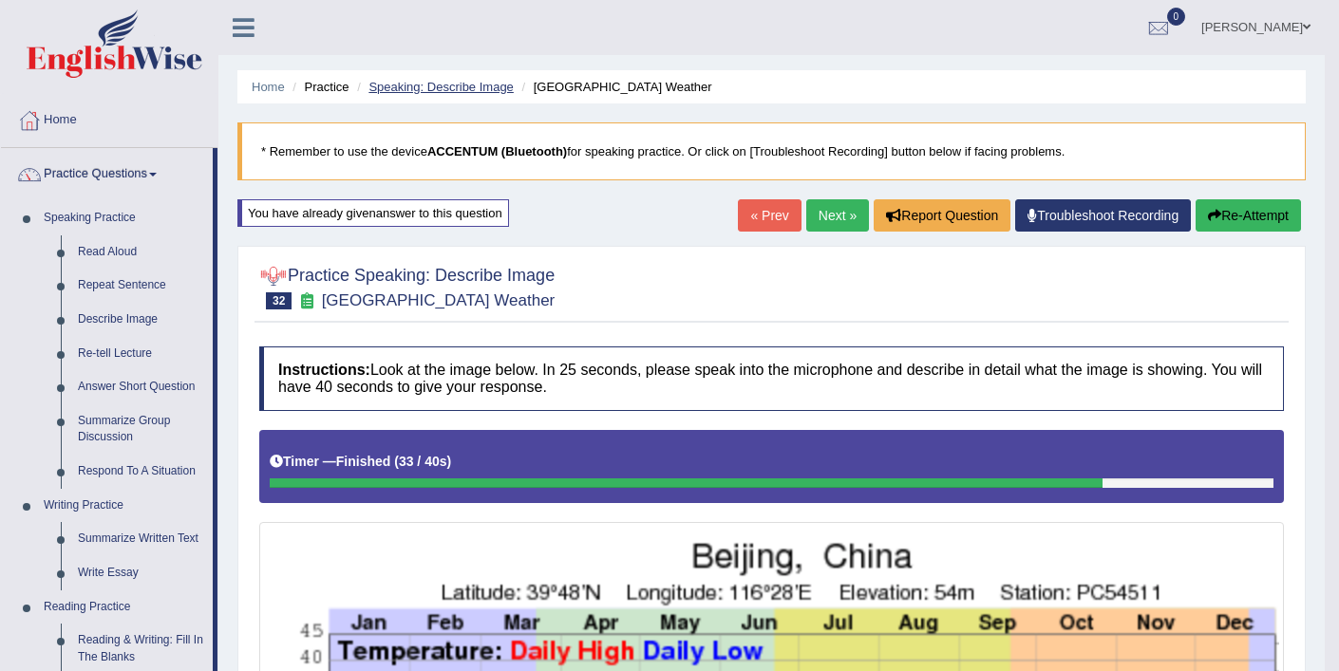
click at [424, 88] on link "Speaking: Describe Image" at bounding box center [440, 87] width 144 height 14
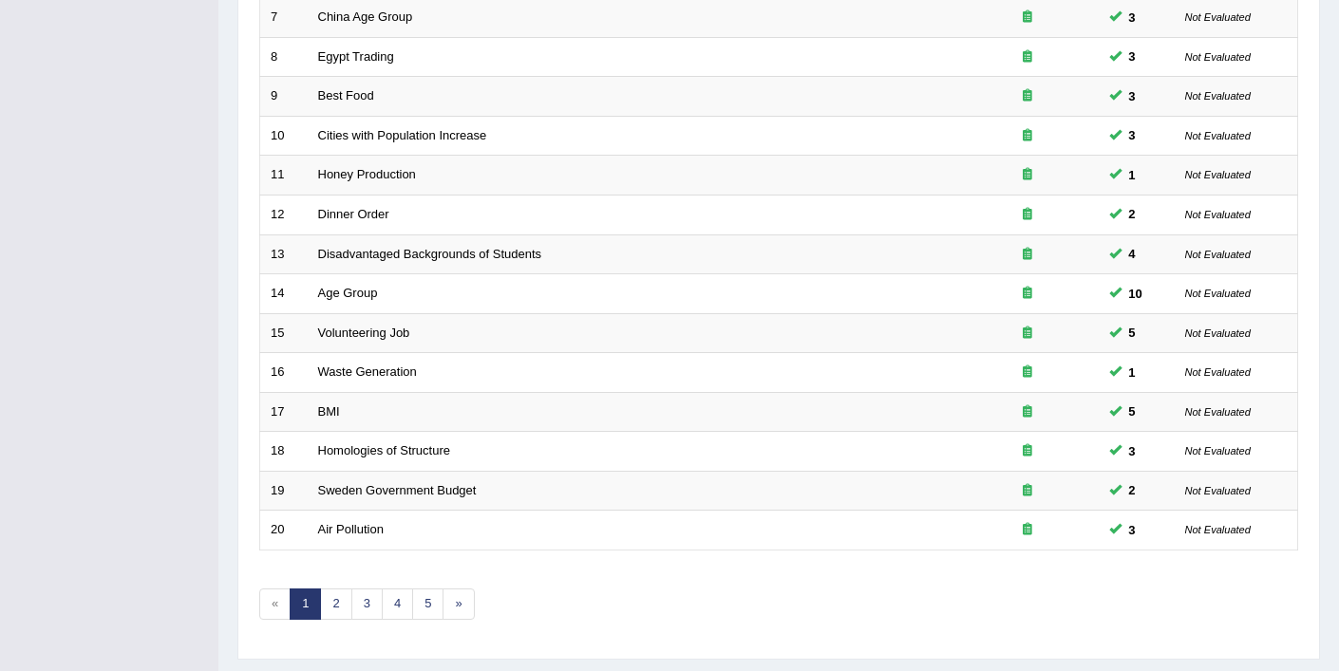
scroll to position [548, 0]
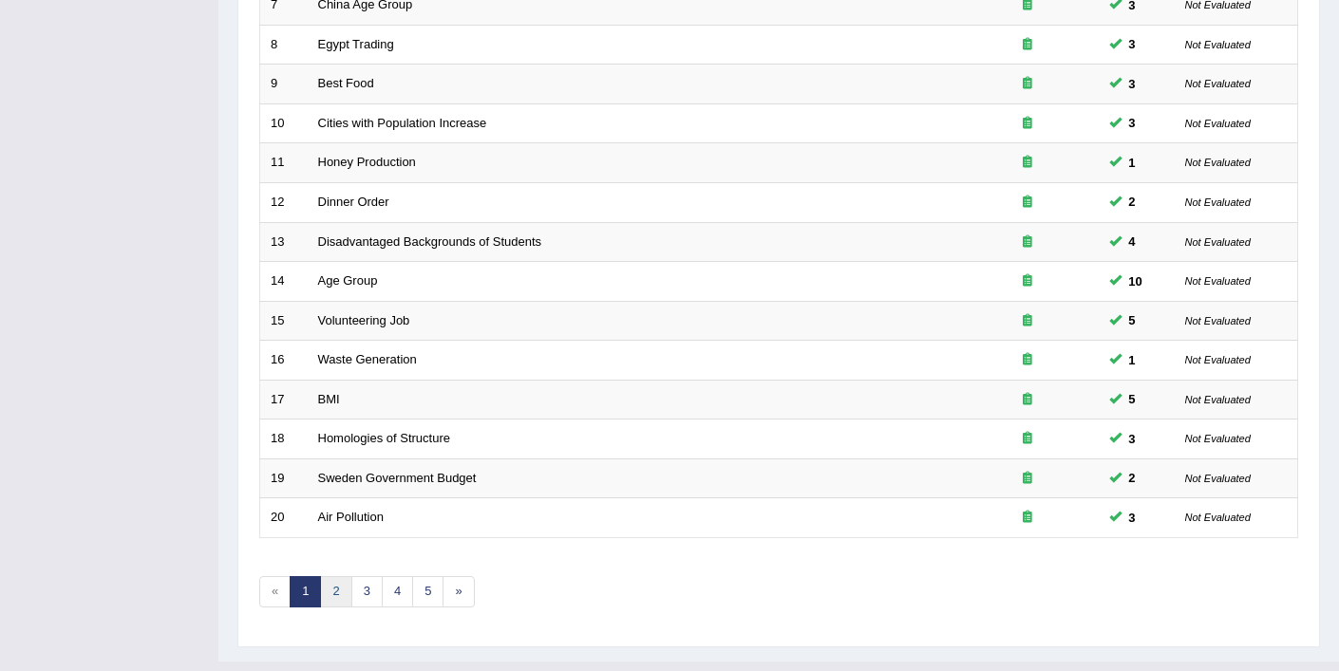
click at [337, 596] on link "2" at bounding box center [335, 591] width 31 height 31
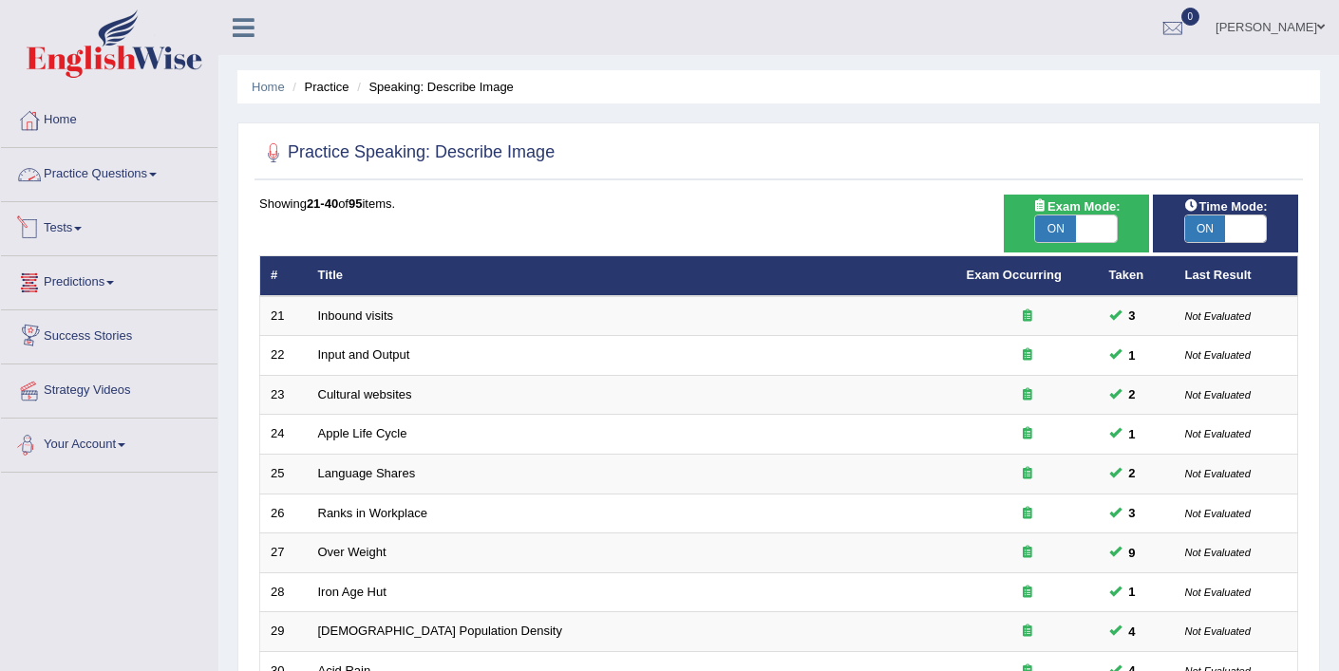
click at [103, 183] on link "Practice Questions" at bounding box center [109, 171] width 216 height 47
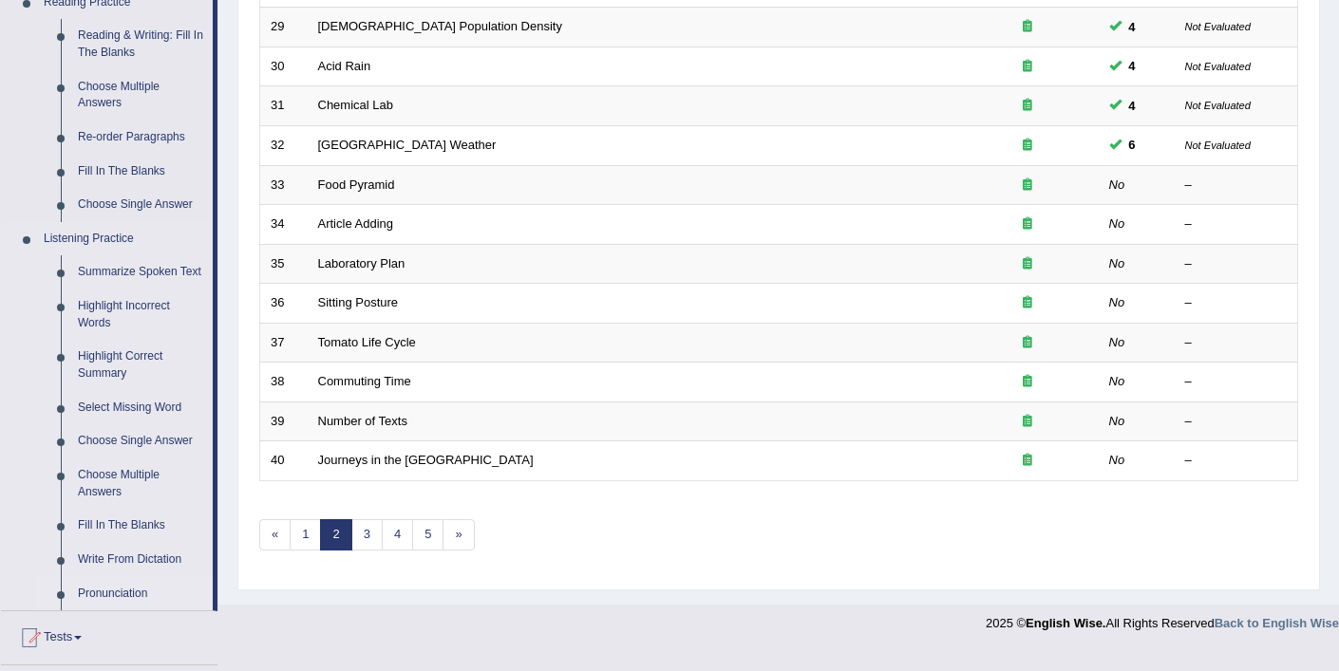
scroll to position [668, 0]
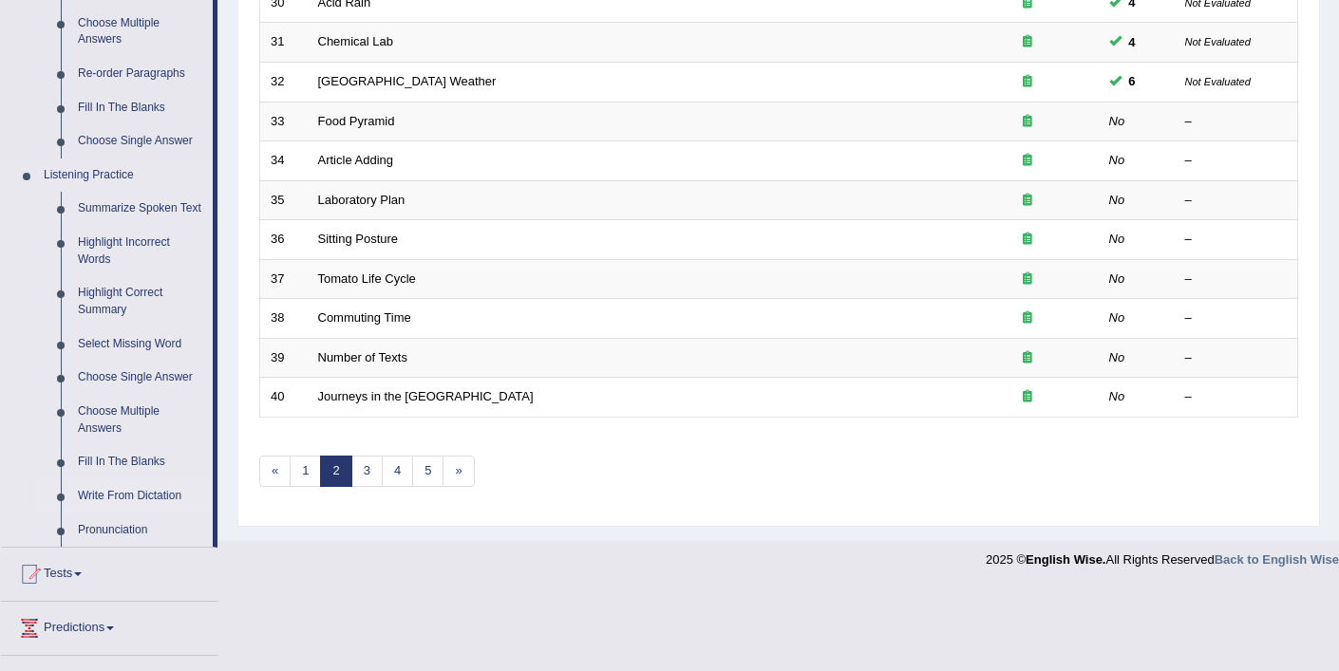
click at [153, 514] on link "Write From Dictation" at bounding box center [140, 496] width 143 height 34
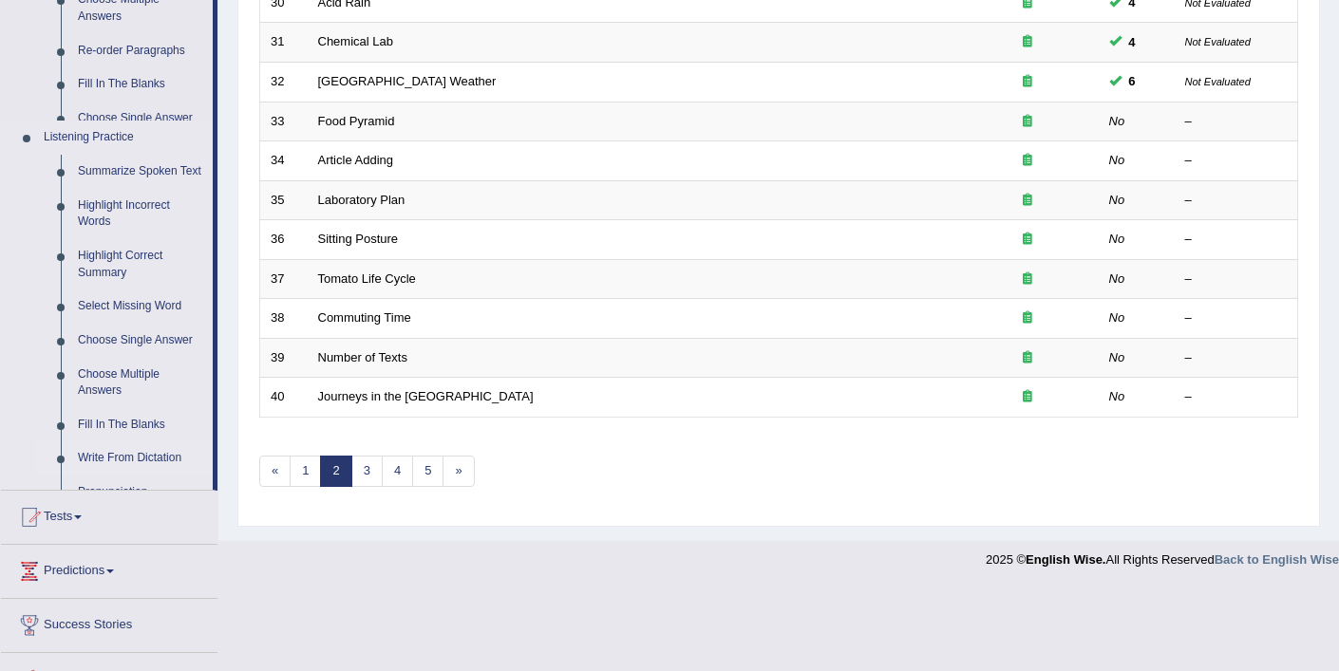
scroll to position [586, 0]
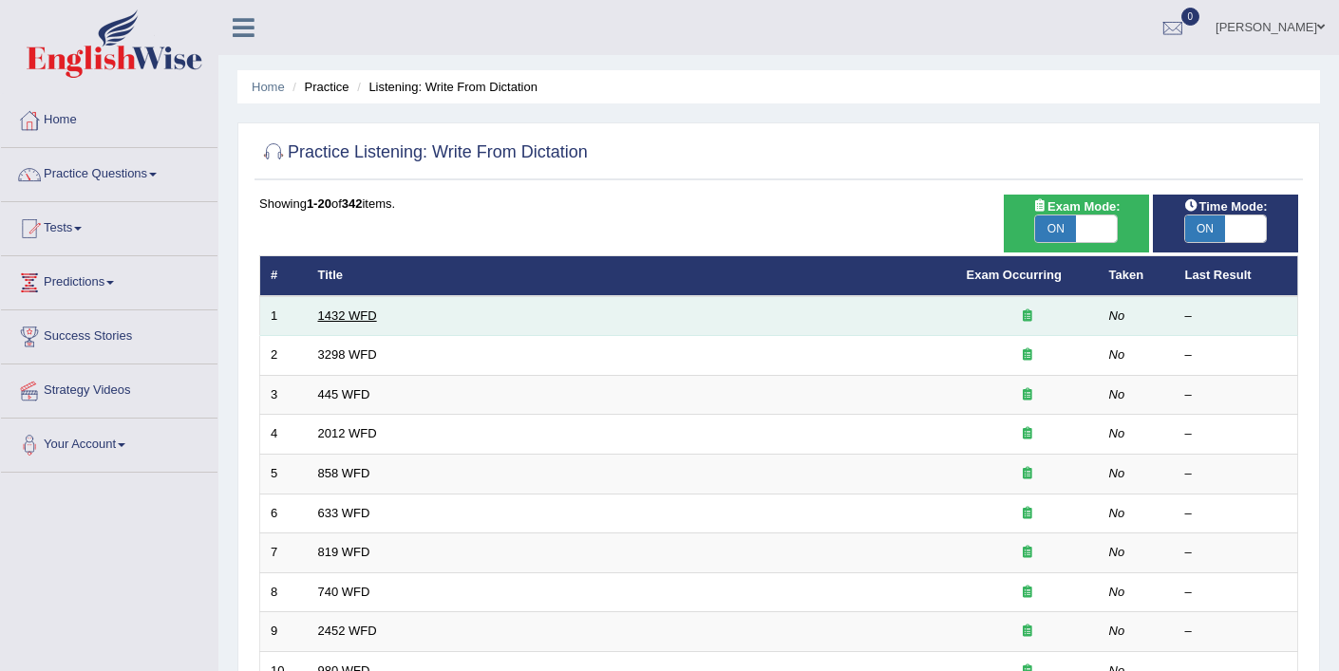
click at [364, 321] on link "1432 WFD" at bounding box center [347, 316] width 59 height 14
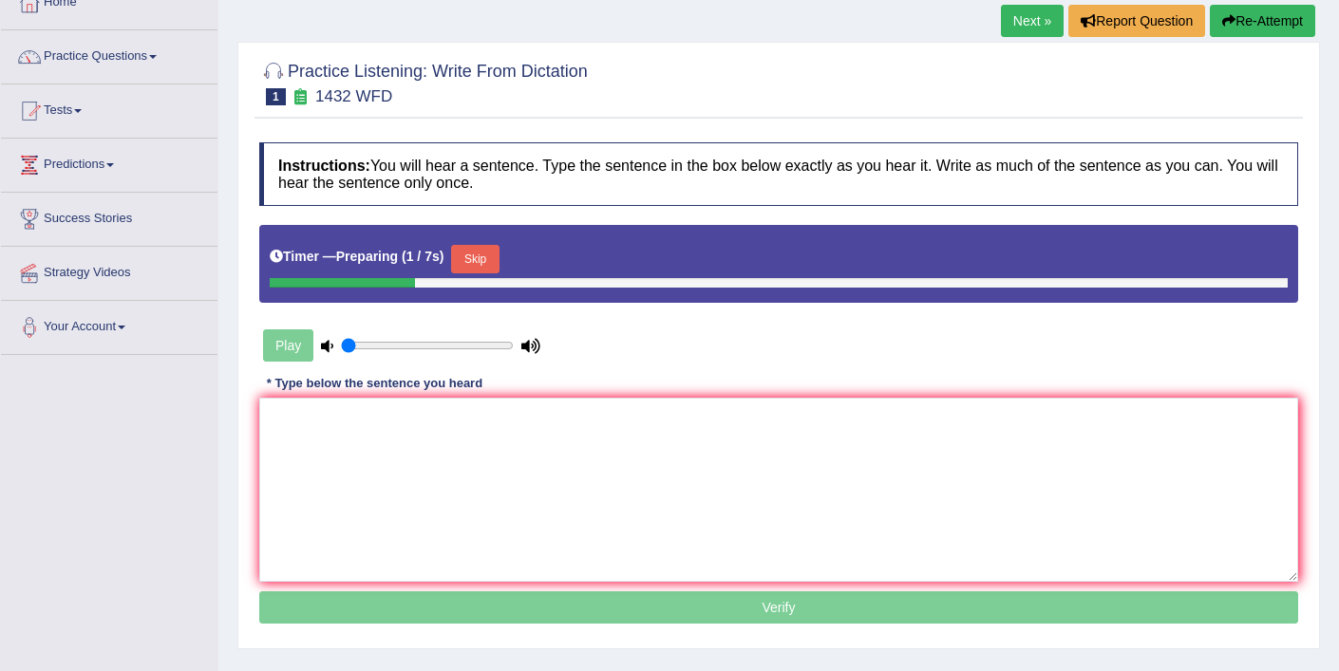
scroll to position [146, 0]
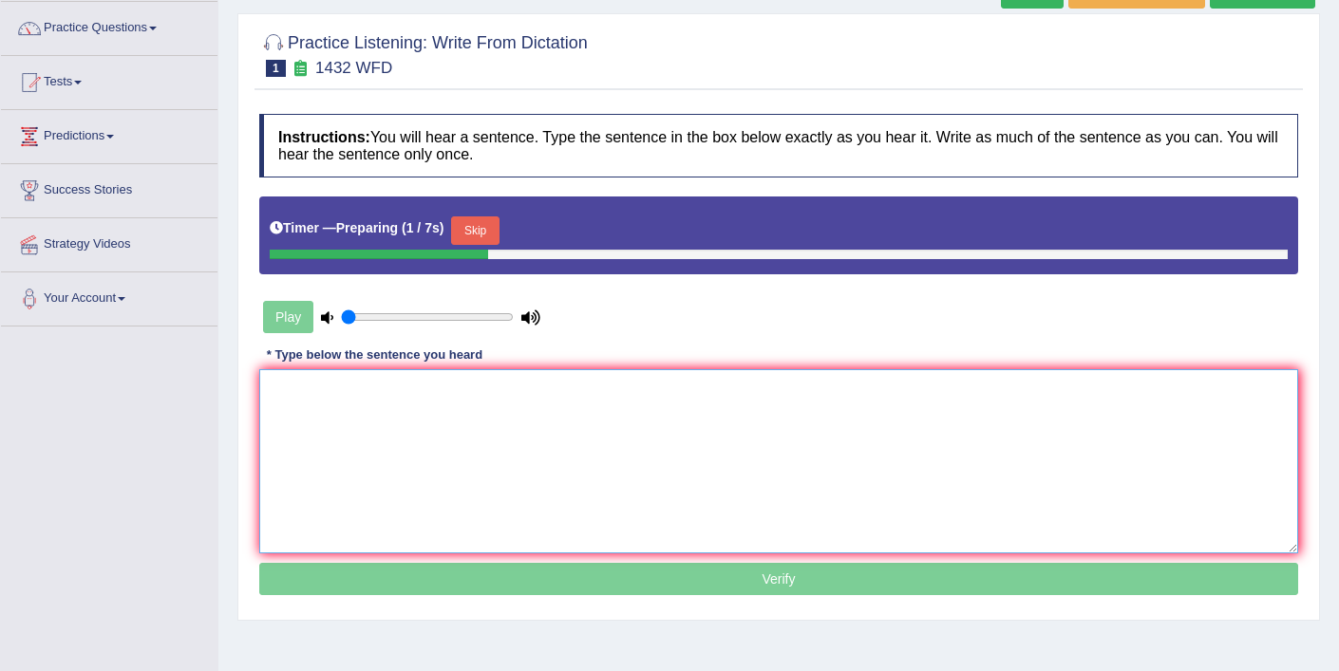
click at [496, 422] on textarea at bounding box center [778, 461] width 1039 height 184
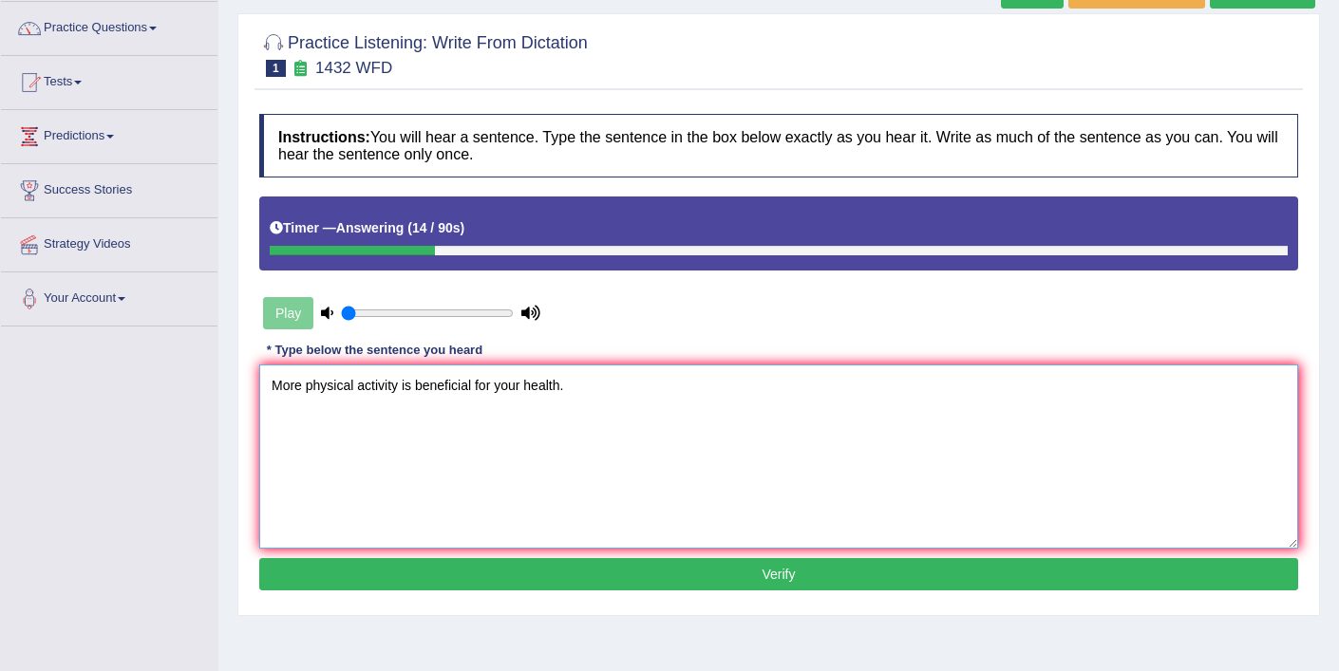
click at [398, 390] on textarea "More physical activity is beneficial for your health." at bounding box center [778, 457] width 1039 height 184
click at [552, 385] on textarea "More physical activity activities are is beneficial for your health." at bounding box center [778, 457] width 1039 height 184
type textarea "More physical activity activities are is beneficial beneficials for your health."
click at [650, 574] on button "Verify" at bounding box center [778, 574] width 1039 height 32
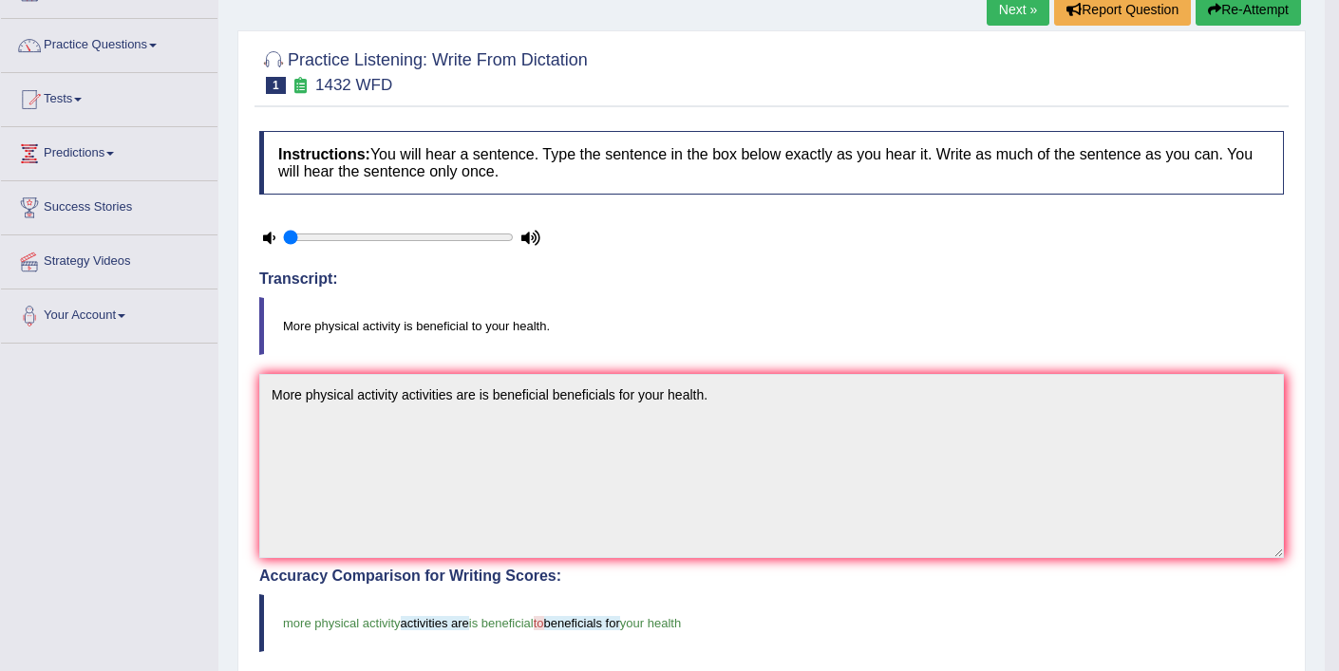
scroll to position [122, 0]
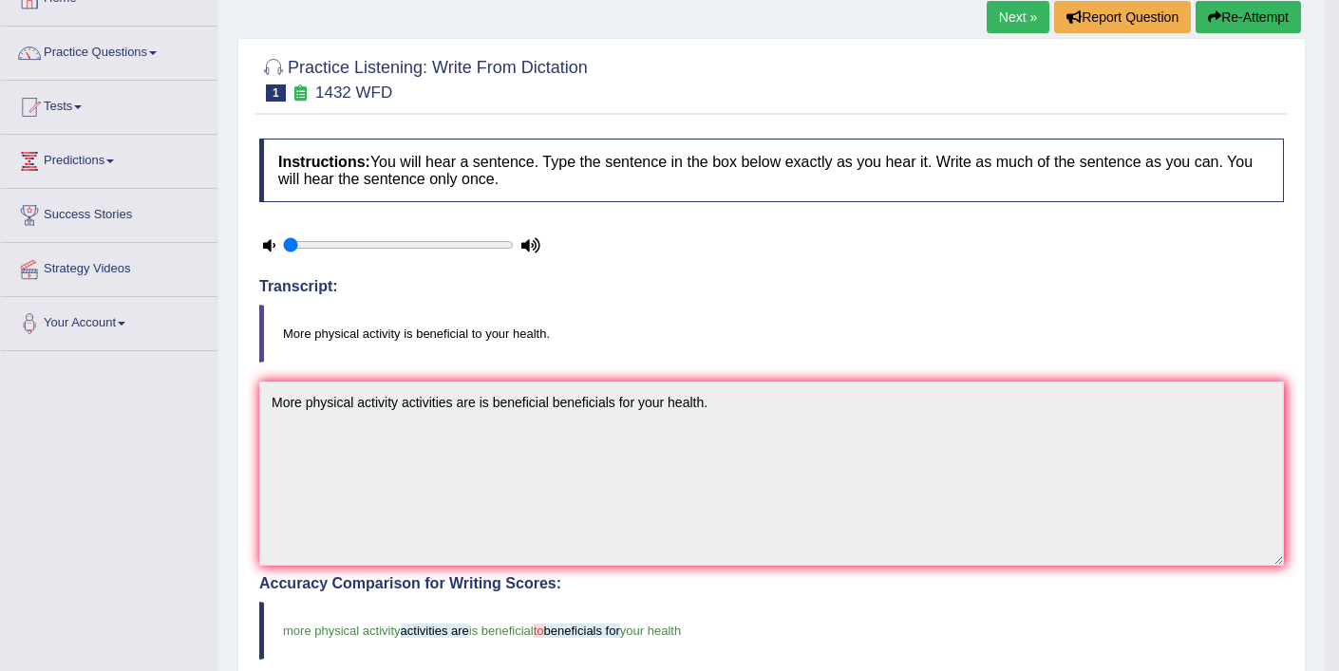
click at [1003, 23] on link "Next »" at bounding box center [1017, 17] width 63 height 32
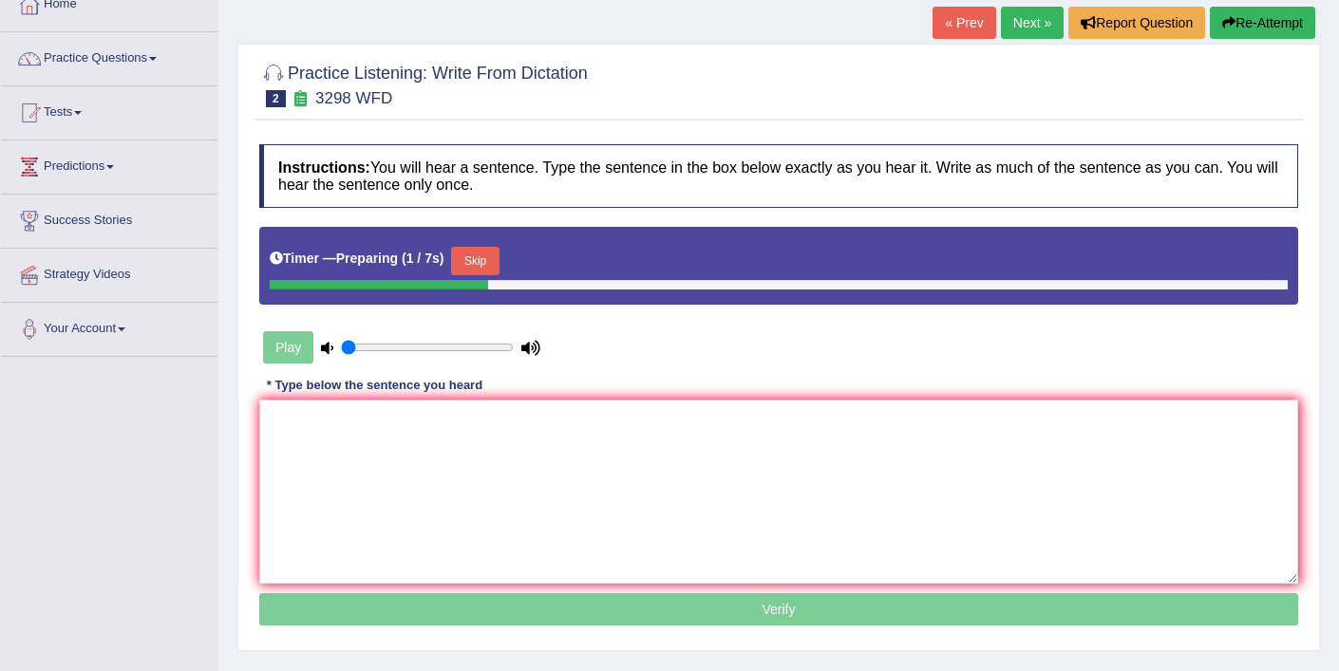
scroll to position [122, 0]
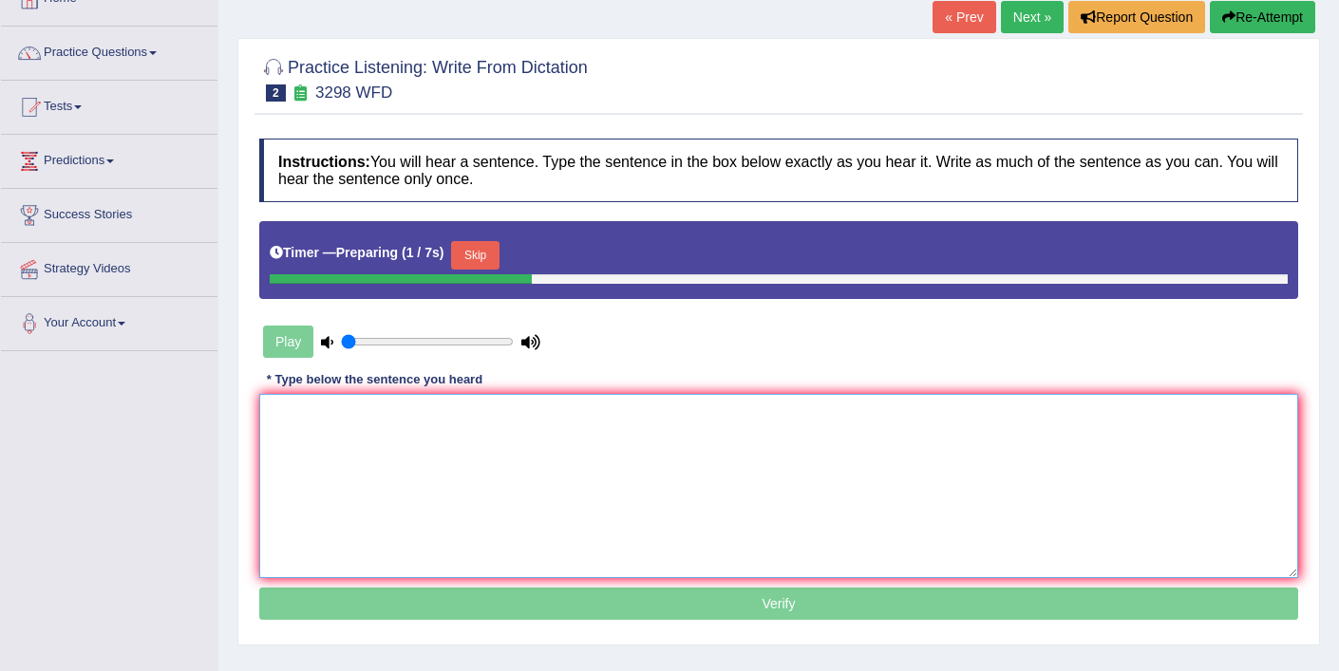
click at [571, 459] on textarea at bounding box center [778, 486] width 1039 height 184
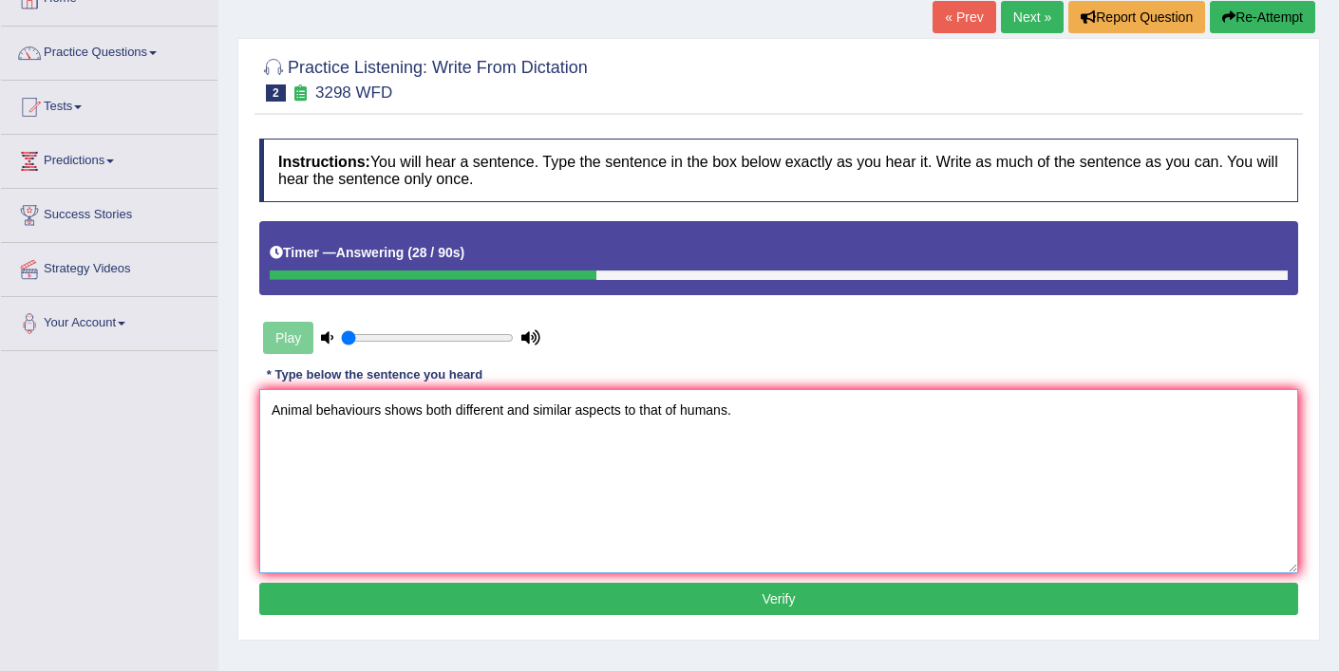
click at [384, 414] on textarea "Animal behaviours shows both different and similar aspects to that of humans." at bounding box center [778, 481] width 1039 height 184
click at [722, 414] on textarea "Animal behaviours show shows both different and similar aspects to that of huma…" at bounding box center [778, 481] width 1039 height 184
type textarea "Animal behaviours show shows both different and similar aspects to that of huma…"
click at [765, 596] on button "Verify" at bounding box center [778, 599] width 1039 height 32
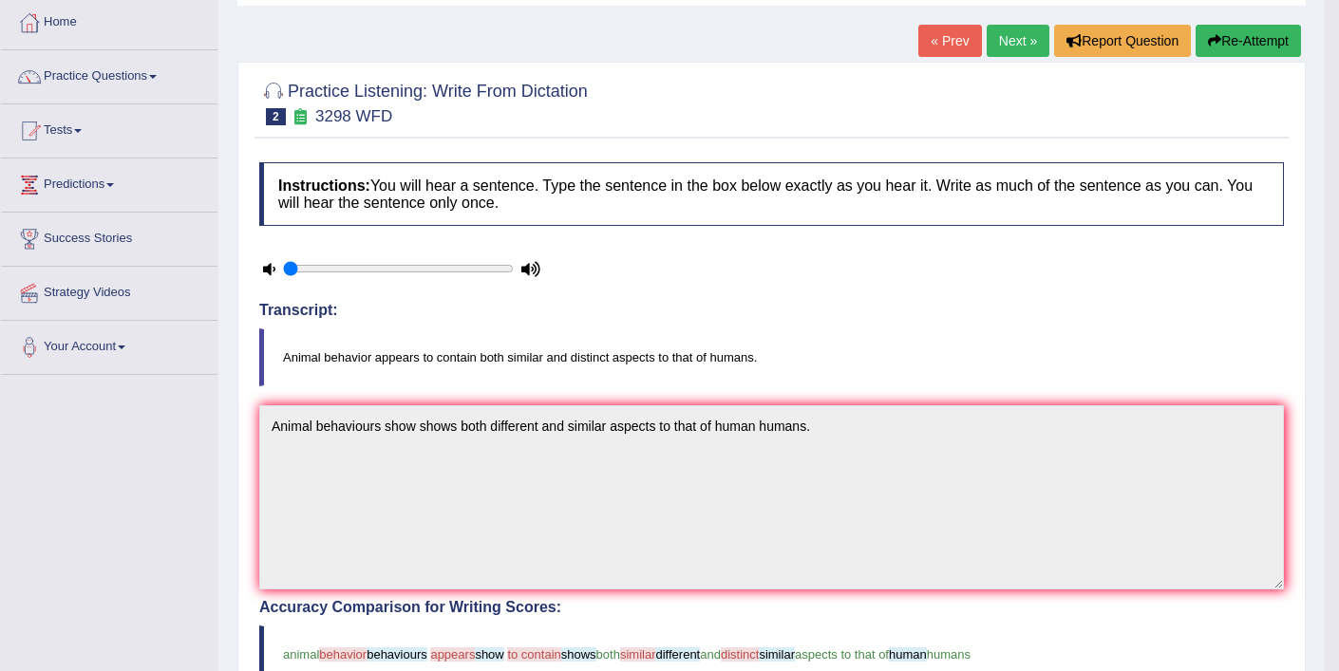
scroll to position [87, 0]
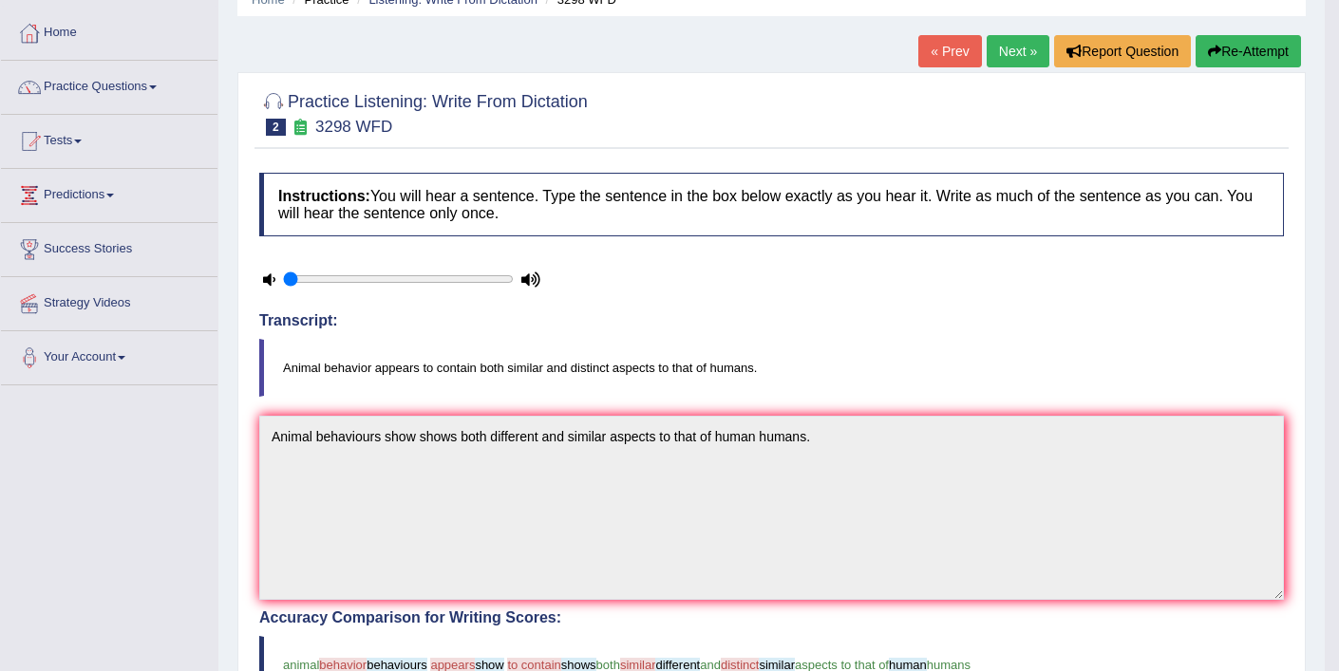
click at [1245, 55] on button "Re-Attempt" at bounding box center [1247, 51] width 105 height 32
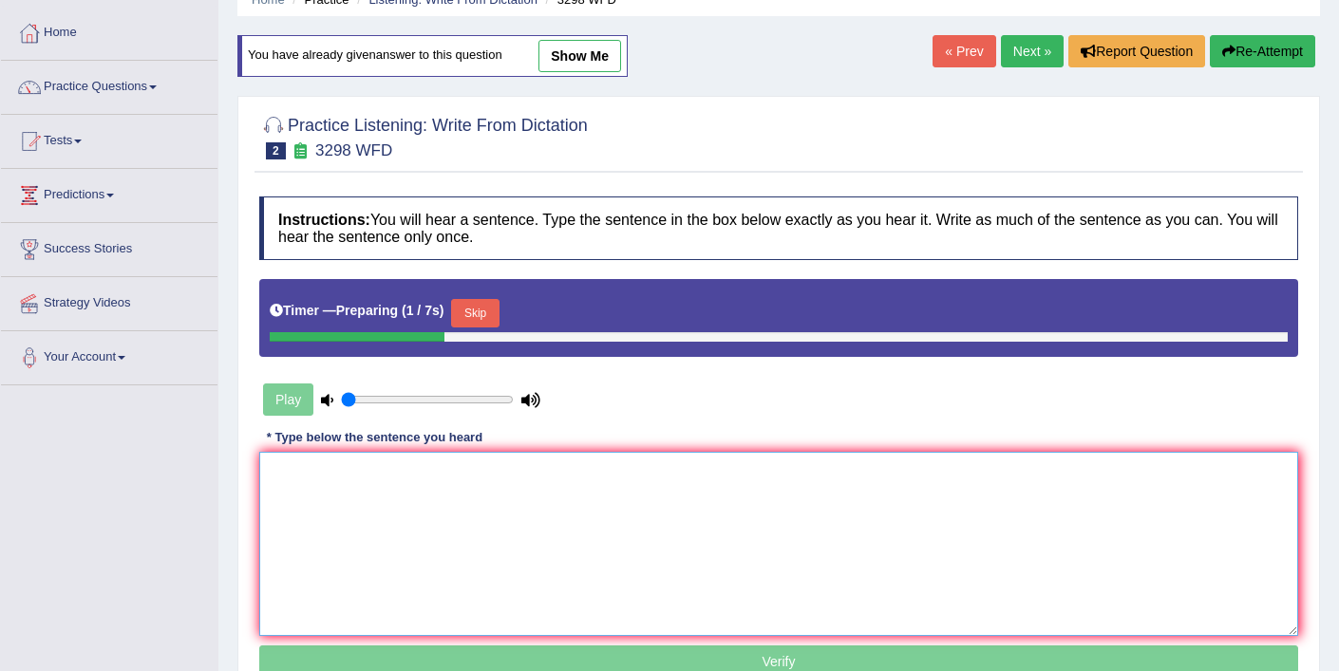
click at [738, 485] on textarea at bounding box center [778, 544] width 1039 height 184
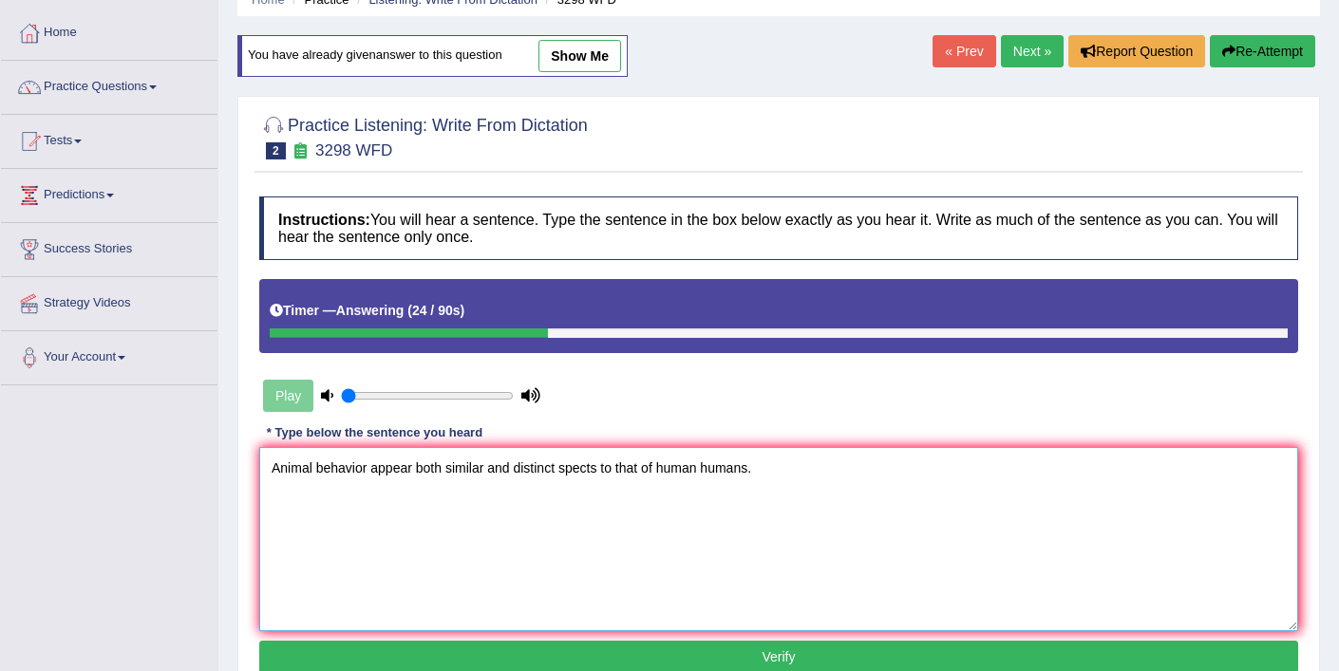
click at [366, 469] on textarea "Animal behavior appear both similar and distinct spects to that of human humans." at bounding box center [778, 539] width 1039 height 184
click at [473, 470] on textarea "Animal behavior behaviors appear both similar and distinct spects to that of hu…" at bounding box center [778, 539] width 1039 height 184
drag, startPoint x: 713, startPoint y: 468, endPoint x: 678, endPoint y: 467, distance: 35.1
click at [678, 467] on textarea "Animal behavior behaviors appear appears both similar and distinct spects to th…" at bounding box center [778, 539] width 1039 height 184
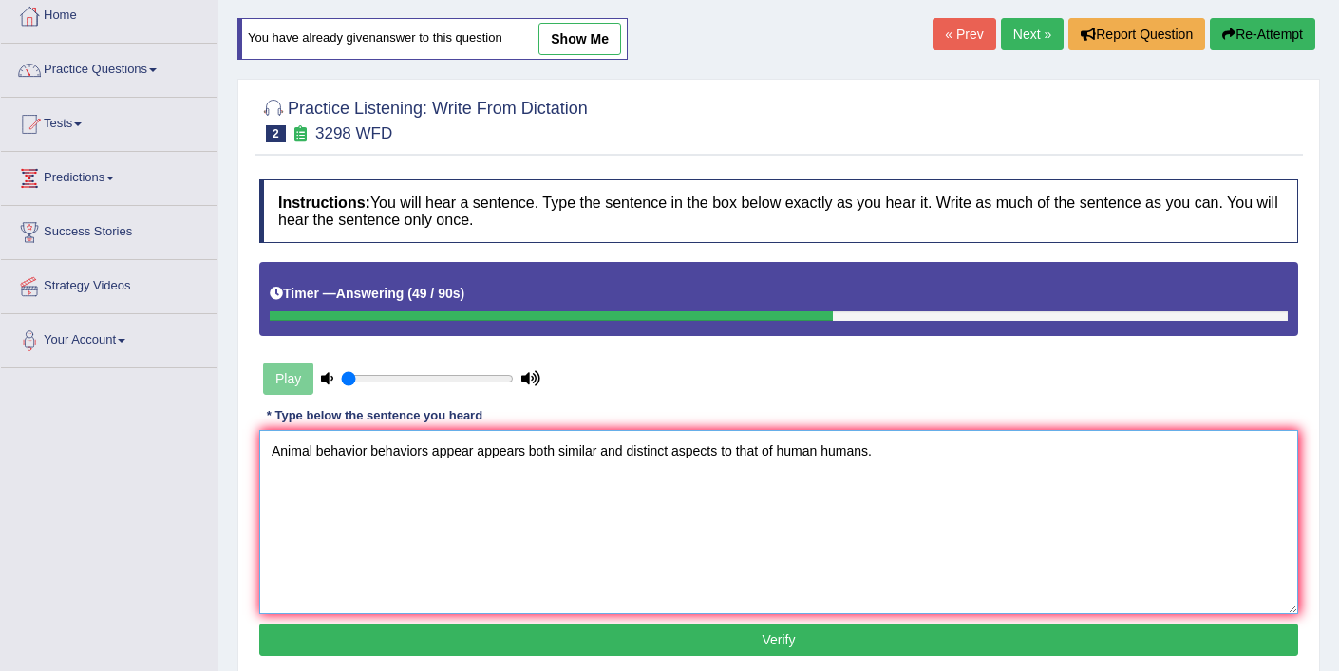
scroll to position [146, 0]
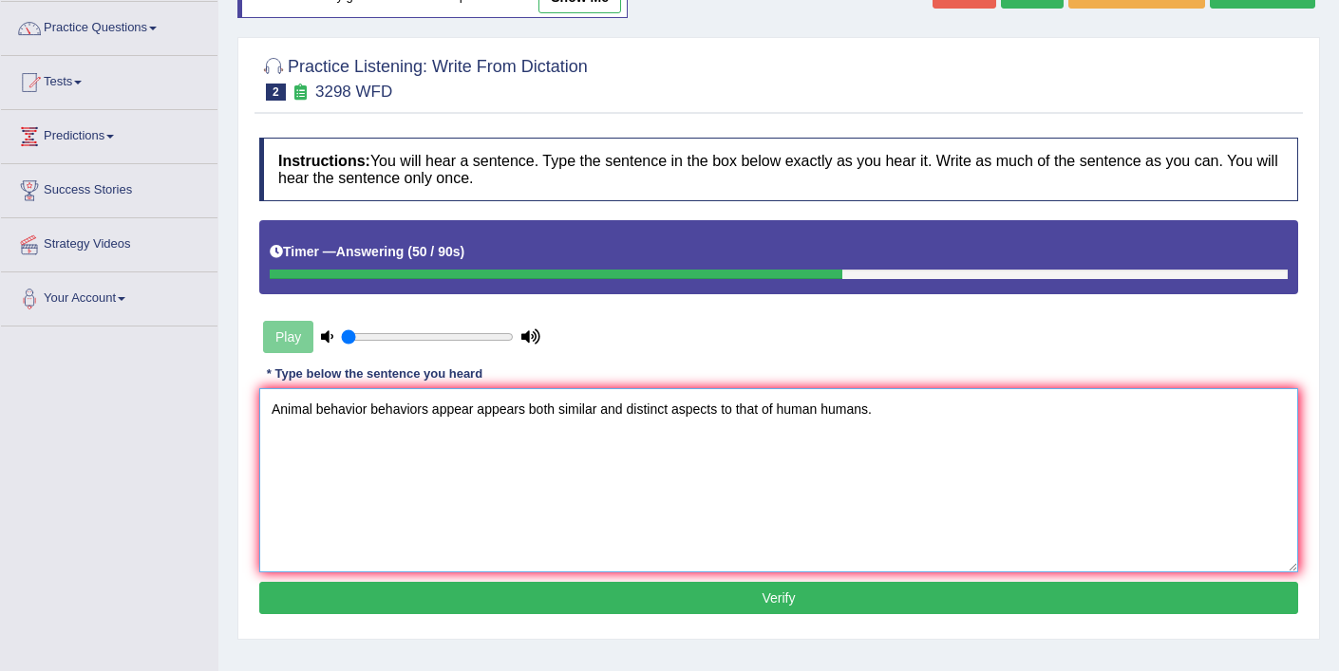
type textarea "Animal behavior behaviors appear appears both similar and distinct aspects to t…"
click at [648, 591] on button "Verify" at bounding box center [778, 598] width 1039 height 32
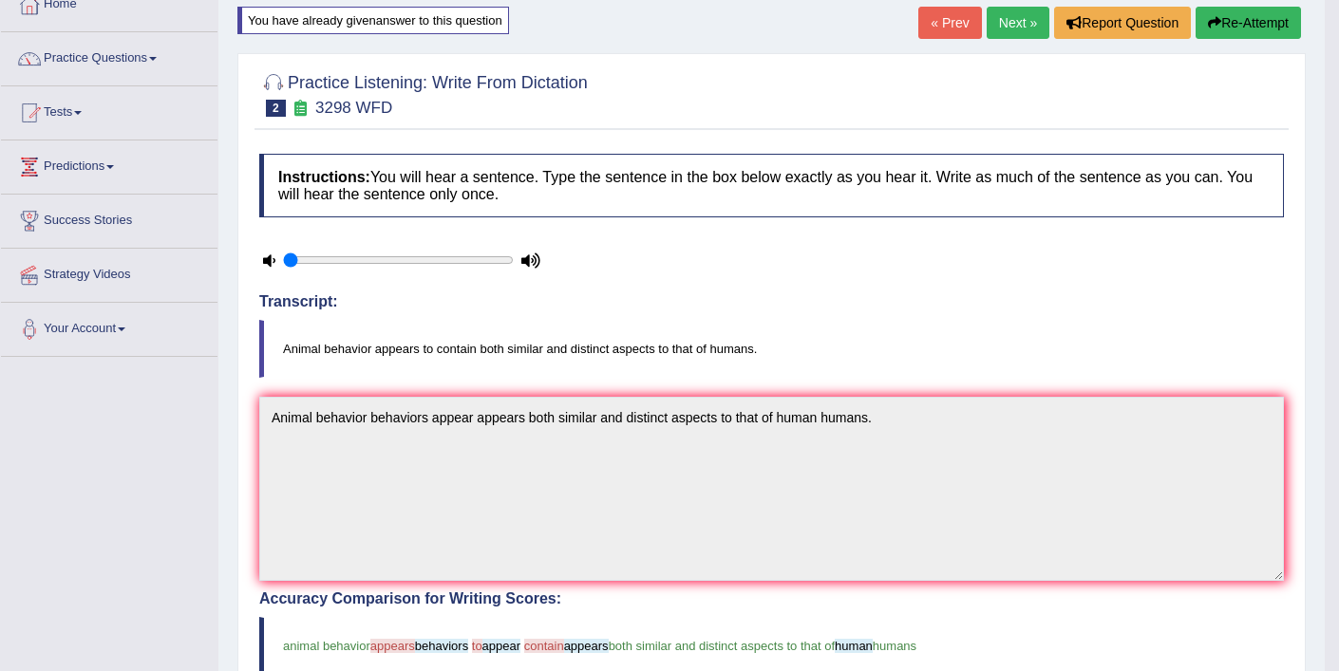
scroll to position [0, 0]
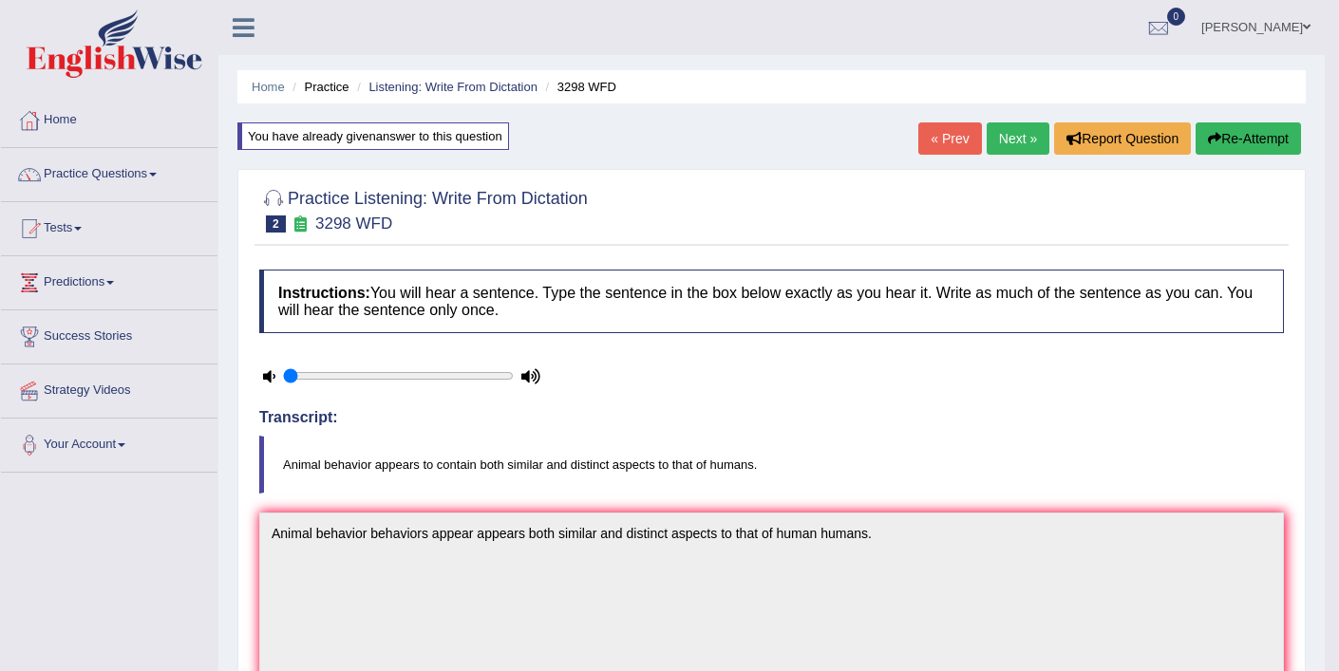
click at [1024, 141] on link "Next »" at bounding box center [1017, 138] width 63 height 32
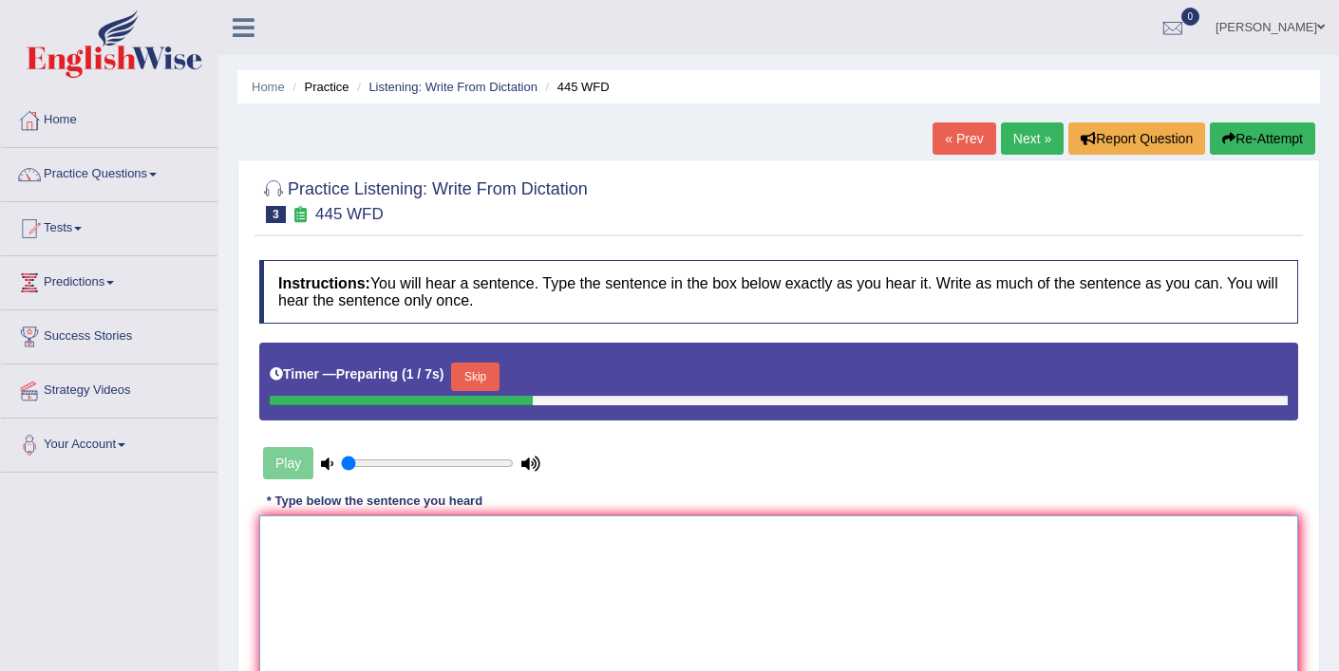
click at [459, 535] on textarea at bounding box center [778, 608] width 1039 height 184
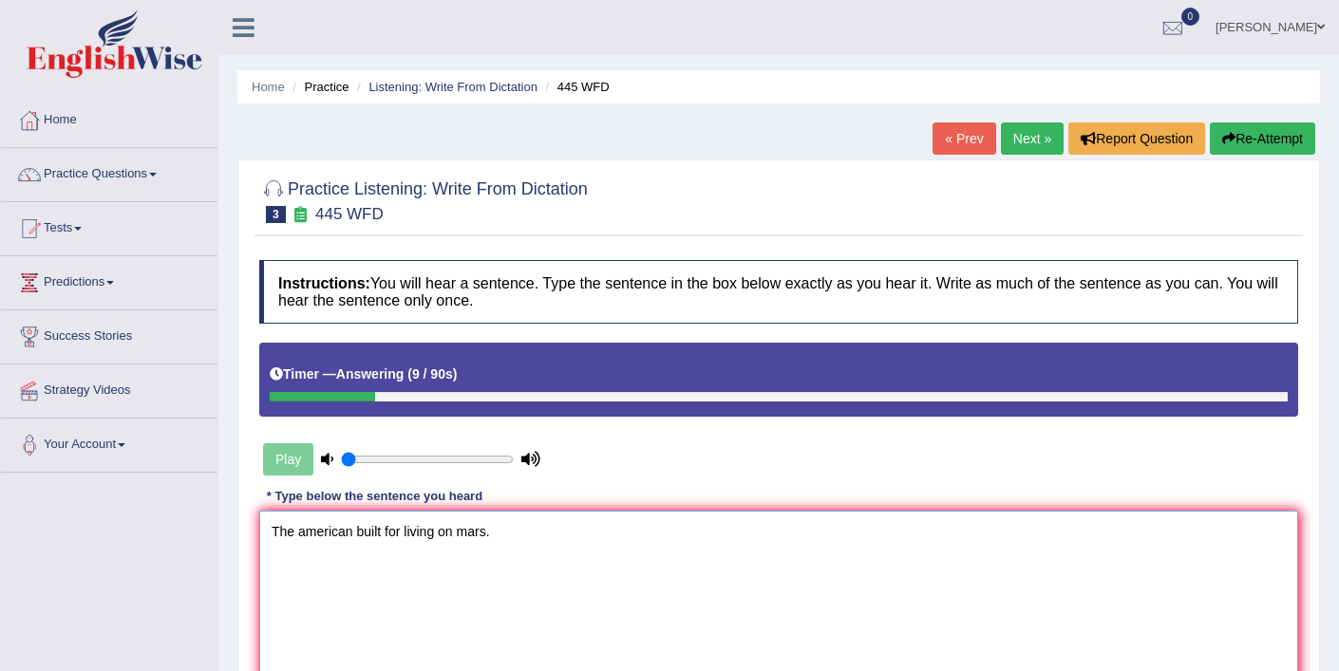
click at [352, 534] on textarea "The american built for living on mars." at bounding box center [778, 603] width 1039 height 184
click at [473, 534] on textarea "The american asstranant has built for living on mars." at bounding box center [778, 603] width 1039 height 184
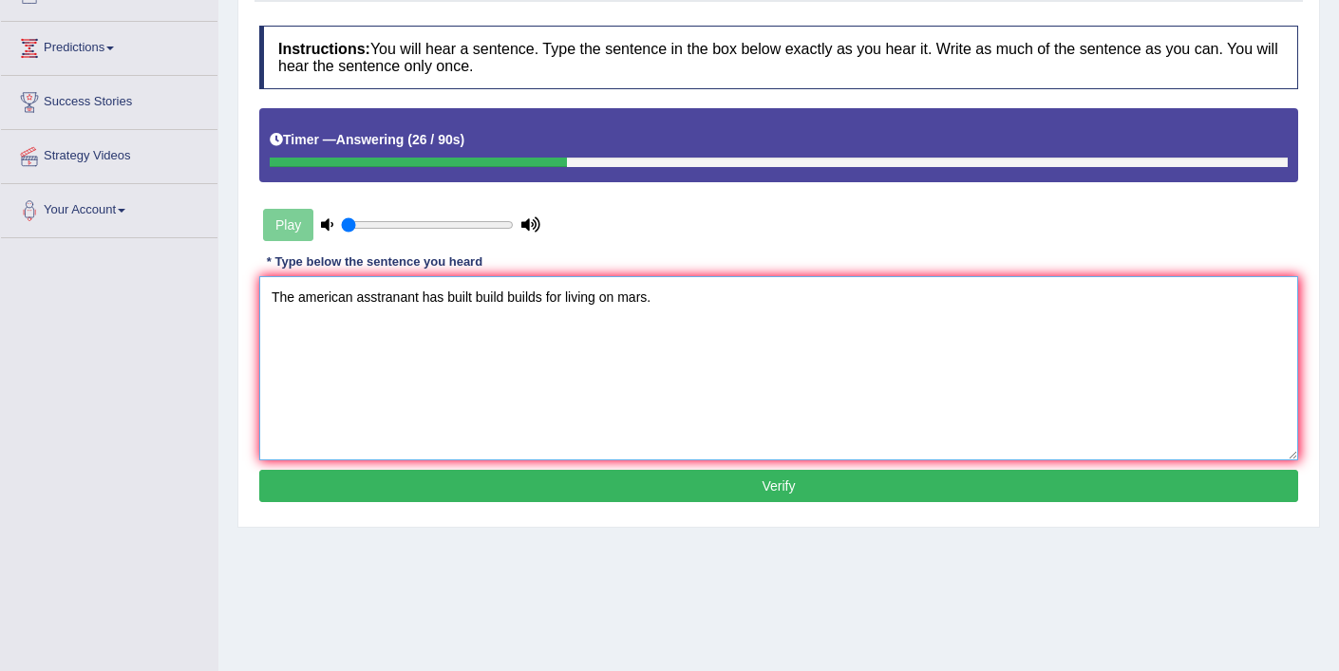
scroll to position [237, 0]
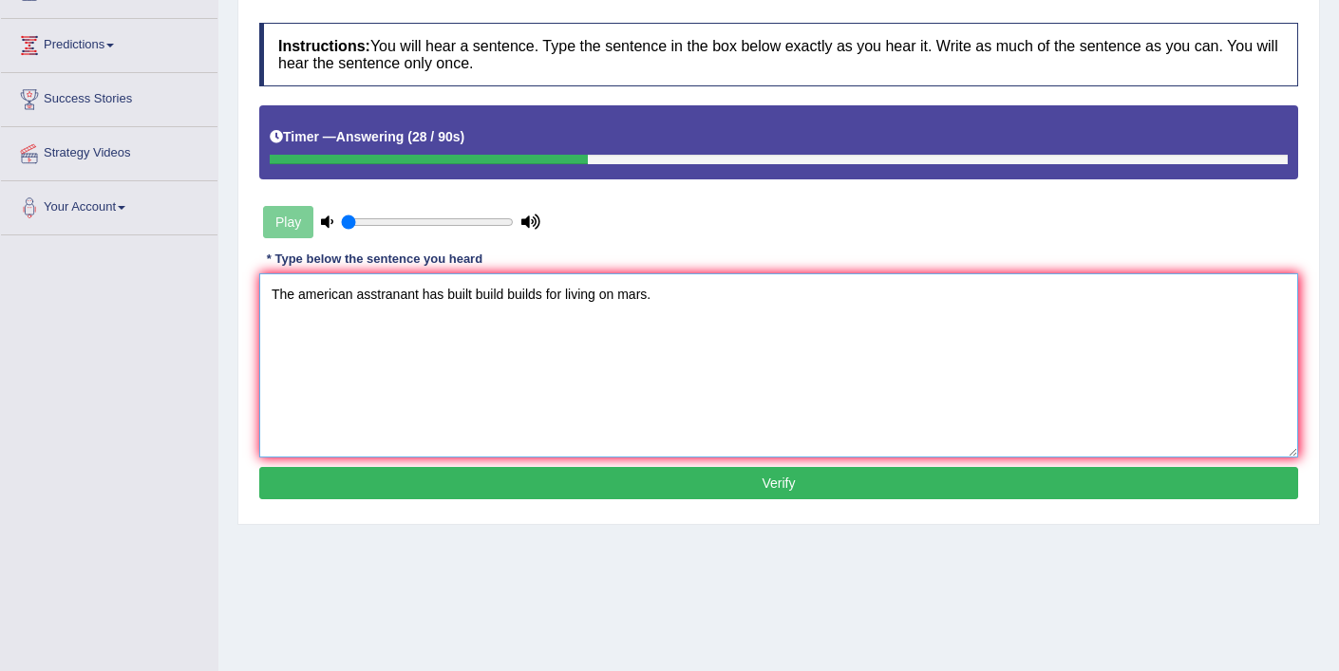
type textarea "The american asstranant has built build builds for living on mars."
click at [496, 476] on button "Verify" at bounding box center [778, 483] width 1039 height 32
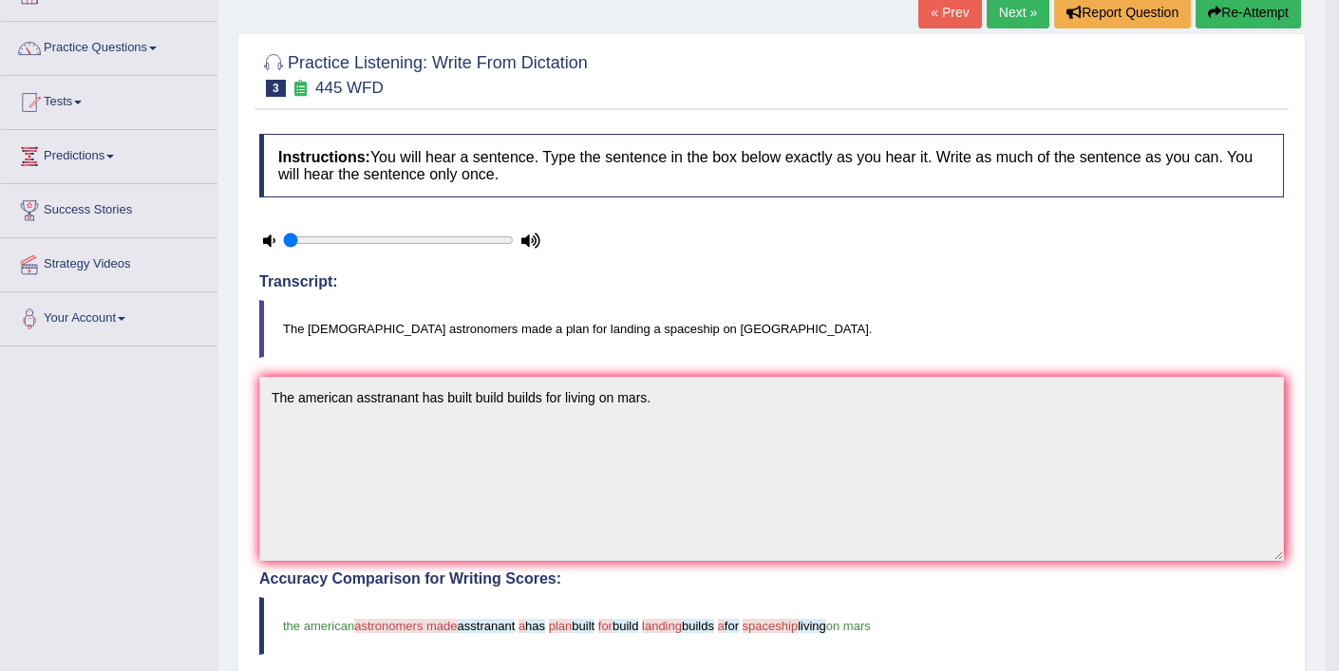
scroll to position [104, 0]
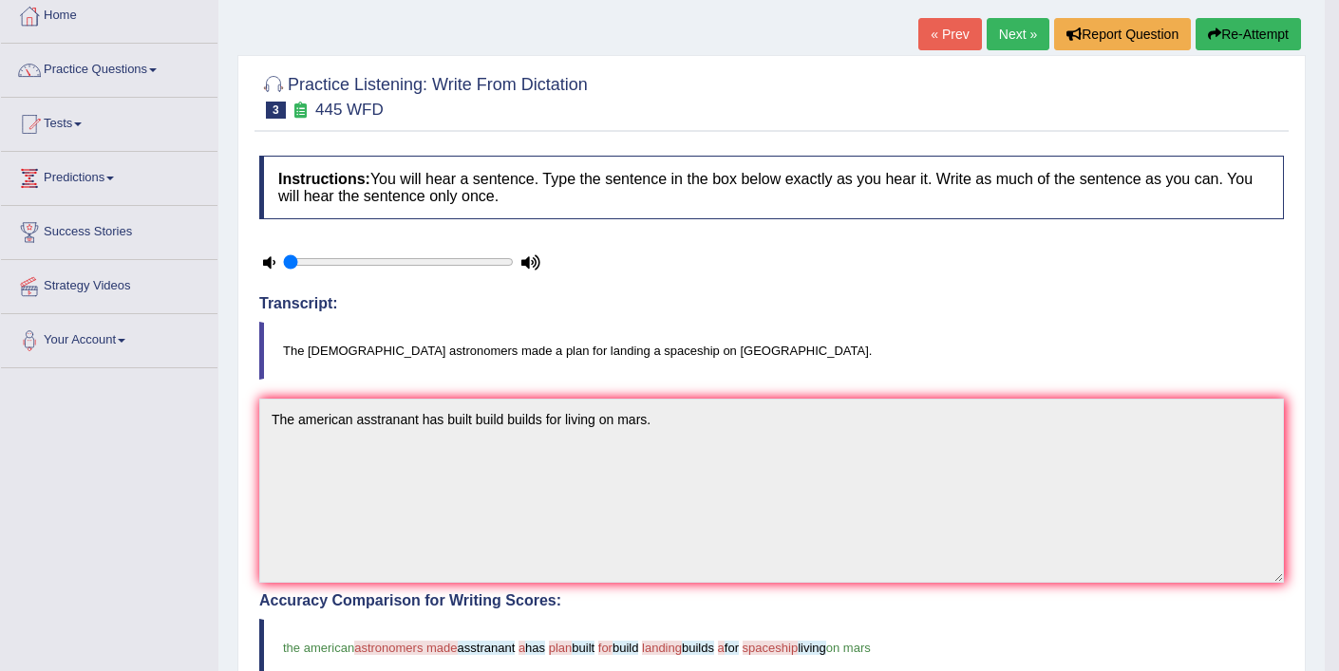
click at [1244, 36] on button "Re-Attempt" at bounding box center [1247, 34] width 105 height 32
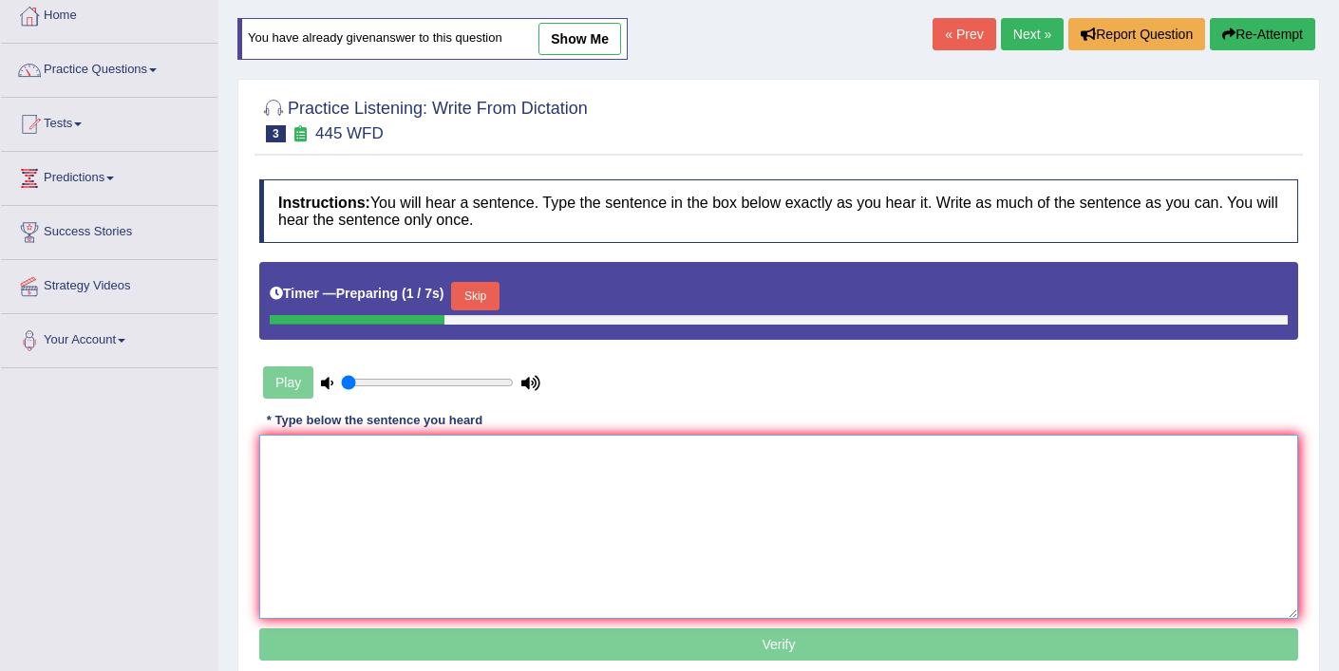
click at [602, 478] on textarea at bounding box center [778, 527] width 1039 height 184
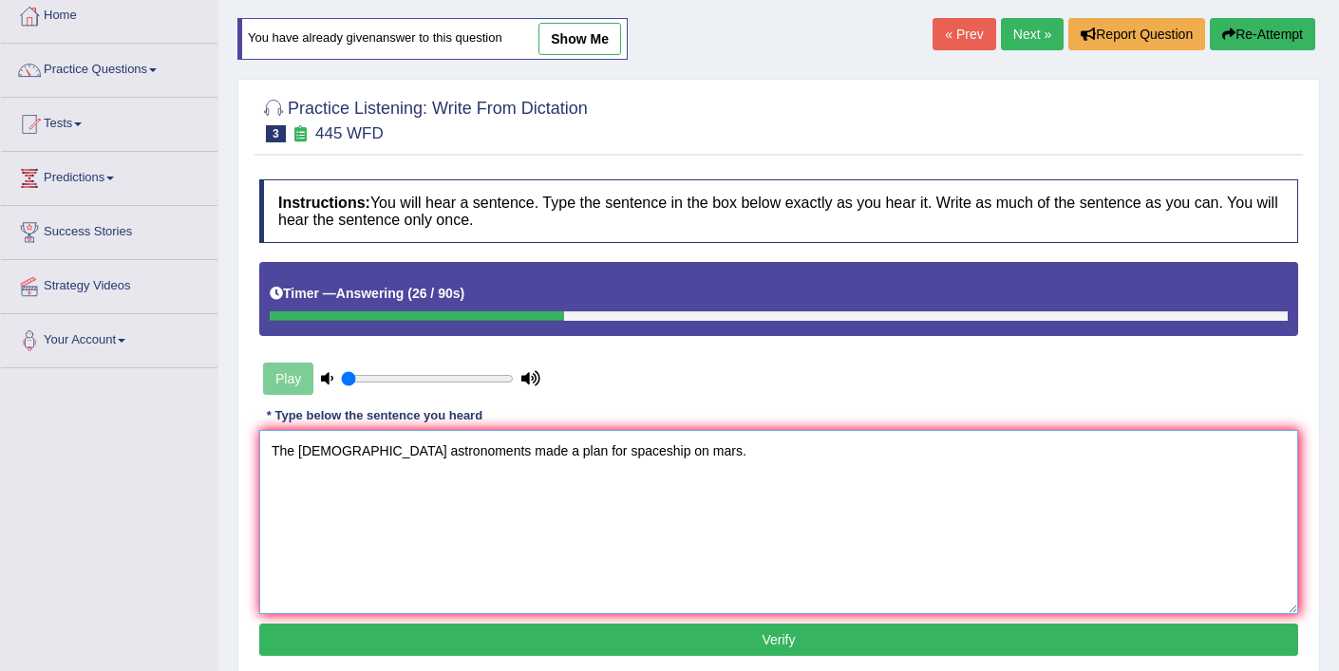
click at [538, 451] on textarea "The American astronoments made a plan for spaceship on mars." at bounding box center [778, 522] width 1039 height 184
click at [659, 450] on textarea "The American astronoments made a plan for landing a spaceship on mars." at bounding box center [778, 522] width 1039 height 184
type textarea "The American astronoments made a plan for landing a spaceship spaceships on mar…"
click at [623, 635] on button "Verify" at bounding box center [778, 640] width 1039 height 32
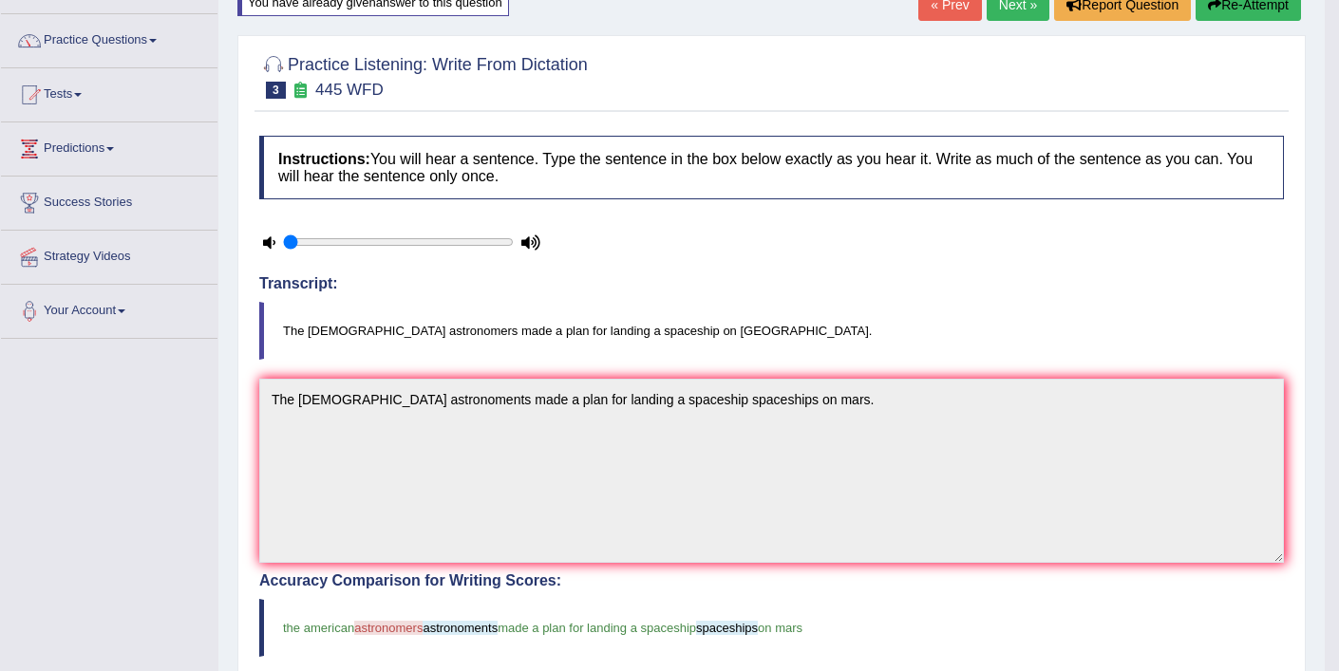
scroll to position [92, 0]
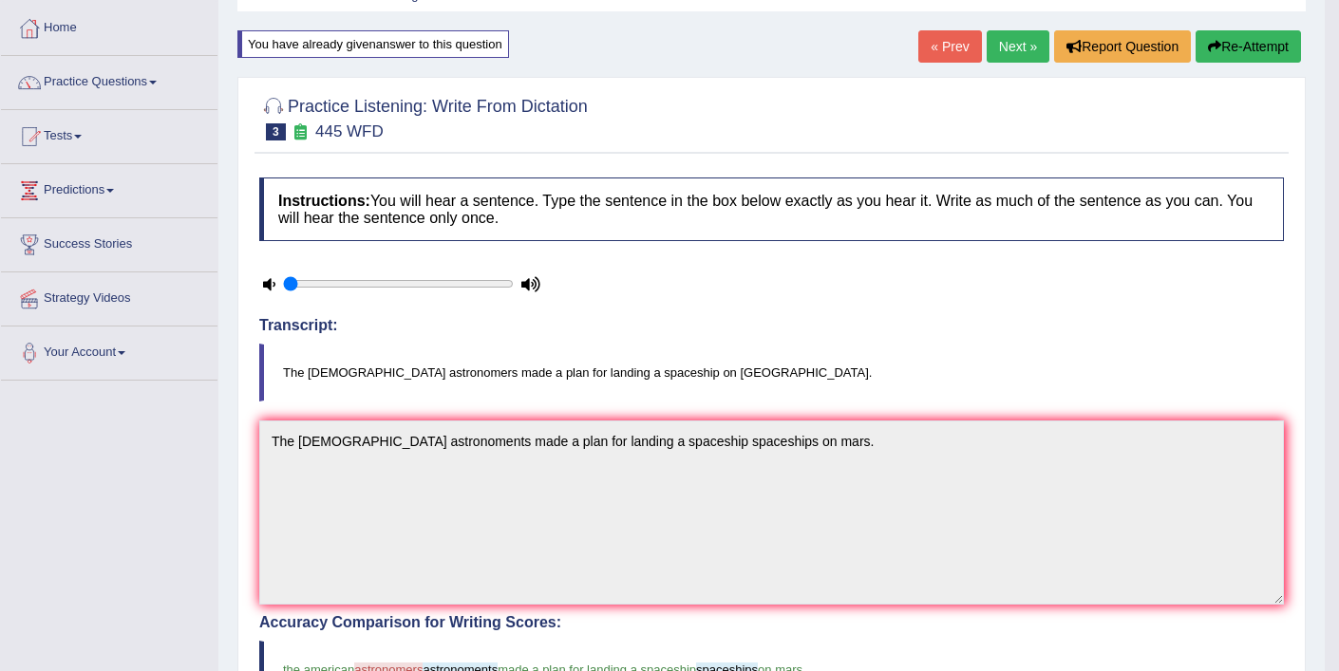
click at [987, 56] on link "Next »" at bounding box center [1017, 46] width 63 height 32
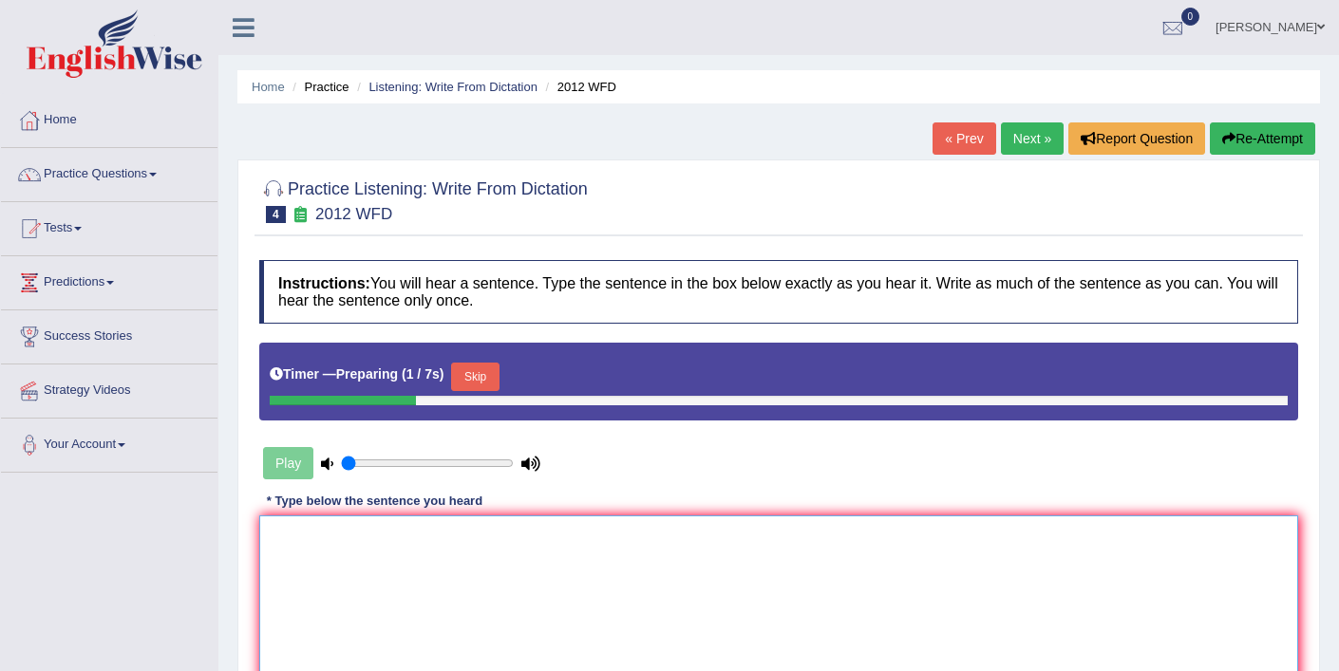
click at [560, 566] on textarea at bounding box center [778, 608] width 1039 height 184
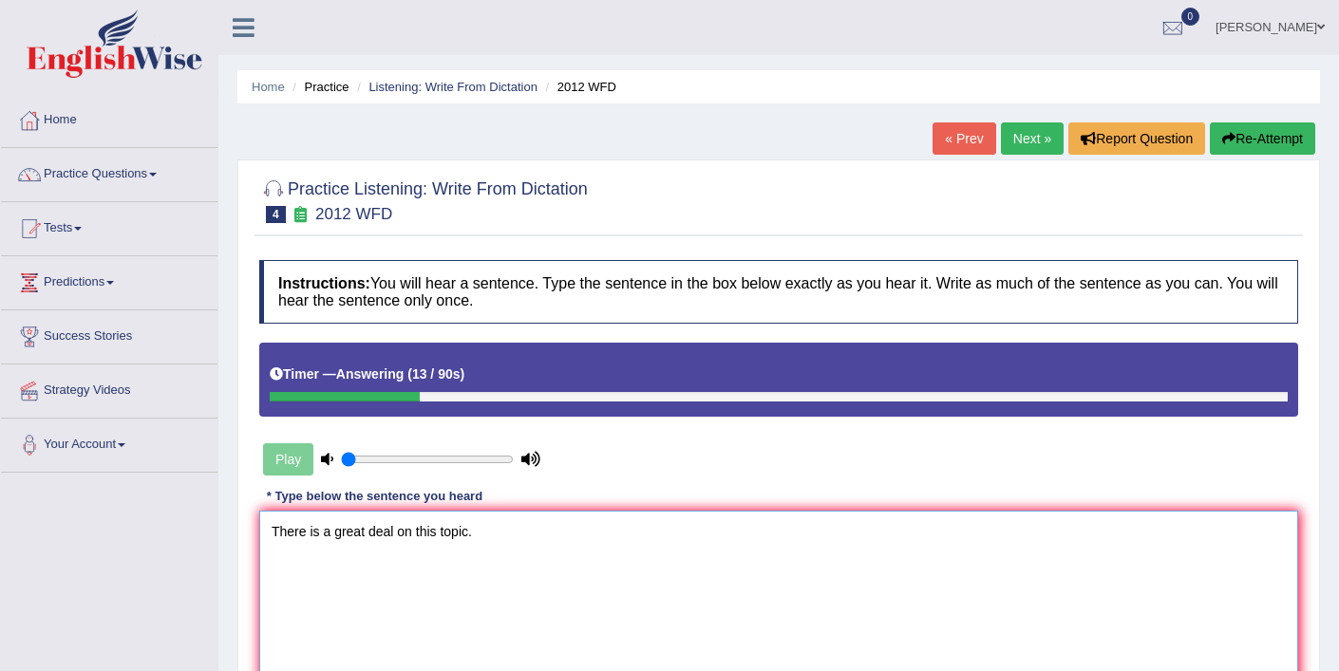
click at [393, 534] on textarea "There is a great deal on this topic." at bounding box center [778, 603] width 1039 height 184
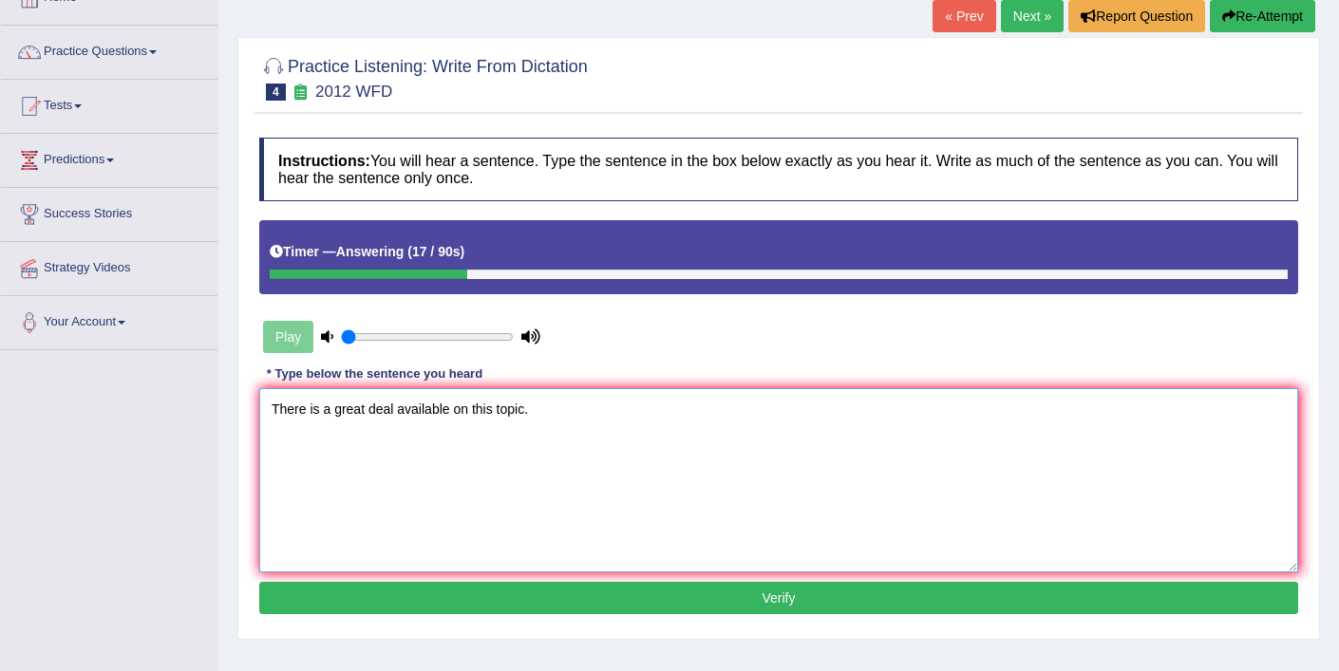
scroll to position [140, 0]
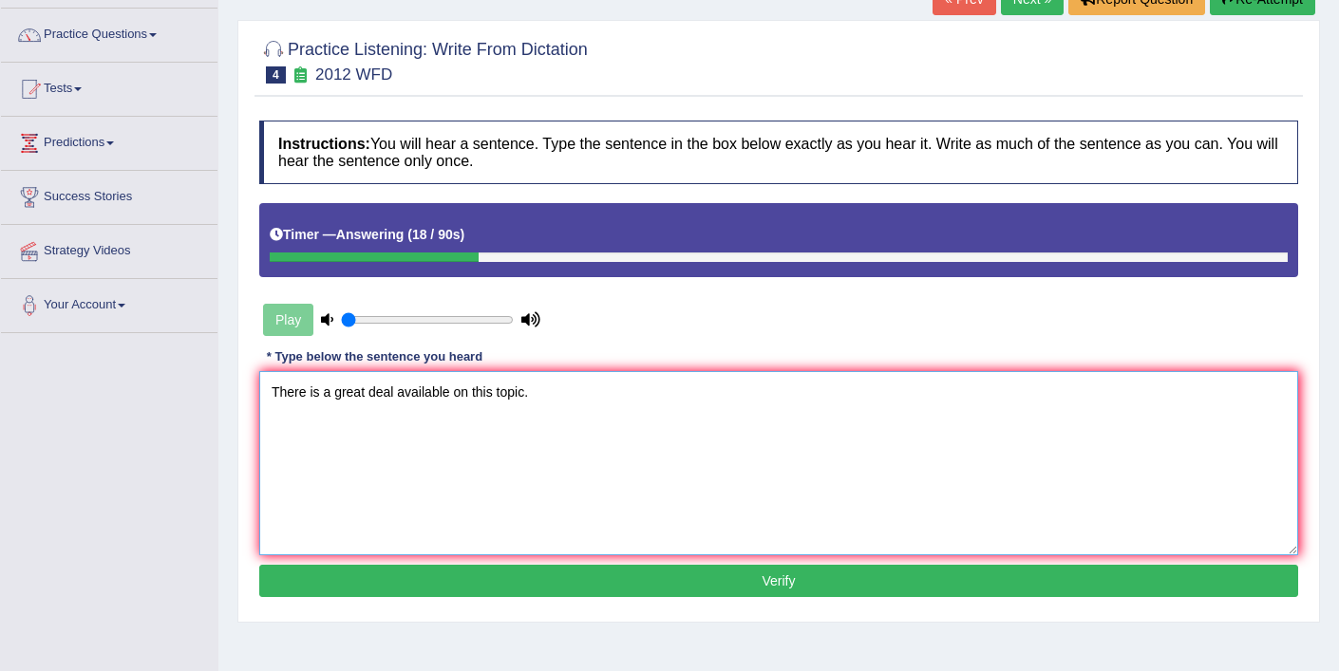
type textarea "There is a great deal available on this topic."
click at [402, 584] on button "Verify" at bounding box center [778, 581] width 1039 height 32
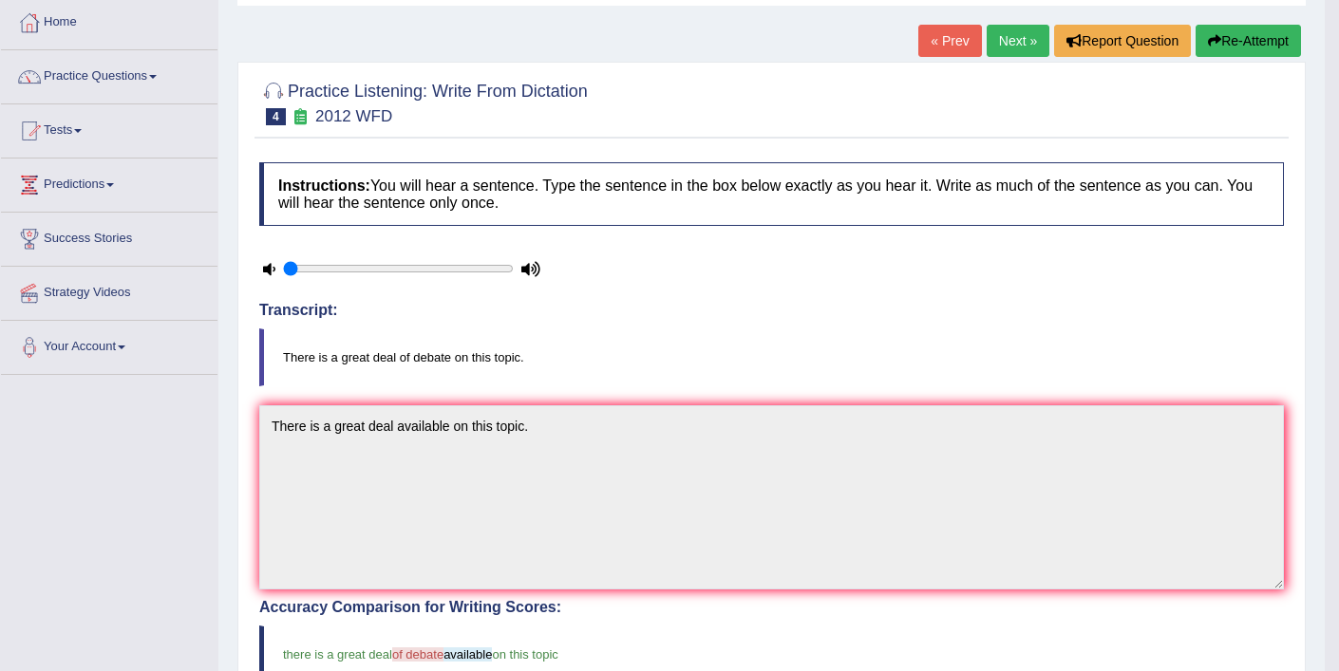
scroll to position [0, 0]
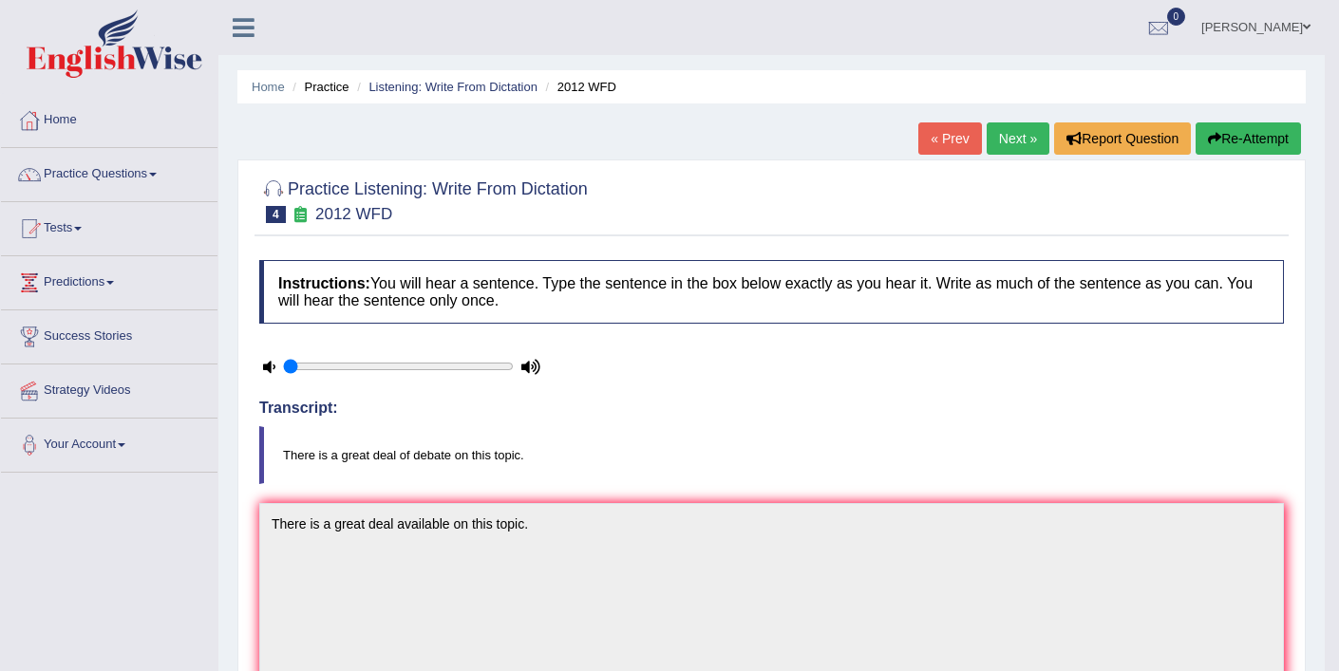
click at [1228, 147] on button "Re-Attempt" at bounding box center [1247, 138] width 105 height 32
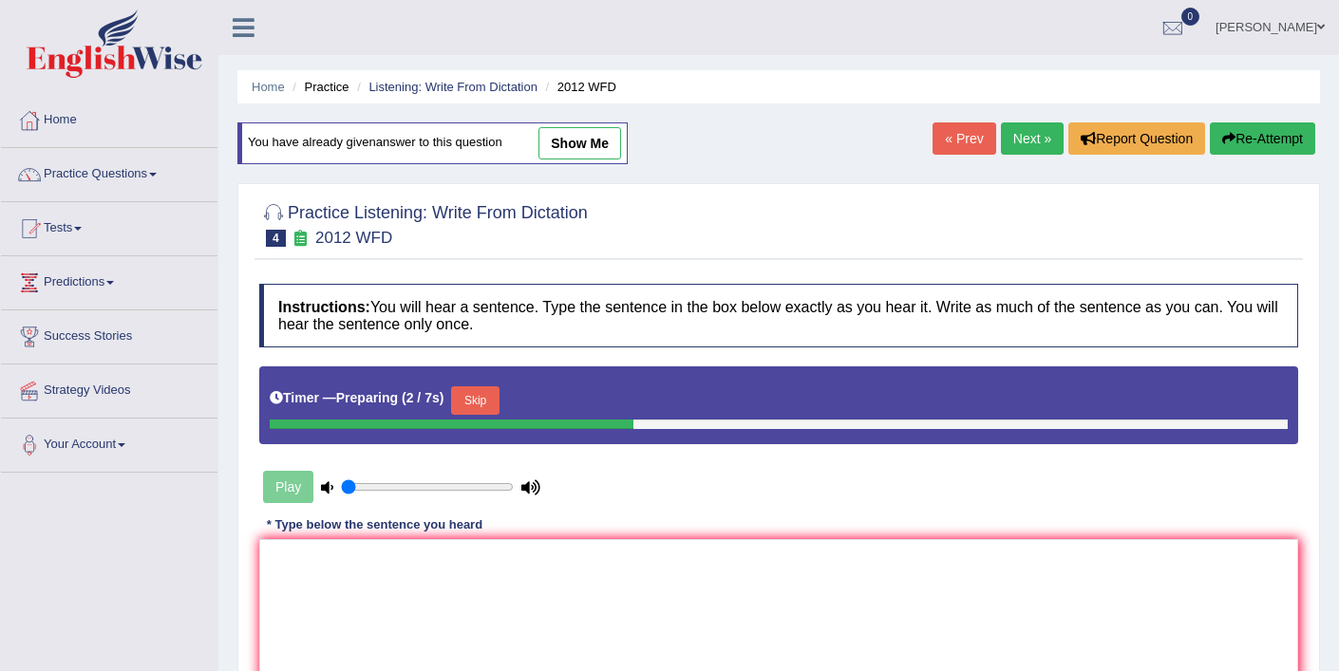
click at [492, 411] on button "Skip" at bounding box center [474, 400] width 47 height 28
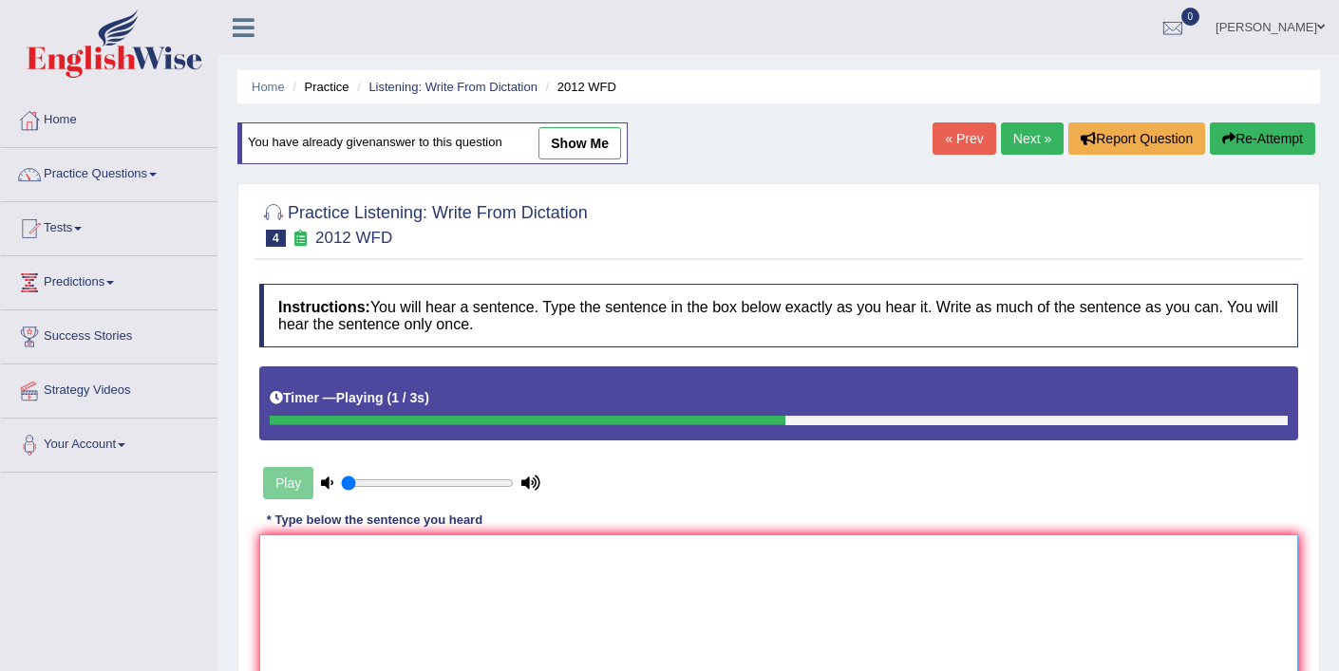
click at [445, 622] on textarea at bounding box center [778, 626] width 1039 height 184
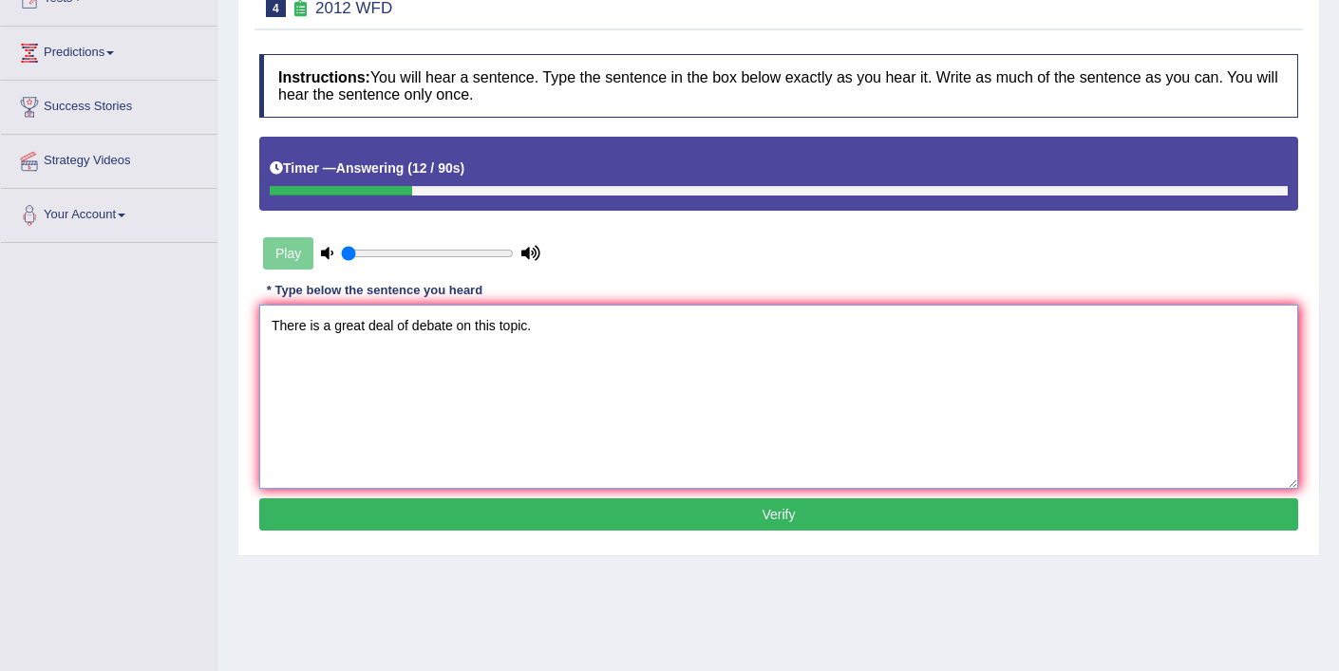
scroll to position [233, 0]
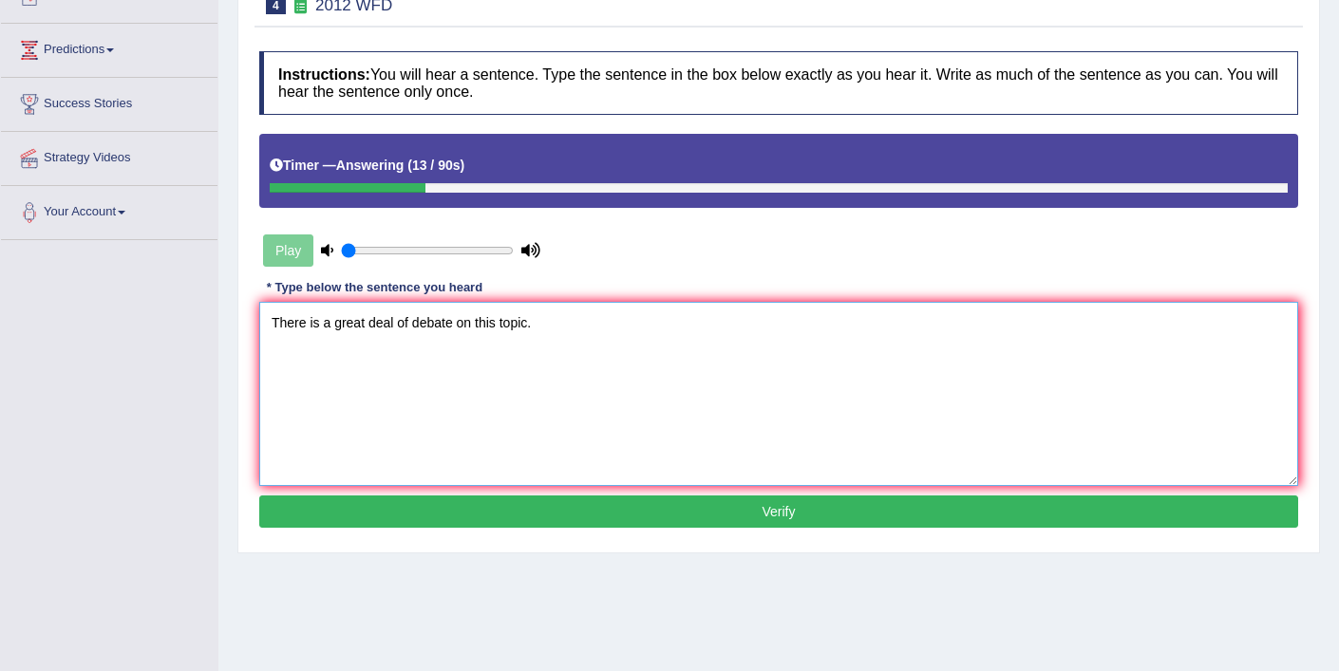
type textarea "There is a great deal of debate on this topic."
click at [500, 519] on button "Verify" at bounding box center [778, 512] width 1039 height 32
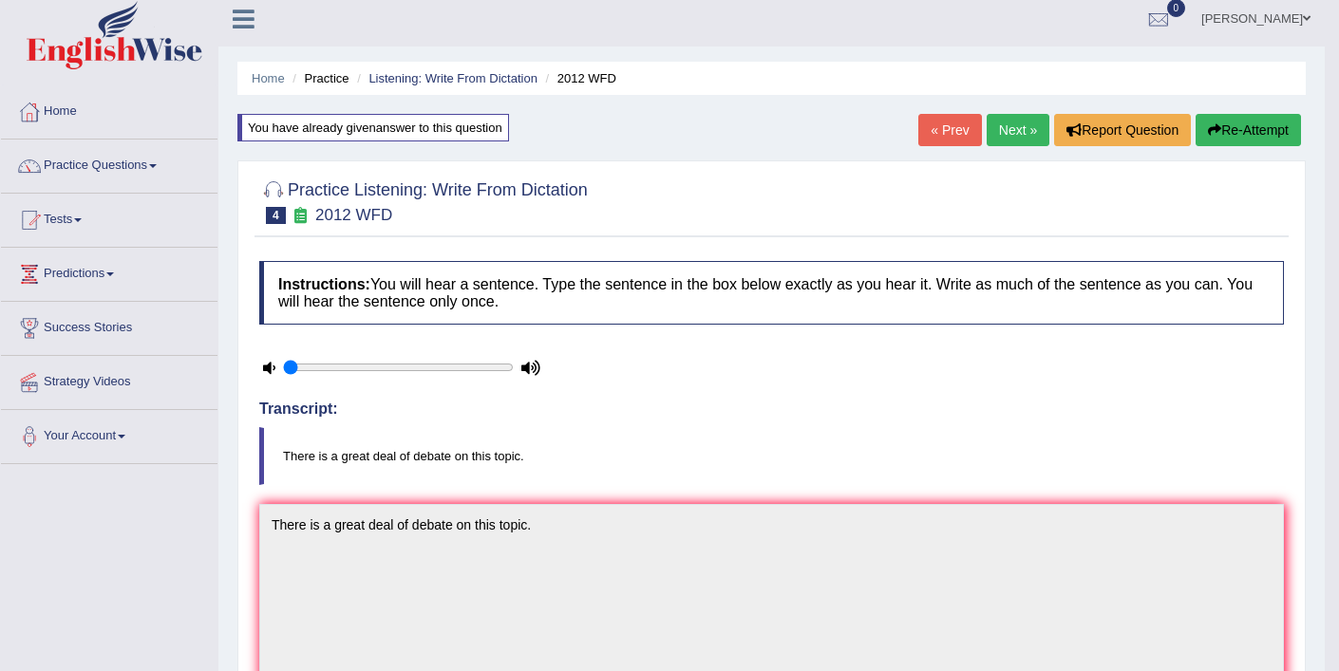
scroll to position [0, 0]
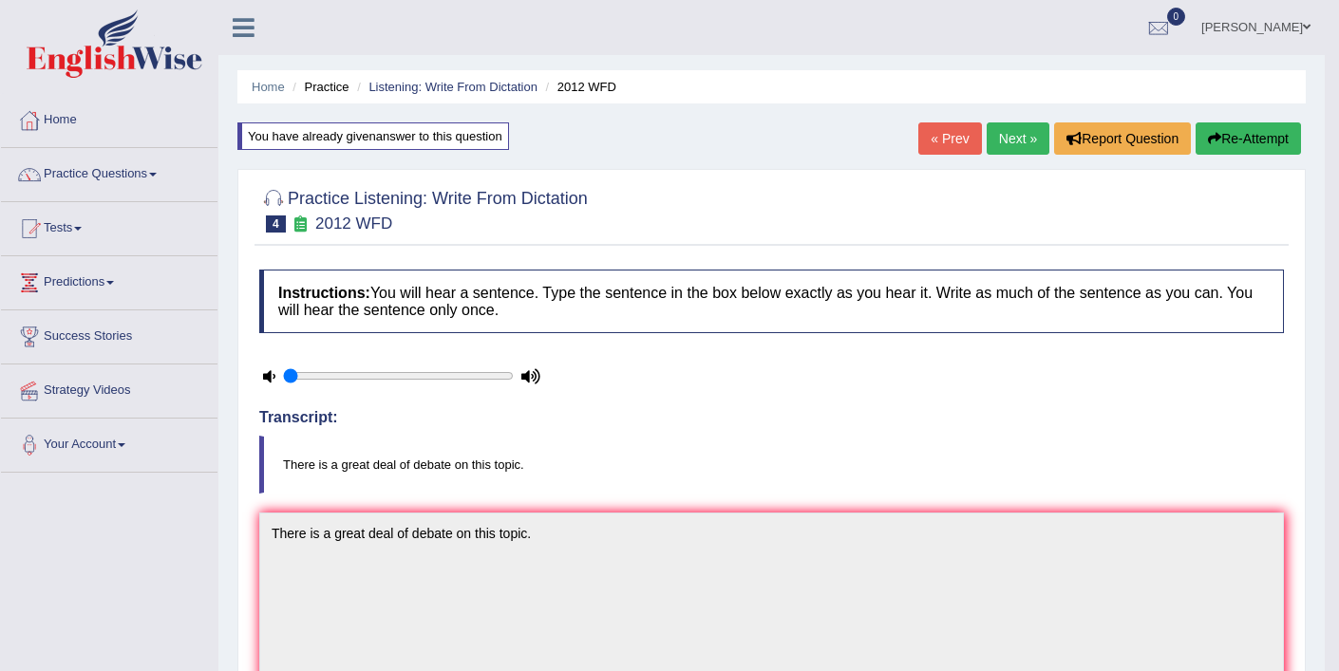
click at [1018, 150] on link "Next »" at bounding box center [1017, 138] width 63 height 32
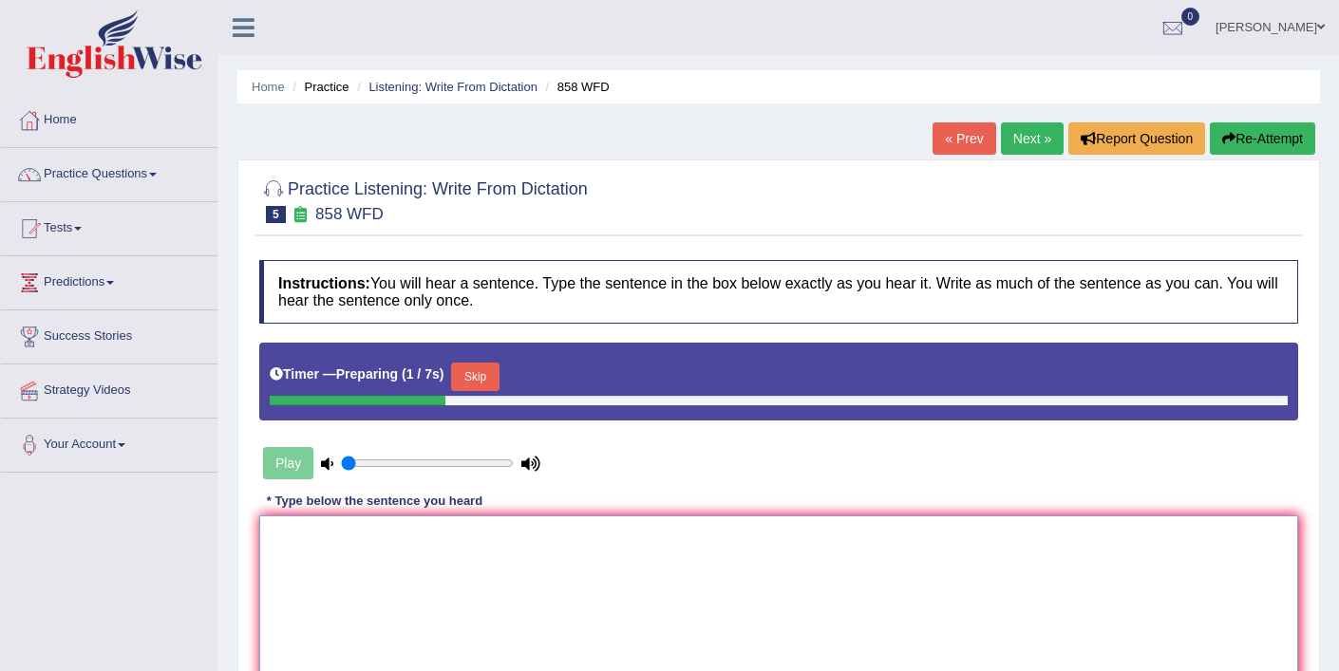
click at [419, 581] on textarea at bounding box center [778, 608] width 1039 height 184
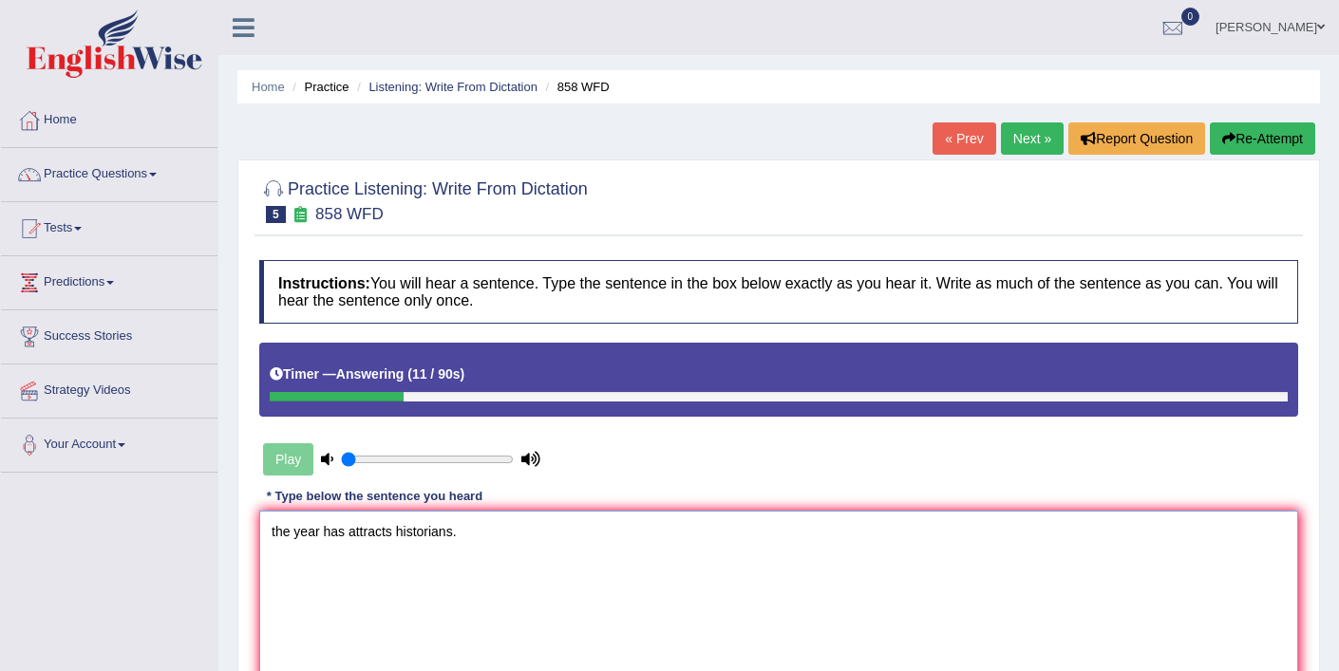
click at [274, 534] on textarea "the year has attracts historians." at bounding box center [778, 603] width 1039 height 184
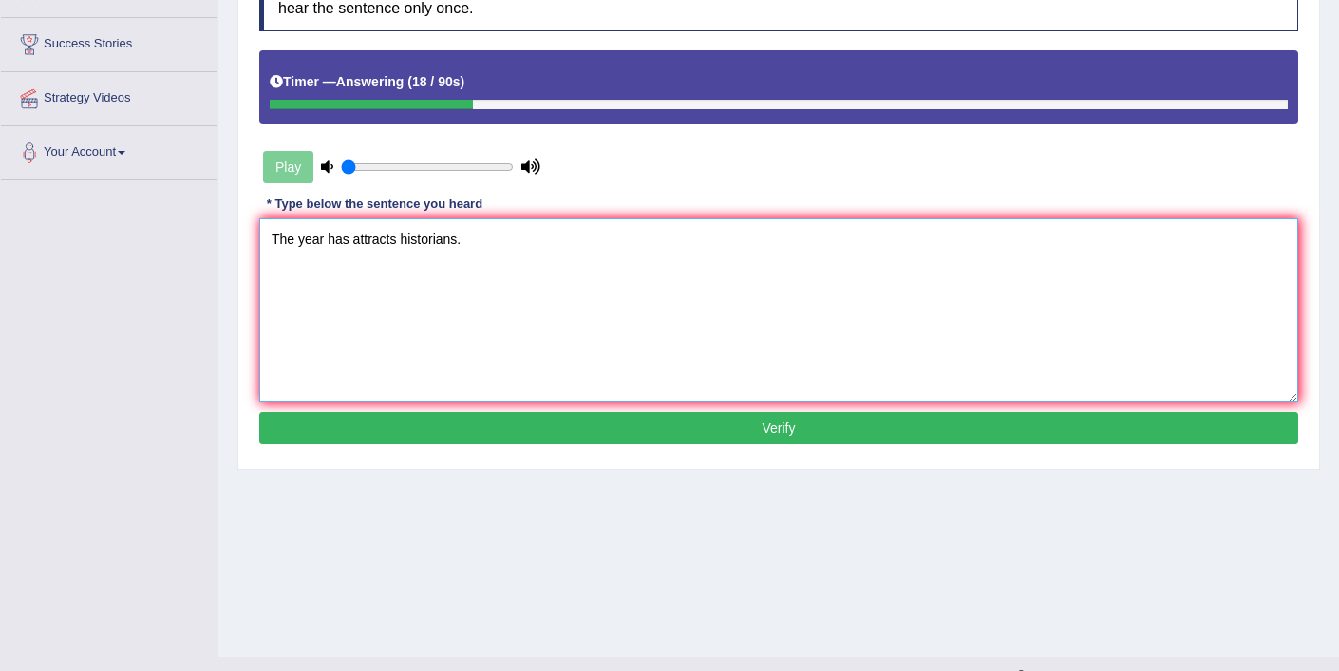
scroll to position [307, 0]
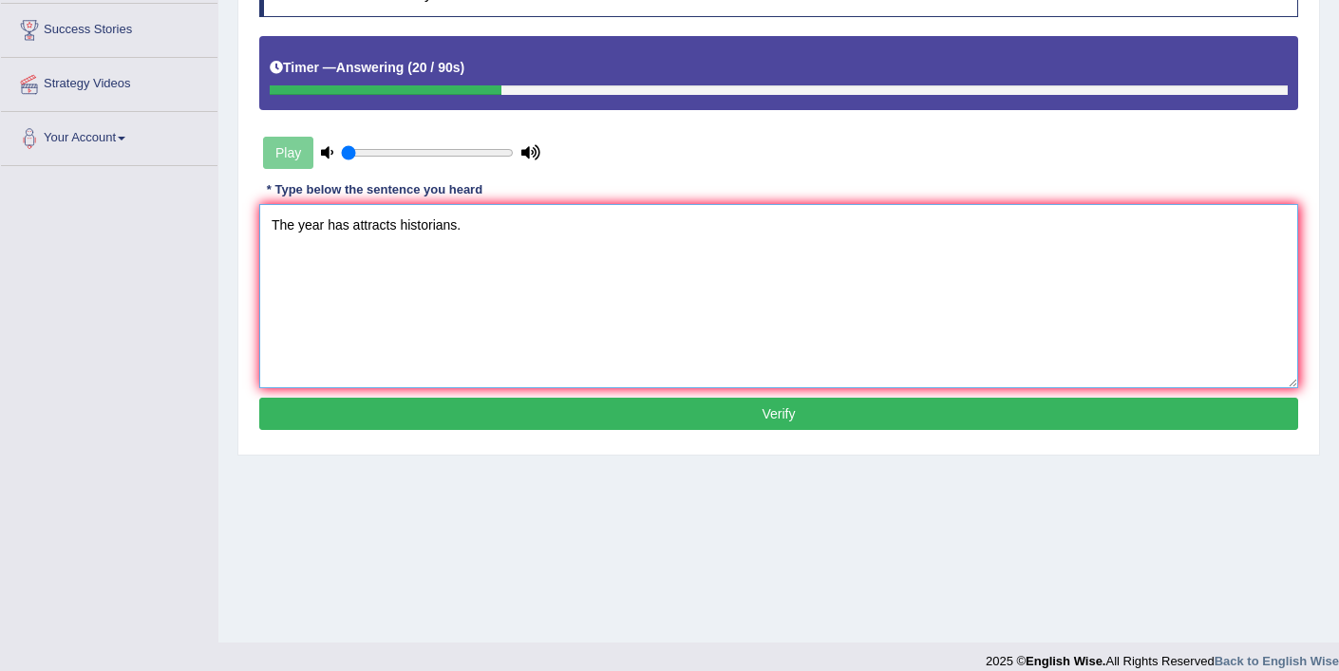
click at [397, 229] on textarea "The year has attracts historians." at bounding box center [778, 296] width 1039 height 184
type textarea "The year has attracts attract attracted the historians."
click at [460, 417] on button "Verify" at bounding box center [778, 414] width 1039 height 32
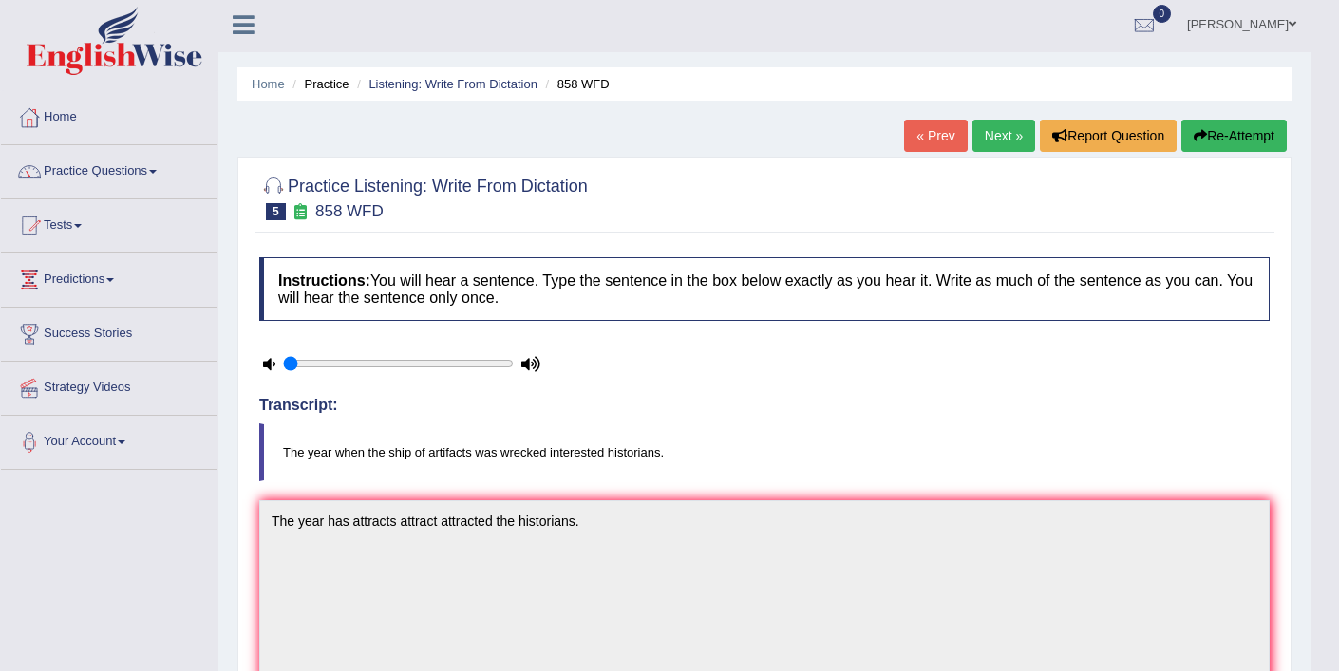
scroll to position [0, 0]
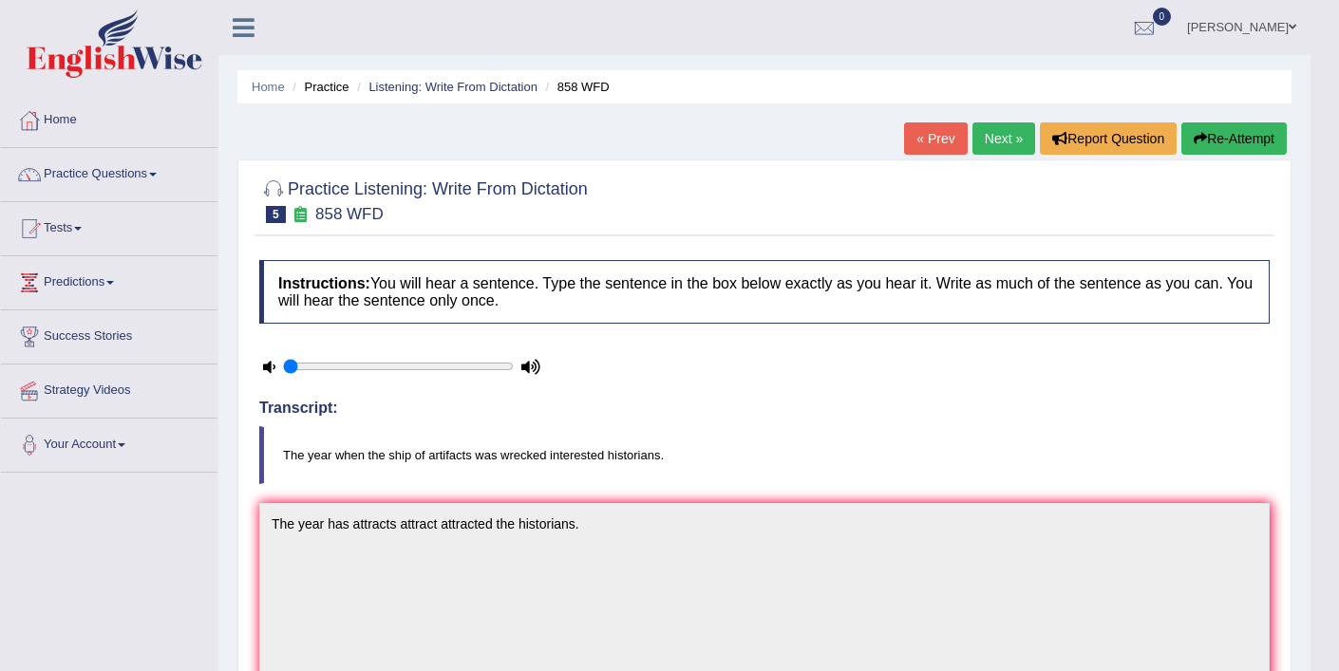
click at [1235, 135] on button "Re-Attempt" at bounding box center [1233, 138] width 105 height 32
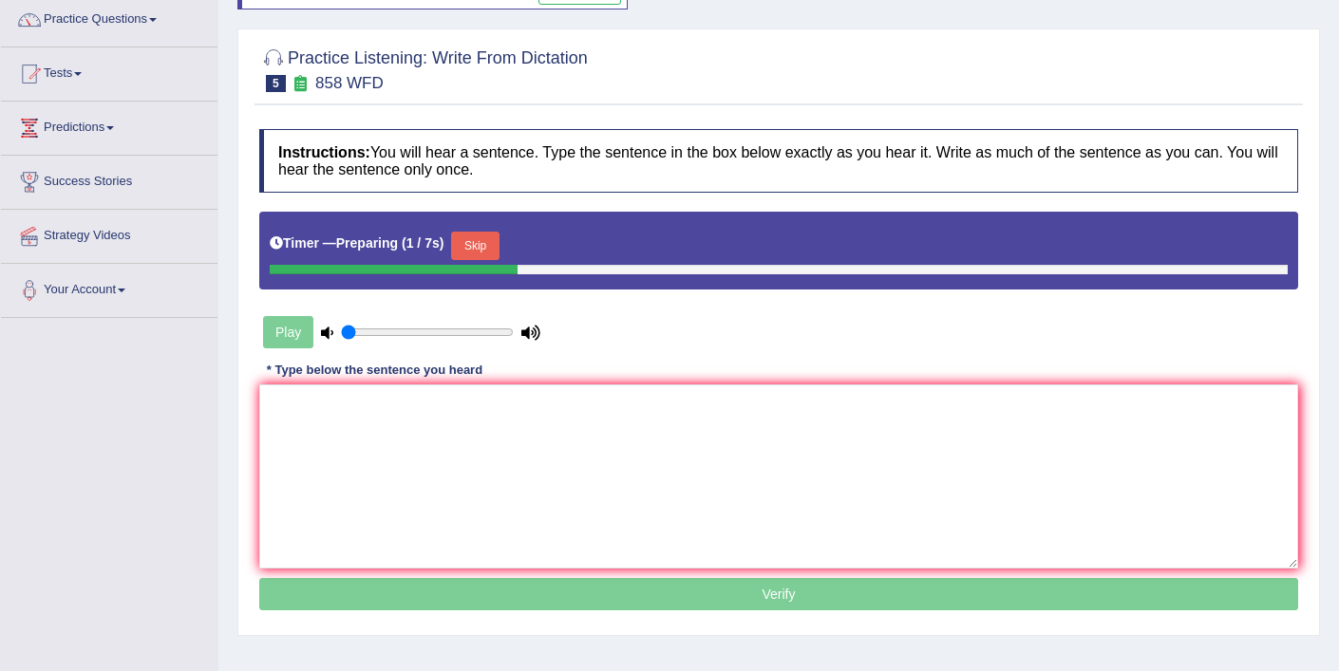
scroll to position [185, 0]
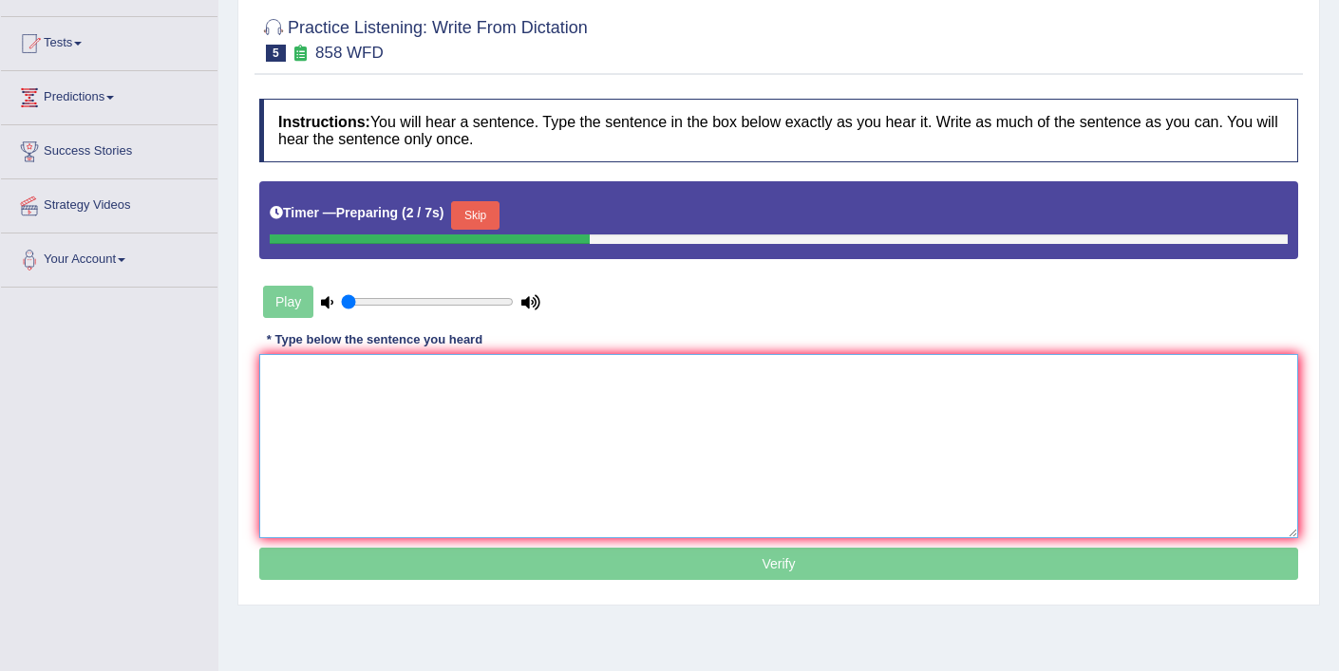
click at [526, 420] on textarea at bounding box center [778, 446] width 1039 height 184
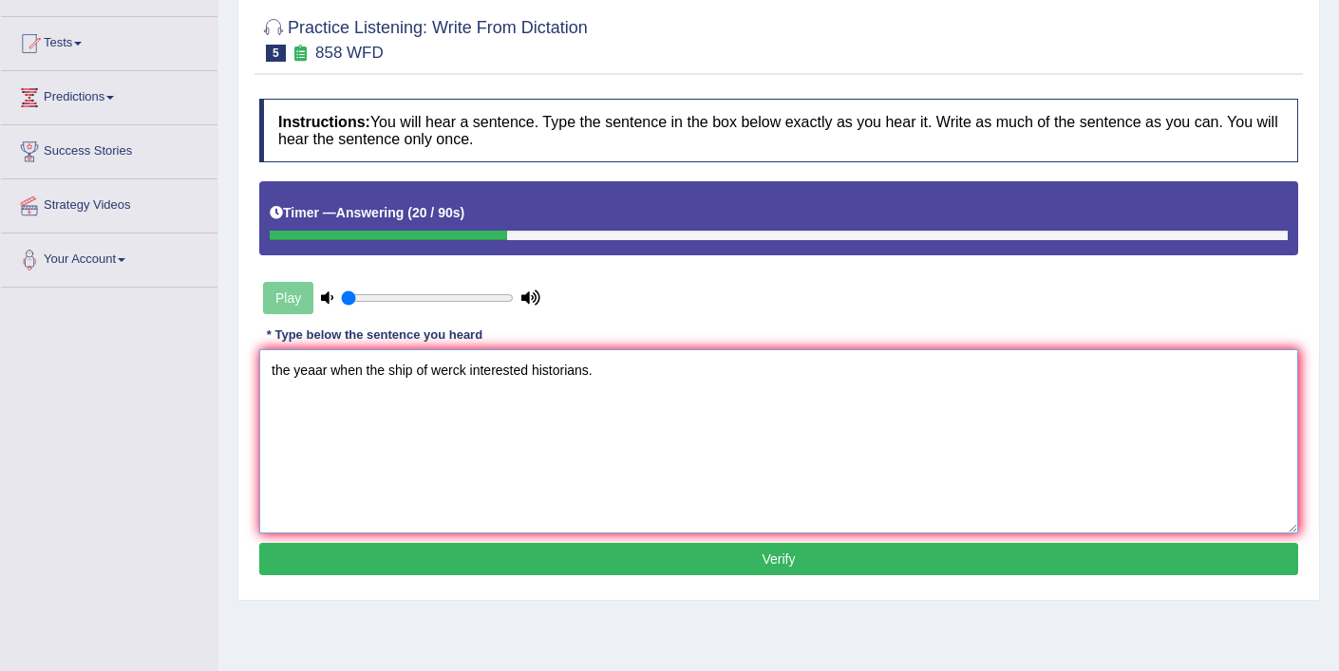
click at [314, 371] on textarea "the yeaar when the ship of werck interested historians." at bounding box center [778, 441] width 1039 height 184
click at [273, 370] on textarea "the year when the ship of werck interested historians." at bounding box center [778, 441] width 1039 height 184
click at [464, 369] on textarea "The year when the ship of werck interested historians." at bounding box center [778, 441] width 1039 height 184
type textarea "The year when the ship of werck wrecked interested historians."
click at [595, 556] on button "Verify" at bounding box center [778, 559] width 1039 height 32
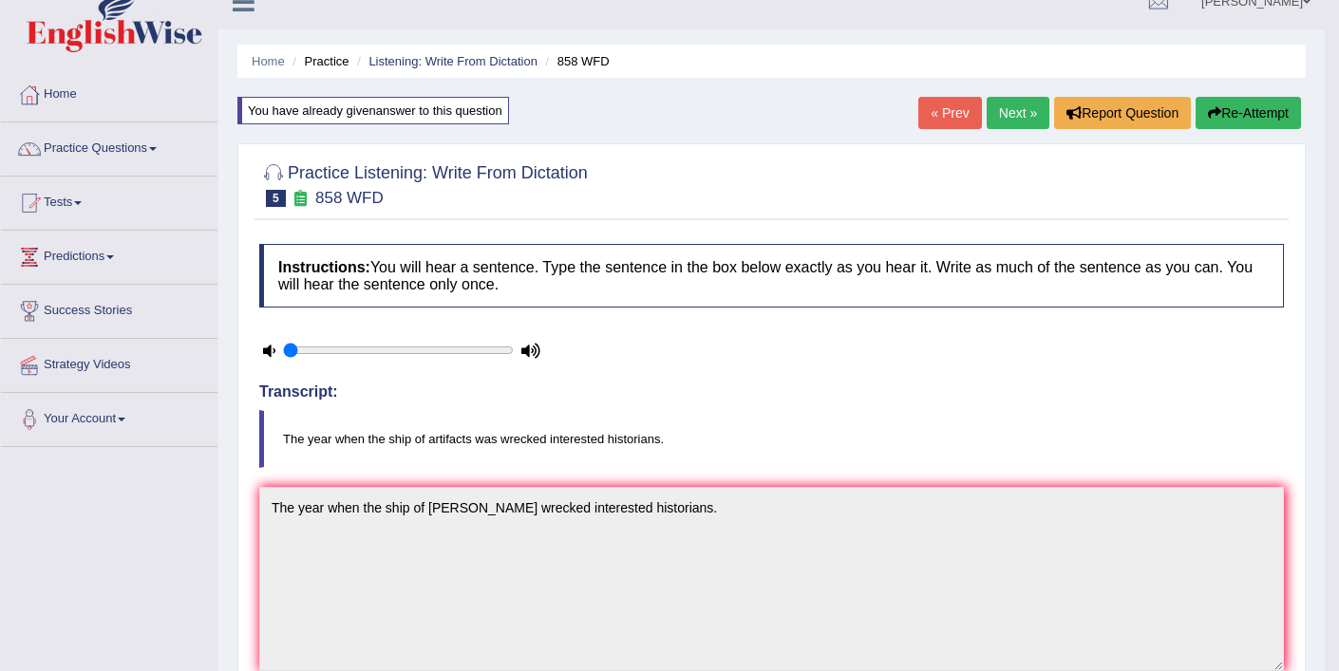
scroll to position [0, 0]
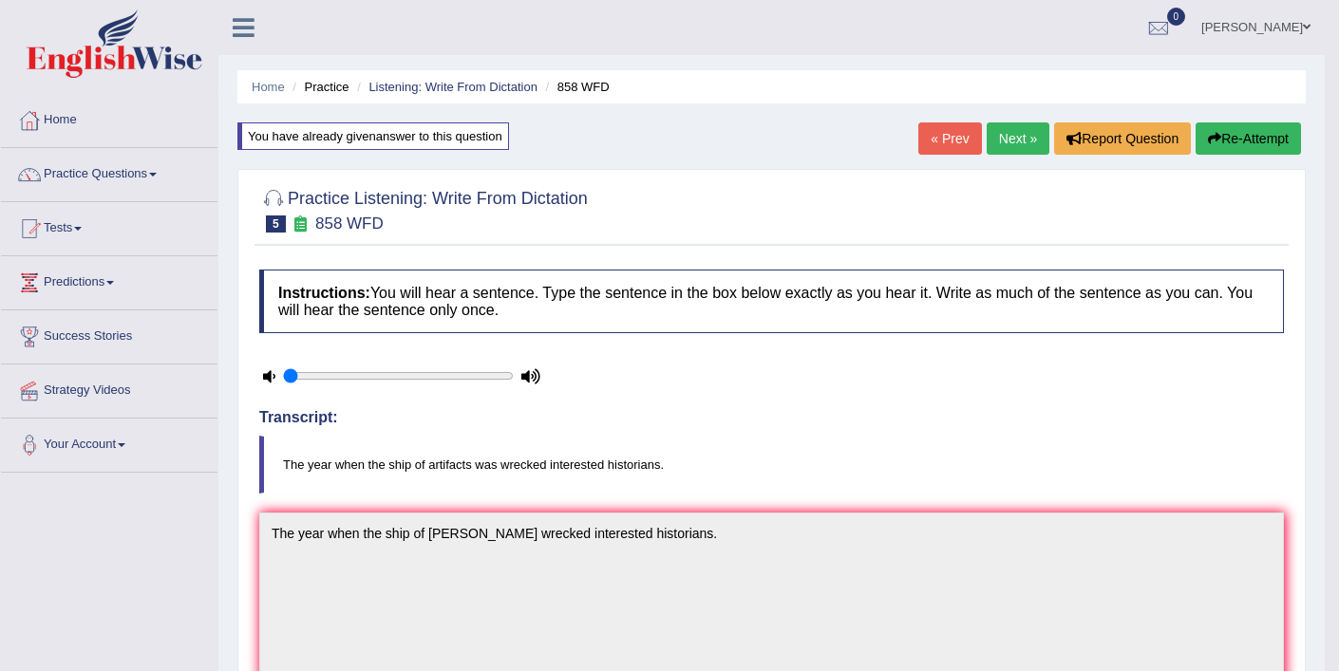
click at [1226, 148] on button "Re-Attempt" at bounding box center [1247, 138] width 105 height 32
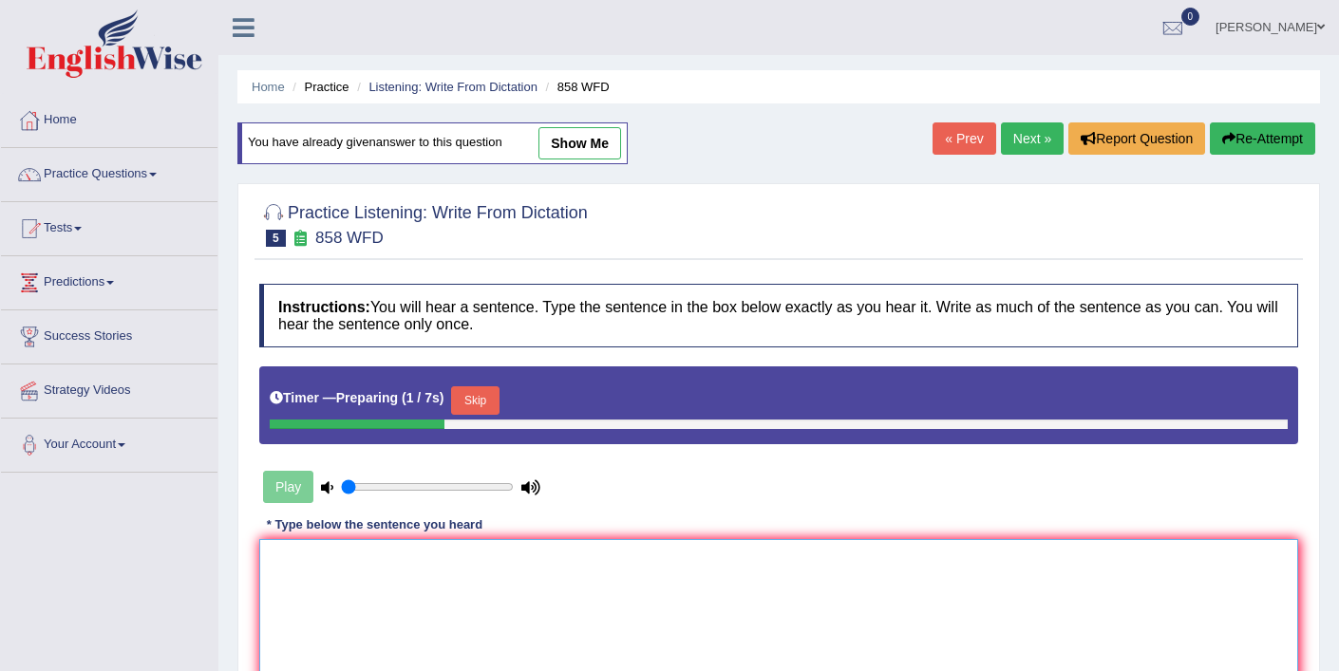
click at [488, 557] on textarea at bounding box center [778, 631] width 1039 height 184
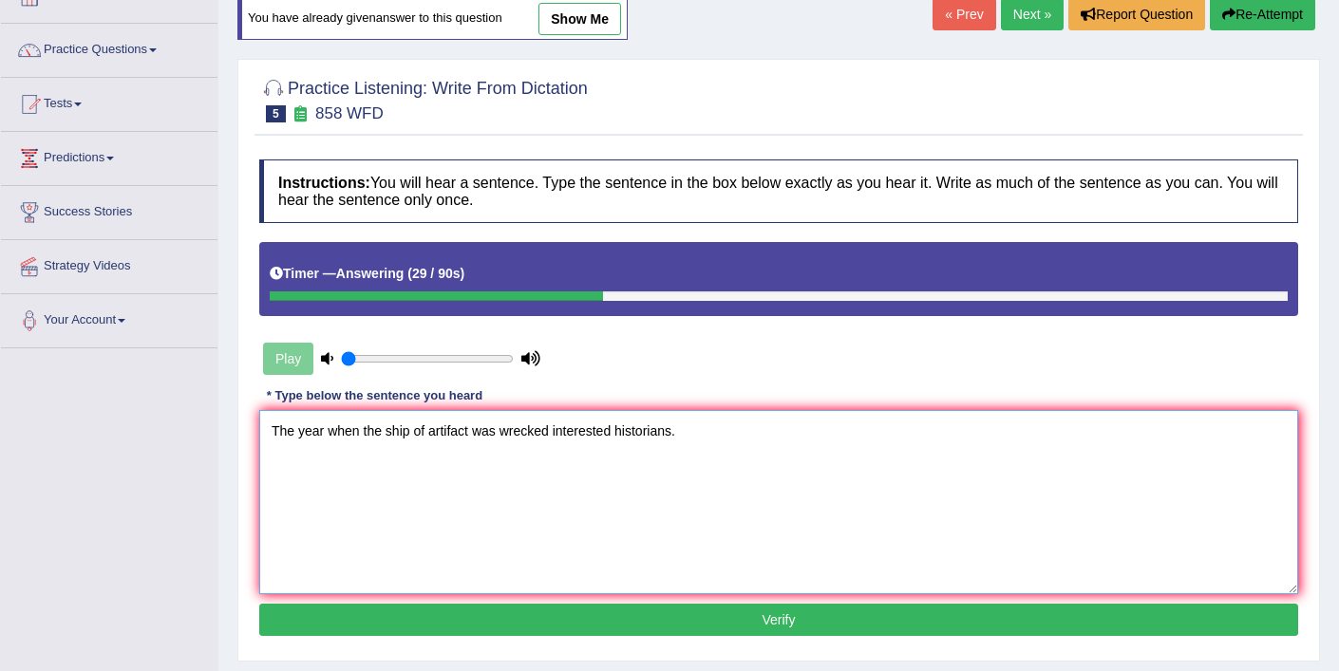
scroll to position [127, 0]
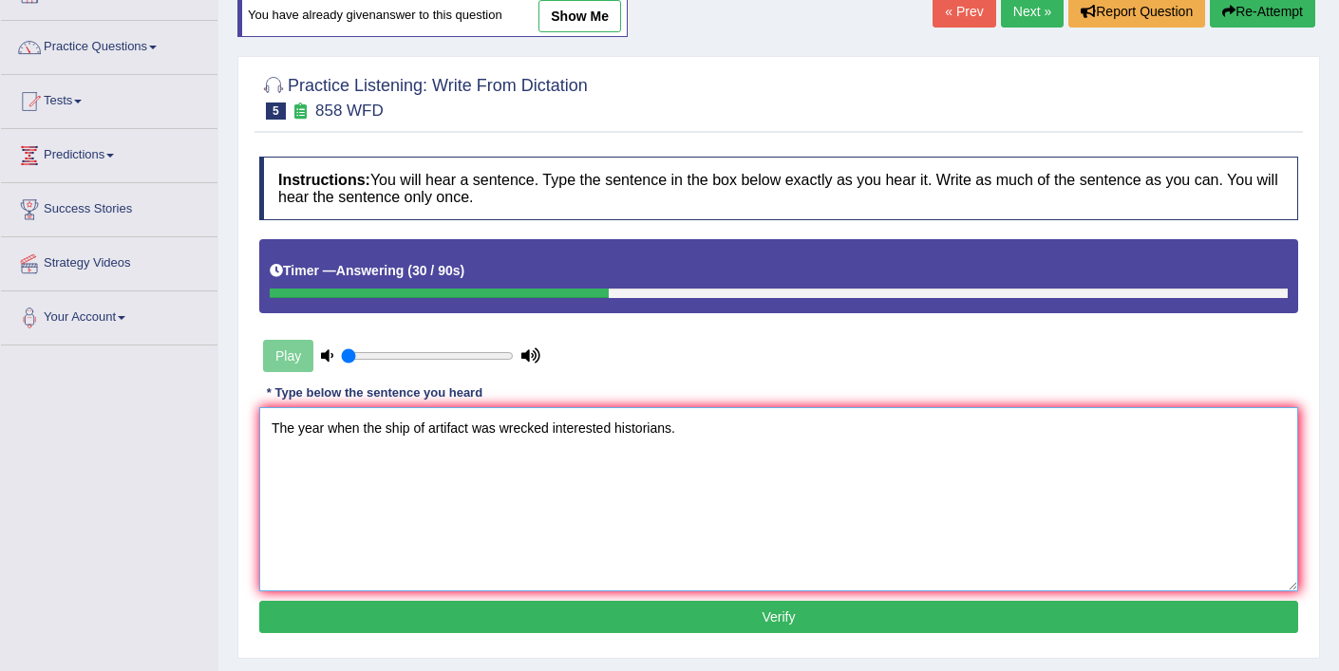
type textarea "The year when the ship of artifact was wrecked interested historians."
click at [451, 620] on button "Verify" at bounding box center [778, 617] width 1039 height 32
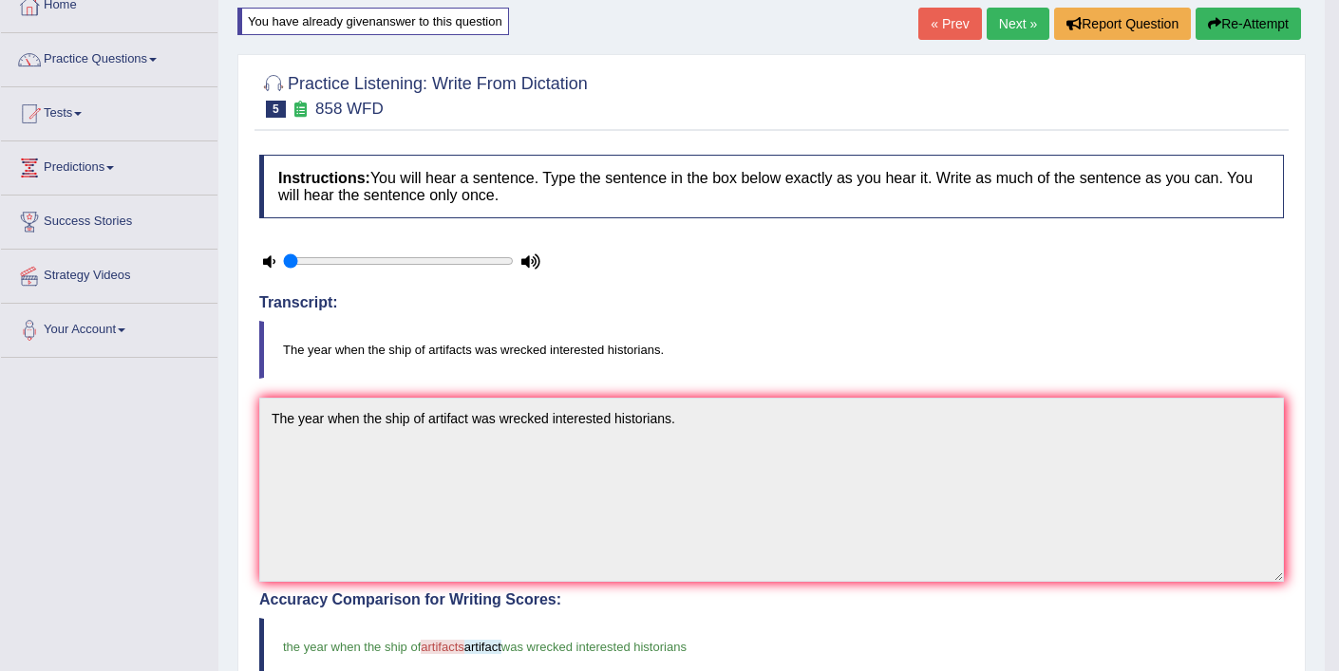
scroll to position [112, 0]
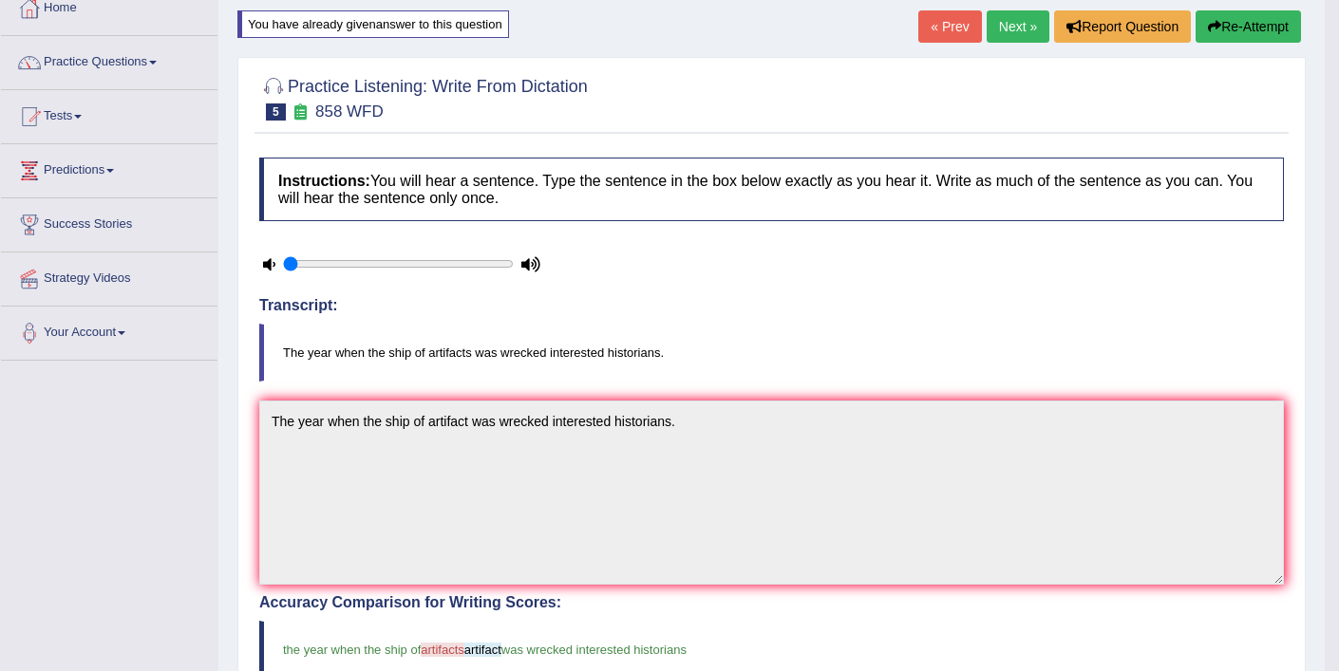
click at [999, 29] on link "Next »" at bounding box center [1017, 26] width 63 height 32
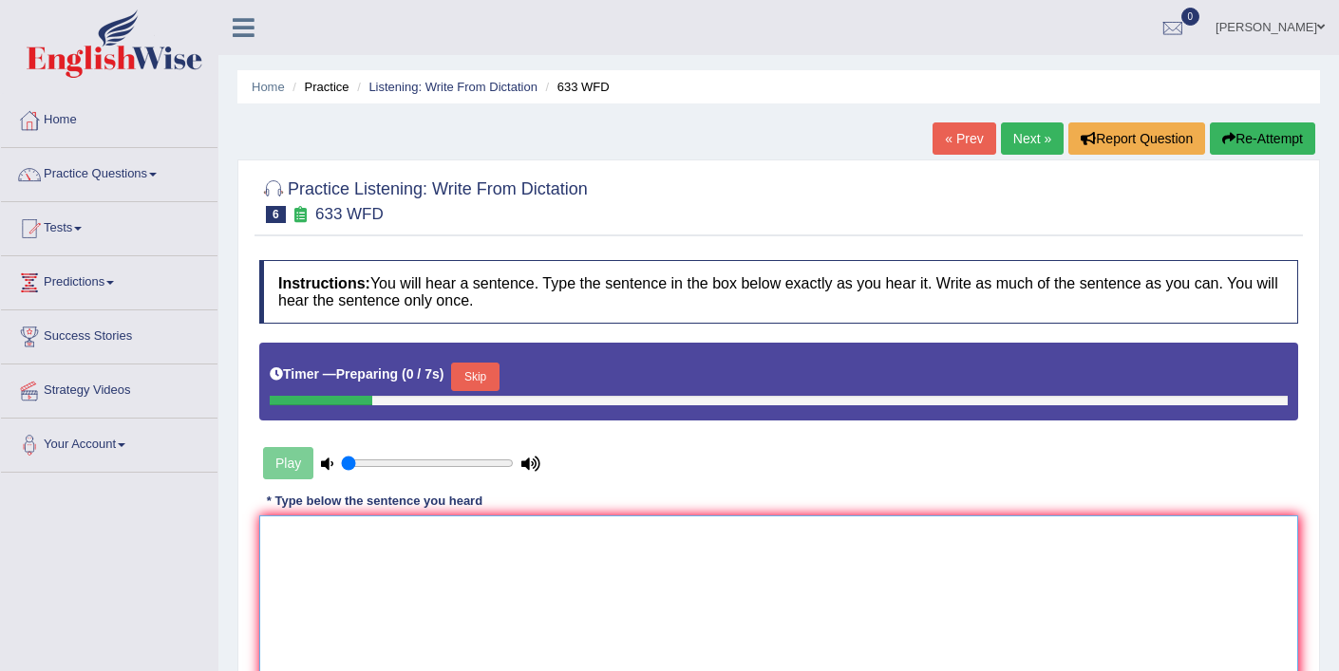
click at [474, 578] on textarea at bounding box center [778, 608] width 1039 height 184
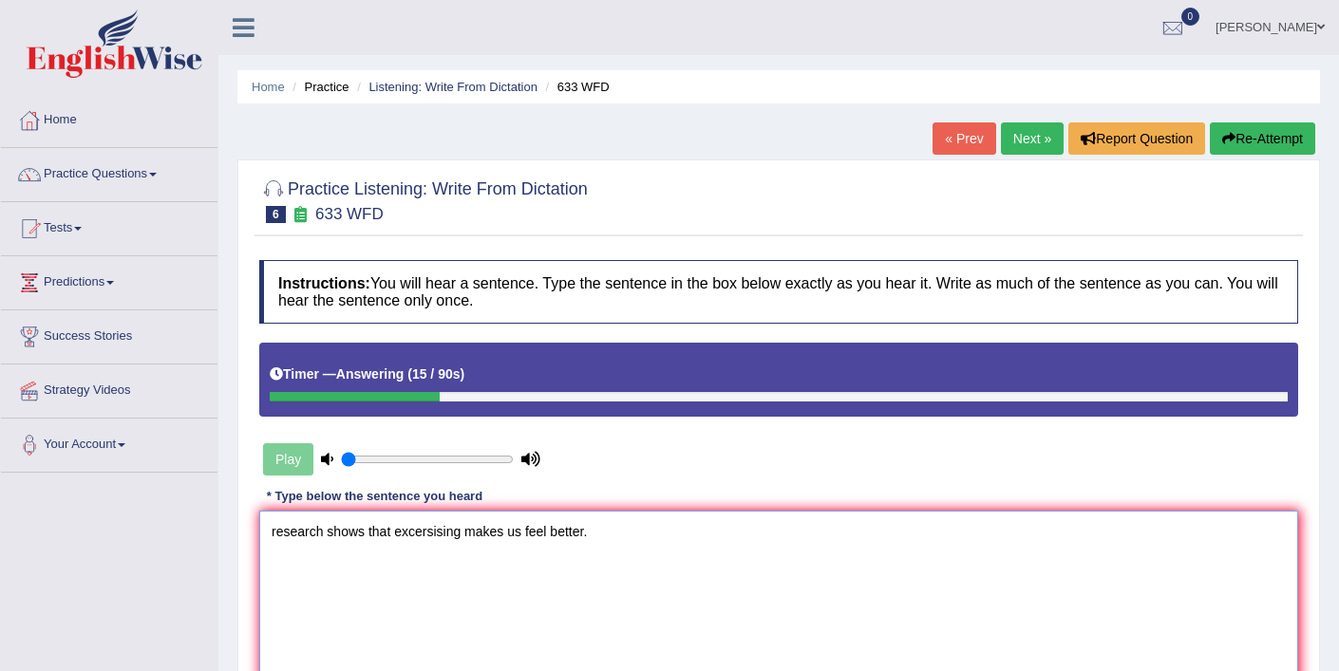
click at [275, 535] on textarea "research shows that excersising makes us feel better." at bounding box center [778, 603] width 1039 height 184
click at [422, 538] on textarea "Research shows that excersising makes us feel better." at bounding box center [778, 603] width 1039 height 184
click at [431, 534] on textarea "Research shows that exersising makes us feel better." at bounding box center [778, 603] width 1039 height 184
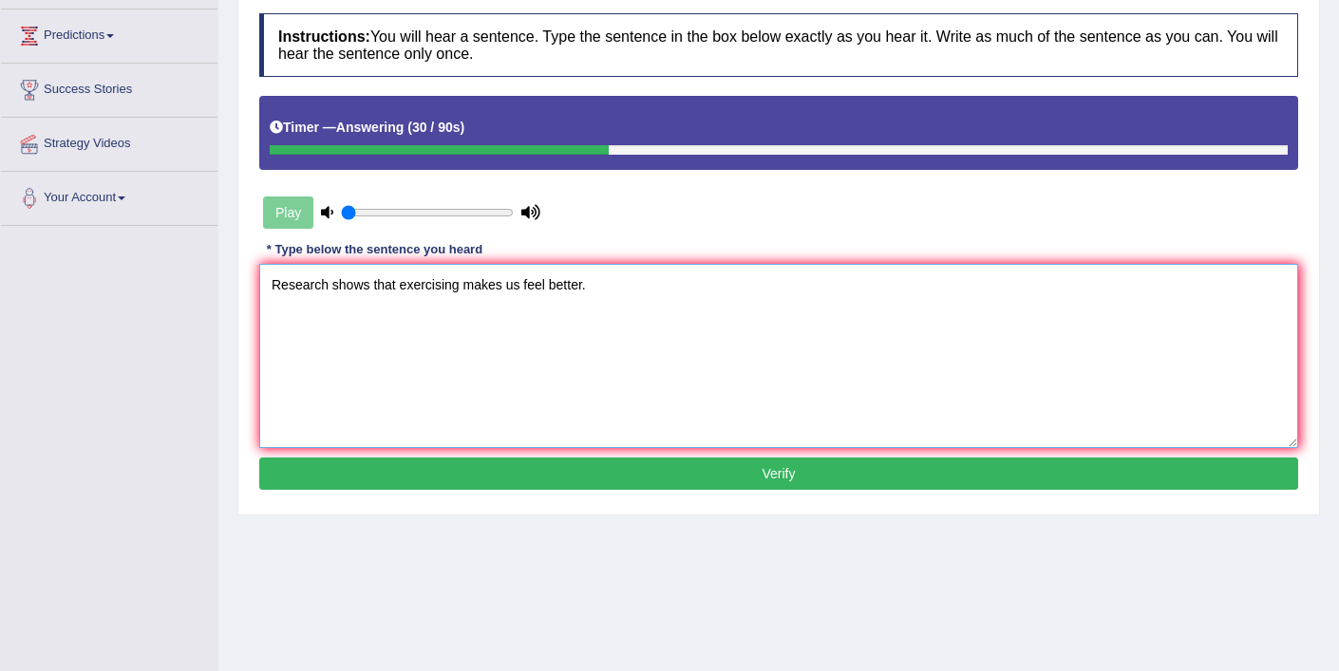
scroll to position [270, 0]
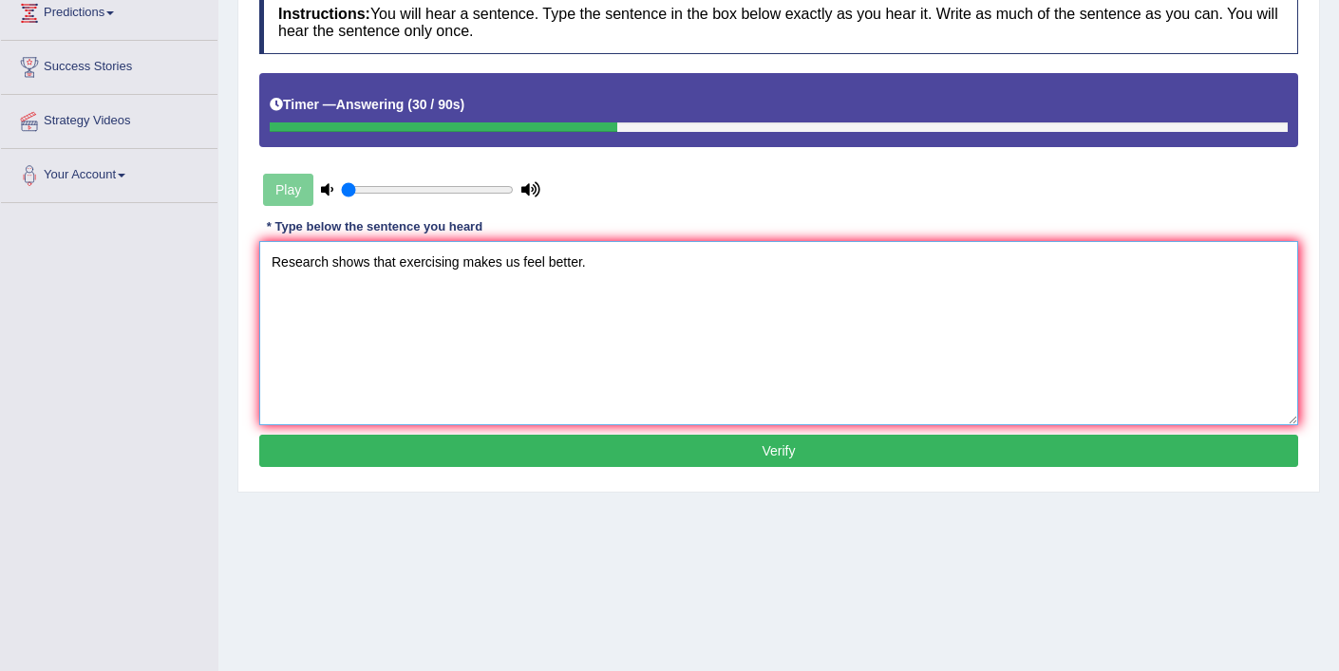
type textarea "Research shows that exercising makes us feel better."
click at [478, 452] on button "Verify" at bounding box center [778, 451] width 1039 height 32
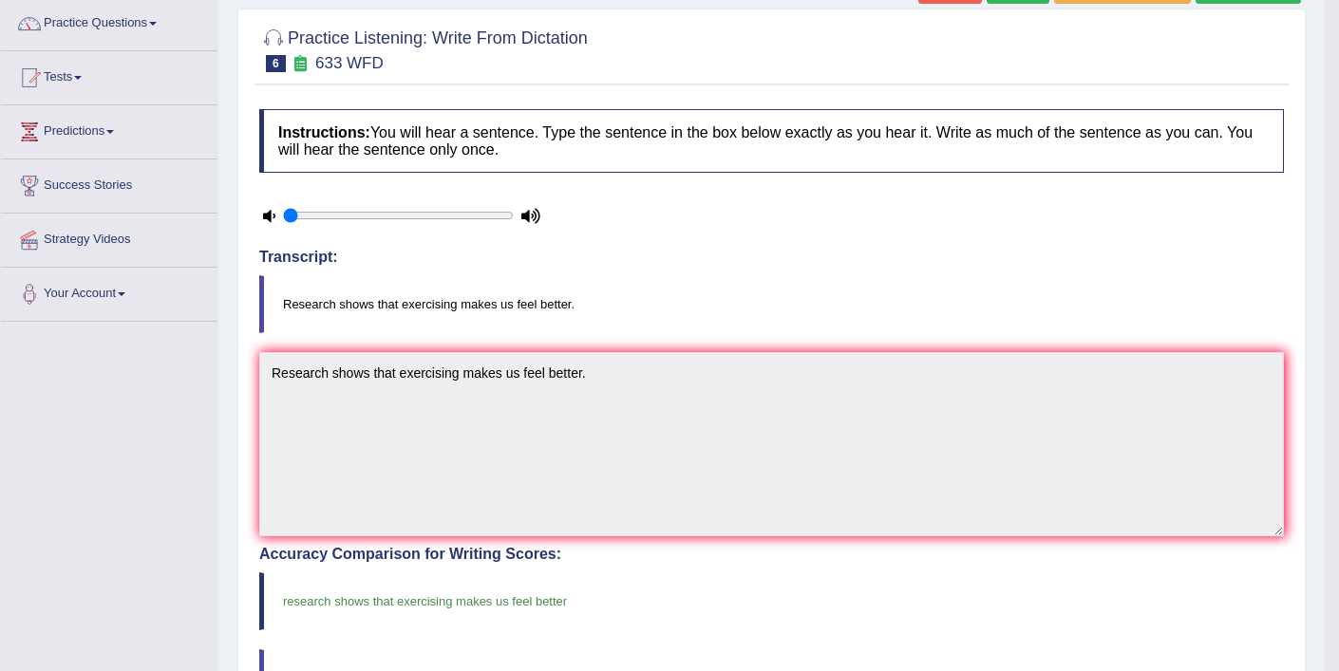
scroll to position [108, 0]
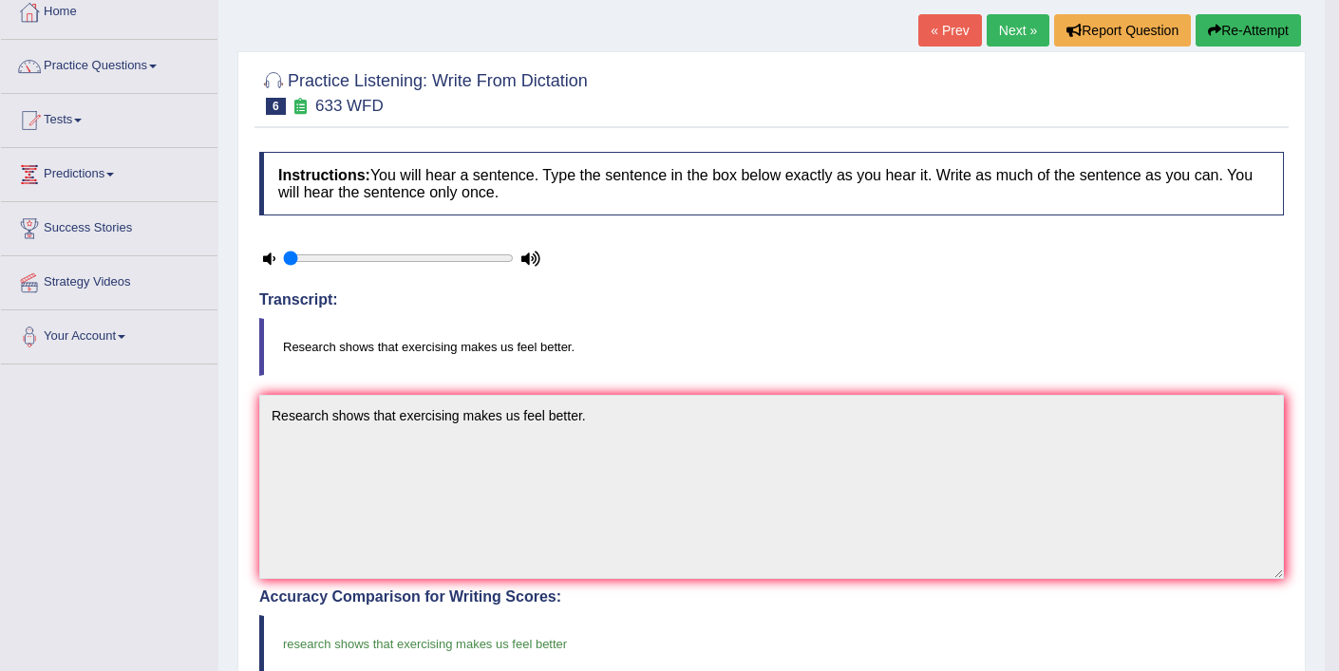
click at [1019, 37] on link "Next »" at bounding box center [1017, 30] width 63 height 32
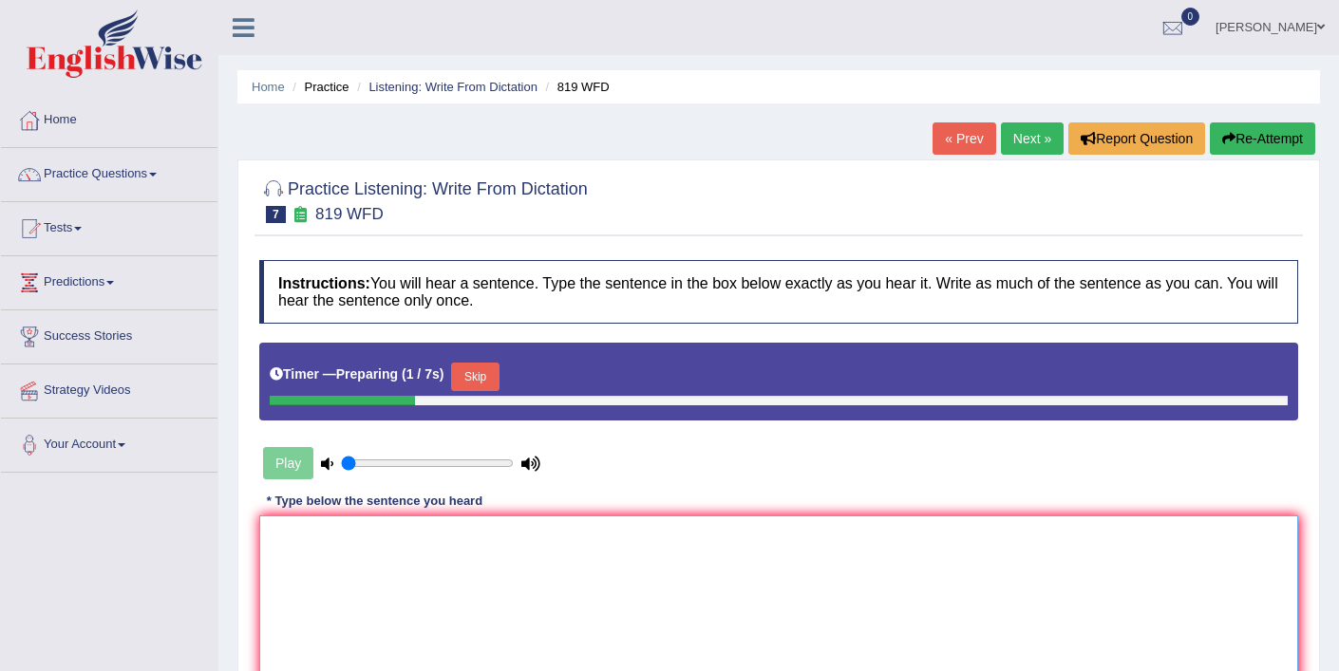
click at [477, 566] on textarea at bounding box center [778, 608] width 1039 height 184
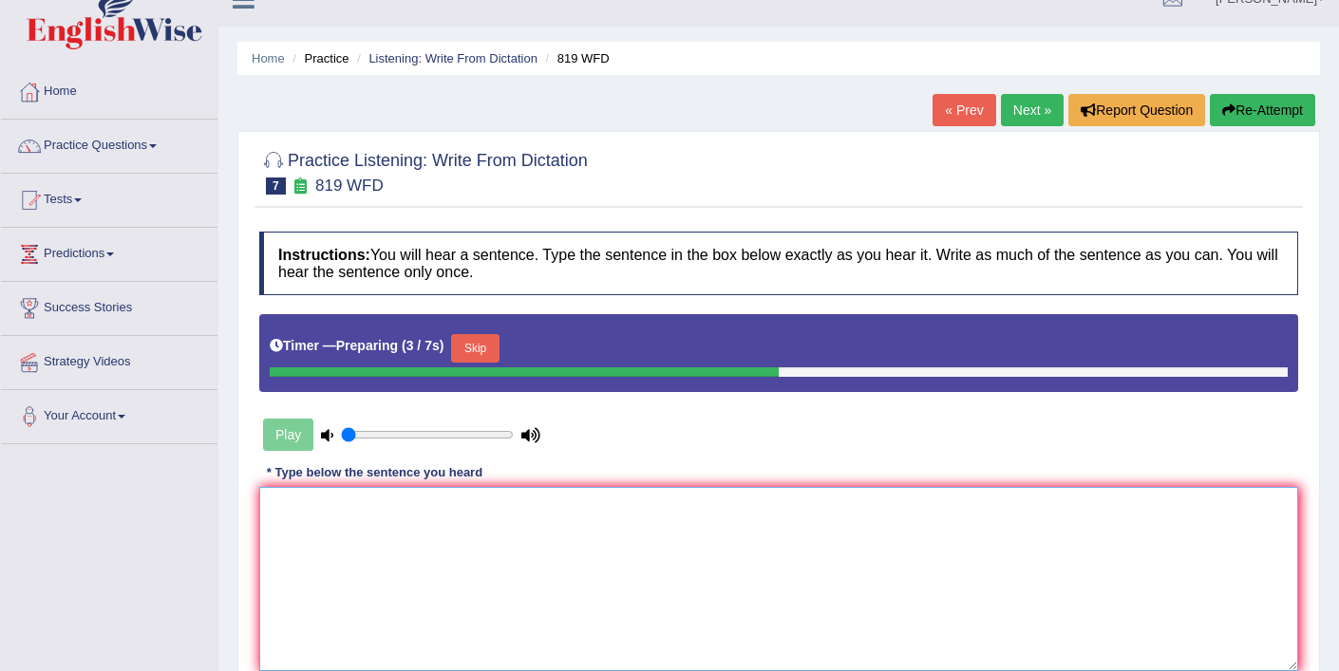
scroll to position [55, 0]
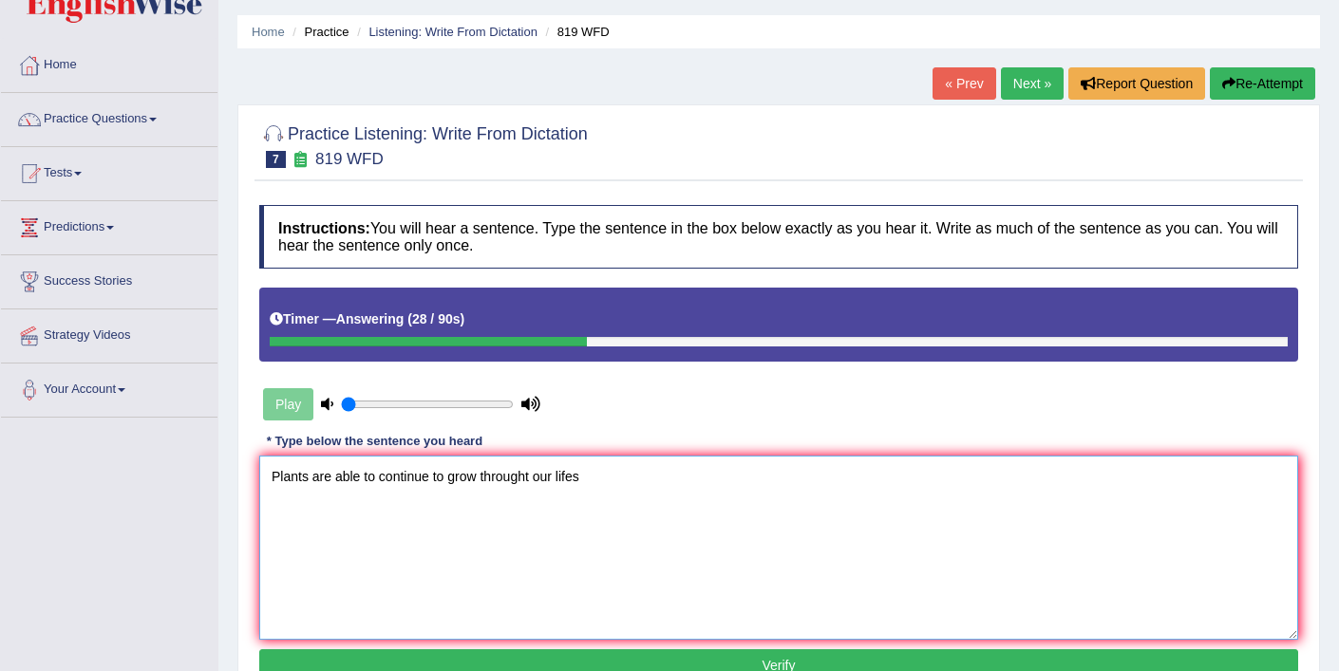
click at [531, 477] on textarea "Plants are able to continue to grow throught our lifes" at bounding box center [778, 548] width 1039 height 184
click at [632, 478] on textarea "Plants are able to continue to grow throughout their our lifes" at bounding box center [778, 548] width 1039 height 184
click at [479, 479] on textarea "Plants are able to continue to grow throughout their our lifes life live lives." at bounding box center [778, 548] width 1039 height 184
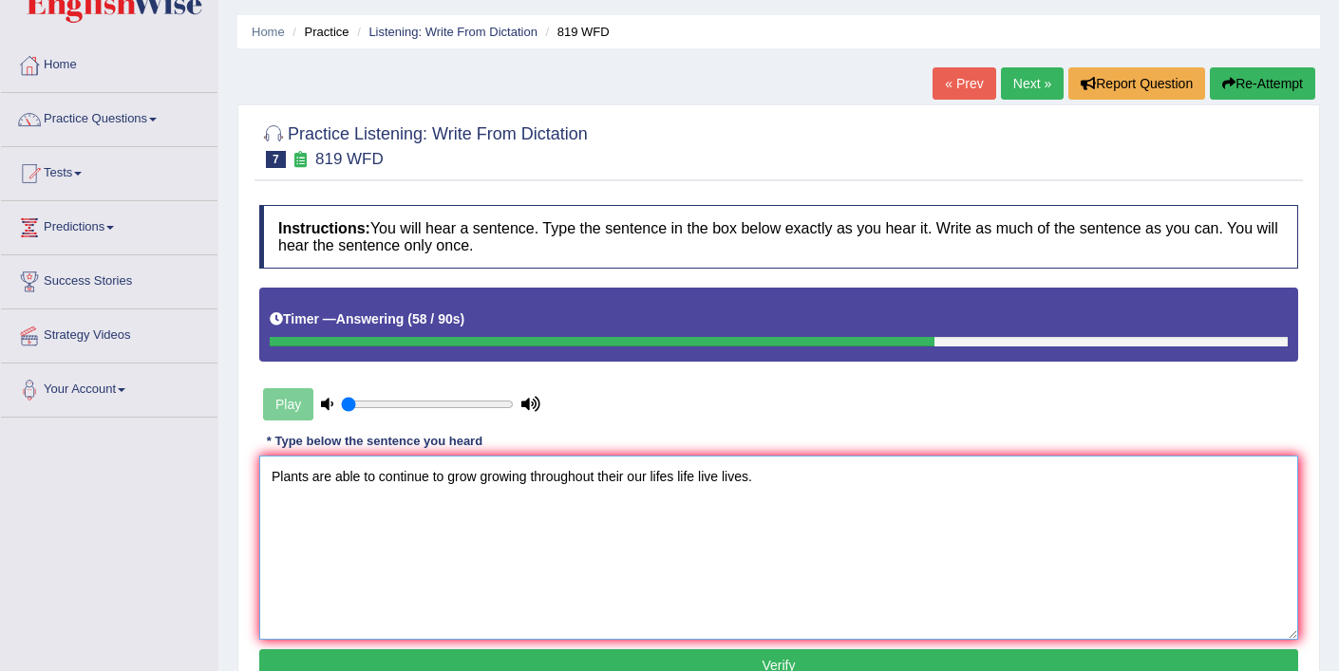
type textarea "Plants are able to continue to grow growing throughout their our lifes life liv…"
click at [598, 662] on button "Verify" at bounding box center [778, 665] width 1039 height 32
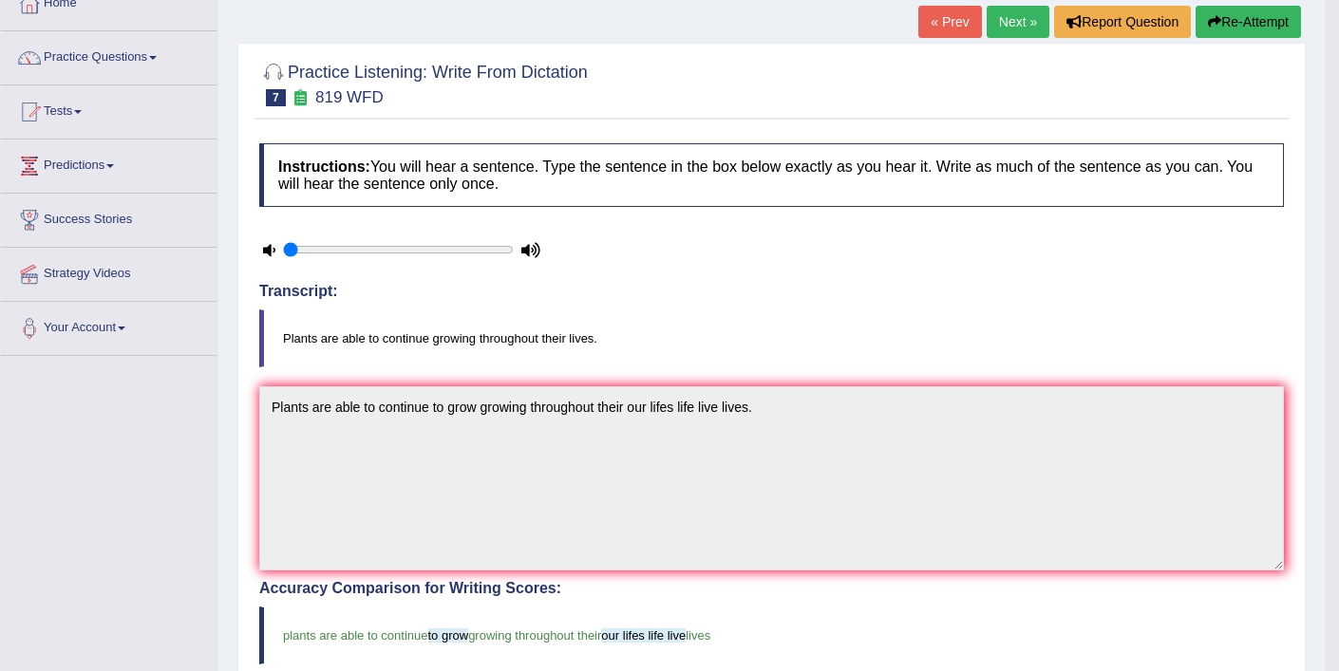
scroll to position [48, 0]
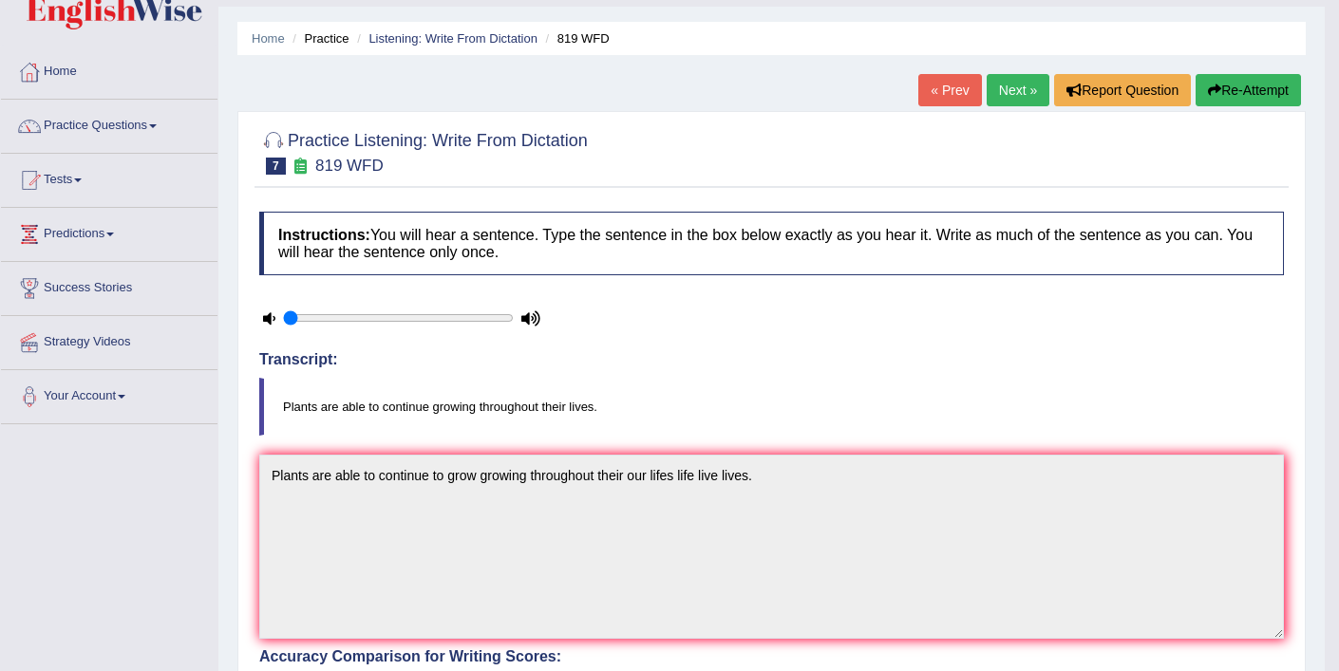
click at [1013, 89] on link "Next »" at bounding box center [1017, 90] width 63 height 32
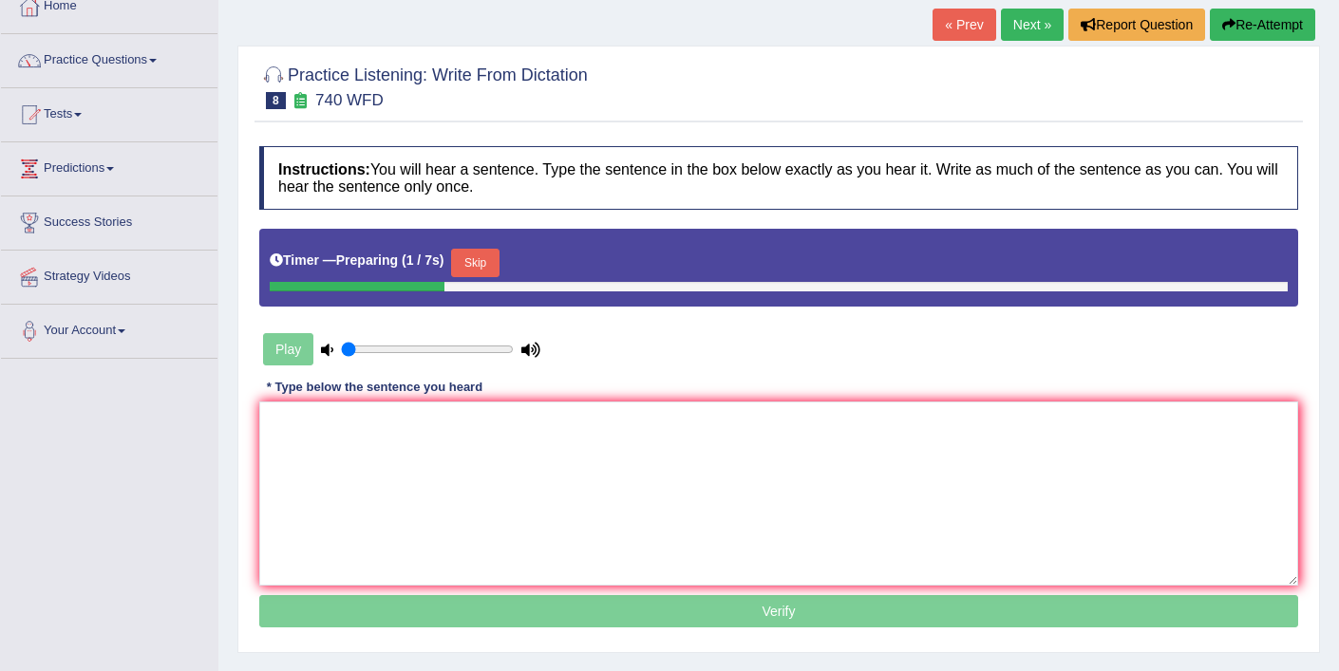
scroll to position [178, 0]
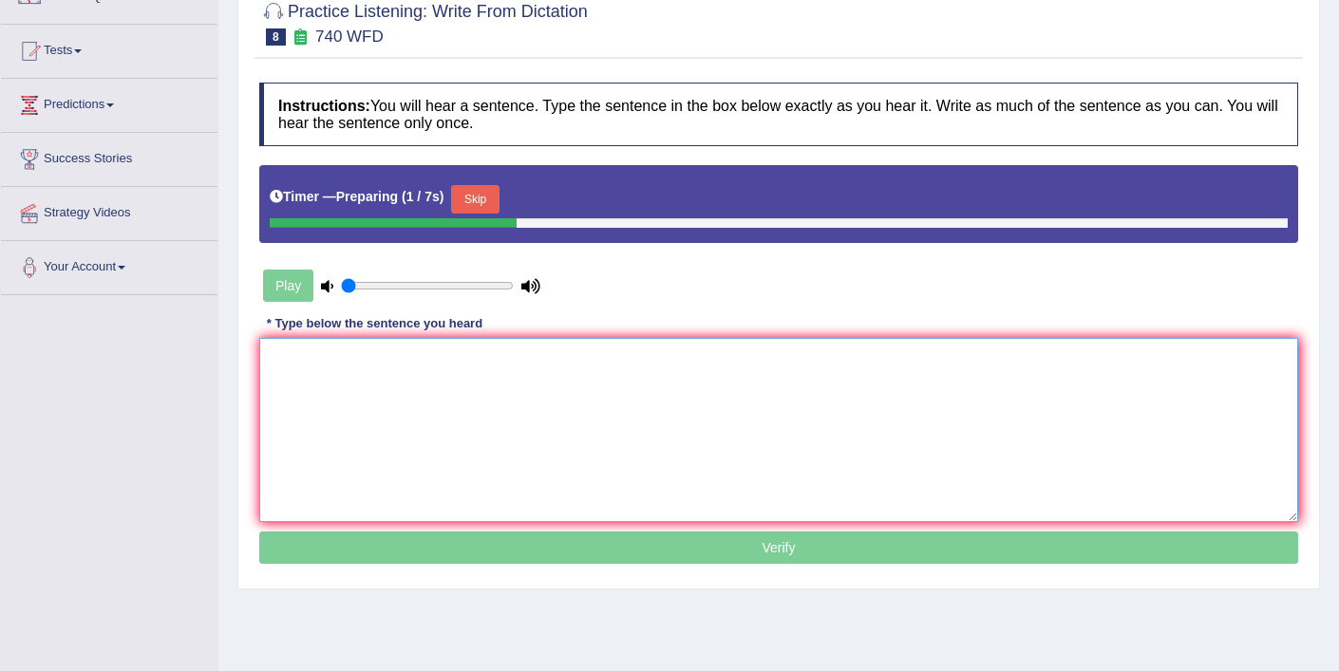
click at [665, 399] on textarea at bounding box center [778, 430] width 1039 height 184
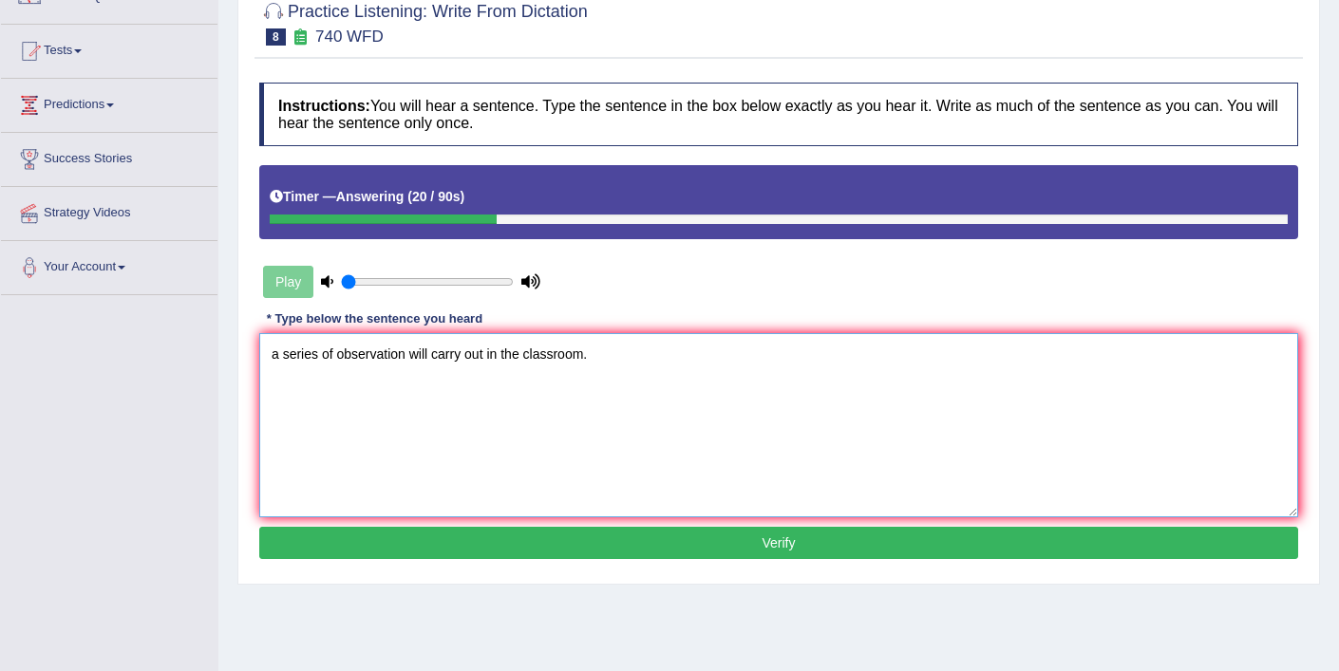
click at [280, 359] on textarea "a series of observation will carry out in the classroom." at bounding box center [778, 425] width 1039 height 184
click at [408, 356] on textarea "A series of observation will carry out in the classroom." at bounding box center [778, 425] width 1039 height 184
click at [546, 358] on textarea "A series of observation observations will carry out in the classroom." at bounding box center [778, 425] width 1039 height 184
click at [711, 356] on textarea "A series of observation observations will carry carried out in the classroom." at bounding box center [778, 425] width 1039 height 184
type textarea "A series of observation observations will carry carried out in the classroom cl…"
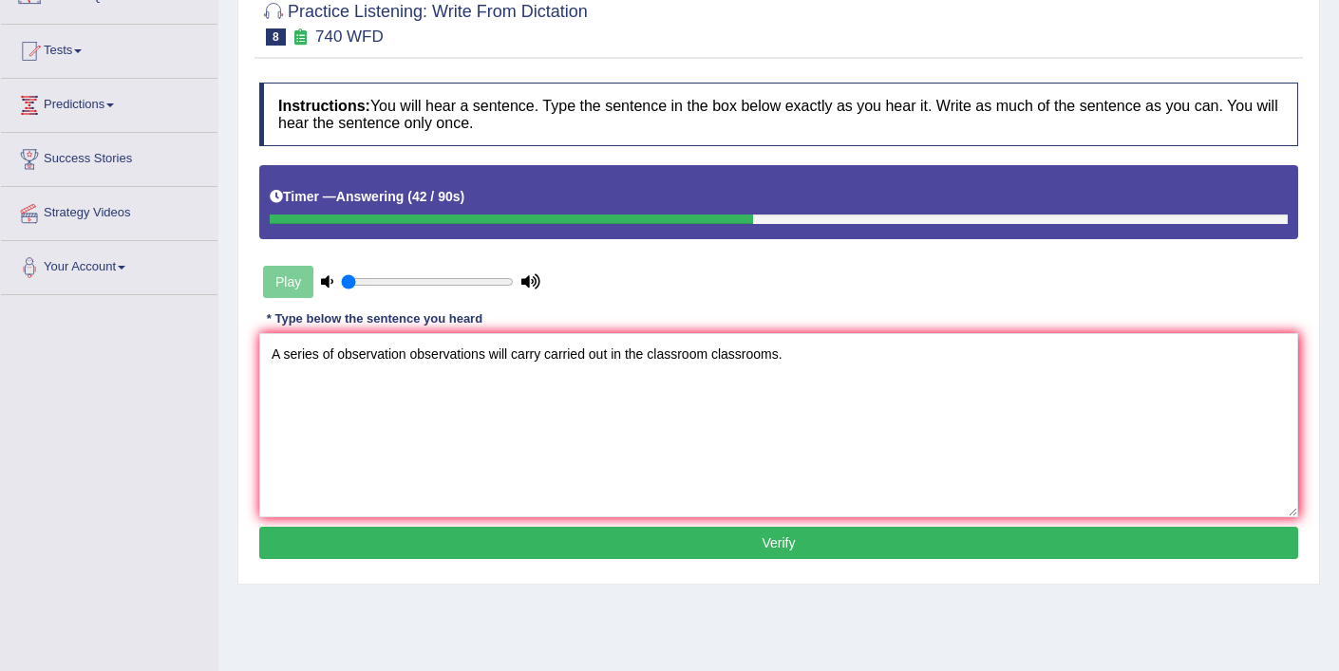
click at [686, 545] on button "Verify" at bounding box center [778, 543] width 1039 height 32
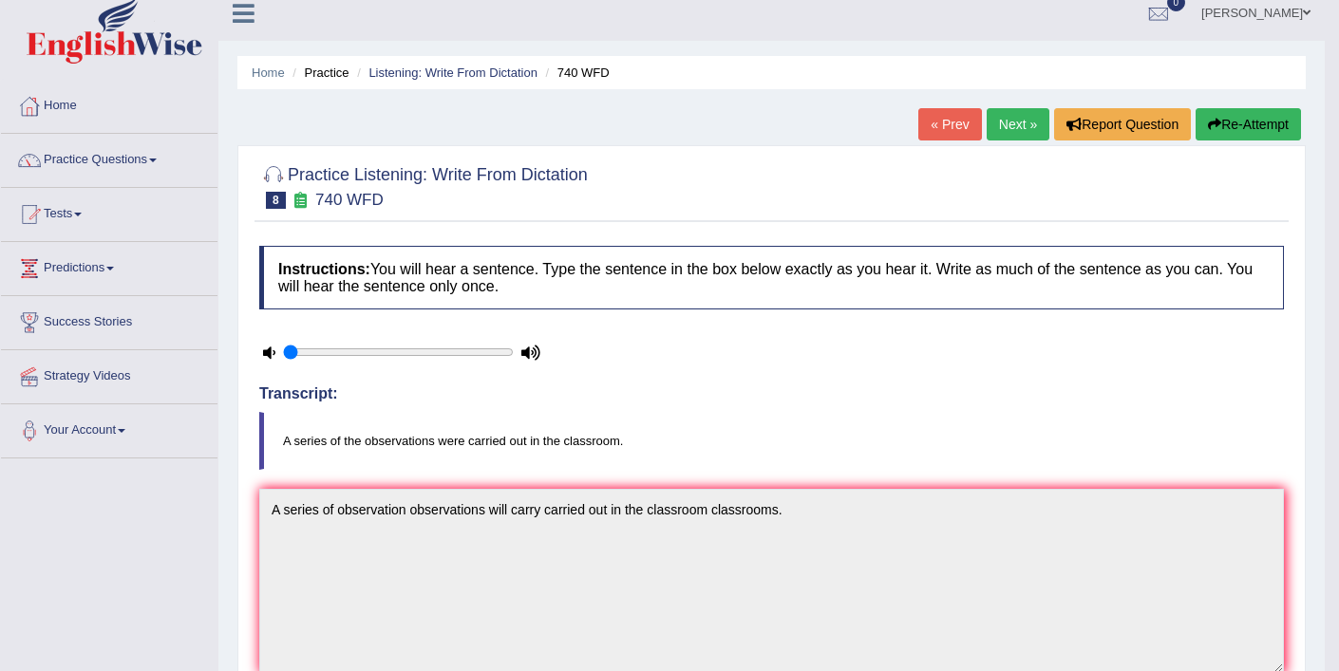
scroll to position [0, 0]
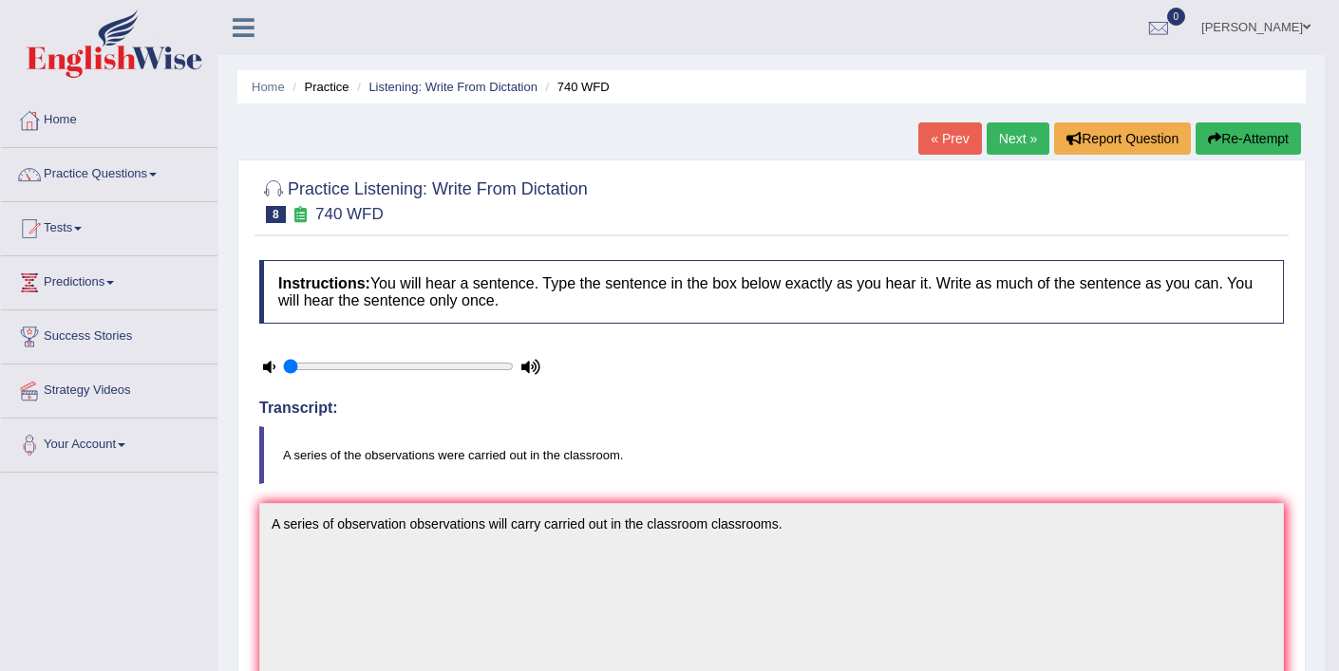
click at [1017, 142] on link "Next »" at bounding box center [1017, 138] width 63 height 32
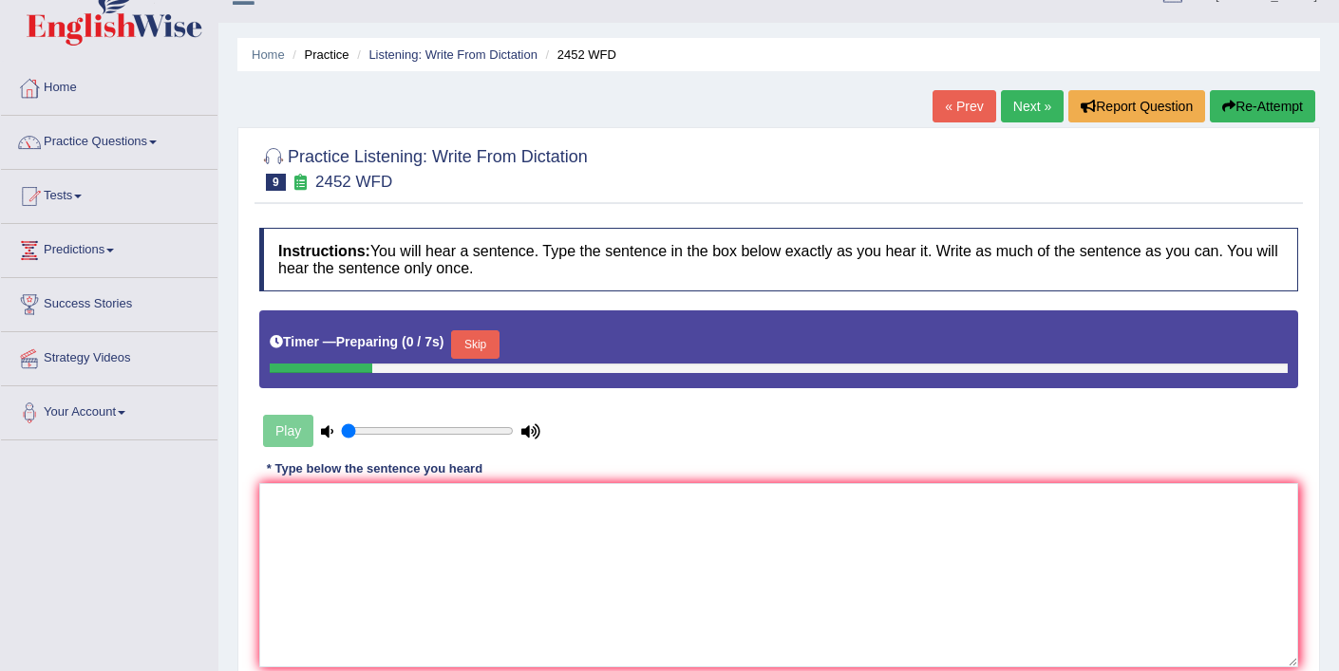
scroll to position [84, 0]
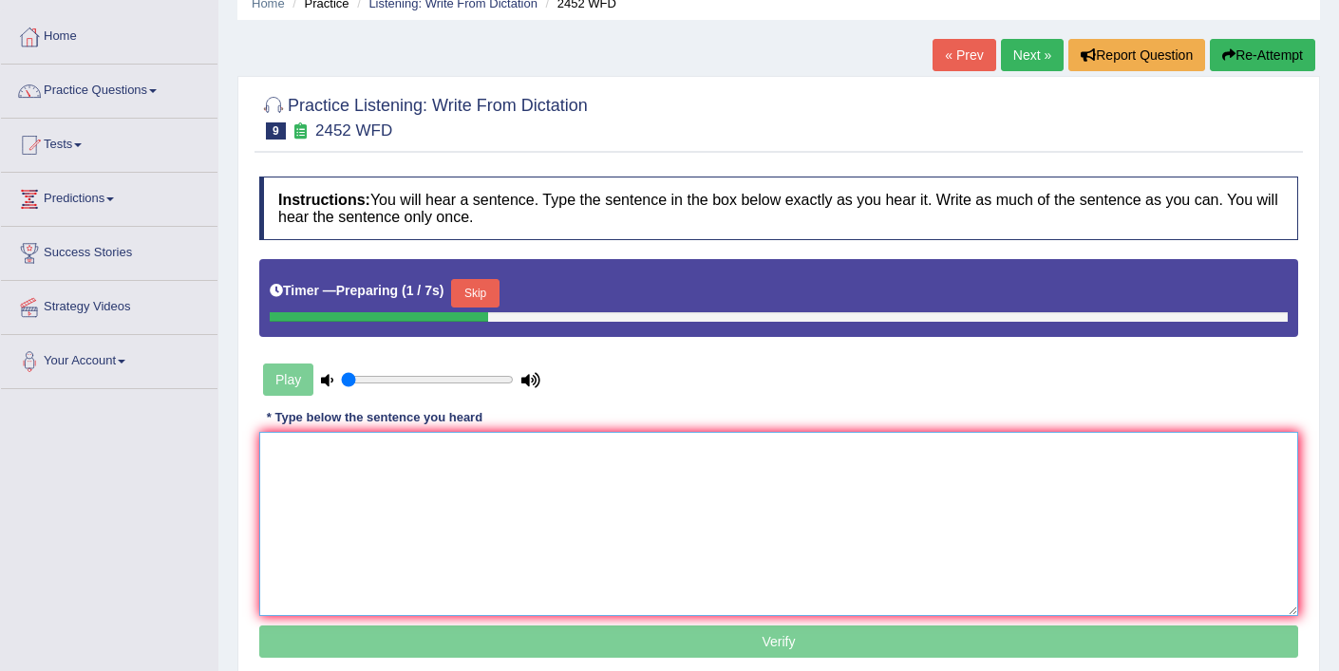
click at [551, 534] on textarea at bounding box center [778, 524] width 1039 height 184
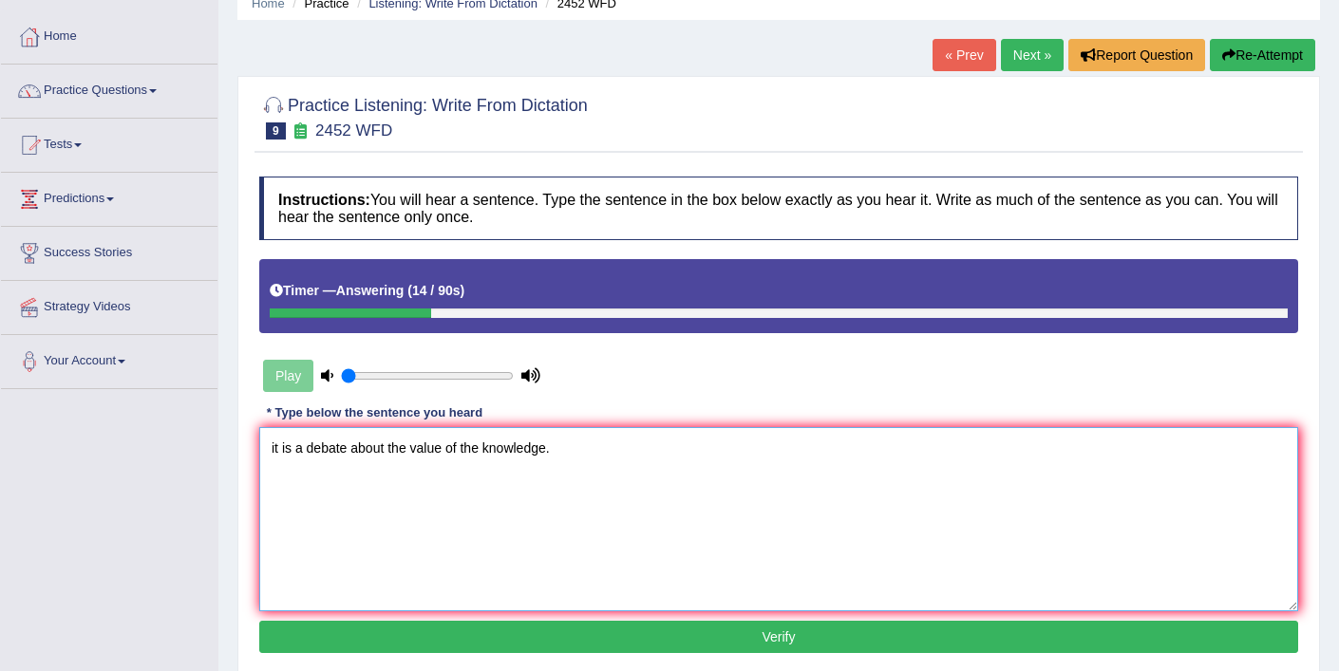
click at [276, 452] on textarea "it is a debate about the value of the knowledge." at bounding box center [778, 519] width 1039 height 184
click at [275, 451] on textarea "it is a debate about the value of the knowledge." at bounding box center [778, 519] width 1039 height 184
click at [303, 447] on textarea "It is a debate about the value of the knowledge." at bounding box center [778, 519] width 1039 height 184
type textarea "It is a the debate about the value of the knowledge."
click at [497, 634] on button "Verify" at bounding box center [778, 637] width 1039 height 32
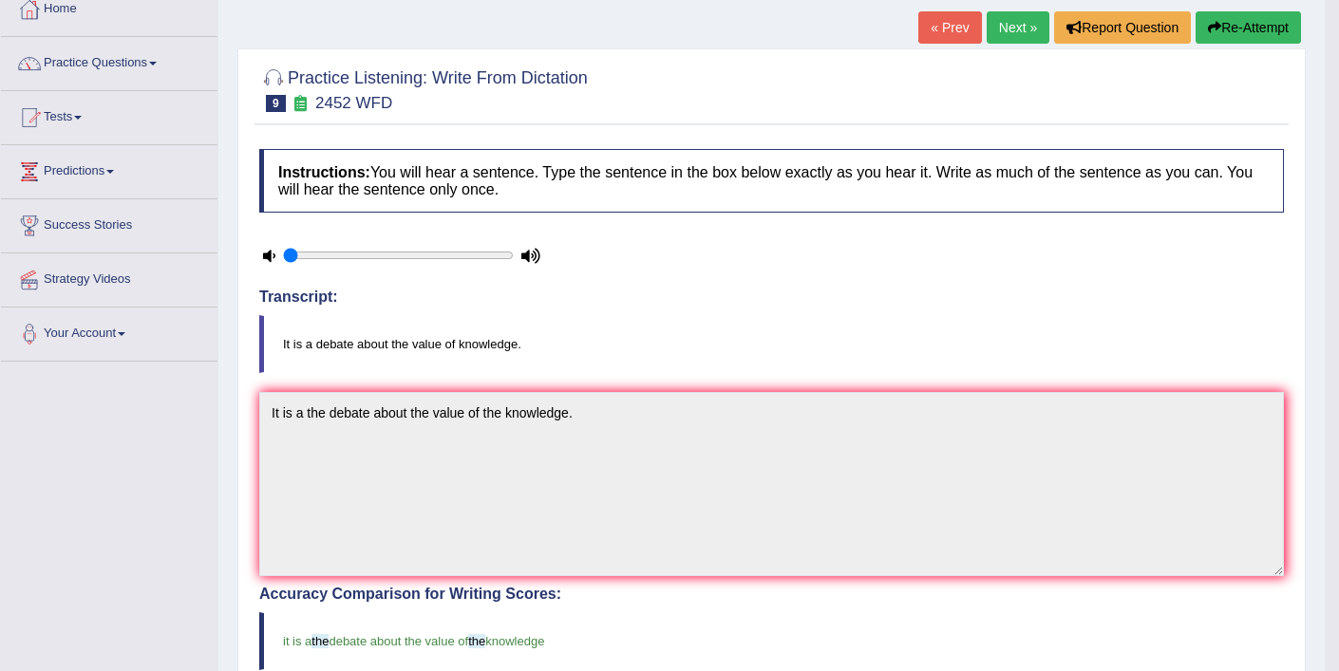
scroll to position [0, 0]
